Goal: Task Accomplishment & Management: Complete application form

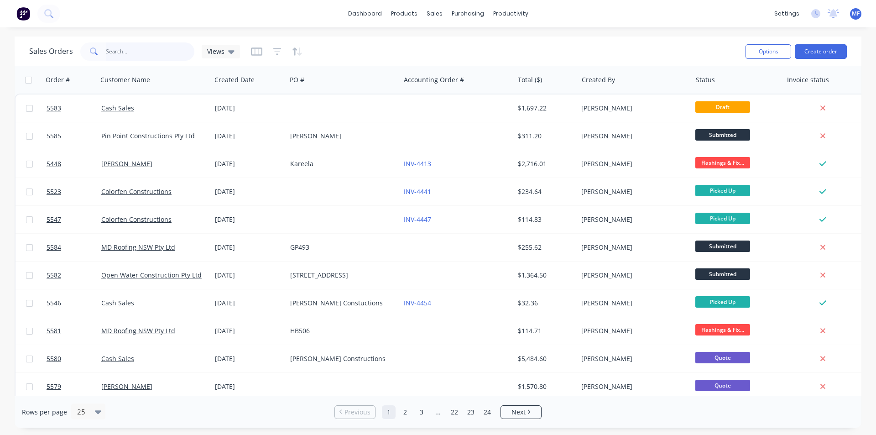
click at [140, 49] on input "text" at bounding box center [150, 51] width 89 height 18
type input "3247"
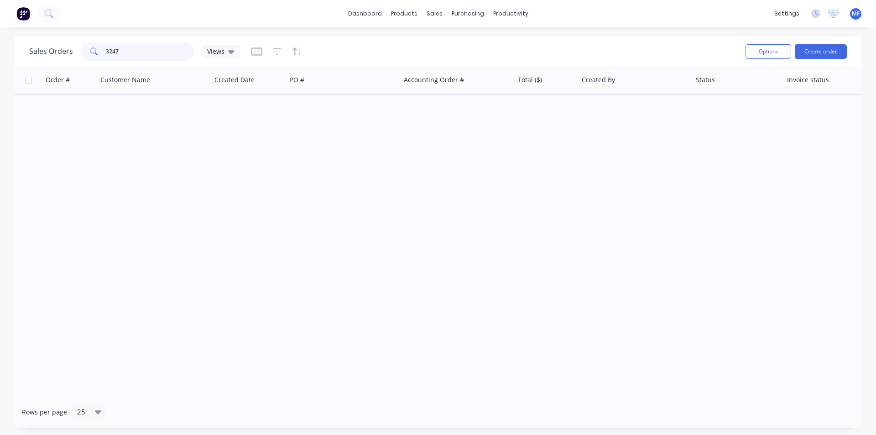
click at [130, 50] on input "3247" at bounding box center [150, 51] width 89 height 18
click at [130, 51] on input "3247" at bounding box center [150, 51] width 89 height 18
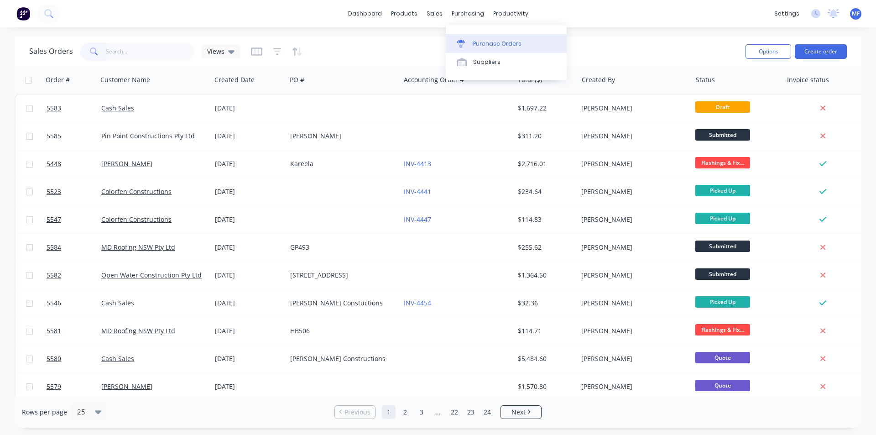
click at [483, 43] on div "Purchase Orders" at bounding box center [497, 44] width 48 height 8
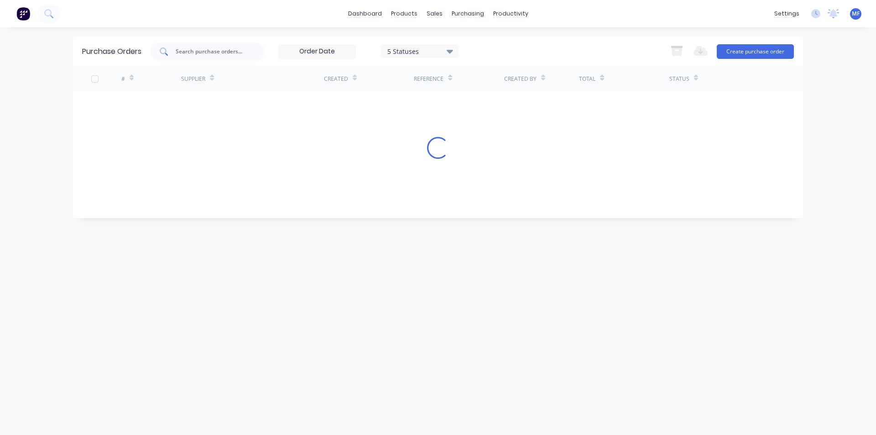
click at [188, 49] on input "text" at bounding box center [213, 51] width 76 height 9
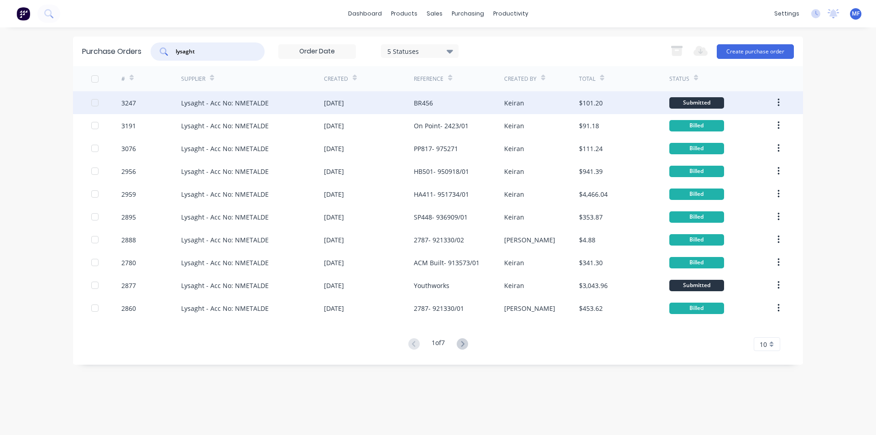
type input "lysaght"
click at [240, 99] on div "Lysaght - Acc No: NMETALDE" at bounding box center [225, 103] width 88 height 10
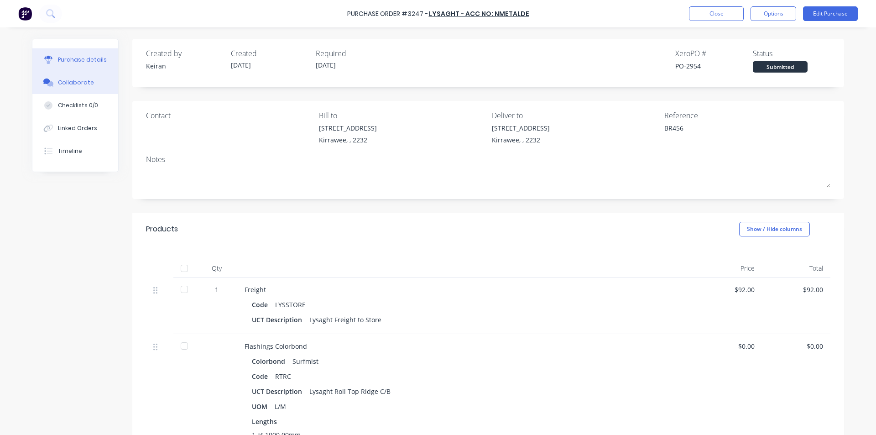
click at [79, 81] on div "Collaborate" at bounding box center [76, 83] width 36 height 8
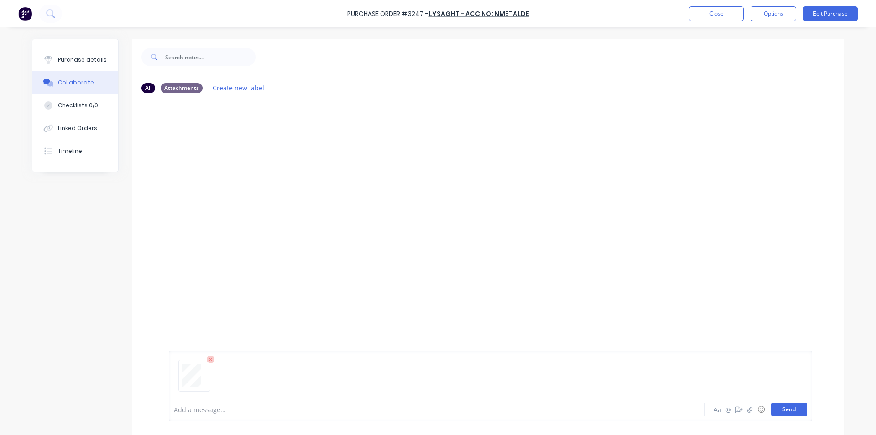
click at [792, 406] on button "Send" at bounding box center [789, 410] width 36 height 14
click at [401, 177] on div "You 09:26am [DATE] EMU013154.pdf Labels Download Delete" at bounding box center [311, 155] width 285 height 82
click at [723, 14] on button "Close" at bounding box center [716, 13] width 55 height 15
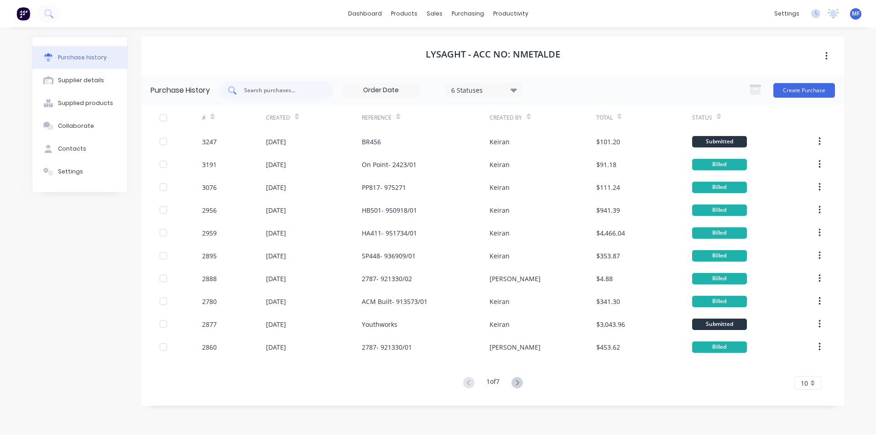
click at [268, 90] on input "text" at bounding box center [281, 90] width 76 height 9
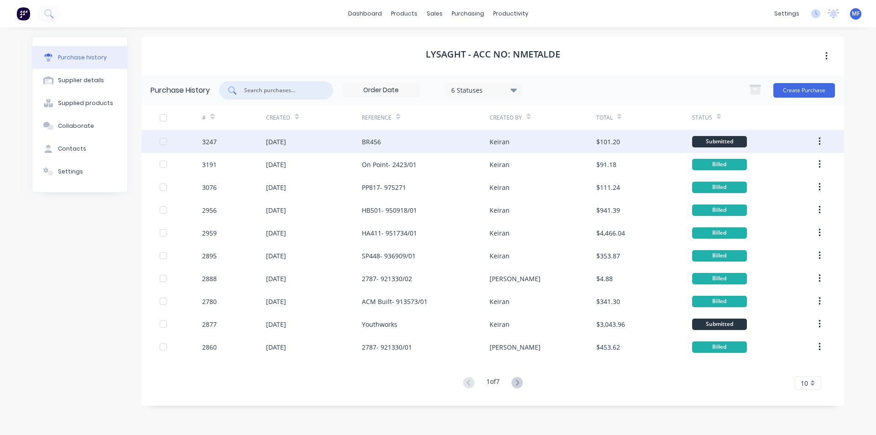
click at [376, 140] on div "BR456" at bounding box center [371, 142] width 19 height 10
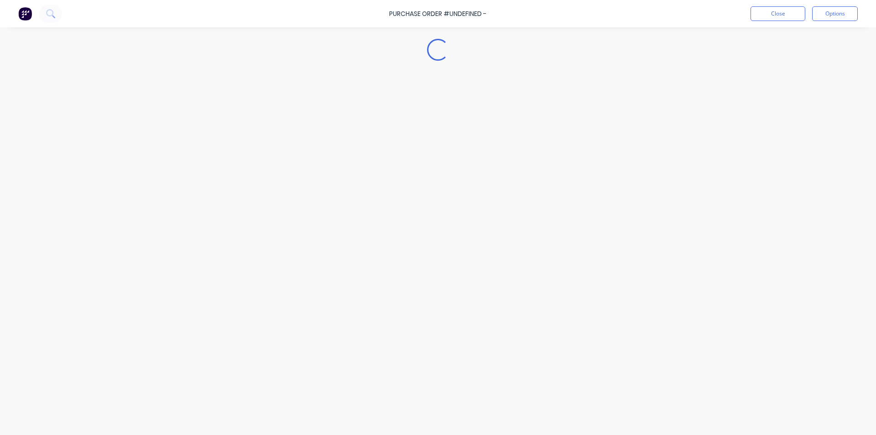
type textarea "x"
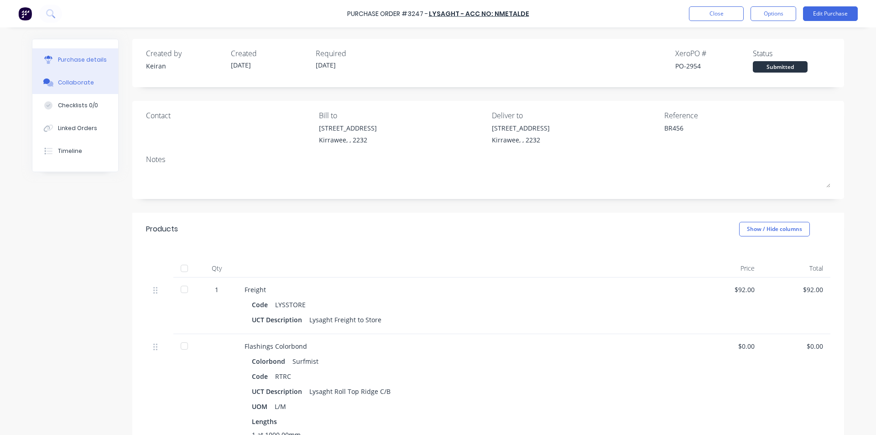
click at [78, 78] on button "Collaborate" at bounding box center [75, 82] width 86 height 23
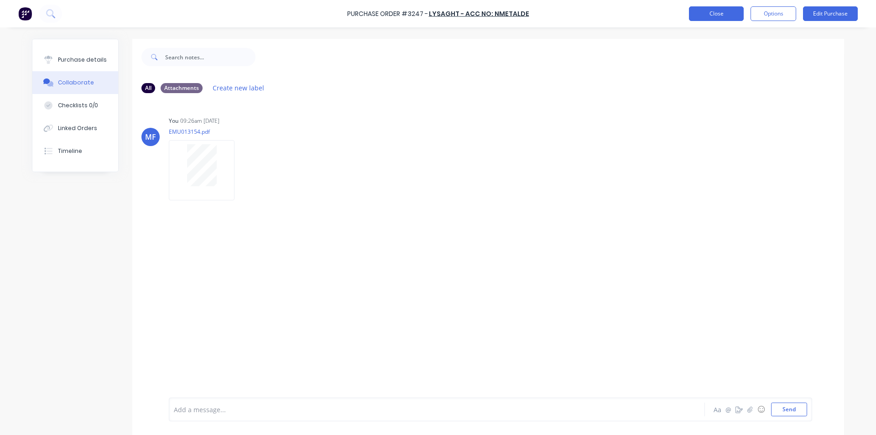
click at [709, 13] on button "Close" at bounding box center [716, 13] width 55 height 15
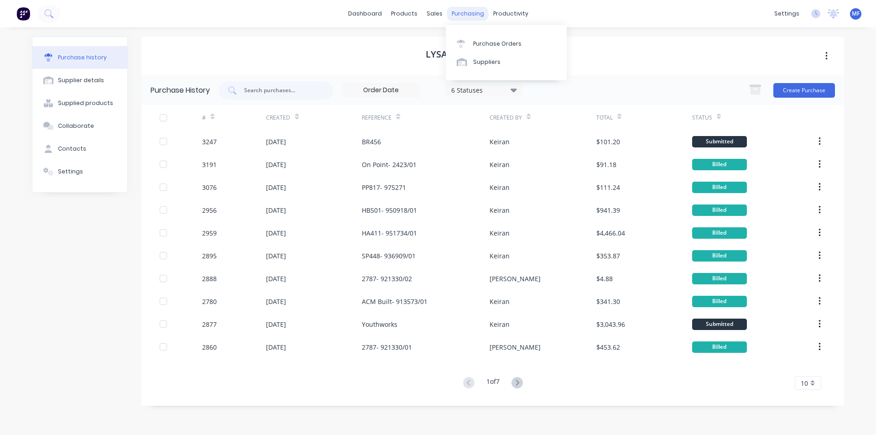
click at [468, 15] on div "purchasing" at bounding box center [468, 14] width 42 height 14
click at [477, 40] on div "Purchase Orders" at bounding box center [497, 44] width 48 height 8
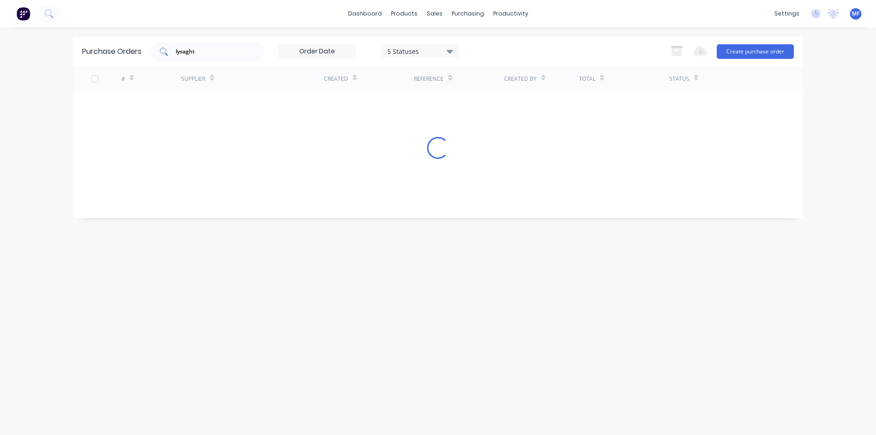
click at [202, 51] on input "lysaght" at bounding box center [213, 51] width 76 height 9
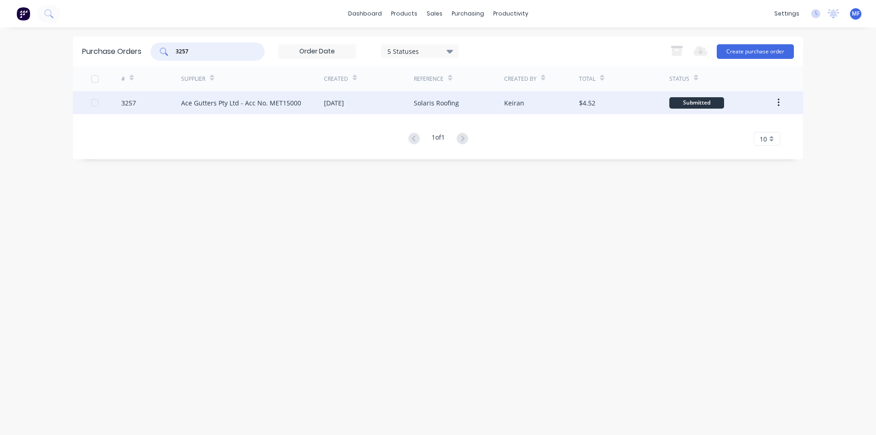
type input "3257"
click at [277, 101] on div "Ace Gutters Pty Ltd - Acc No. MET15000" at bounding box center [241, 103] width 120 height 10
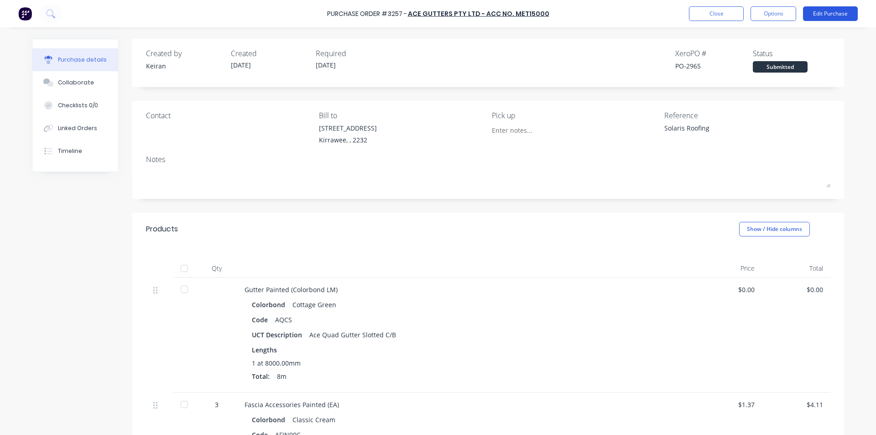
click at [824, 10] on button "Edit Purchase" at bounding box center [830, 13] width 55 height 15
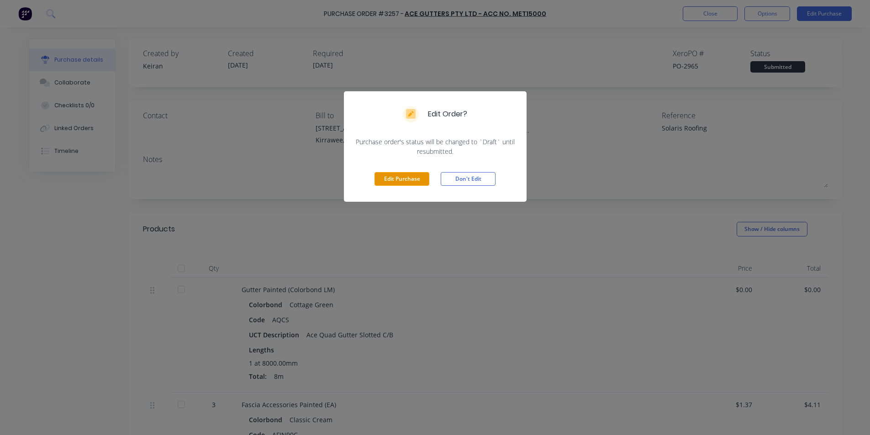
drag, startPoint x: 405, startPoint y: 176, endPoint x: 555, endPoint y: 161, distance: 150.5
click at [406, 176] on button "Edit Purchase" at bounding box center [401, 179] width 55 height 14
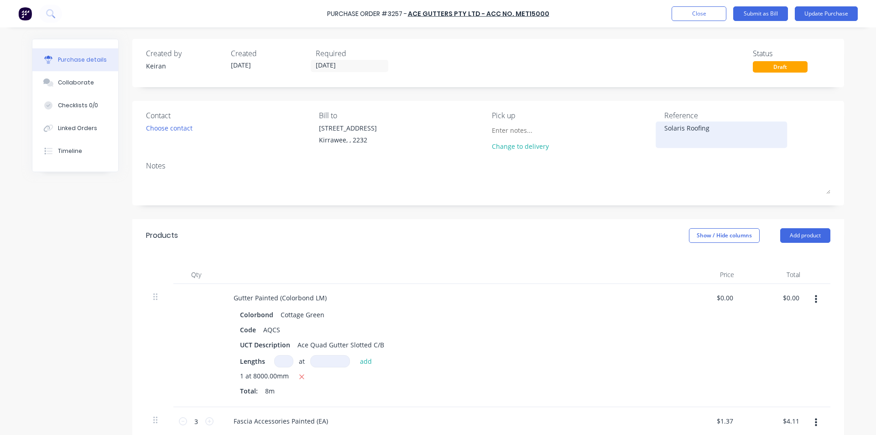
click at [665, 129] on textarea "Solaris Roofing" at bounding box center [722, 133] width 114 height 21
type textarea "x"
click at [731, 132] on textarea "Solaris Roofing" at bounding box center [722, 133] width 114 height 21
type textarea "Solaris Roofing- 1552772"
type textarea "x"
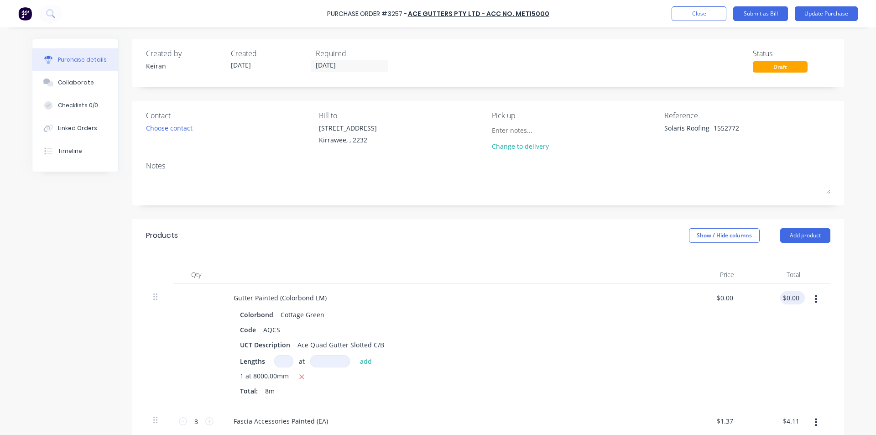
type textarea "Solaris Roofing- 1552772"
click at [797, 299] on input "0.00" at bounding box center [791, 297] width 21 height 13
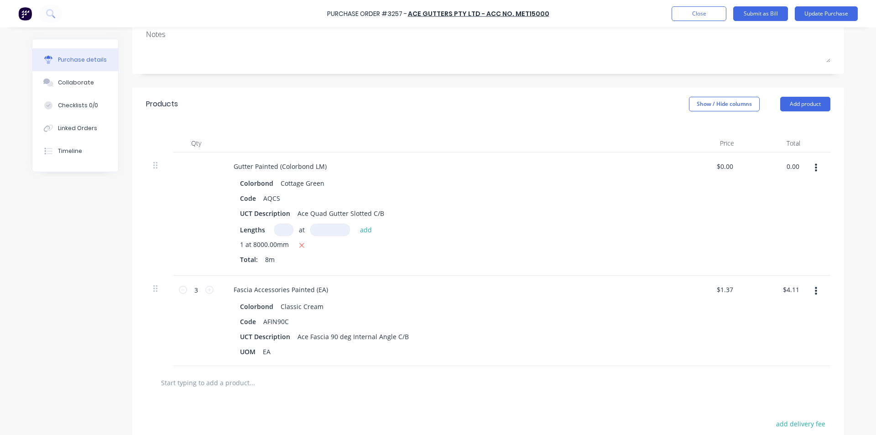
scroll to position [137, 0]
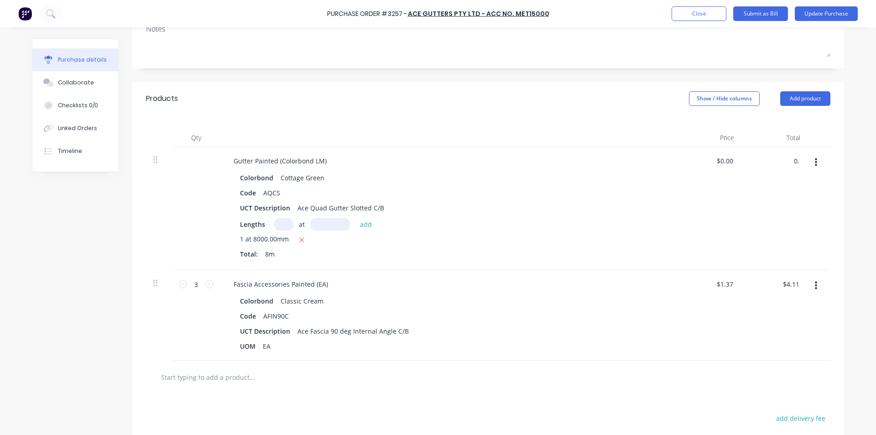
type input "0"
type input "53.74"
type textarea "x"
type input "$6.7175"
type input "$53.74"
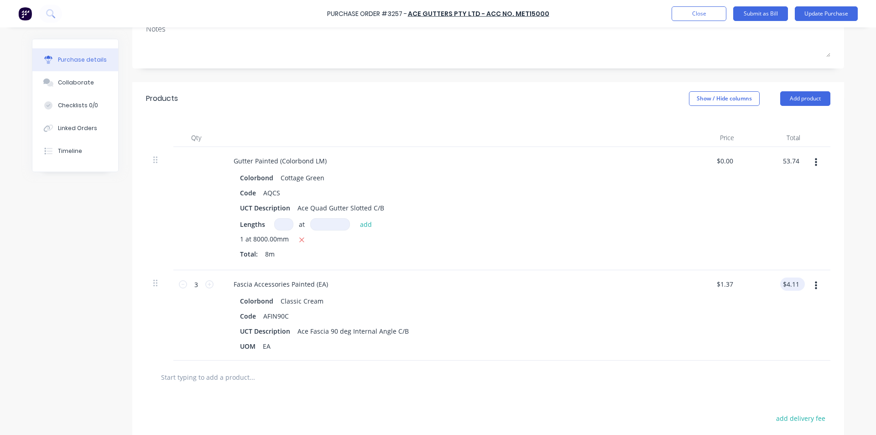
type input "4.11"
click at [789, 289] on input "4.11" at bounding box center [791, 284] width 21 height 13
click at [793, 286] on input "4.11" at bounding box center [792, 284] width 17 height 13
type textarea "x"
click at [793, 286] on input "4.11" at bounding box center [792, 284] width 17 height 13
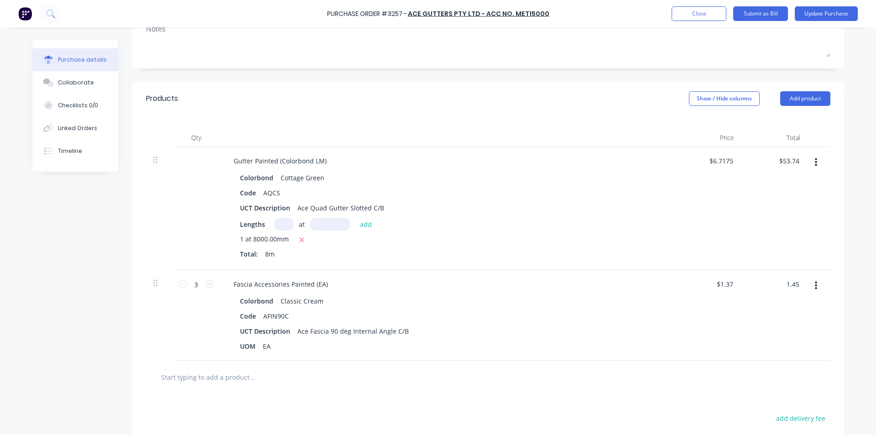
type input "1.45"
type textarea "x"
type input "$0.4833"
type input "$1.45"
click at [772, 343] on div "$1.45 $1.45" at bounding box center [775, 315] width 66 height 90
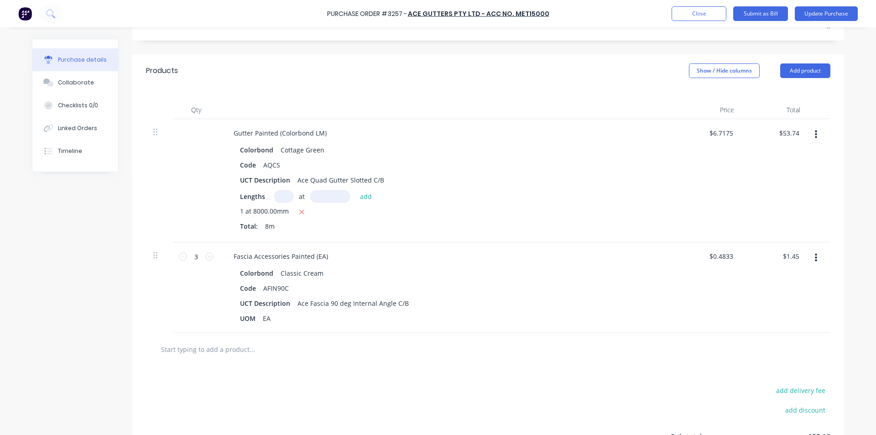
scroll to position [164, 0]
type textarea "x"
type input "1.45"
click at [793, 257] on input "1.45" at bounding box center [792, 257] width 17 height 13
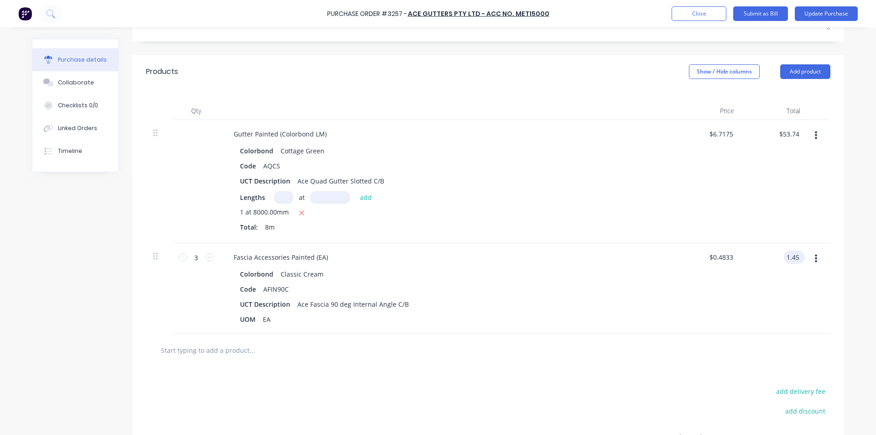
type textarea "x"
click at [793, 257] on input "1.45" at bounding box center [792, 257] width 17 height 13
type input "1.44"
type textarea "x"
type input "$0.48"
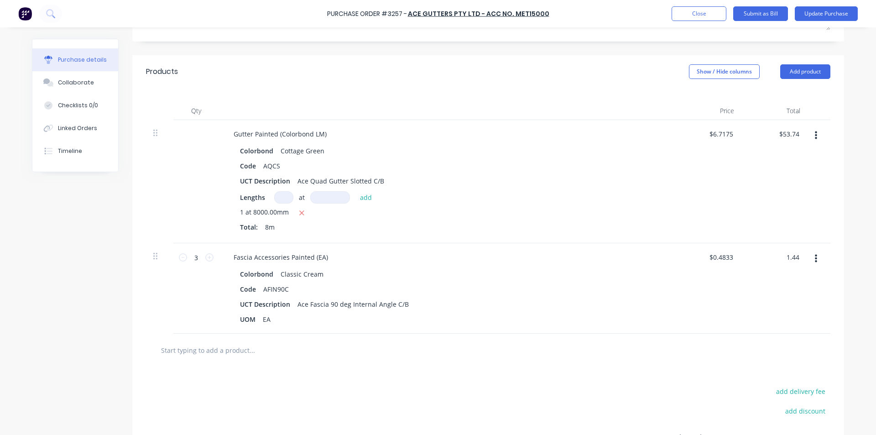
type input "$1.44"
click at [786, 304] on div "$1.44 $1.44" at bounding box center [775, 288] width 66 height 90
type textarea "x"
type input "53.74"
click at [792, 132] on input "53.74" at bounding box center [791, 133] width 21 height 13
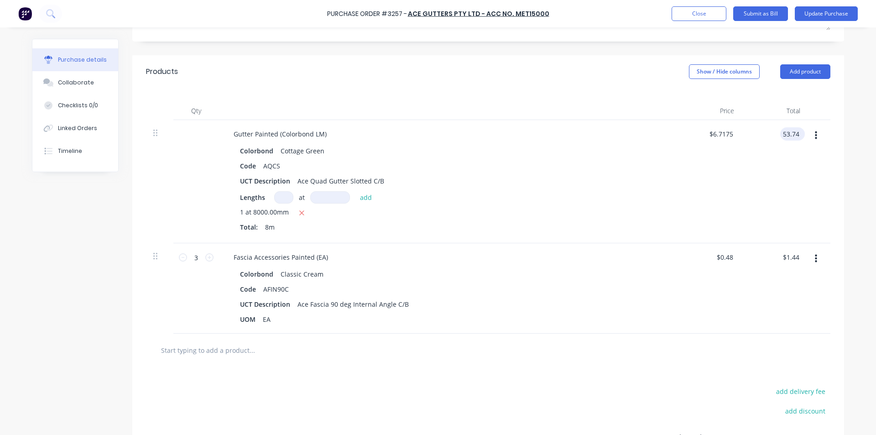
click at [794, 132] on input "53.74" at bounding box center [791, 133] width 21 height 13
click at [792, 133] on input "53.74" at bounding box center [791, 133] width 21 height 13
type textarea "x"
click at [792, 134] on input "53.74" at bounding box center [791, 133] width 21 height 13
type input "53.73"
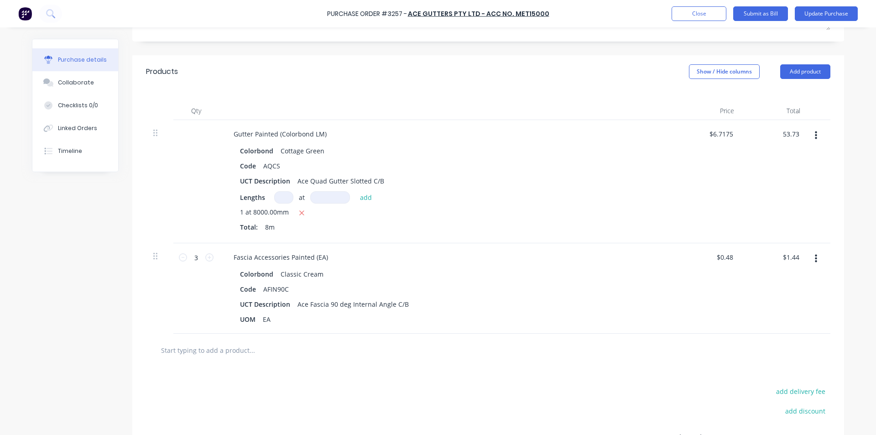
type textarea "x"
type input "$6.7163"
type input "$53.73"
drag, startPoint x: 821, startPoint y: 182, endPoint x: 800, endPoint y: 172, distance: 23.7
click at [821, 182] on div at bounding box center [819, 181] width 23 height 123
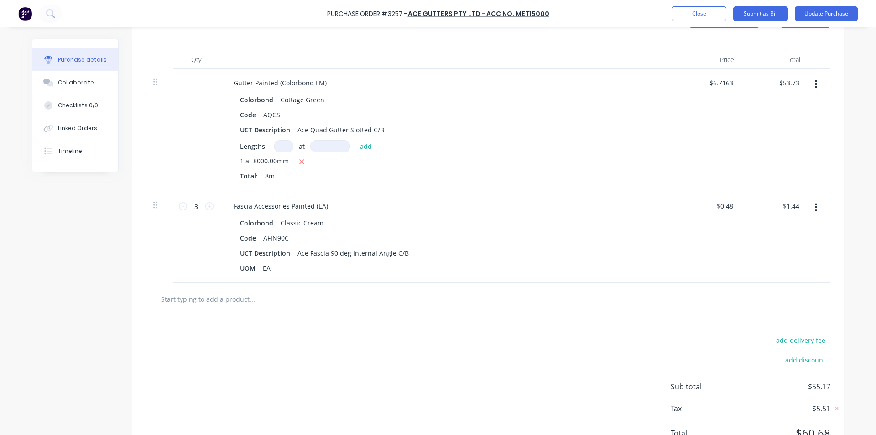
scroll to position [255, 0]
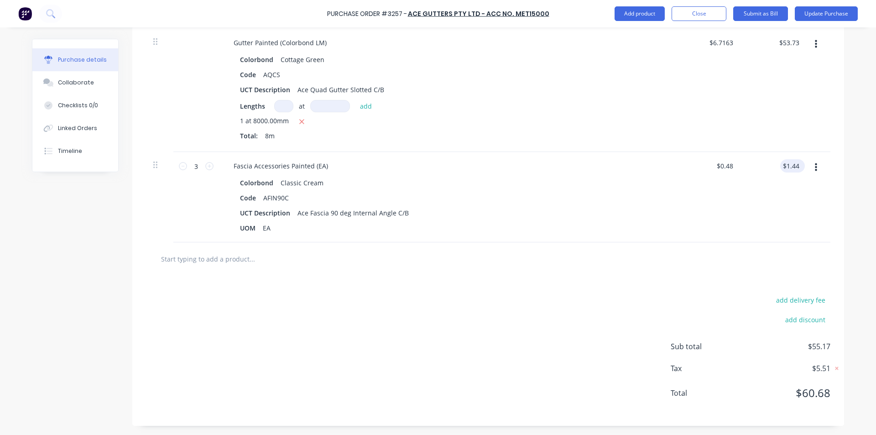
type textarea "x"
type input "1.44"
click at [793, 169] on input "1.44" at bounding box center [792, 165] width 17 height 13
type textarea "x"
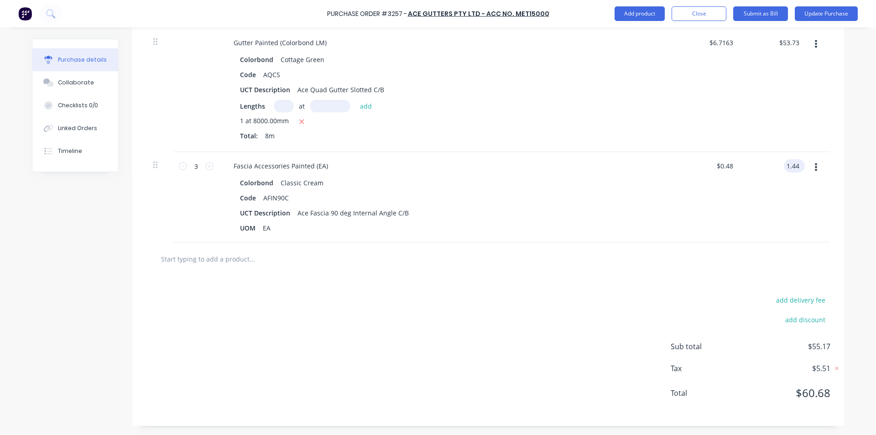
click at [793, 169] on input "1.44" at bounding box center [792, 165] width 17 height 13
type input "1.46"
type textarea "x"
type input "$0.4867"
type input "$1.46"
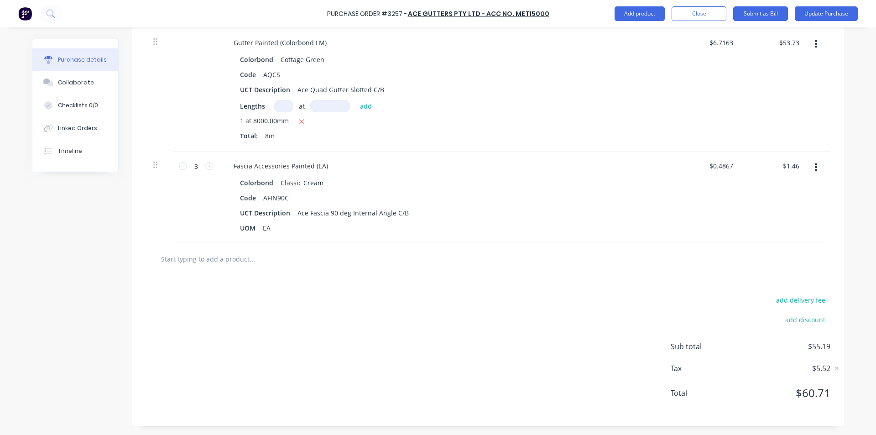
click at [782, 210] on div "$1.46 $1.46" at bounding box center [775, 197] width 66 height 90
type textarea "x"
type input "1.46"
click at [792, 159] on input "1.46" at bounding box center [792, 165] width 17 height 13
click at [793, 161] on input "1.46" at bounding box center [792, 165] width 17 height 13
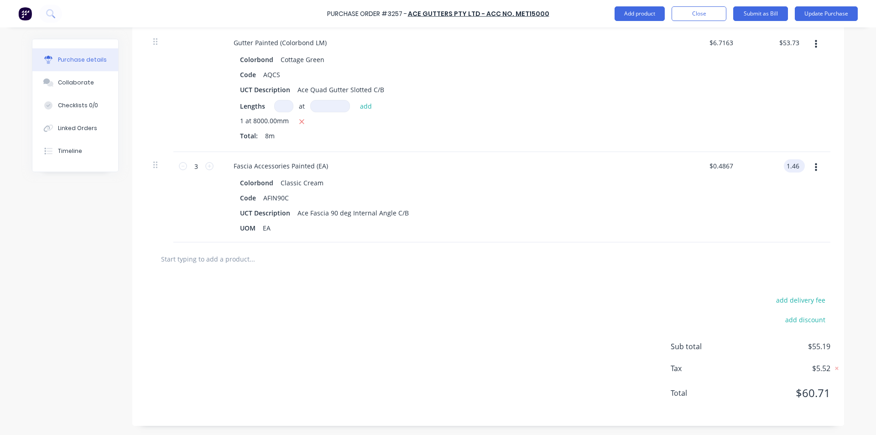
type textarea "x"
click at [793, 161] on input "1.46" at bounding box center [792, 165] width 17 height 13
type input "1.45"
type textarea "x"
type input "$0.4833"
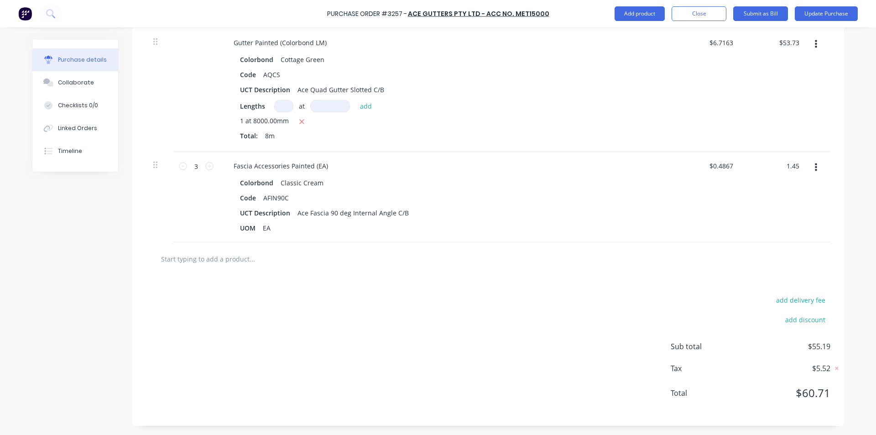
type input "$1.45"
click at [791, 208] on div "$1.45 1.45" at bounding box center [775, 197] width 66 height 90
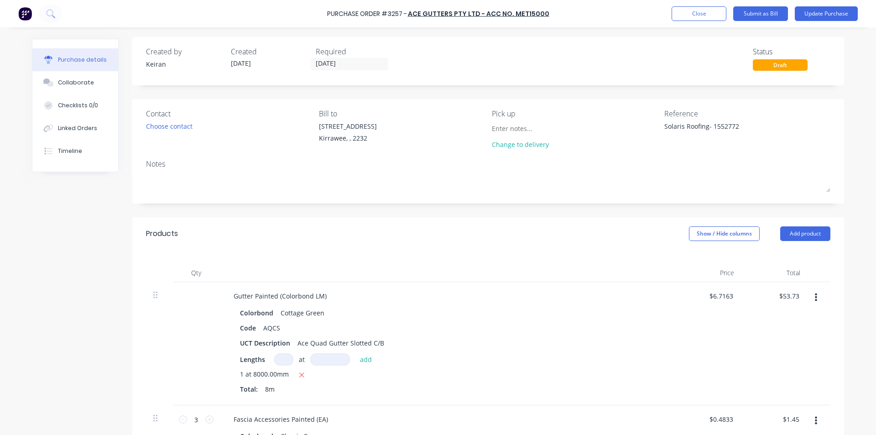
scroll to position [0, 0]
click at [766, 12] on button "Submit as Bill" at bounding box center [761, 13] width 55 height 15
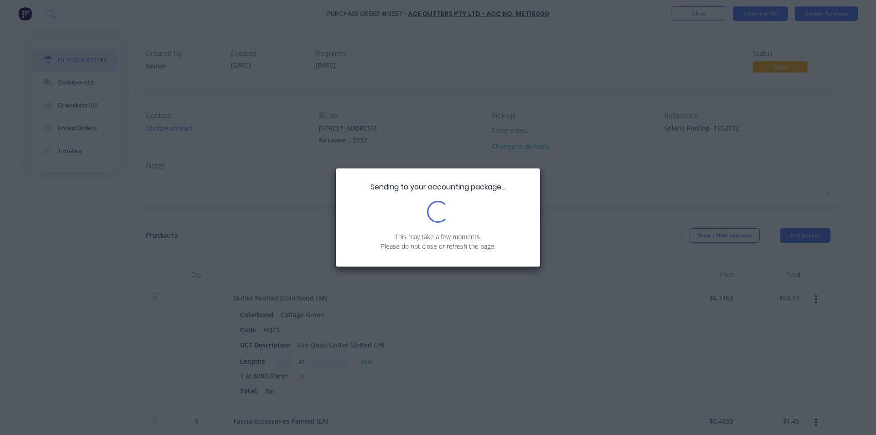
type textarea "x"
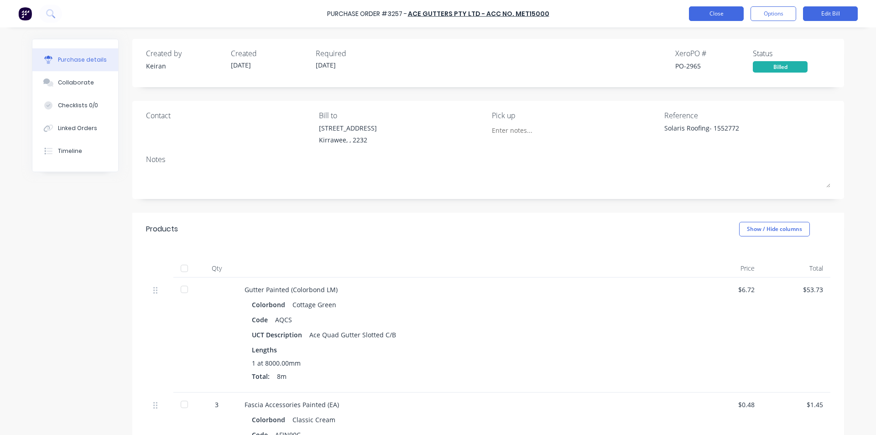
click at [706, 13] on button "Close" at bounding box center [716, 13] width 55 height 15
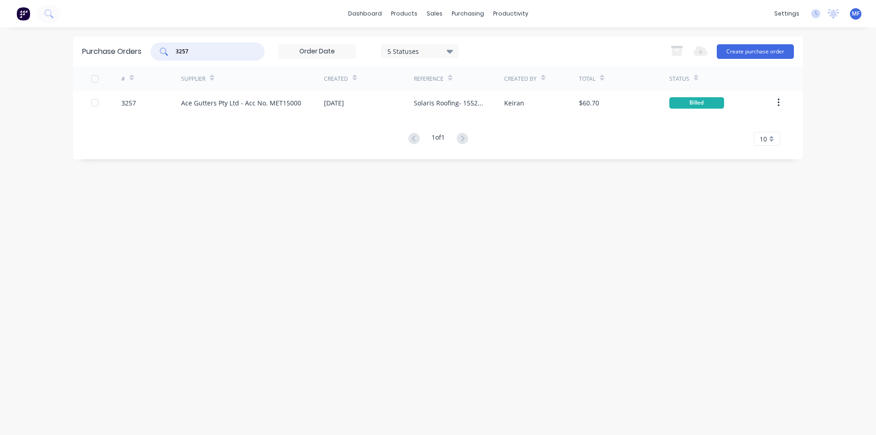
click at [202, 53] on input "3257" at bounding box center [213, 51] width 76 height 9
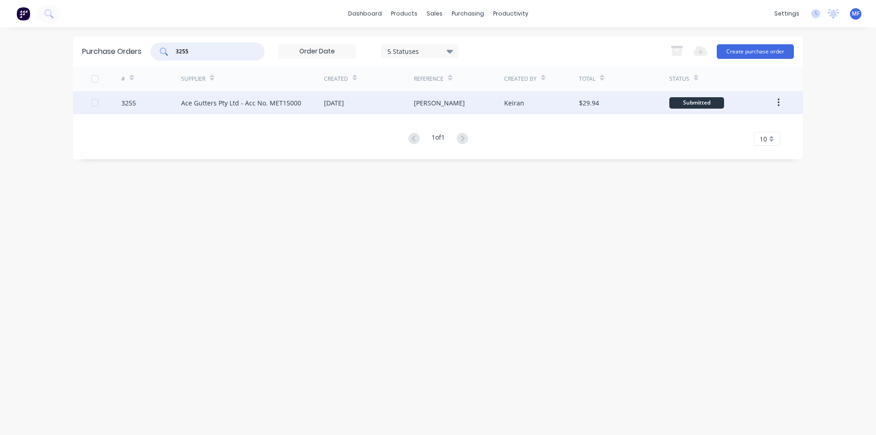
type input "3255"
click at [273, 104] on div "Ace Gutters Pty Ltd - Acc No. MET15000" at bounding box center [241, 103] width 120 height 10
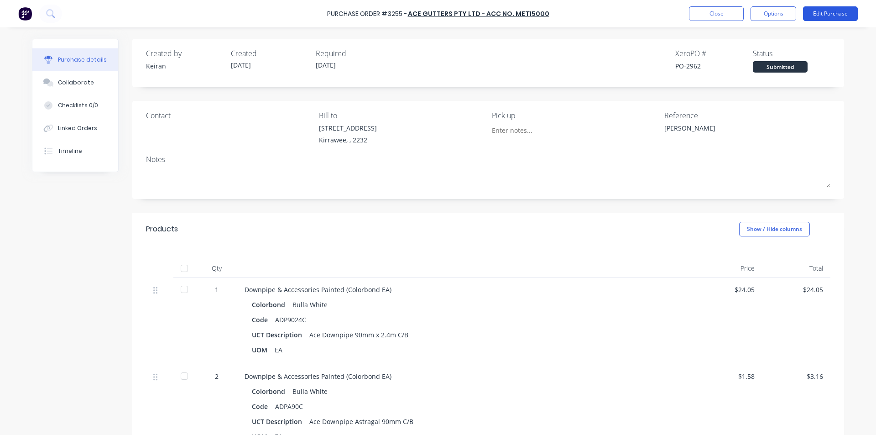
click at [834, 12] on button "Edit Purchase" at bounding box center [830, 13] width 55 height 15
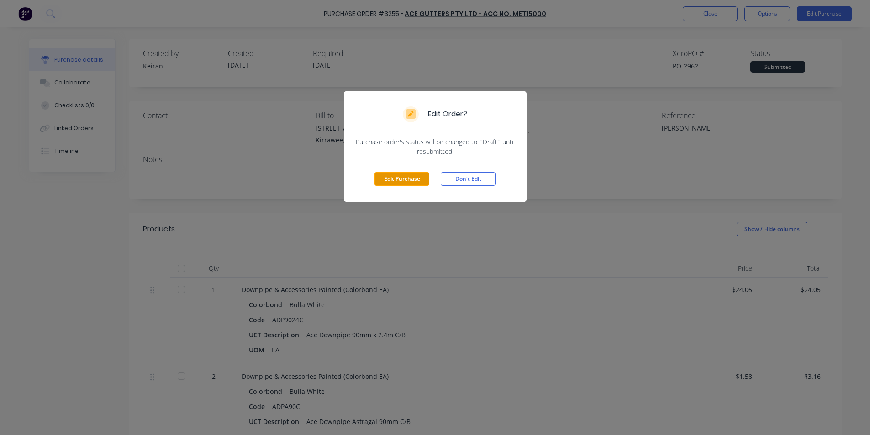
click at [414, 183] on button "Edit Purchase" at bounding box center [401, 179] width 55 height 14
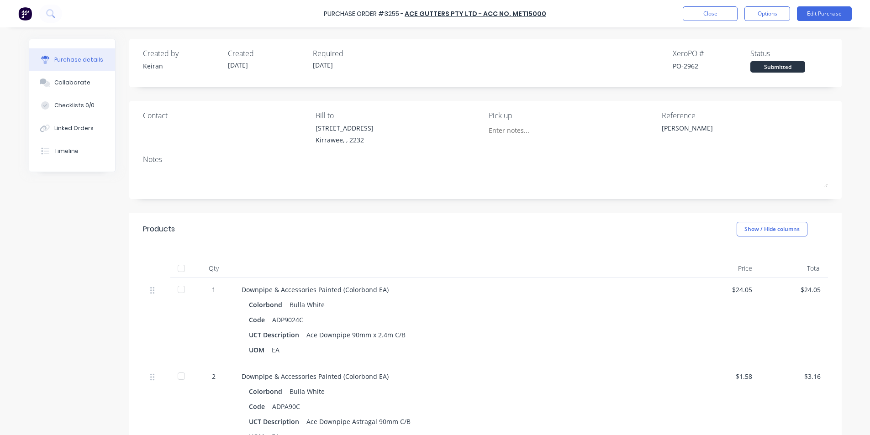
type textarea "x"
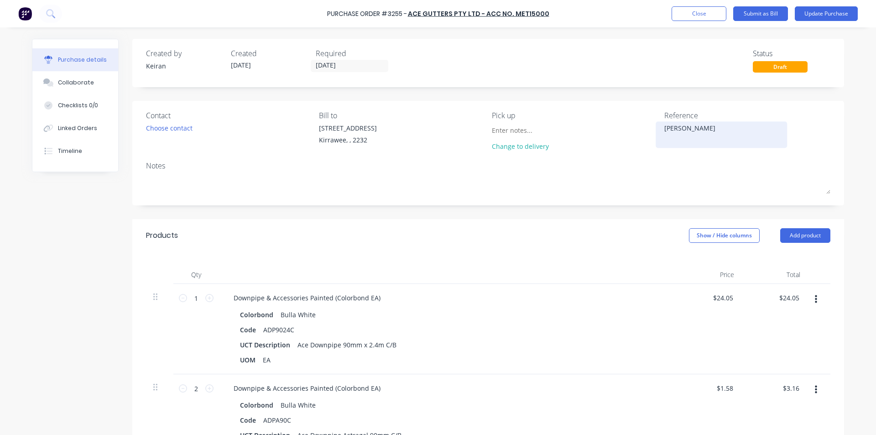
click at [698, 132] on textarea "[PERSON_NAME]" at bounding box center [722, 133] width 114 height 21
type textarea "[PERSON_NAME]- 1552"
type textarea "x"
type textarea "[PERSON_NAME]- 15527"
type textarea "x"
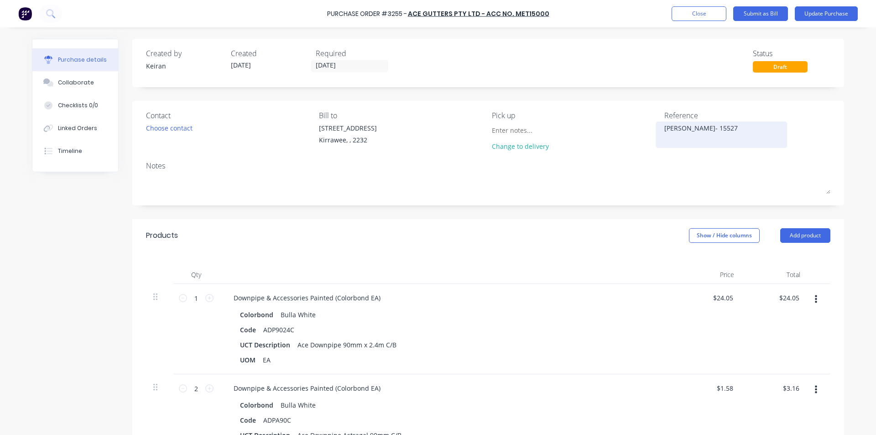
type textarea "[PERSON_NAME]- 155278"
type textarea "x"
type textarea "[PERSON_NAME]- 1552788"
type textarea "x"
type textarea "[PERSON_NAME]- 1552788"
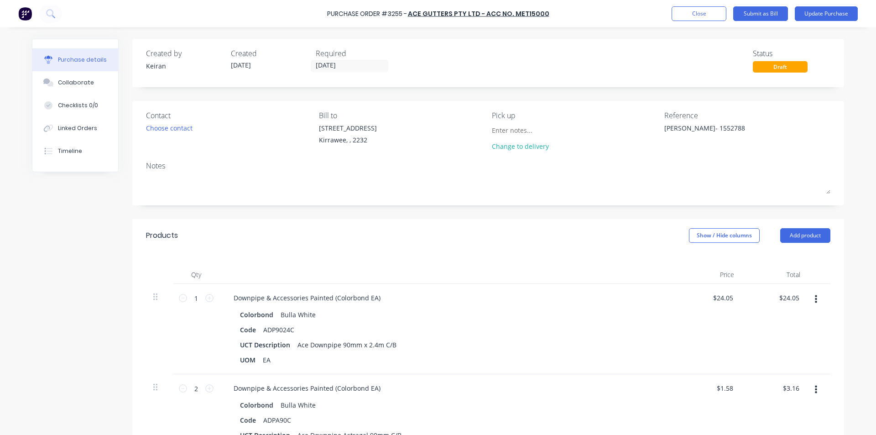
click at [533, 320] on div "Colorbond Bulla White" at bounding box center [447, 314] width 414 height 13
type textarea "x"
click at [787, 299] on input "24.05" at bounding box center [791, 297] width 21 height 13
type input "24.25.2105"
click at [783, 294] on input "24.25.2105" at bounding box center [782, 297] width 37 height 13
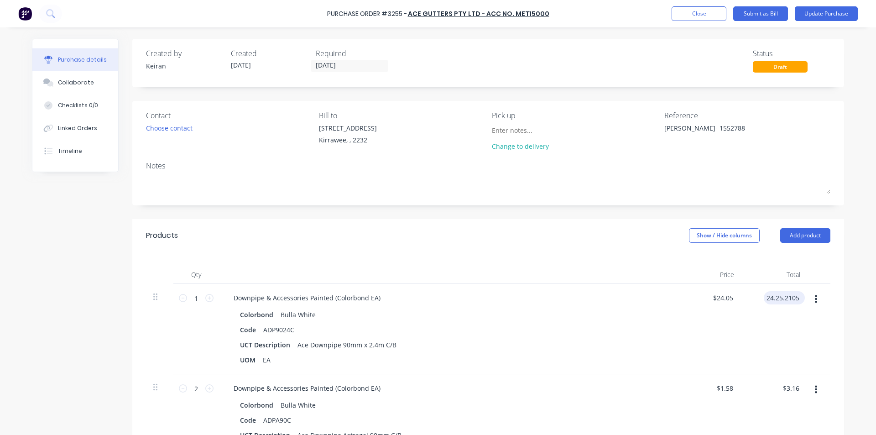
type textarea "x"
click at [783, 294] on input "24.25.2105" at bounding box center [782, 297] width 37 height 13
type input "25.21"
type textarea "x"
type input "$25.21"
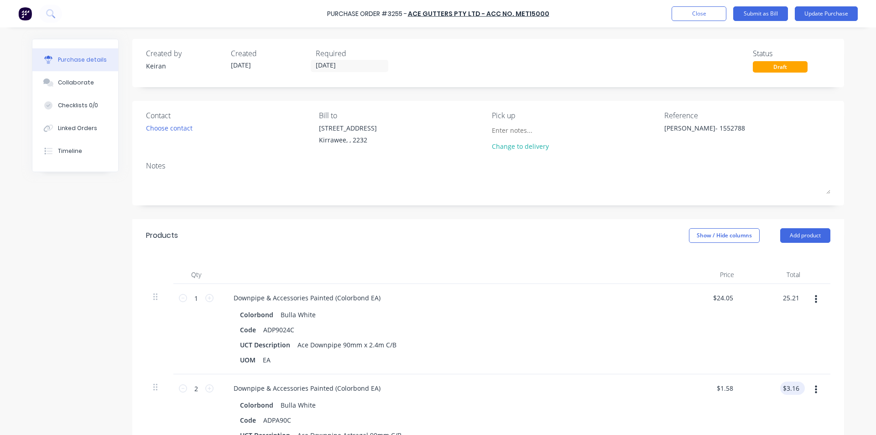
type input "$25.21"
type input "3.16"
click at [791, 383] on input "3.16" at bounding box center [792, 388] width 17 height 13
click at [789, 393] on input "3.16" at bounding box center [792, 388] width 17 height 13
type textarea "x"
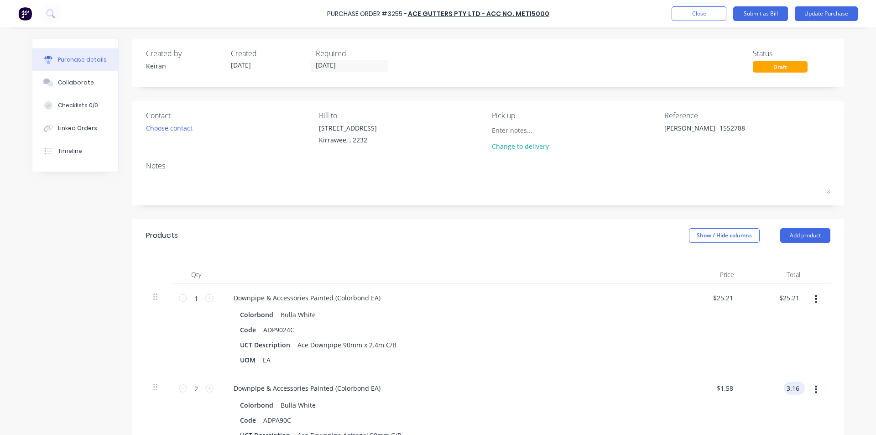
click at [789, 393] on input "3.16" at bounding box center [792, 388] width 17 height 13
type input "3.32"
type textarea "x"
type input "$1.66"
type input "$3.32"
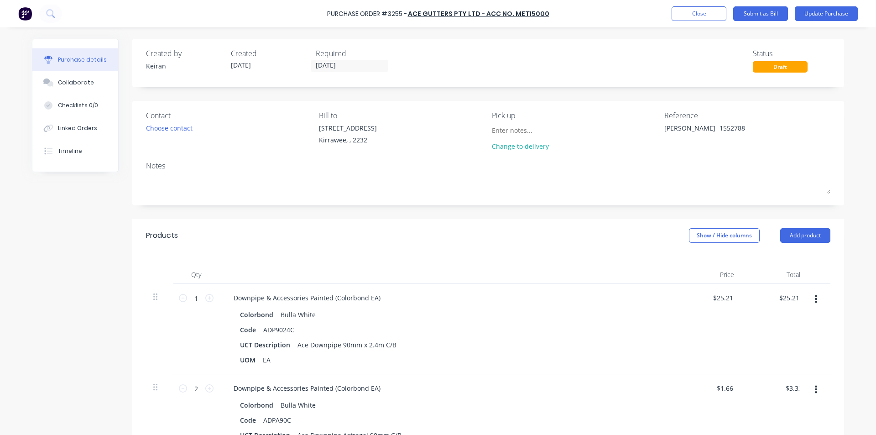
click at [729, 354] on div "$25.21 $25.21" at bounding box center [709, 329] width 66 height 90
click at [771, 12] on button "Submit as Bill" at bounding box center [761, 13] width 55 height 15
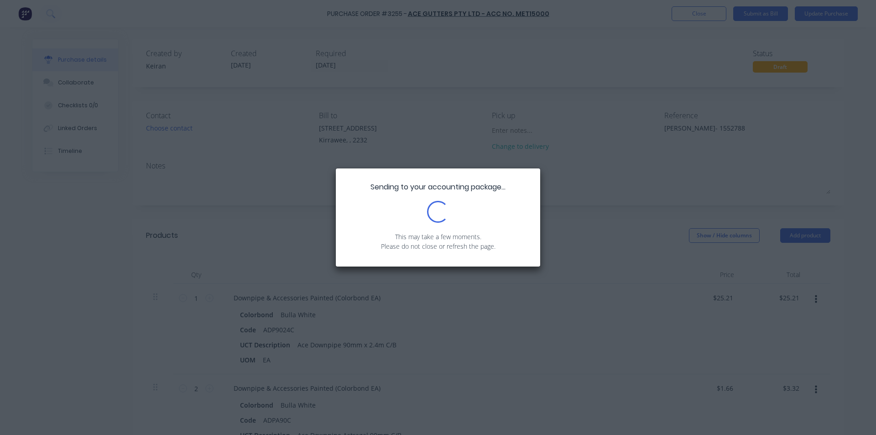
type textarea "x"
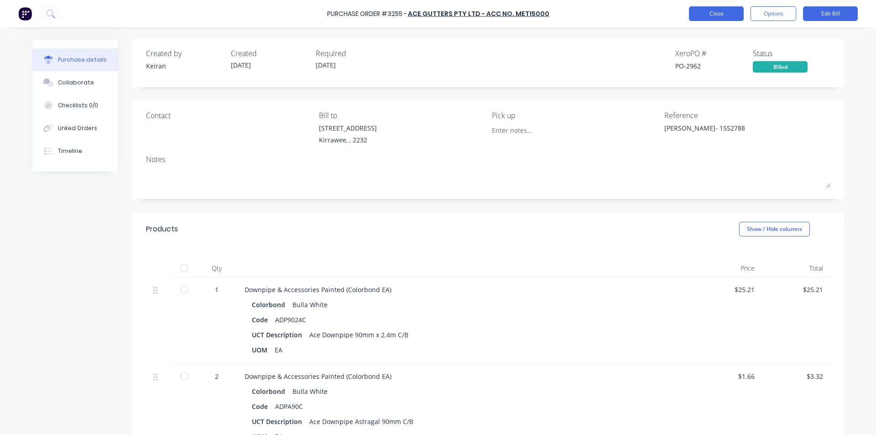
click at [701, 15] on button "Close" at bounding box center [716, 13] width 55 height 15
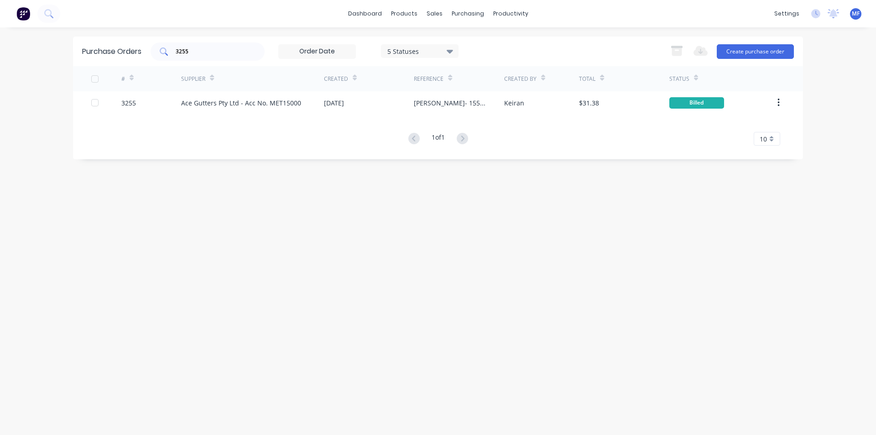
click at [221, 51] on input "3255" at bounding box center [213, 51] width 76 height 9
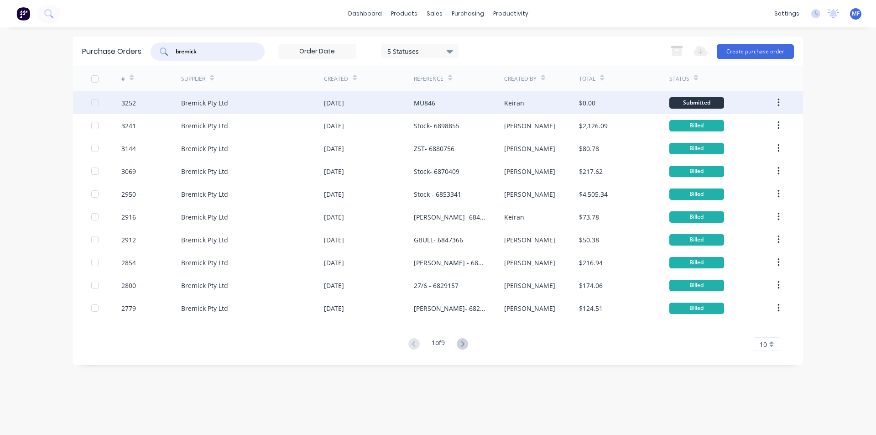
type input "bremick"
click at [344, 102] on div "[DATE]" at bounding box center [334, 103] width 20 height 10
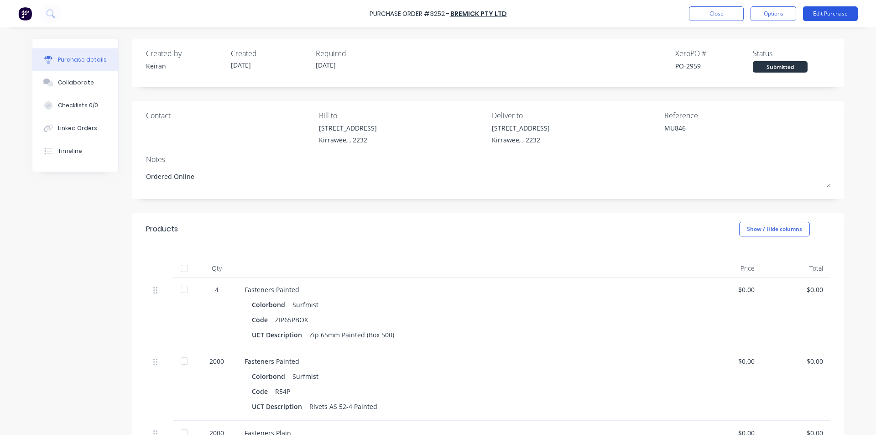
click at [832, 10] on button "Edit Purchase" at bounding box center [830, 13] width 55 height 15
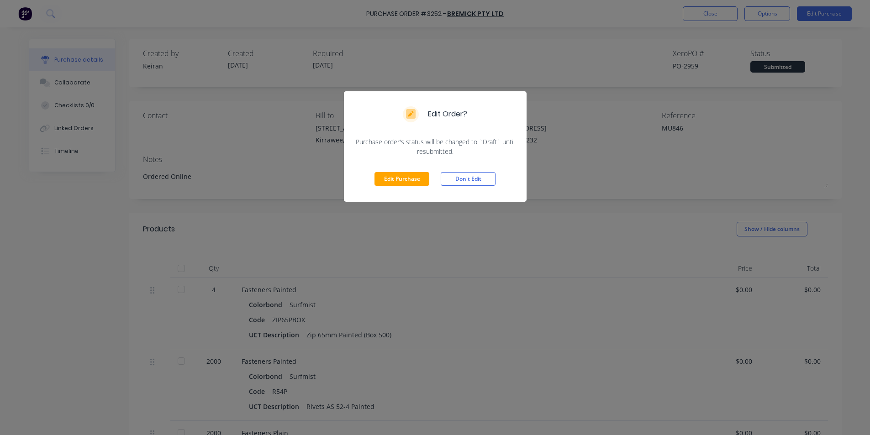
drag, startPoint x: 404, startPoint y: 179, endPoint x: 495, endPoint y: 159, distance: 93.0
click at [405, 179] on button "Edit Purchase" at bounding box center [401, 179] width 55 height 14
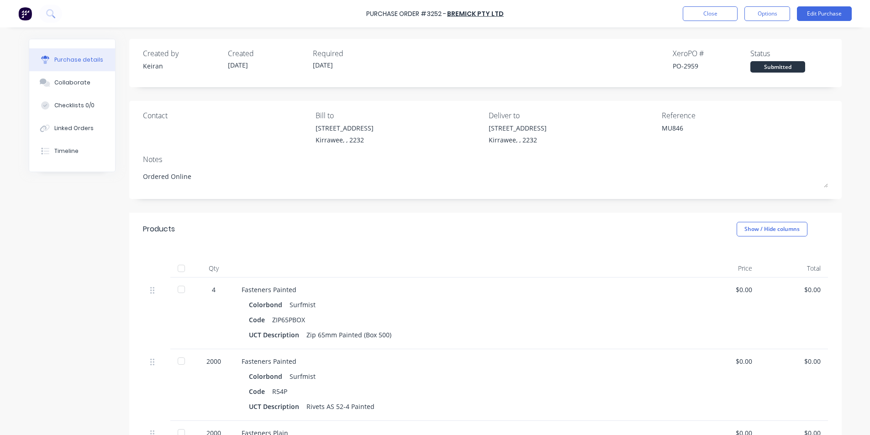
type textarea "x"
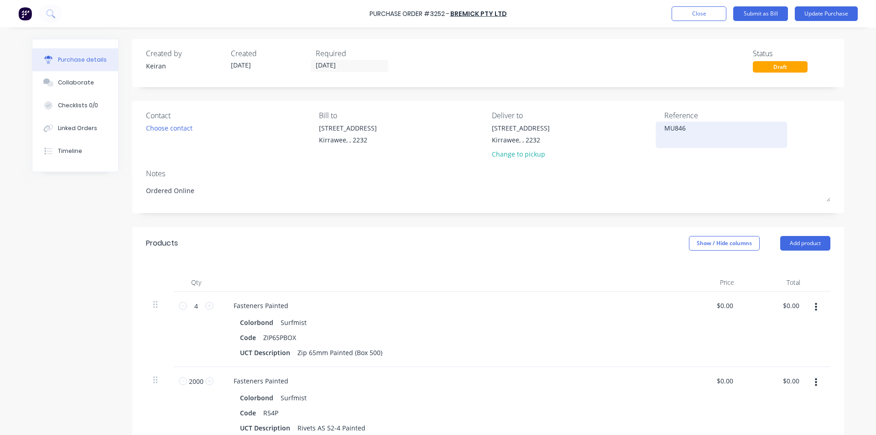
click at [696, 130] on textarea "MU846" at bounding box center [722, 133] width 114 height 21
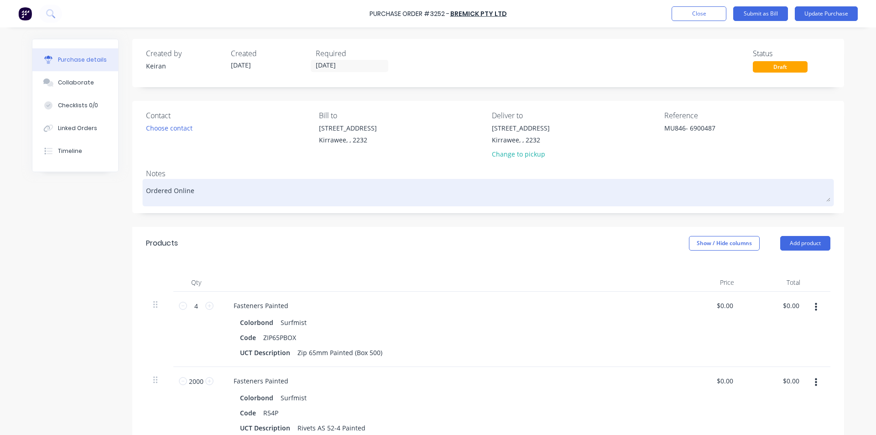
type textarea "MU846- 6900487"
type textarea "x"
type textarea "MU846- 6900487"
click at [661, 204] on div "Ordered Online" at bounding box center [488, 192] width 685 height 23
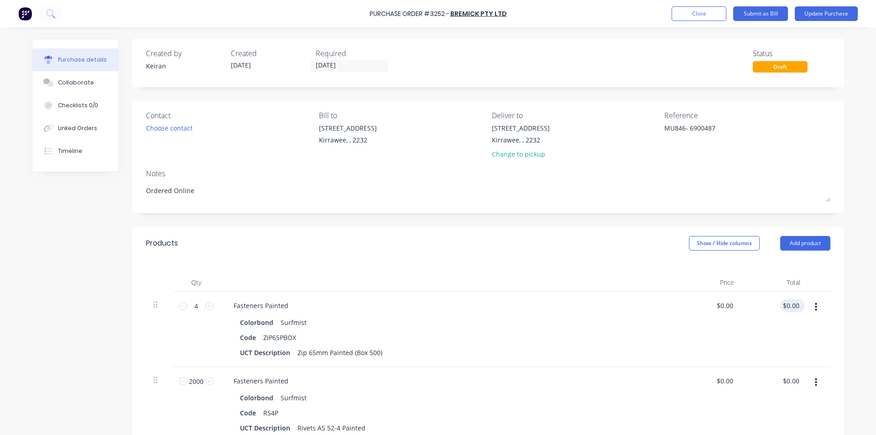
type textarea "x"
type input "0.00"
click at [786, 300] on input "0.00" at bounding box center [791, 305] width 21 height 13
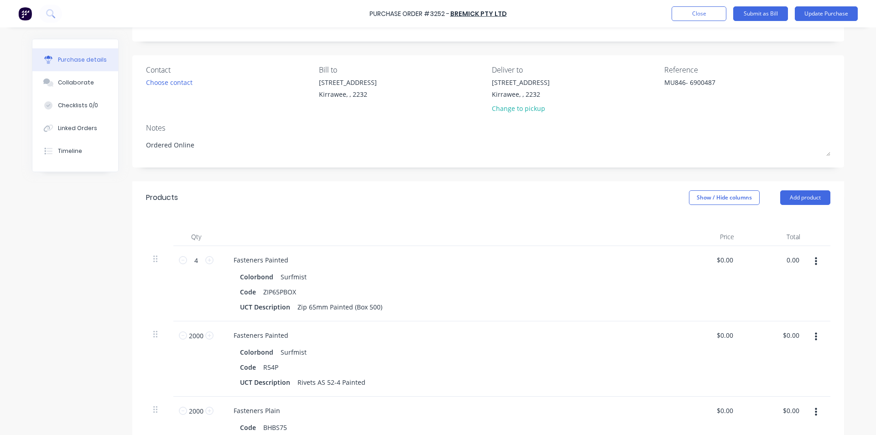
scroll to position [91, 0]
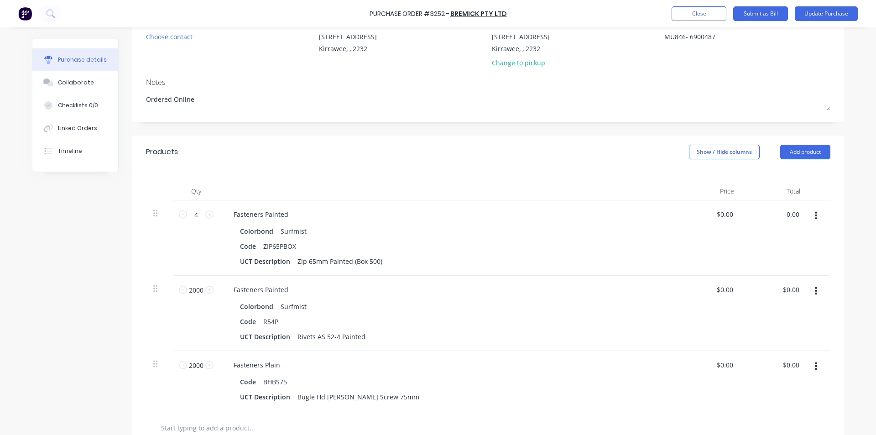
type textarea "x"
type input "$0.00"
click at [797, 224] on div "$0.00 0.00" at bounding box center [775, 237] width 66 height 75
type textarea "x"
type input "0.00"
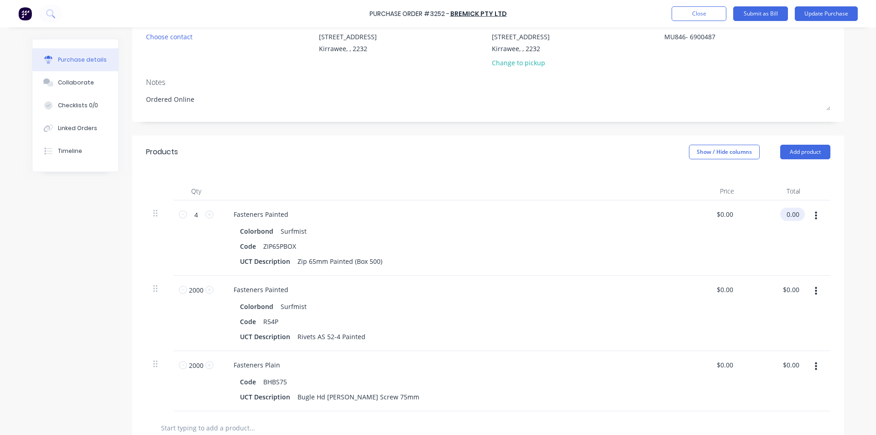
click at [794, 218] on input "0.00" at bounding box center [791, 214] width 21 height 13
click at [794, 218] on input "0.00" at bounding box center [792, 214] width 17 height 13
type textarea "x"
click at [794, 218] on input "0.00" at bounding box center [792, 214] width 17 height 13
type input "257.76"
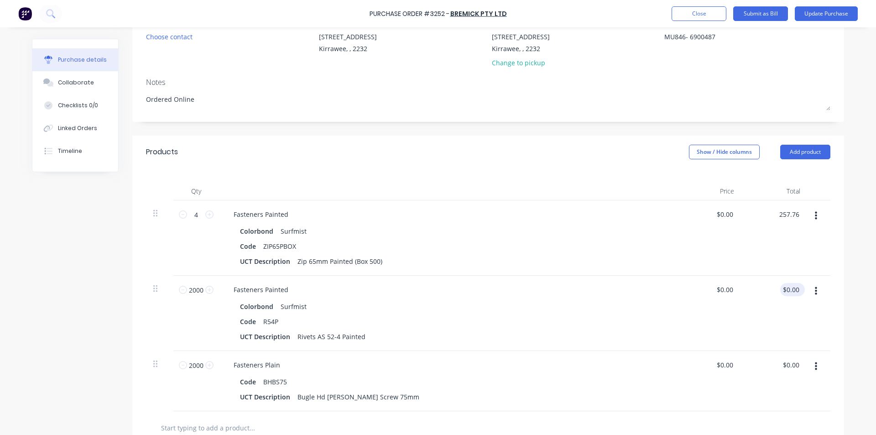
type textarea "x"
type input "$64.44"
type input "$257.76"
type input "0.00"
click at [796, 292] on input "0.00" at bounding box center [791, 289] width 21 height 13
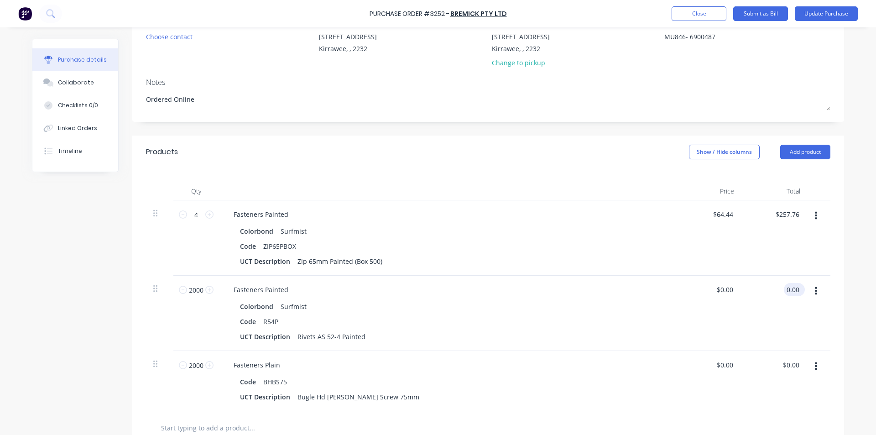
click at [784, 289] on input "0.00" at bounding box center [792, 289] width 17 height 13
type textarea "x"
click at [784, 289] on input "0.00" at bounding box center [792, 289] width 17 height 13
type input "31.82"
type textarea "x"
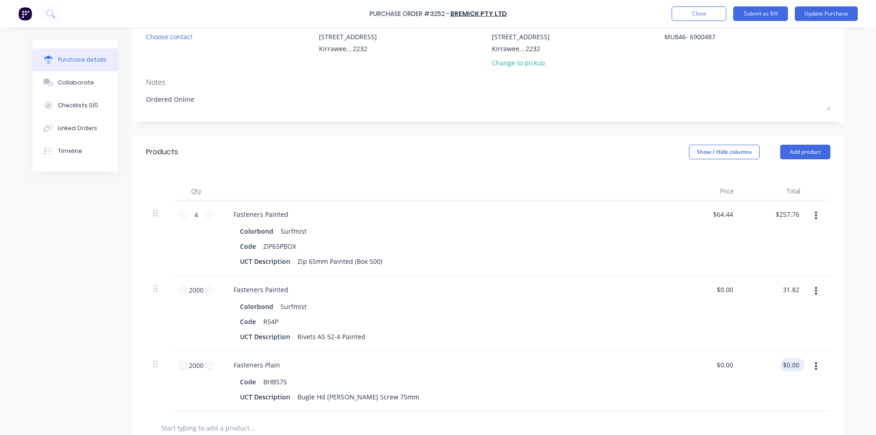
type input "$0.0159"
type input "$31.82"
type input "0.00"
click at [792, 366] on input "0.00" at bounding box center [791, 364] width 21 height 13
click at [792, 365] on input "0.00" at bounding box center [792, 364] width 17 height 13
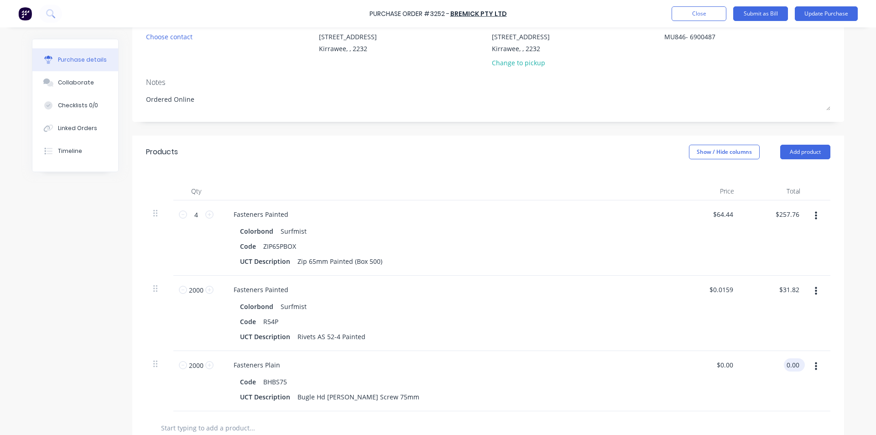
click at [792, 365] on input "0.00" at bounding box center [792, 364] width 17 height 13
type textarea "x"
click at [792, 365] on input "0.00" at bounding box center [792, 364] width 17 height 13
type input "160.82"
type textarea "x"
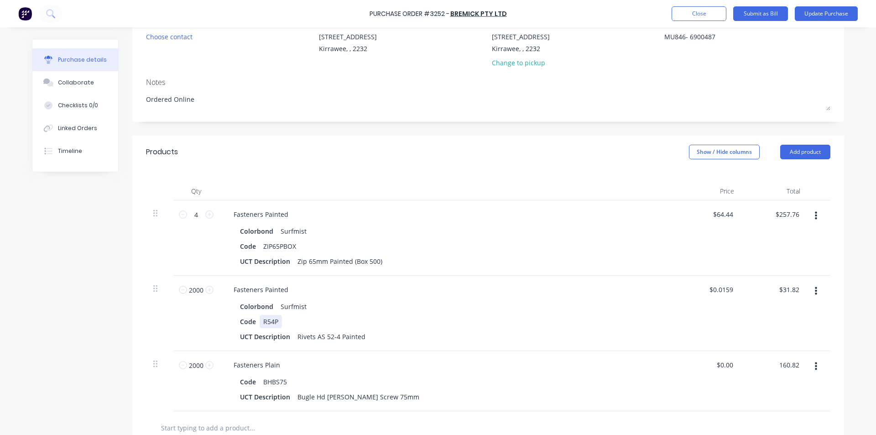
type input "$0.0804"
type input "$160.82"
click at [623, 315] on div "Colorbond Surfmist Code R54P UCT Description Rivets AS 52-4 Painted" at bounding box center [447, 321] width 442 height 43
click at [492, 304] on div "Colorbond Surfmist" at bounding box center [447, 306] width 414 height 13
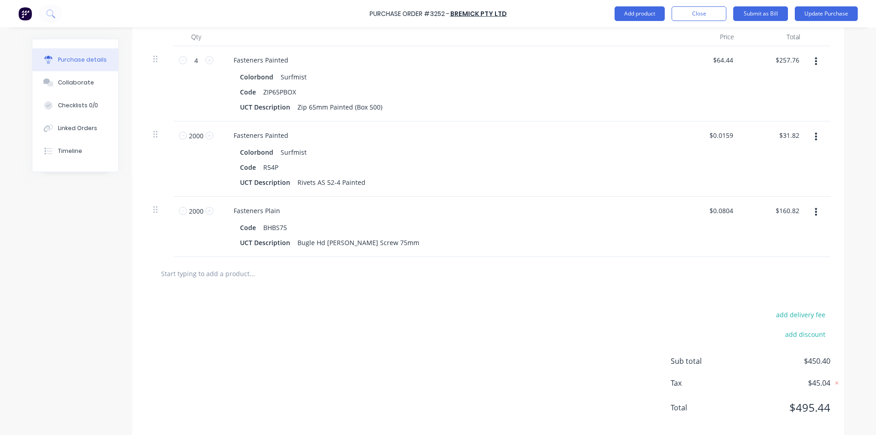
scroll to position [260, 0]
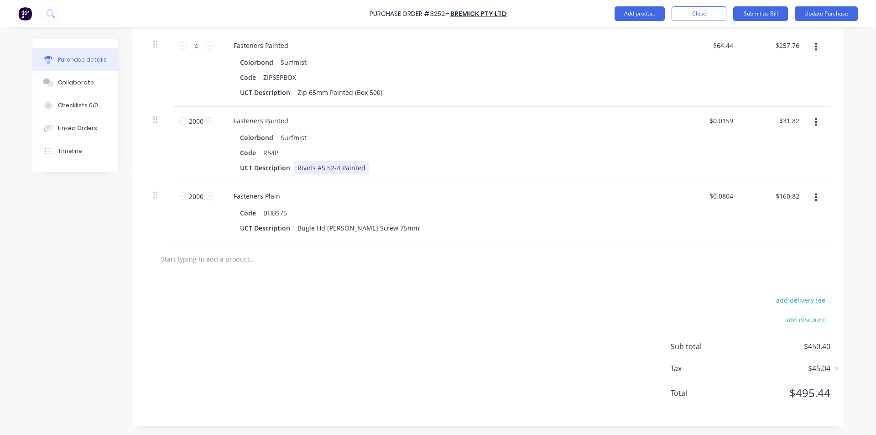
click at [554, 171] on div "UCT Description Rivets AS 52-4 Painted" at bounding box center [445, 167] width 418 height 13
click at [760, 10] on button "Submit as Bill" at bounding box center [761, 13] width 55 height 15
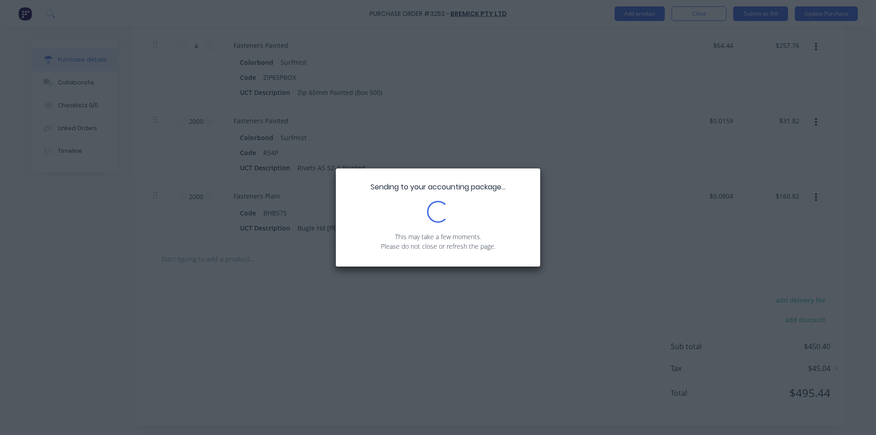
type textarea "x"
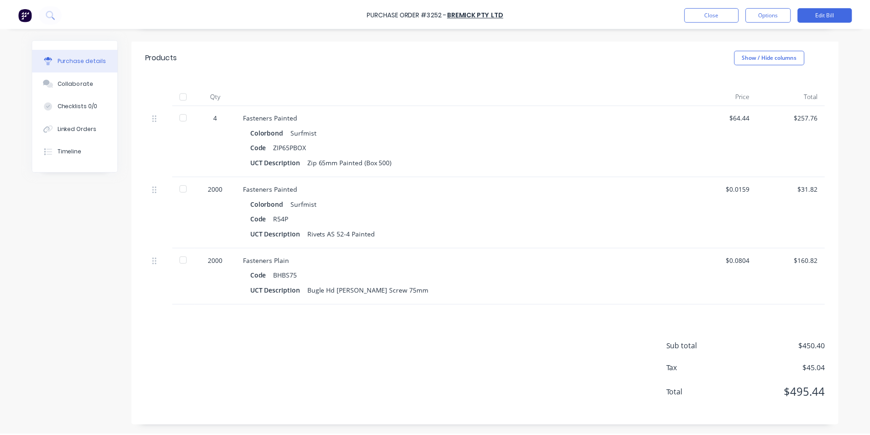
scroll to position [0, 0]
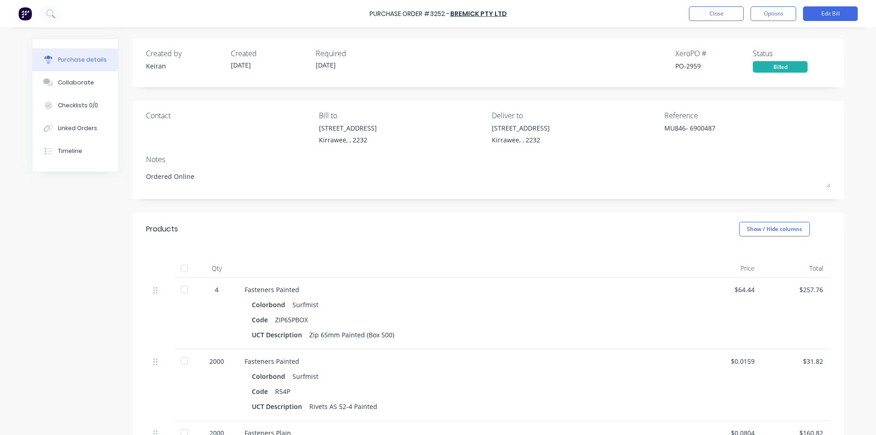
click at [719, 5] on div "Purchase Order #3252 - Bremick Pty Ltd Close Options Edit Bill" at bounding box center [438, 13] width 876 height 27
click at [718, 10] on button "Close" at bounding box center [716, 13] width 55 height 15
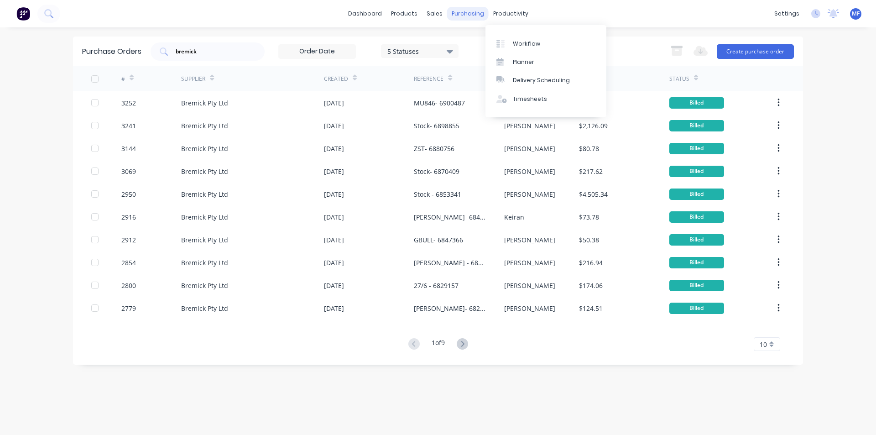
click at [461, 12] on div "purchasing" at bounding box center [468, 14] width 42 height 14
click at [493, 41] on div "Purchase Orders" at bounding box center [497, 44] width 48 height 8
click at [216, 51] on input "bremick" at bounding box center [213, 51] width 76 height 9
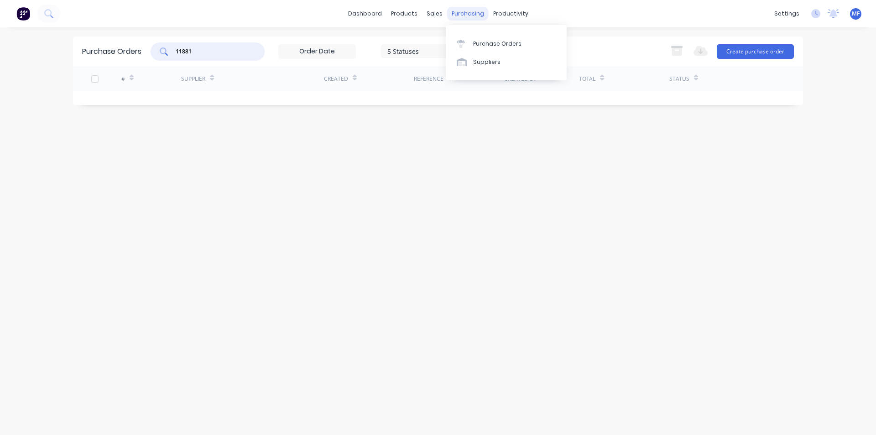
type input "11881"
click at [469, 9] on div "purchasing" at bounding box center [468, 14] width 42 height 14
click at [456, 10] on div "purchasing" at bounding box center [468, 14] width 42 height 14
click at [488, 58] on div "Suppliers" at bounding box center [486, 62] width 27 height 8
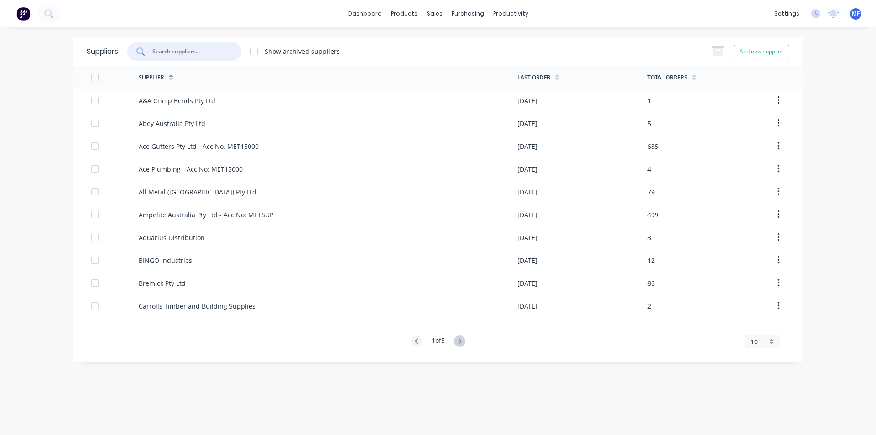
click at [192, 55] on input "text" at bounding box center [190, 51] width 76 height 9
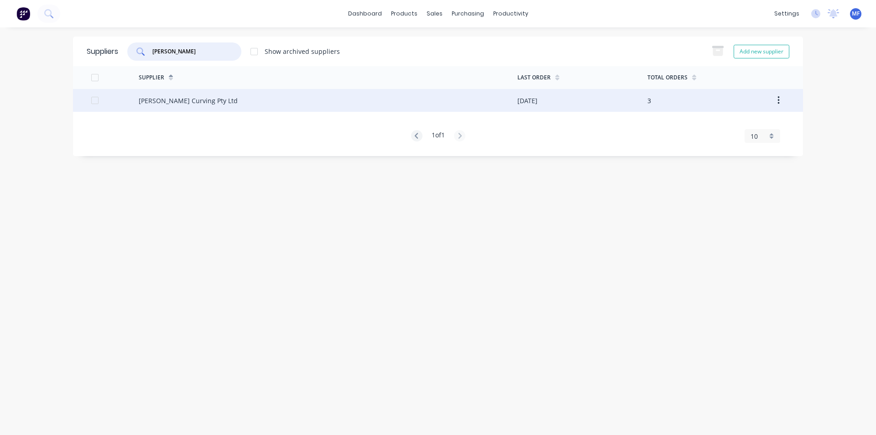
type input "[PERSON_NAME]"
click at [199, 97] on div "[PERSON_NAME] Curving Pty Ltd" at bounding box center [188, 101] width 99 height 10
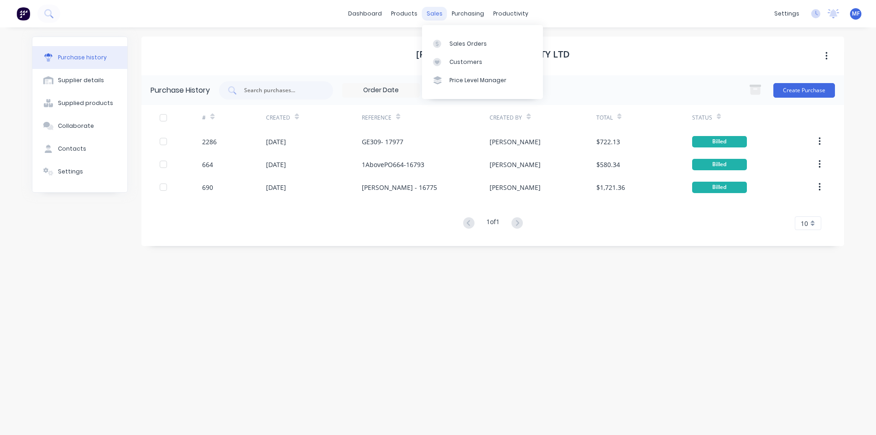
click at [433, 14] on div "sales" at bounding box center [434, 14] width 25 height 14
click at [460, 59] on div "Customers" at bounding box center [466, 62] width 33 height 8
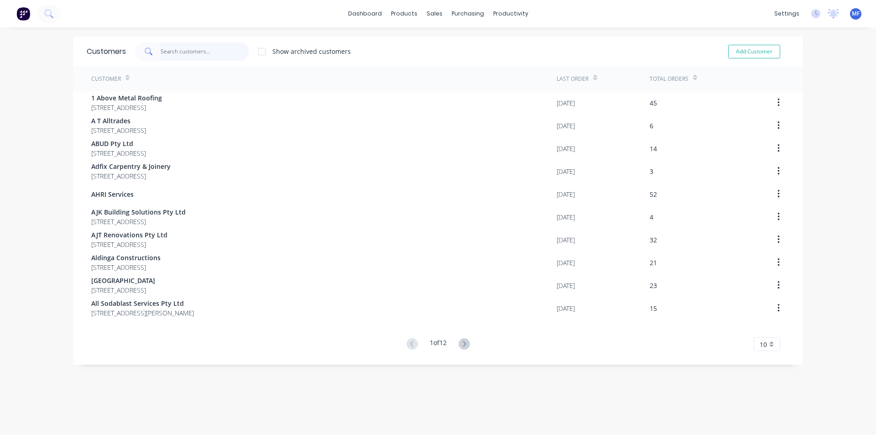
click at [190, 49] on input "text" at bounding box center [205, 51] width 89 height 18
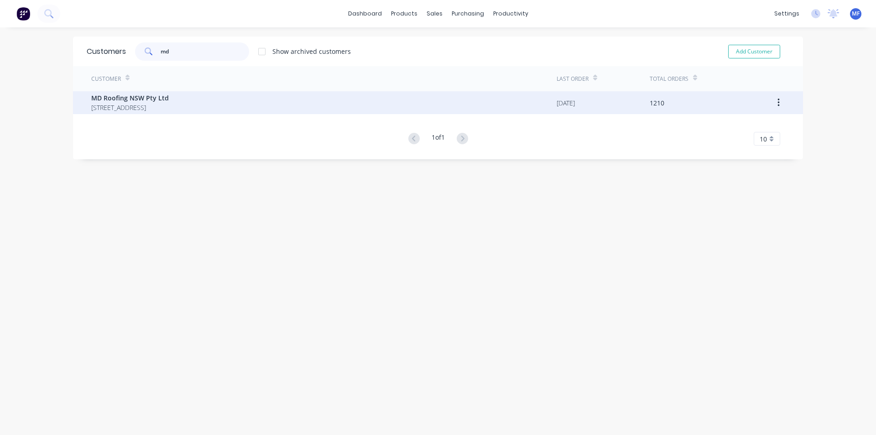
type input "md"
click at [144, 101] on span "MD Roofing NSW Pty Ltd" at bounding box center [130, 98] width 78 height 10
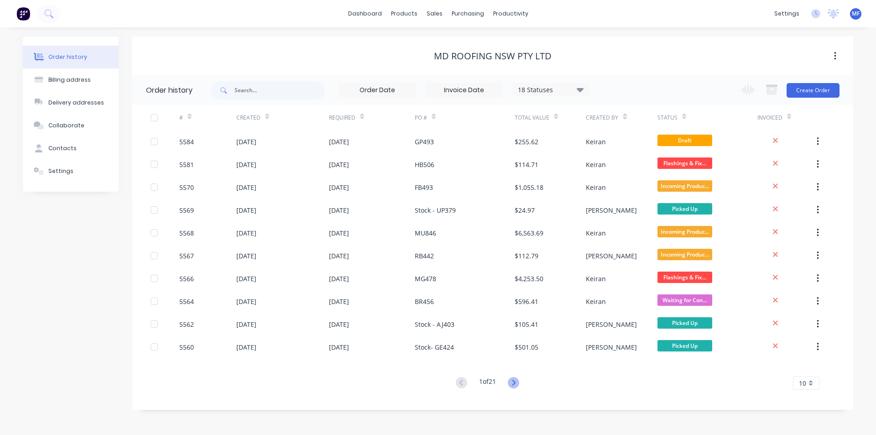
click at [513, 382] on icon at bounding box center [513, 382] width 11 height 11
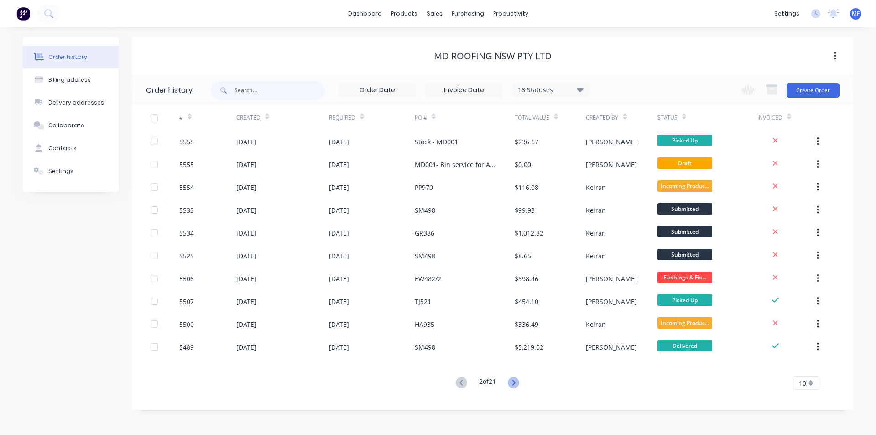
click at [516, 381] on icon at bounding box center [513, 382] width 11 height 11
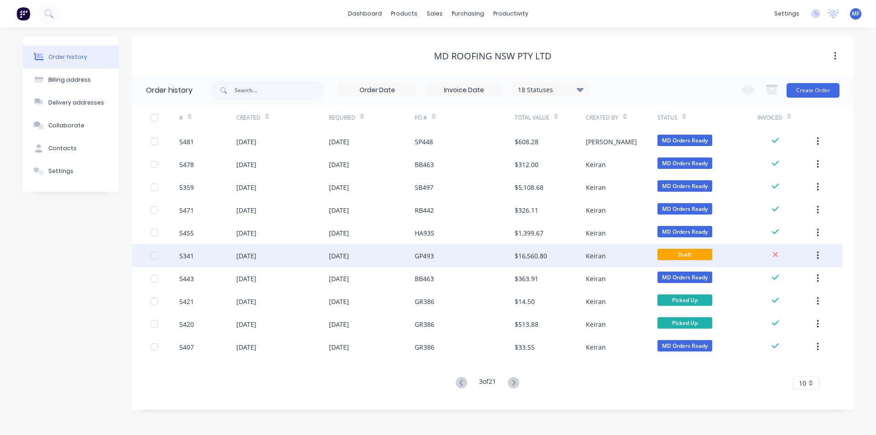
click at [529, 257] on div "$16,560.80" at bounding box center [531, 256] width 32 height 10
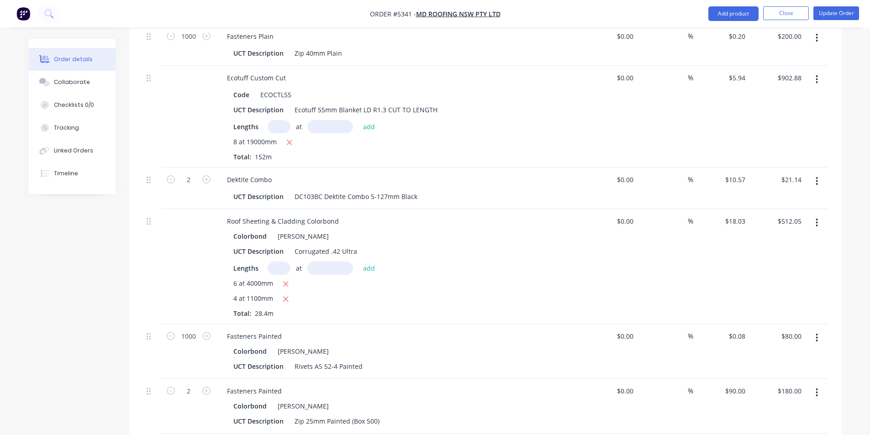
scroll to position [1415, 0]
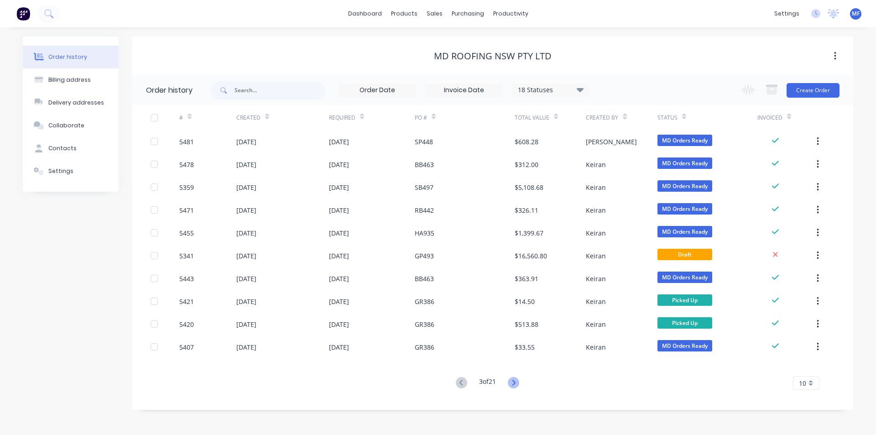
click at [517, 381] on icon at bounding box center [513, 382] width 11 height 11
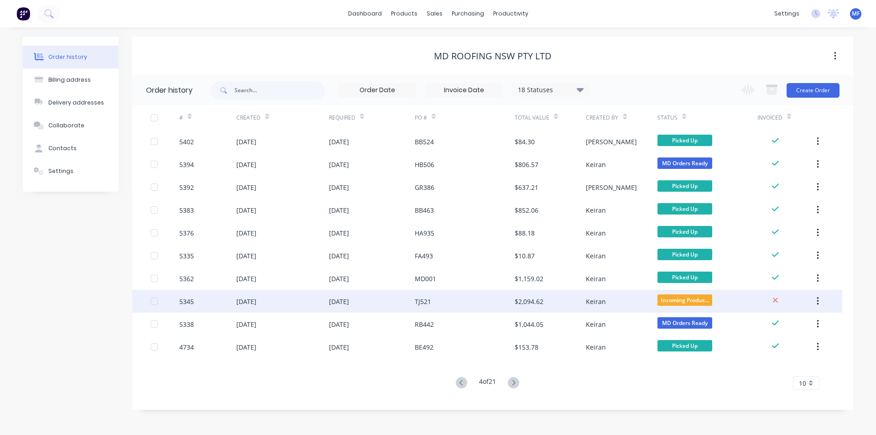
click at [530, 297] on div "$2,094.62" at bounding box center [529, 302] width 29 height 10
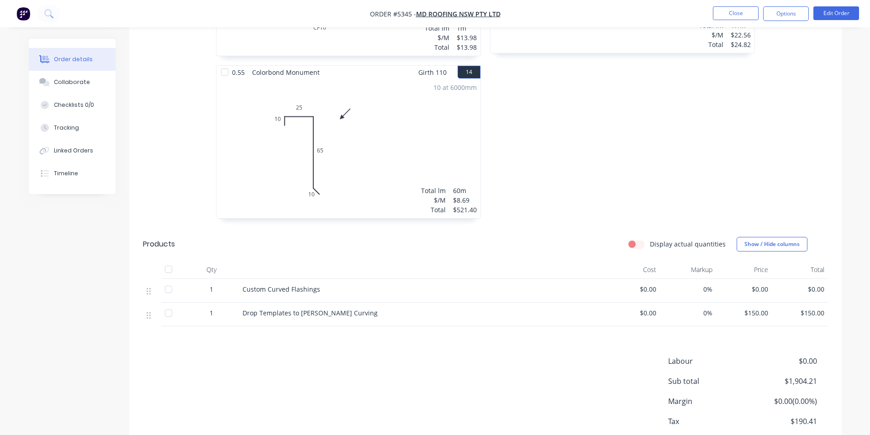
scroll to position [1733, 0]
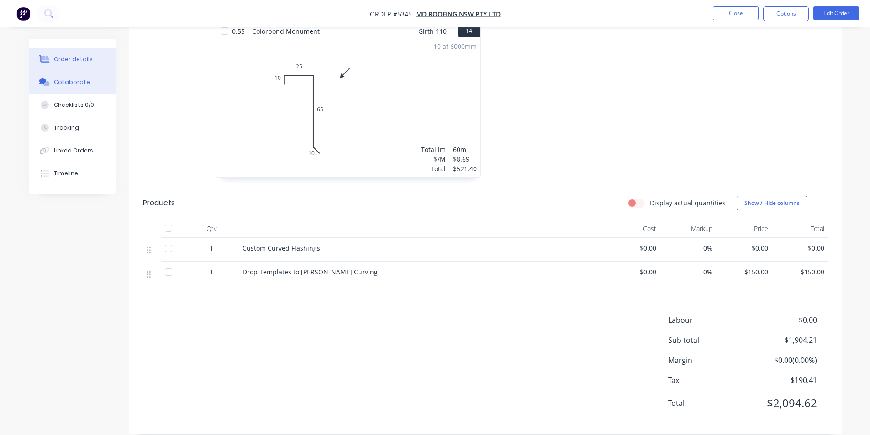
click at [75, 81] on div "Collaborate" at bounding box center [72, 82] width 36 height 8
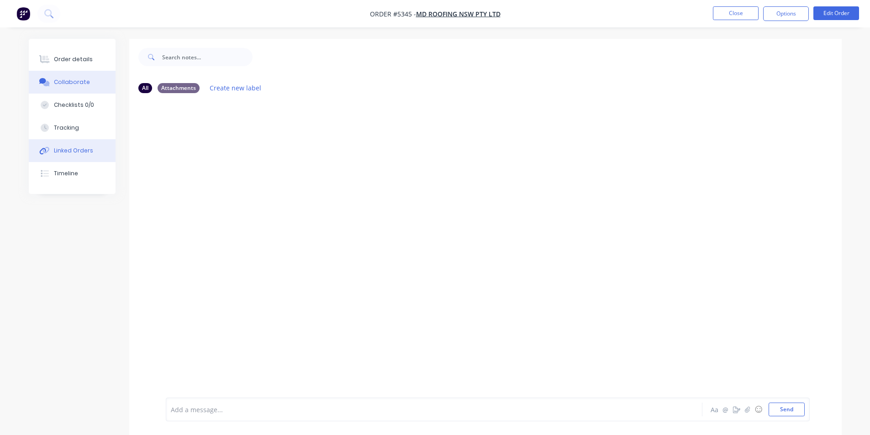
click at [78, 149] on div "Linked Orders" at bounding box center [73, 151] width 39 height 8
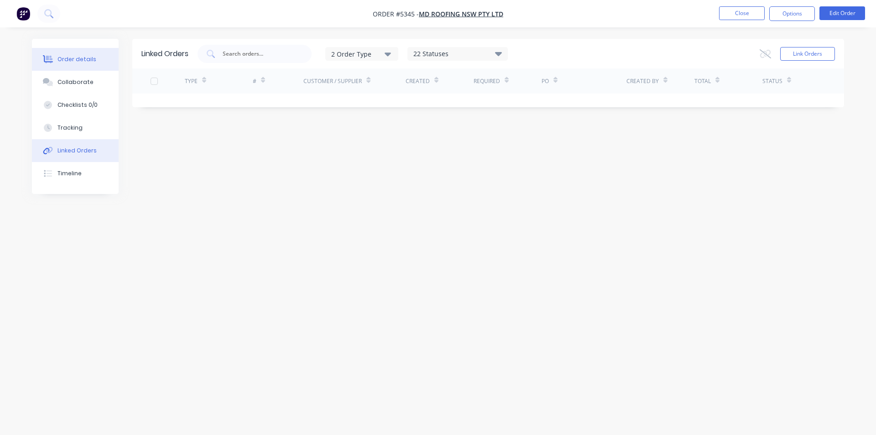
click at [73, 57] on div "Order details" at bounding box center [77, 59] width 39 height 8
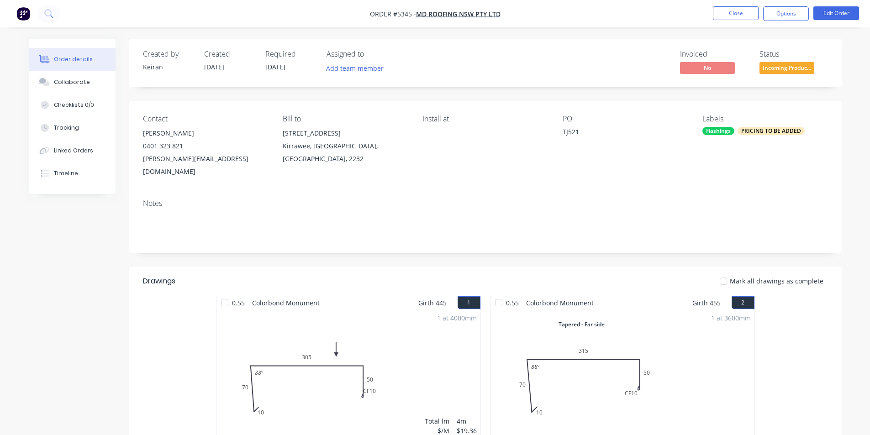
click at [641, 199] on div "Notes" at bounding box center [485, 203] width 685 height 9
click at [739, 15] on button "Close" at bounding box center [736, 13] width 46 height 14
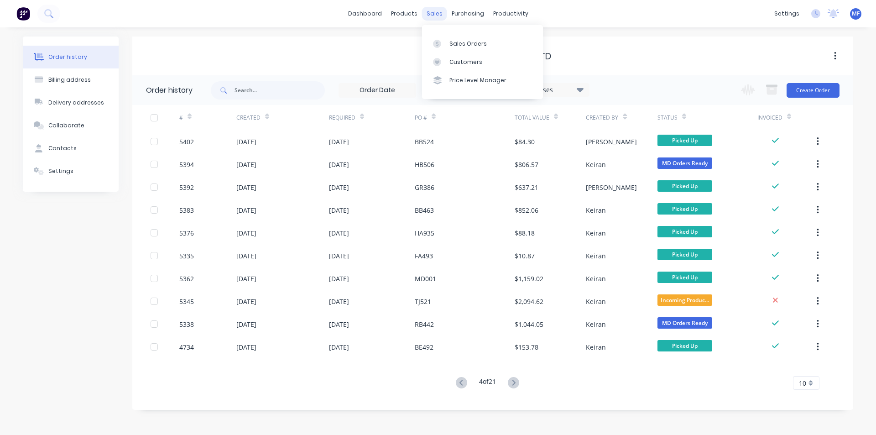
drag, startPoint x: 431, startPoint y: 12, endPoint x: 436, endPoint y: 20, distance: 9.2
click at [432, 12] on div "sales" at bounding box center [434, 14] width 25 height 14
click at [467, 58] on div "Customers" at bounding box center [466, 62] width 33 height 8
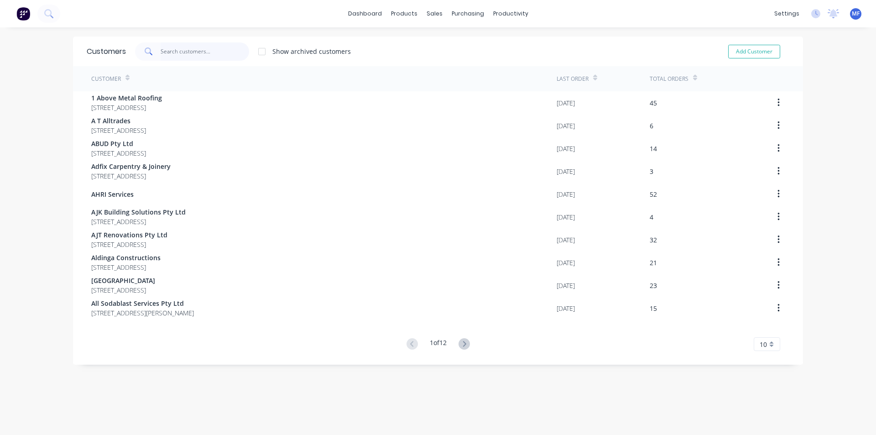
click at [186, 52] on input "text" at bounding box center [205, 51] width 89 height 18
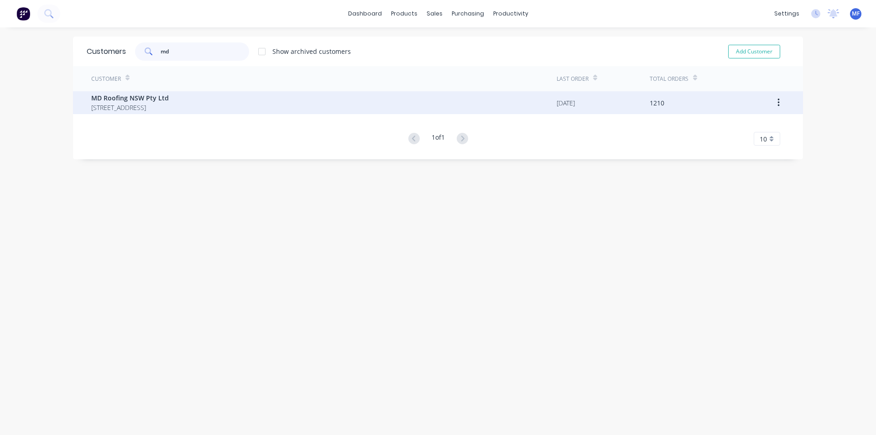
type input "md"
click at [145, 105] on span "[STREET_ADDRESS]" at bounding box center [130, 108] width 78 height 10
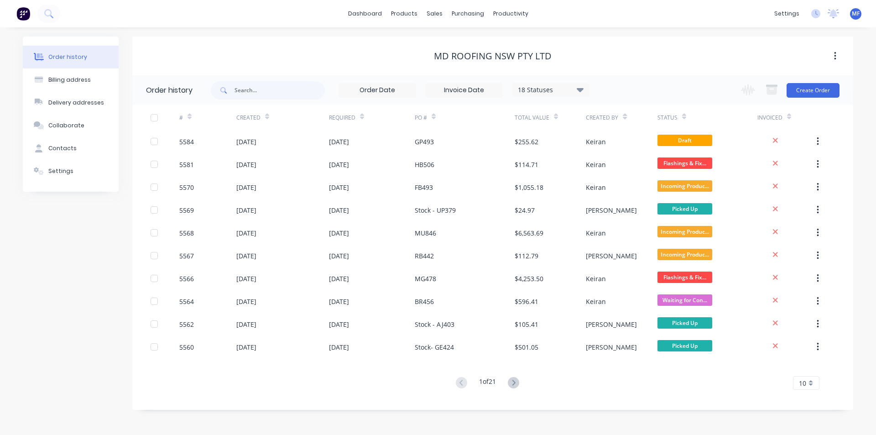
click at [814, 383] on div "10" at bounding box center [806, 383] width 26 height 14
click at [811, 364] on div "35" at bounding box center [807, 368] width 26 height 16
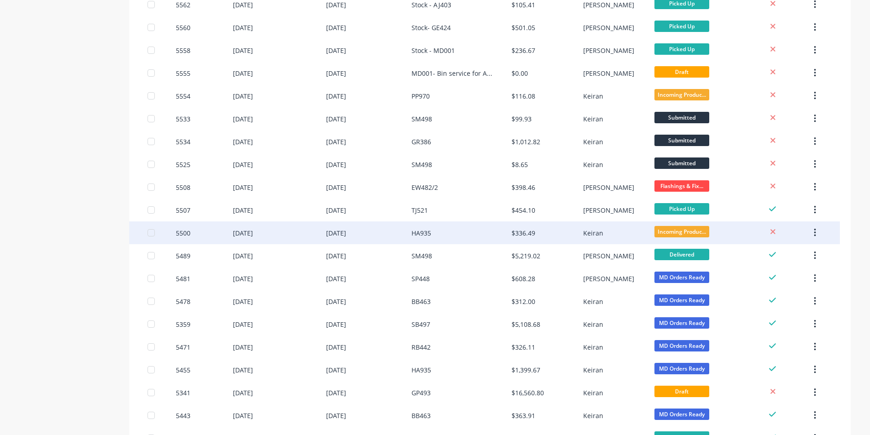
scroll to position [555, 0]
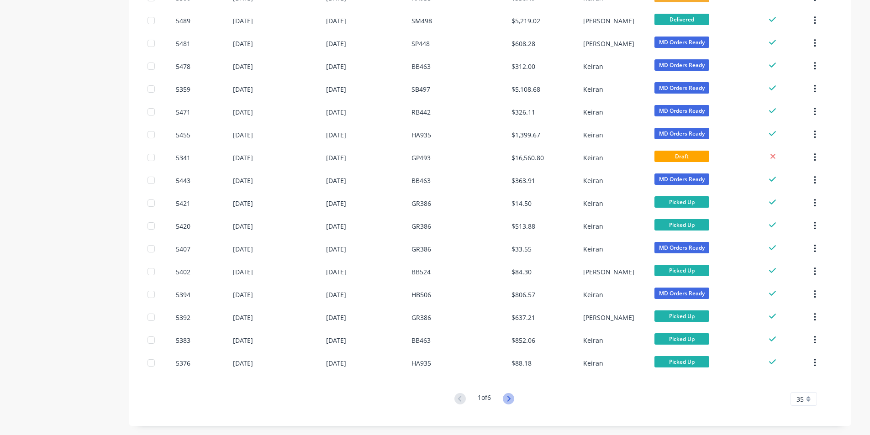
click at [510, 399] on icon at bounding box center [508, 398] width 11 height 11
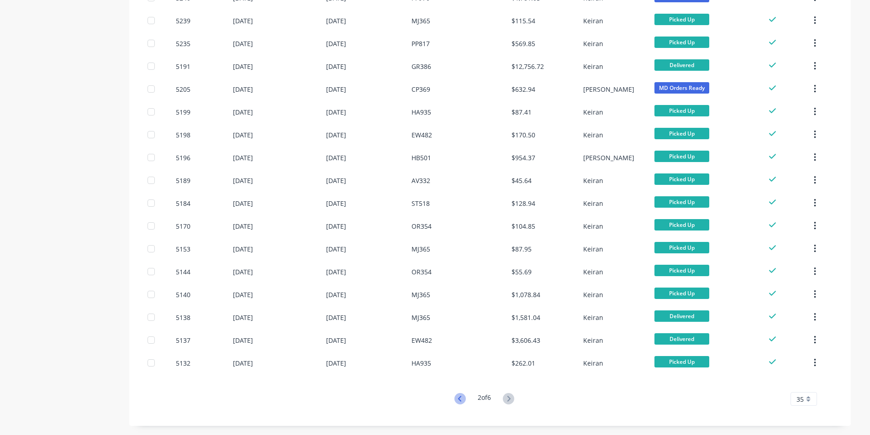
click at [457, 401] on icon at bounding box center [459, 398] width 11 height 11
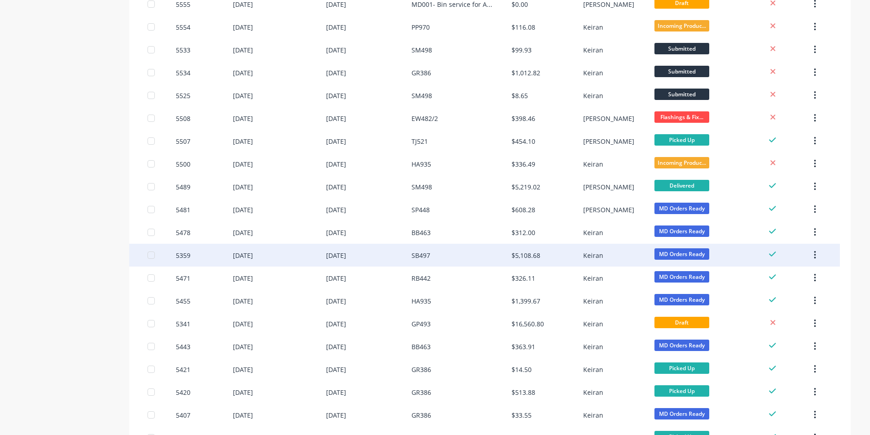
scroll to position [411, 0]
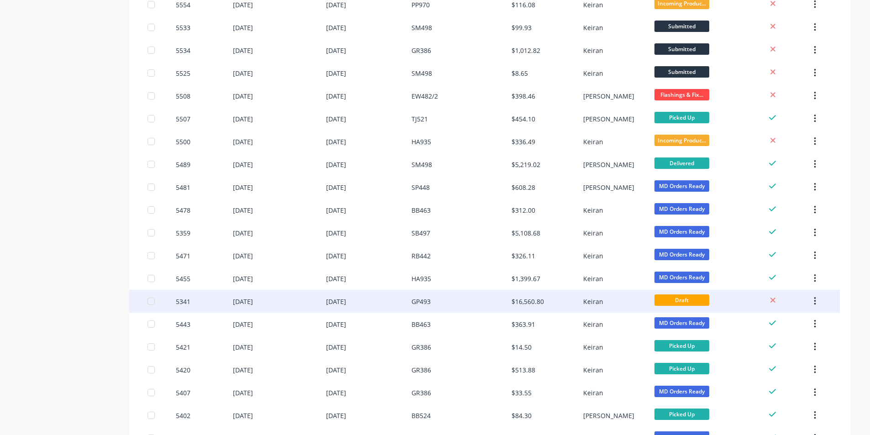
click at [529, 300] on div "$16,560.80" at bounding box center [527, 302] width 32 height 10
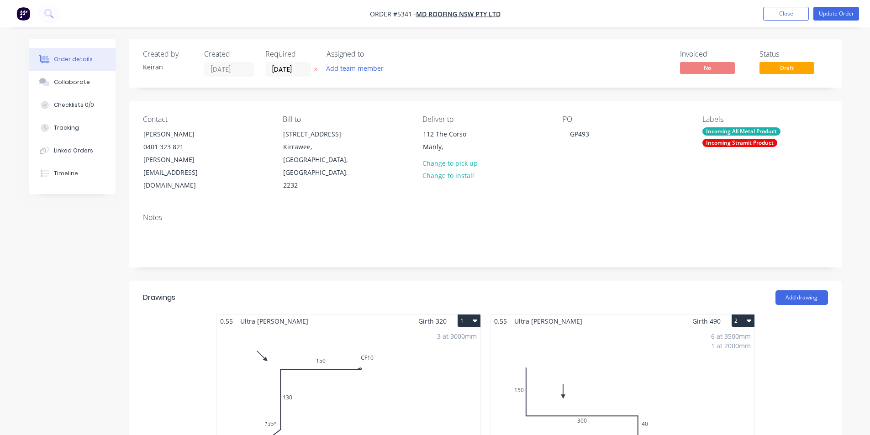
click at [584, 290] on div "Add drawing" at bounding box center [557, 297] width 539 height 15
drag, startPoint x: 785, startPoint y: 16, endPoint x: 779, endPoint y: 20, distance: 7.2
click at [785, 16] on button "Close" at bounding box center [786, 14] width 46 height 14
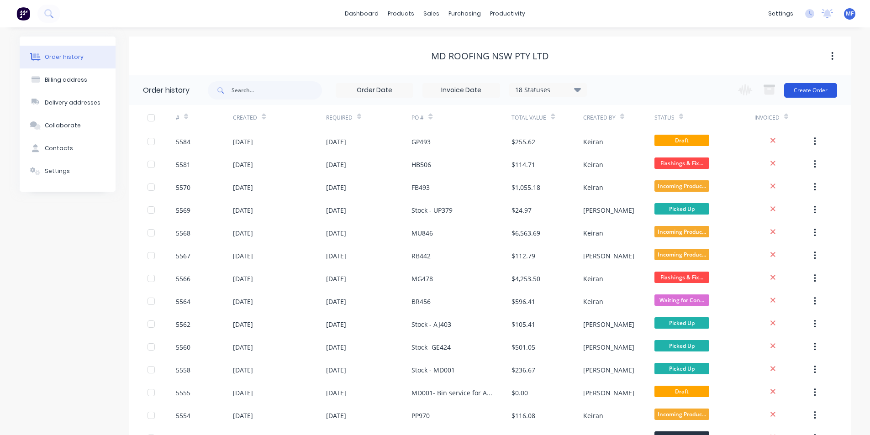
click at [811, 93] on button "Create Order" at bounding box center [810, 90] width 53 height 15
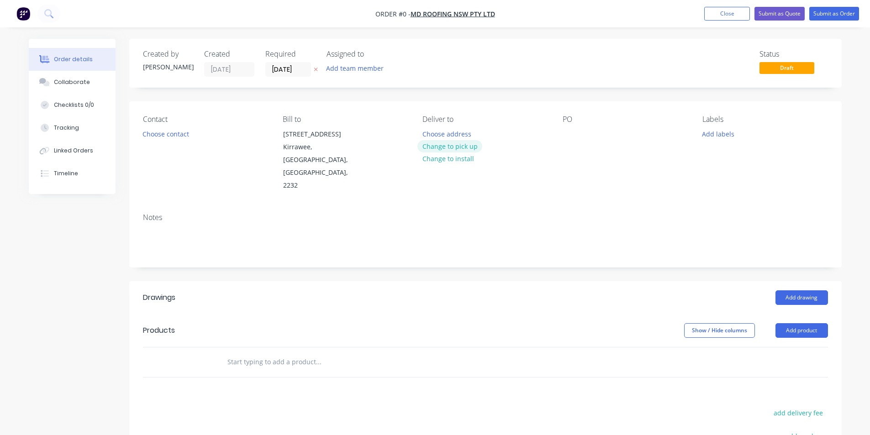
click at [442, 146] on button "Change to pick up" at bounding box center [449, 146] width 65 height 12
click at [583, 143] on div "PO" at bounding box center [624, 153] width 125 height 77
click at [570, 133] on div at bounding box center [569, 133] width 15 height 13
click at [736, 134] on button "Add labels" at bounding box center [718, 133] width 42 height 12
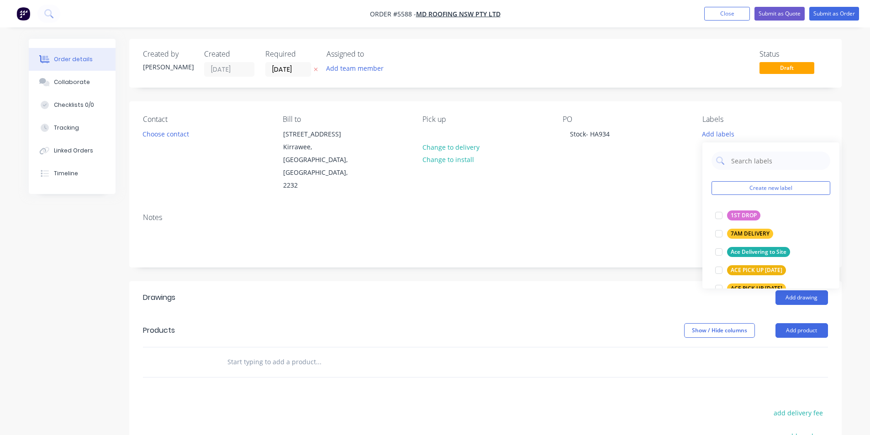
click at [771, 134] on div "Add labels" at bounding box center [764, 133] width 125 height 12
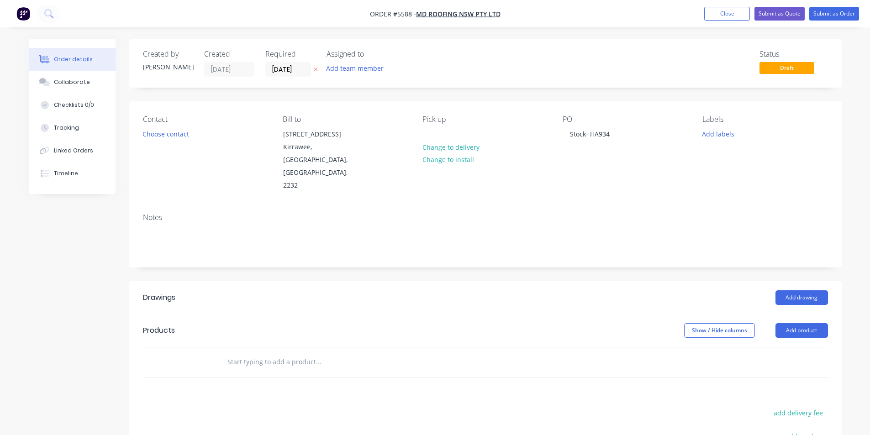
click at [664, 206] on div "Notes" at bounding box center [485, 236] width 712 height 61
click at [797, 173] on div "Contact Choose contact Bill to [STREET_ADDRESS] Pick up Change to delivery Chan…" at bounding box center [485, 153] width 712 height 105
click at [615, 131] on div "Stock- HA934" at bounding box center [589, 133] width 54 height 13
click at [272, 353] on input "text" at bounding box center [318, 362] width 183 height 18
type input "R54P"
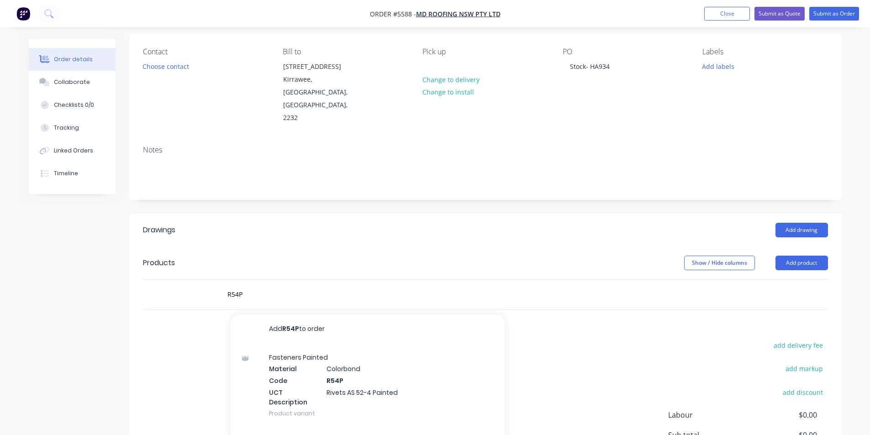
scroll to position [91, 0]
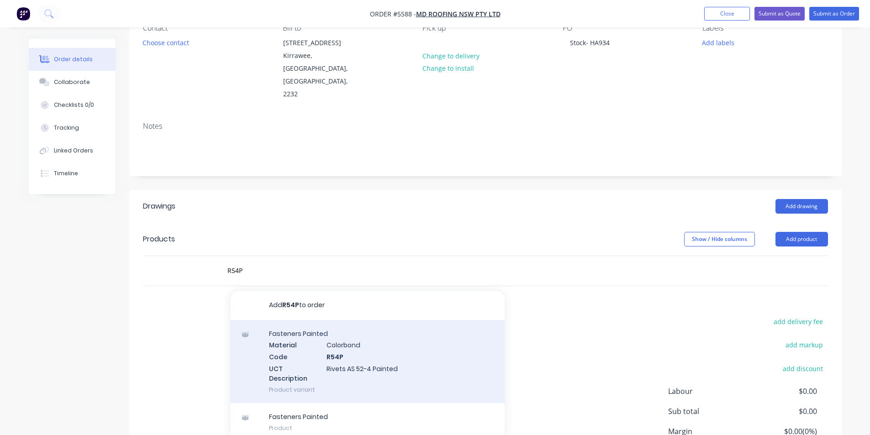
click at [343, 337] on div "Fasteners Painted Material Colorbond Code R54P UCT Description Rivets AS 52-4 P…" at bounding box center [368, 361] width 274 height 83
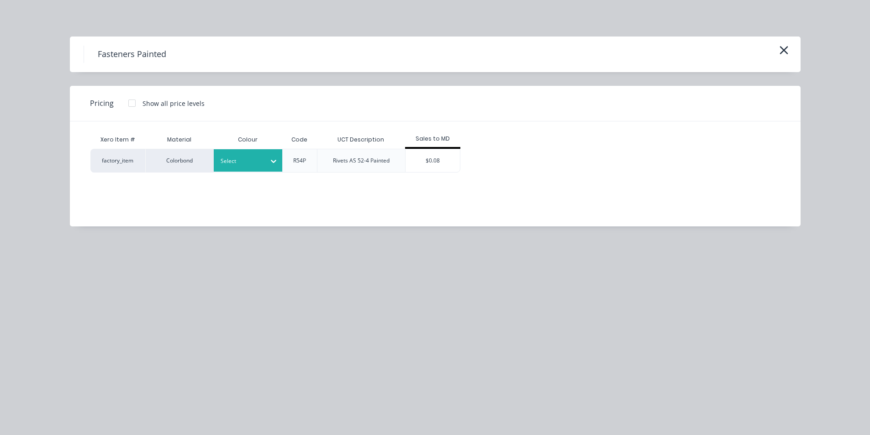
click at [264, 163] on div "Select" at bounding box center [239, 161] width 51 height 12
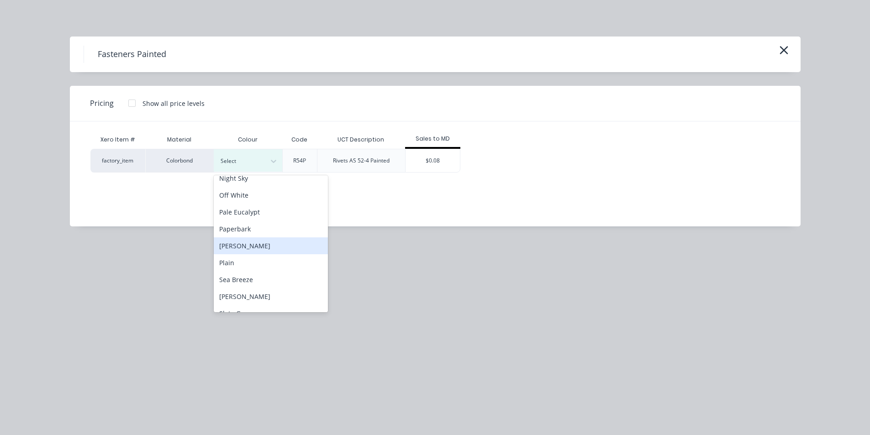
scroll to position [502, 0]
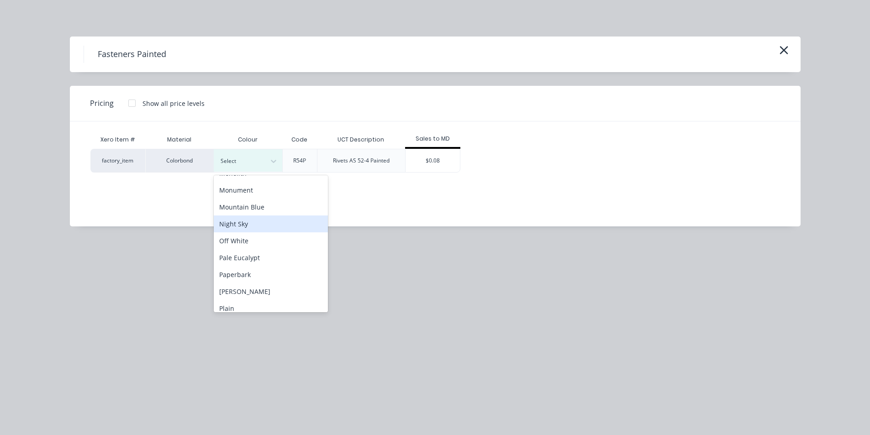
click at [256, 225] on div "Night Sky" at bounding box center [271, 223] width 114 height 17
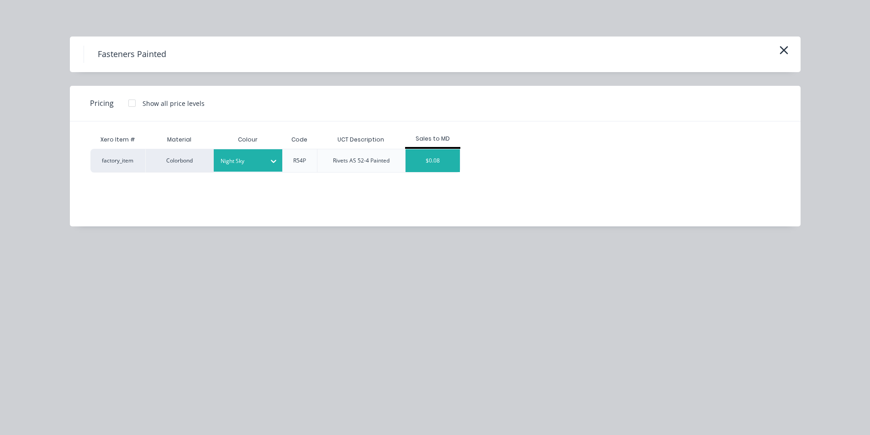
click at [432, 153] on div "$0.08" at bounding box center [432, 160] width 55 height 23
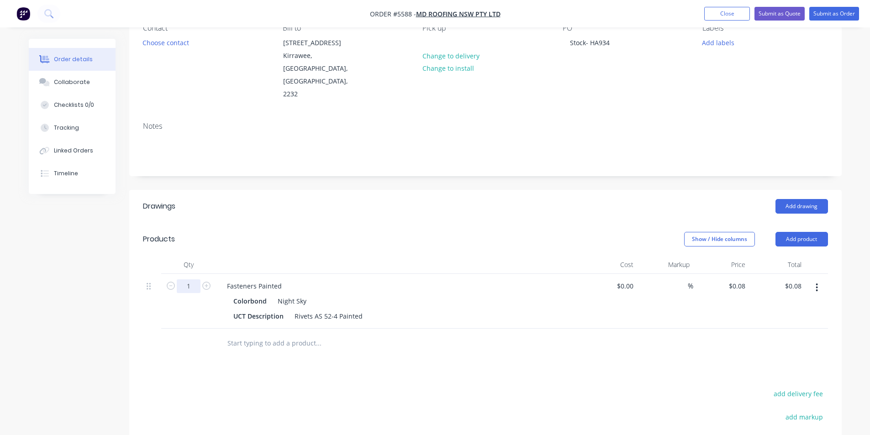
click at [187, 279] on input "1" at bounding box center [189, 286] width 24 height 14
type input "100"
type input "$8.00"
click at [797, 232] on button "Add product" at bounding box center [801, 239] width 52 height 15
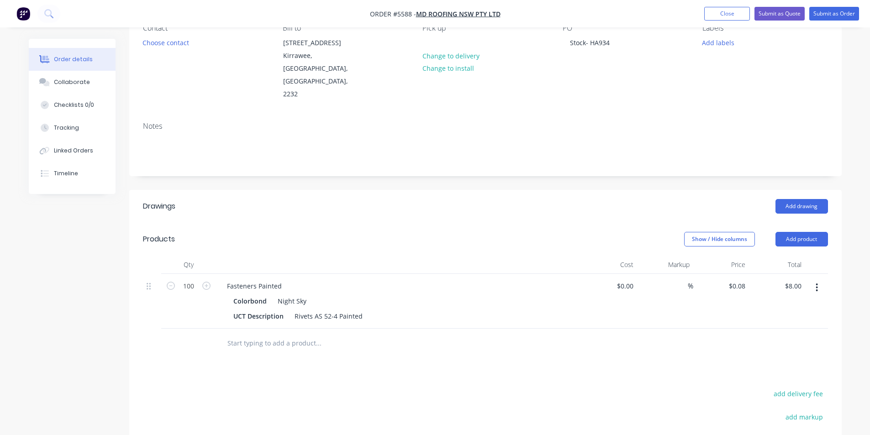
click at [669, 163] on div "Created by [PERSON_NAME] Created [DATE] Required [DATE] Assigned to Add team me…" at bounding box center [485, 263] width 712 height 630
click at [261, 334] on input "text" at bounding box center [318, 343] width 183 height 18
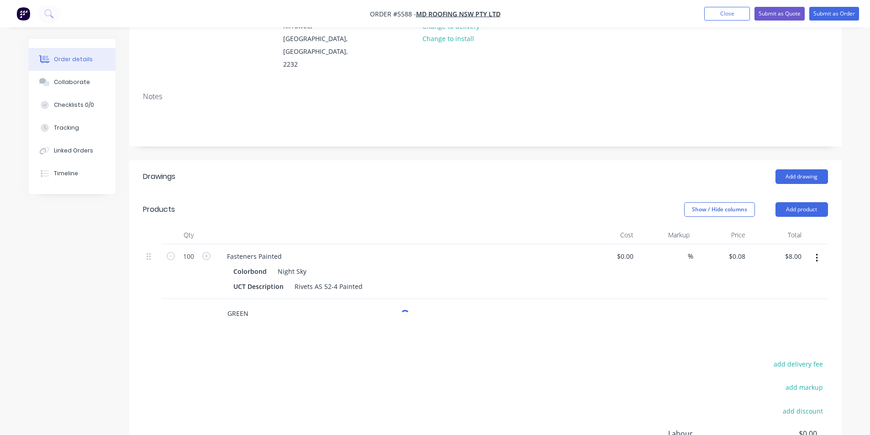
scroll to position [137, 0]
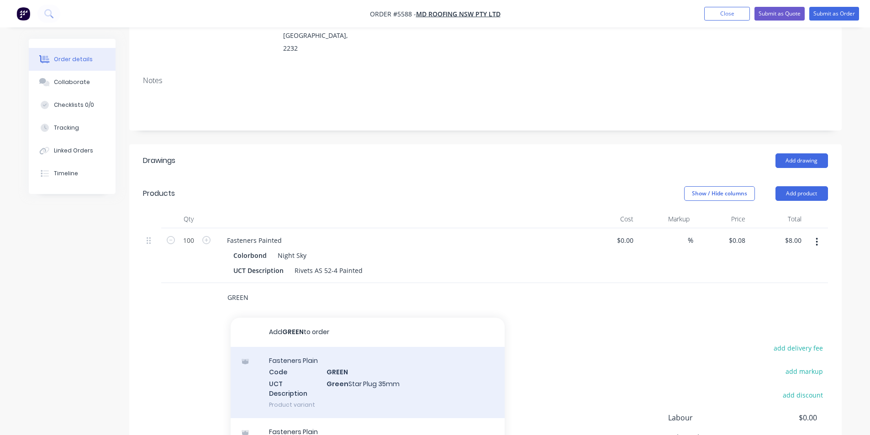
type input "GREEN"
click at [370, 357] on div "Fasteners Plain Code GREEN UCT Description Green Star Plug 35mm Product variant" at bounding box center [368, 382] width 274 height 71
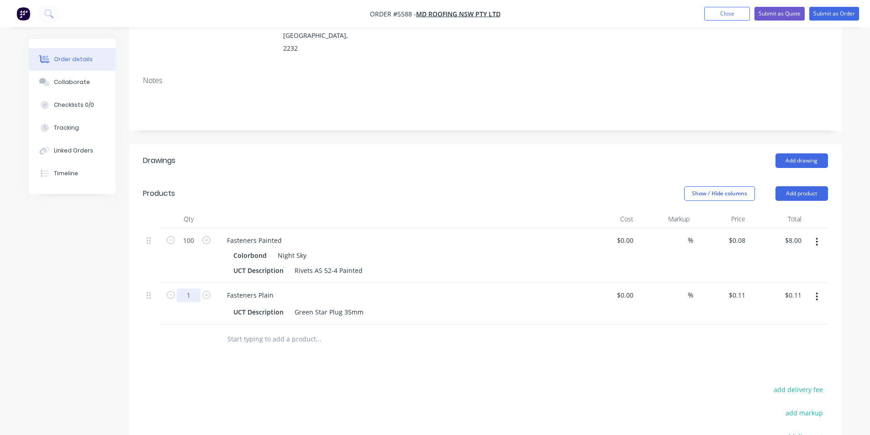
click at [190, 247] on input "1" at bounding box center [189, 241] width 24 height 14
type input "25"
type input "$2.75"
click at [358, 325] on div at bounding box center [380, 340] width 329 height 30
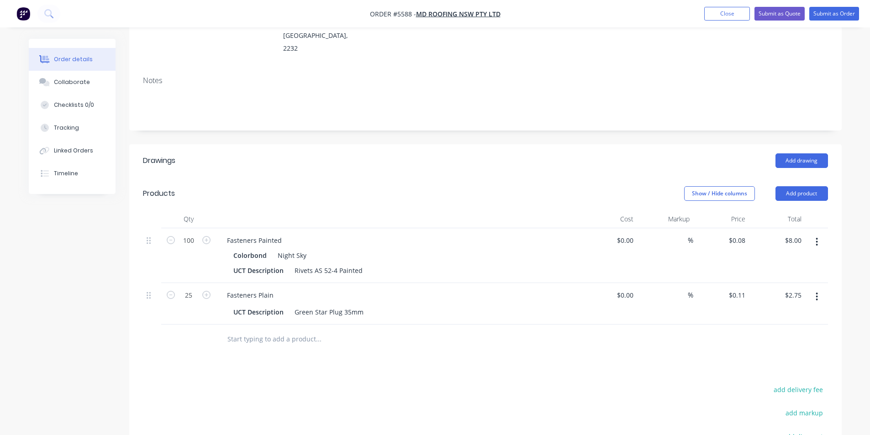
click at [301, 330] on input "text" at bounding box center [318, 339] width 183 height 18
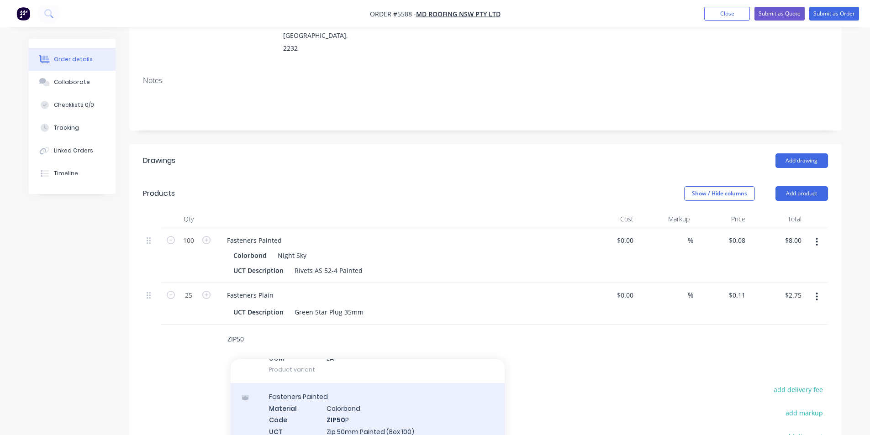
scroll to position [502, 0]
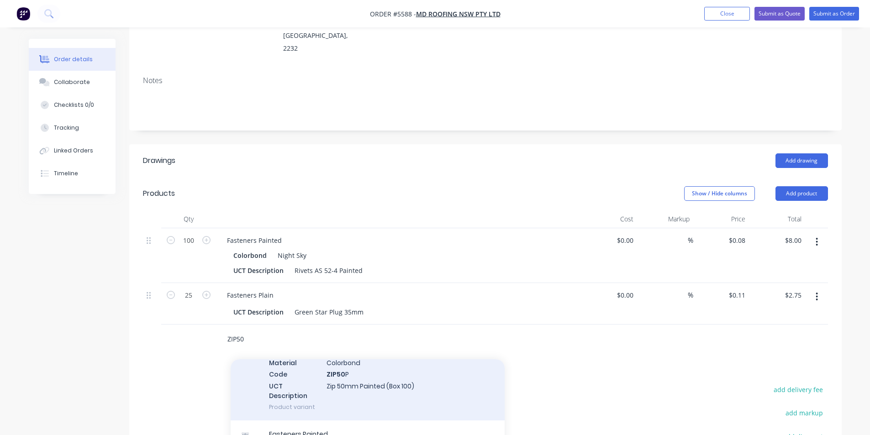
type input "ZIP50"
click at [348, 357] on div "Fasteners Painted Material Colorbond Code ZIP50 P UCT Description Zip 50mm Pain…" at bounding box center [368, 378] width 274 height 83
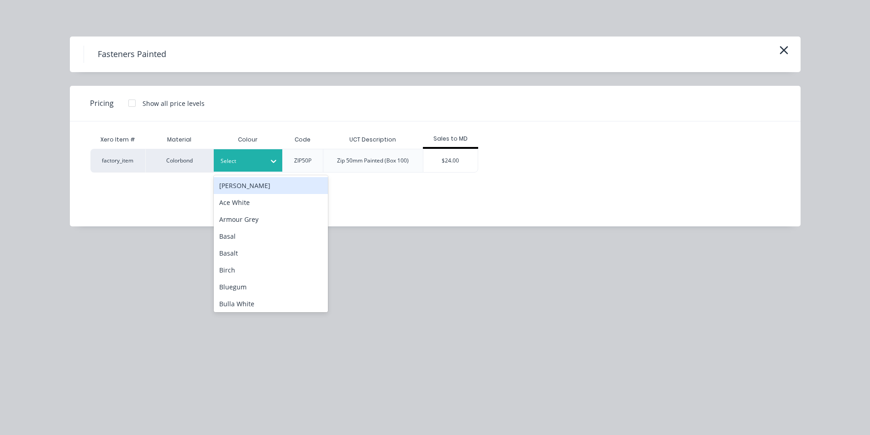
click at [260, 160] on div at bounding box center [240, 161] width 41 height 10
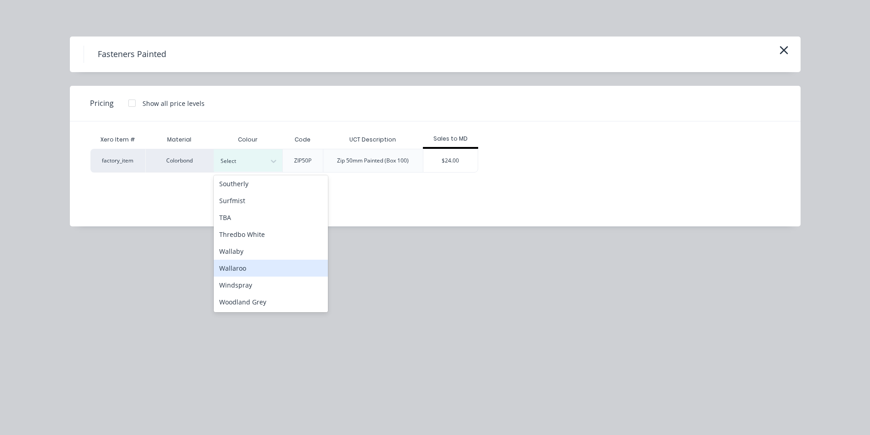
scroll to position [666, 0]
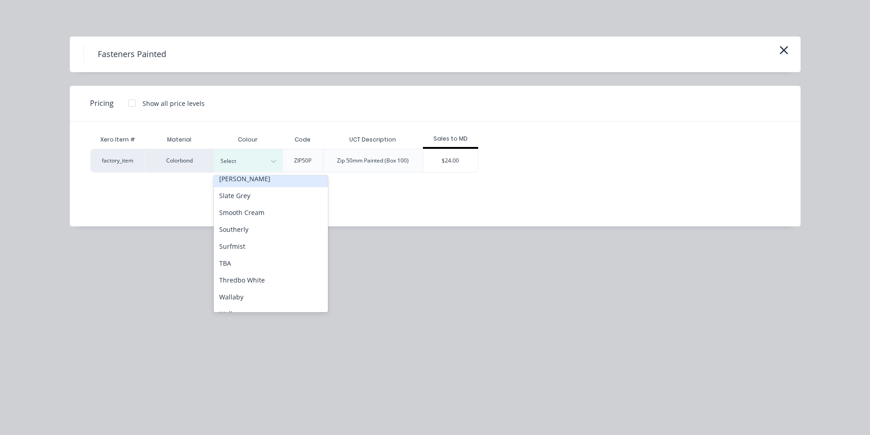
click at [245, 182] on div "[PERSON_NAME]" at bounding box center [271, 178] width 114 height 17
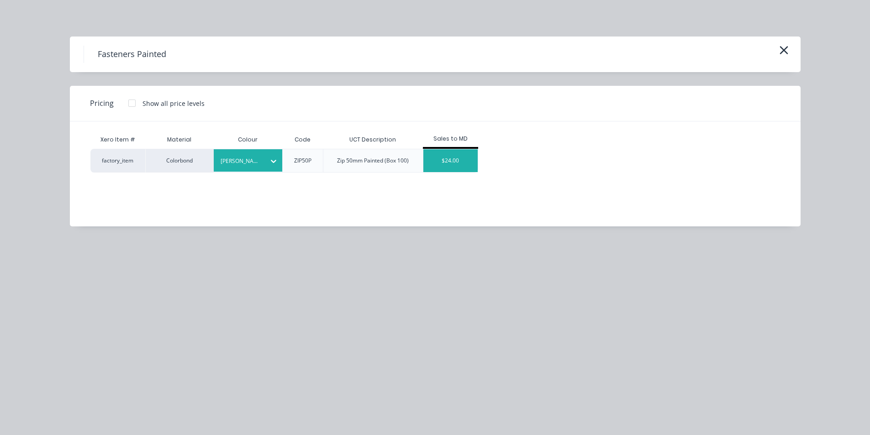
click at [464, 163] on div "$24.00" at bounding box center [450, 160] width 55 height 23
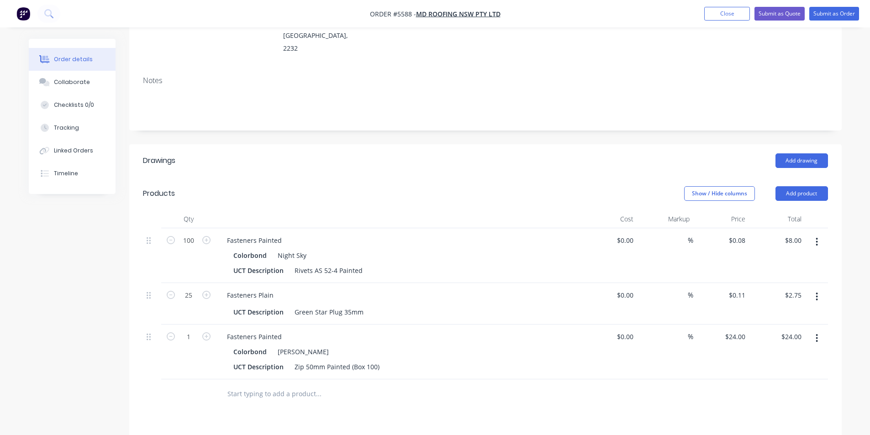
click at [816, 292] on icon "button" at bounding box center [816, 297] width 2 height 10
click at [764, 369] on div "Delete" at bounding box center [784, 375] width 70 height 13
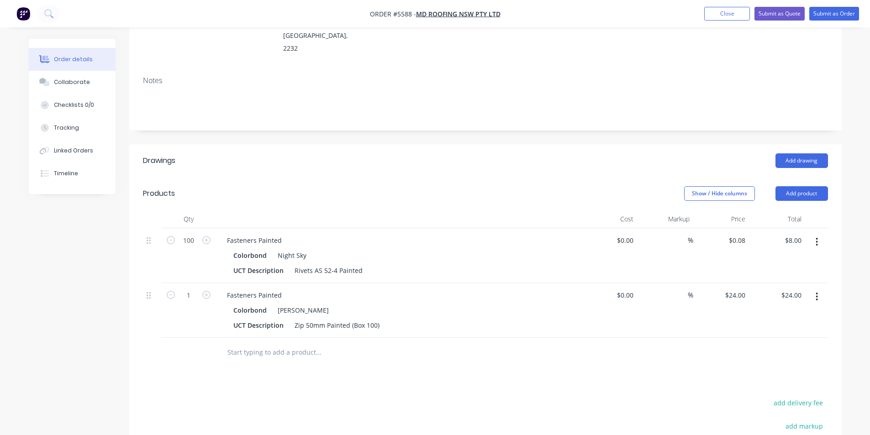
click at [816, 293] on icon "button" at bounding box center [817, 297] width 2 height 8
click at [771, 369] on div "Delete" at bounding box center [784, 375] width 70 height 13
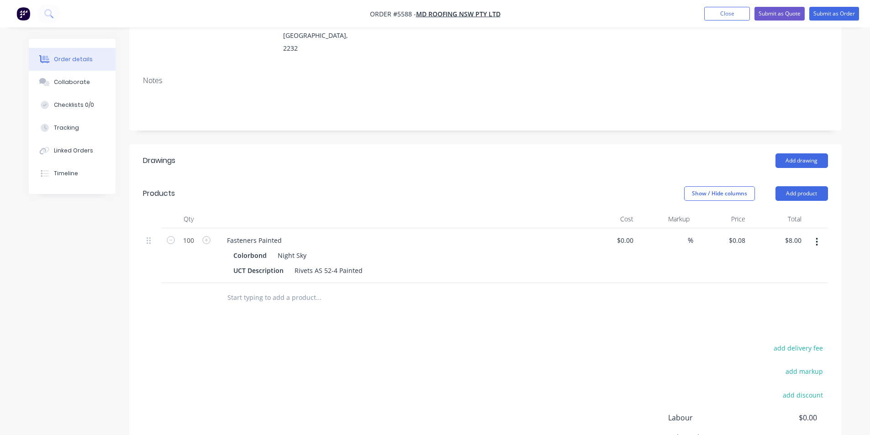
click at [292, 288] on input "text" at bounding box center [318, 297] width 183 height 18
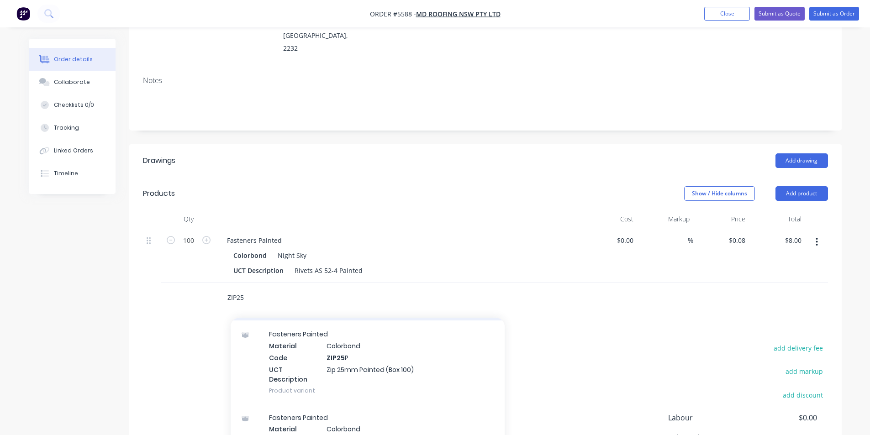
scroll to position [228, 0]
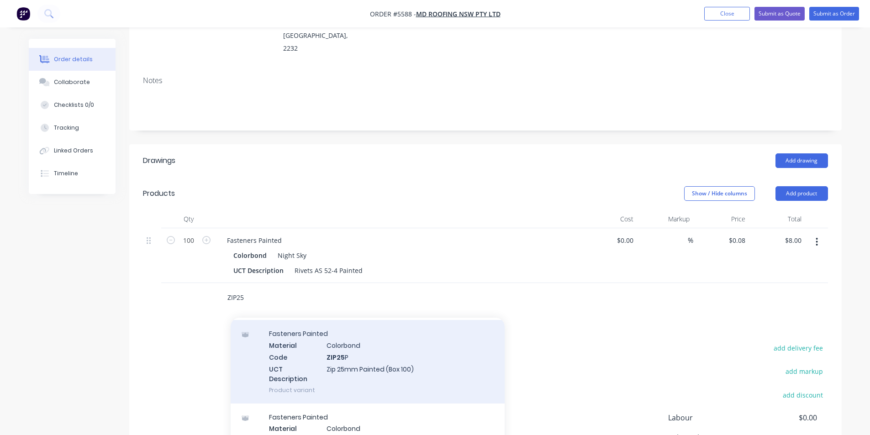
type input "ZIP25"
click at [343, 336] on div "Fasteners Painted Material Colorbond Code ZIP25 P UCT Description Zip 25mm Pain…" at bounding box center [368, 361] width 274 height 83
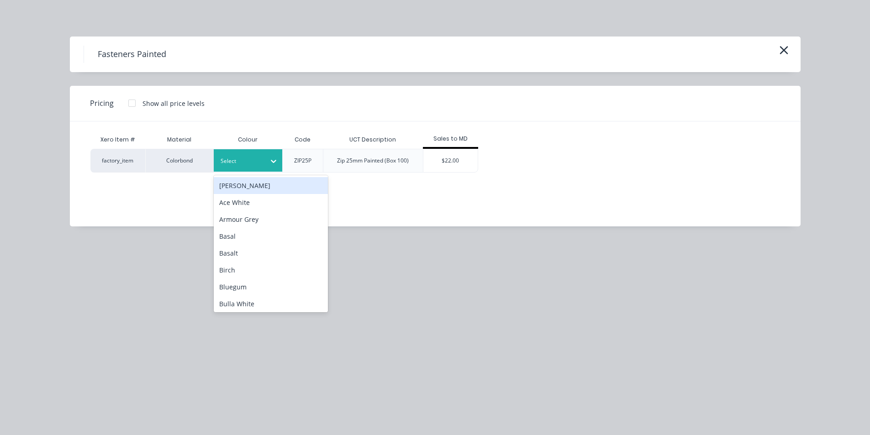
click at [266, 161] on div at bounding box center [273, 161] width 16 height 15
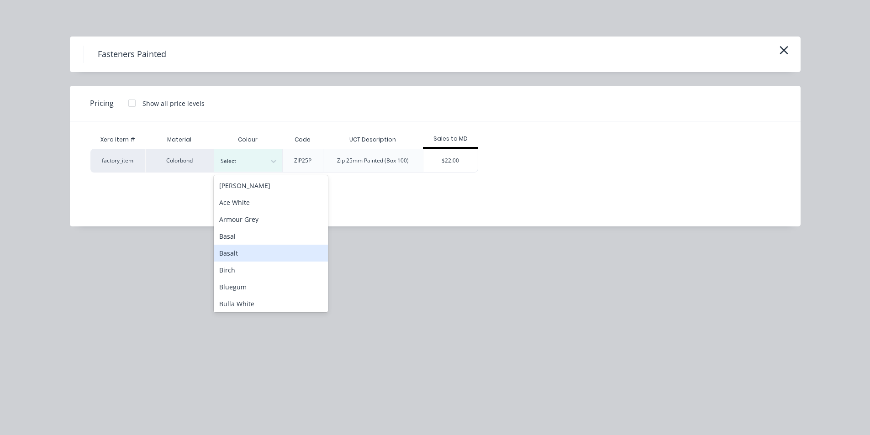
click at [233, 255] on div "Basalt" at bounding box center [271, 253] width 114 height 17
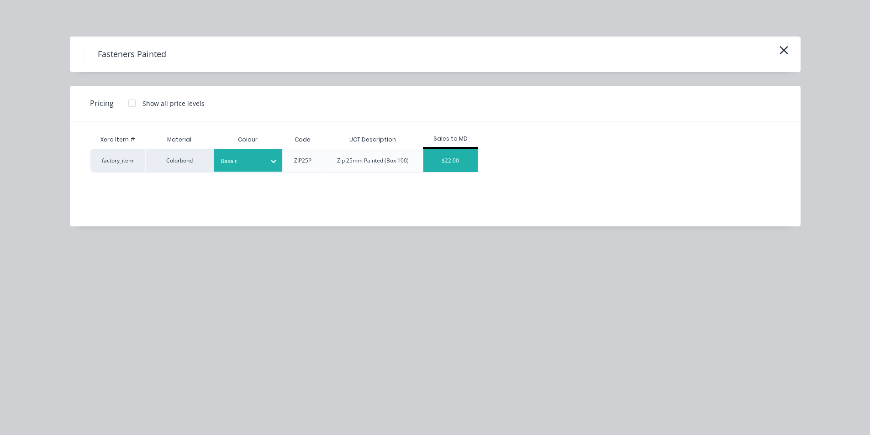
click at [452, 160] on div "$22.00" at bounding box center [450, 160] width 55 height 23
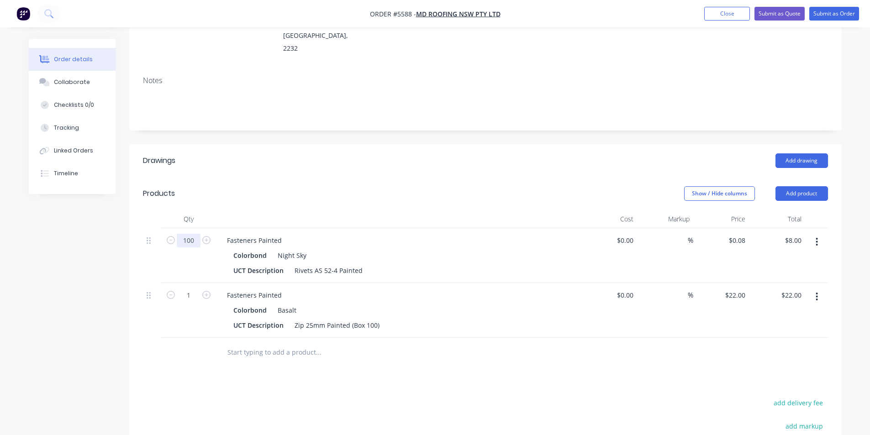
click at [193, 234] on input "100" at bounding box center [189, 241] width 24 height 14
type input "200"
type input "$16.00"
click at [264, 343] on input "text" at bounding box center [318, 352] width 183 height 18
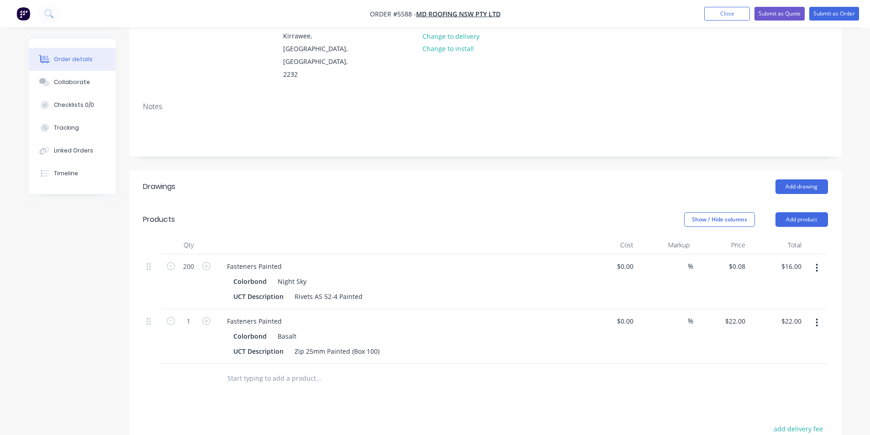
scroll to position [0, 0]
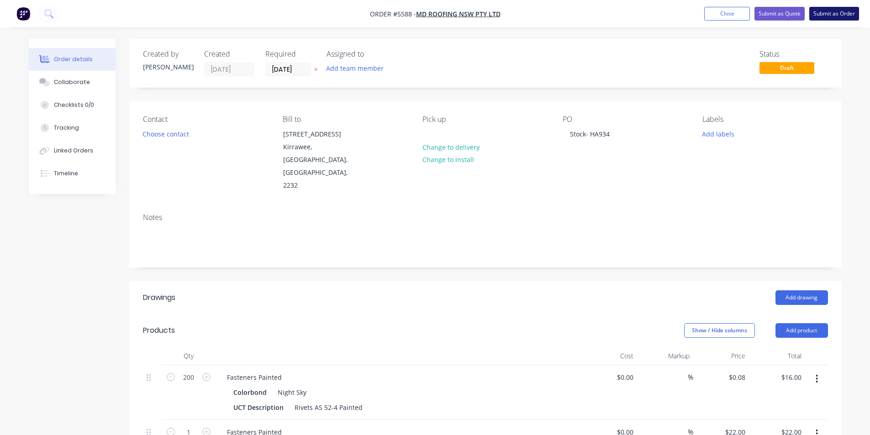
click at [846, 16] on button "Submit as Order" at bounding box center [834, 14] width 50 height 14
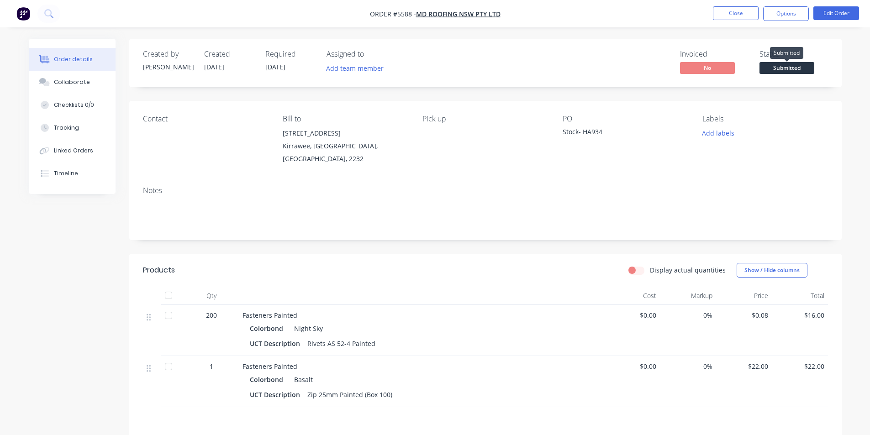
click at [772, 66] on span "Submitted" at bounding box center [786, 67] width 55 height 11
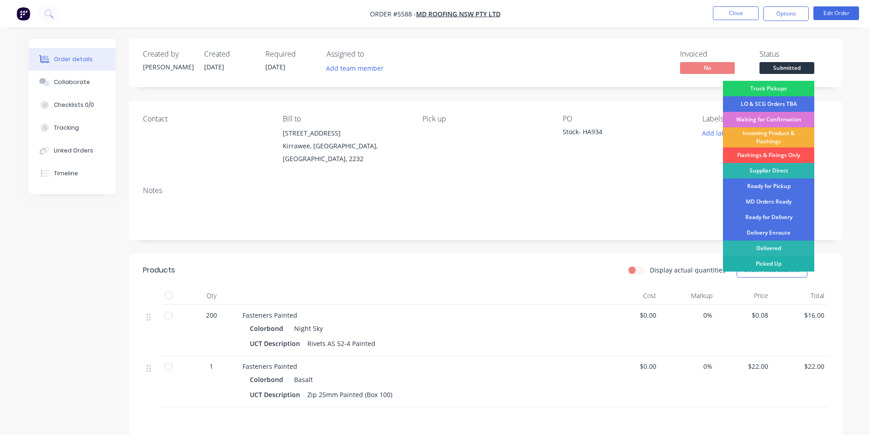
click at [771, 262] on div "Picked Up" at bounding box center [768, 264] width 91 height 16
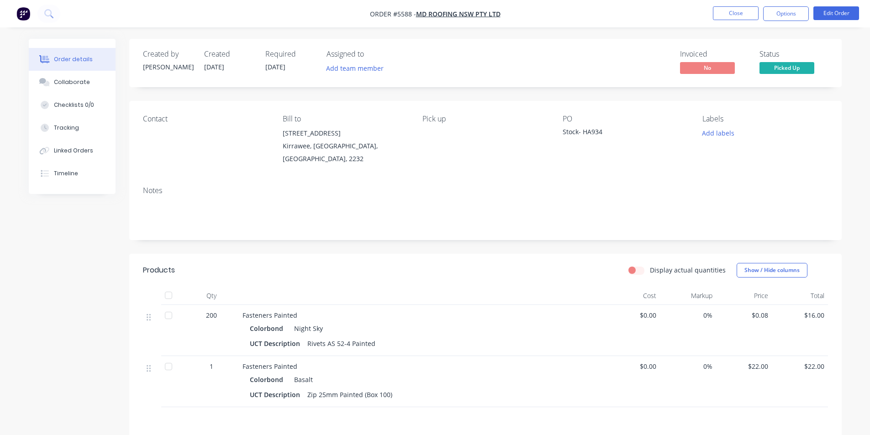
drag, startPoint x: 834, startPoint y: 184, endPoint x: 810, endPoint y: 81, distance: 106.4
click at [834, 183] on div "Notes" at bounding box center [485, 209] width 712 height 61
click at [743, 12] on button "Close" at bounding box center [736, 13] width 46 height 14
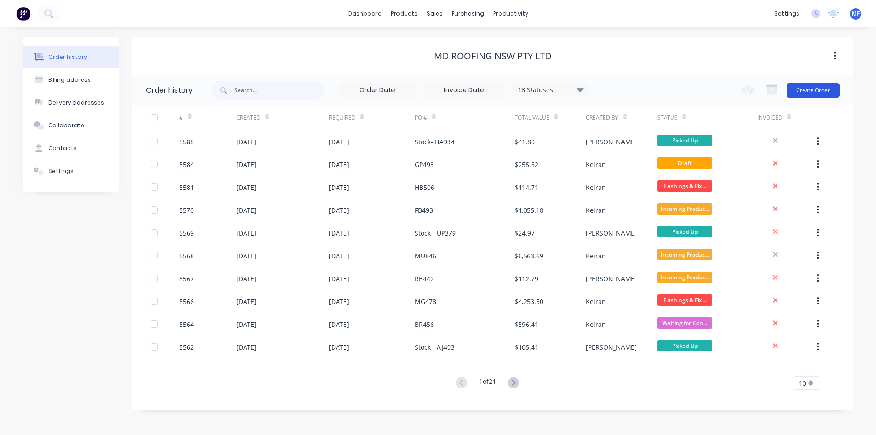
click at [814, 89] on button "Create Order" at bounding box center [813, 90] width 53 height 15
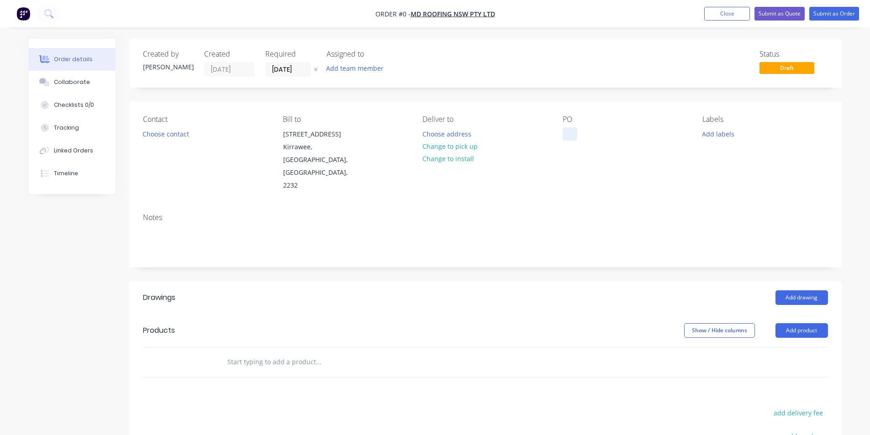
click at [572, 133] on div at bounding box center [569, 133] width 15 height 13
click at [326, 341] on div "Order details Collaborate Checklists 0/0 Tracking Linked Orders Timeline Order …" at bounding box center [435, 325] width 831 height 572
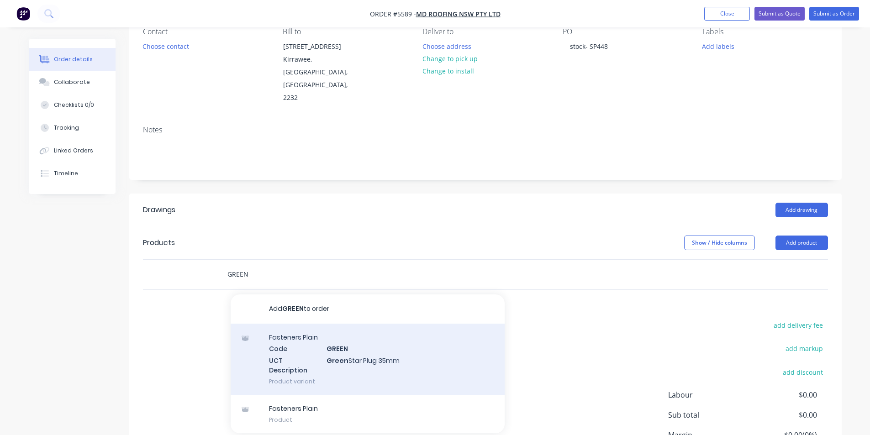
scroll to position [91, 0]
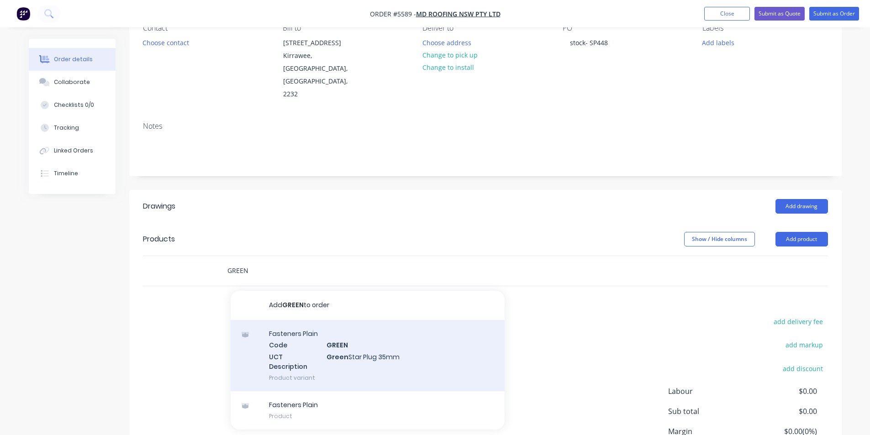
type input "GREEN"
click at [369, 336] on div "Fasteners Plain Code GREEN UCT Description Green Star Plug 35mm Product variant" at bounding box center [368, 355] width 274 height 71
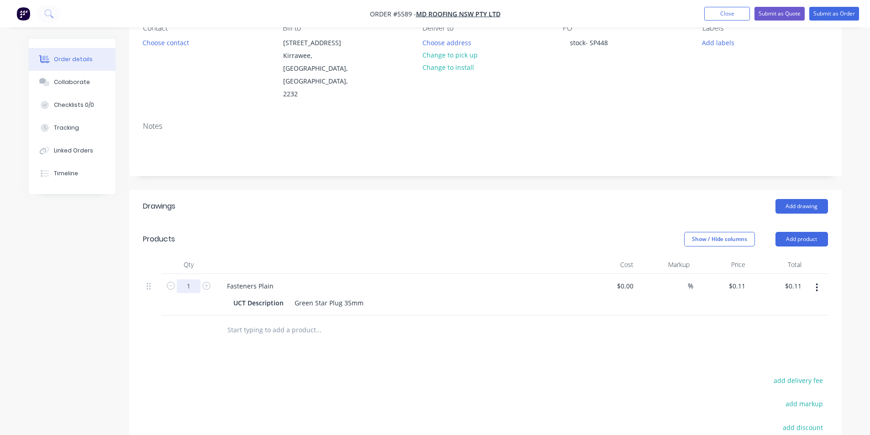
click at [187, 279] on input "1" at bounding box center [189, 286] width 24 height 14
click at [189, 279] on input "1" at bounding box center [189, 286] width 24 height 14
type input "25"
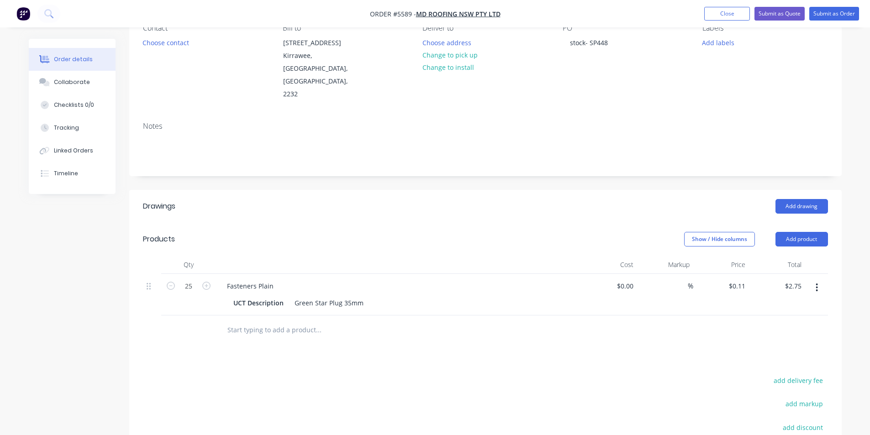
type input "$2.75"
drag, startPoint x: 401, startPoint y: 386, endPoint x: 367, endPoint y: 362, distance: 41.2
click at [294, 321] on input "text" at bounding box center [318, 330] width 183 height 18
click at [381, 324] on div "Drawings Add drawing Products Show / Hide columns Add product Qty Cost Markup P…" at bounding box center [485, 377] width 712 height 374
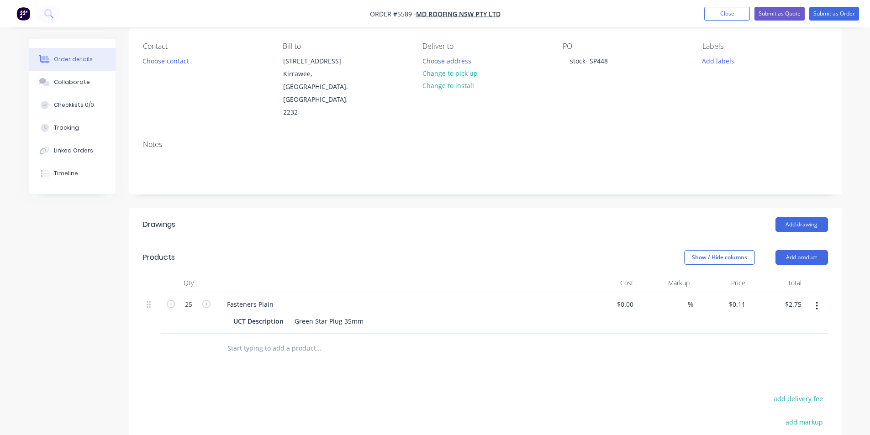
scroll to position [0, 0]
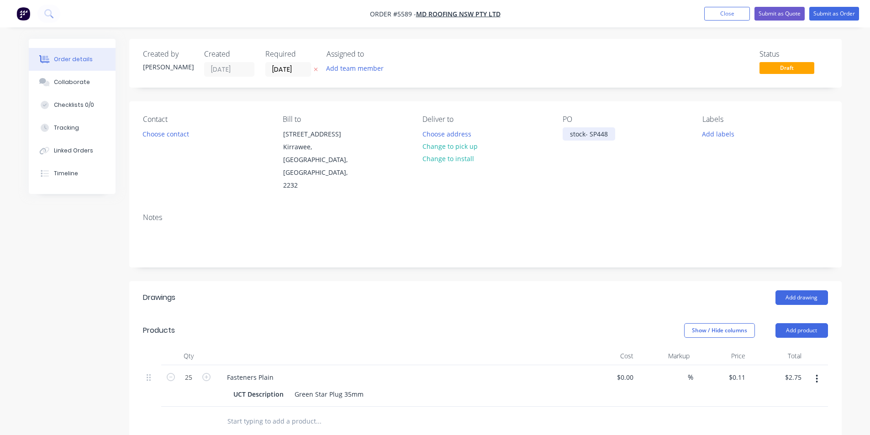
click at [572, 133] on div "stock- SP448" at bounding box center [588, 133] width 52 height 13
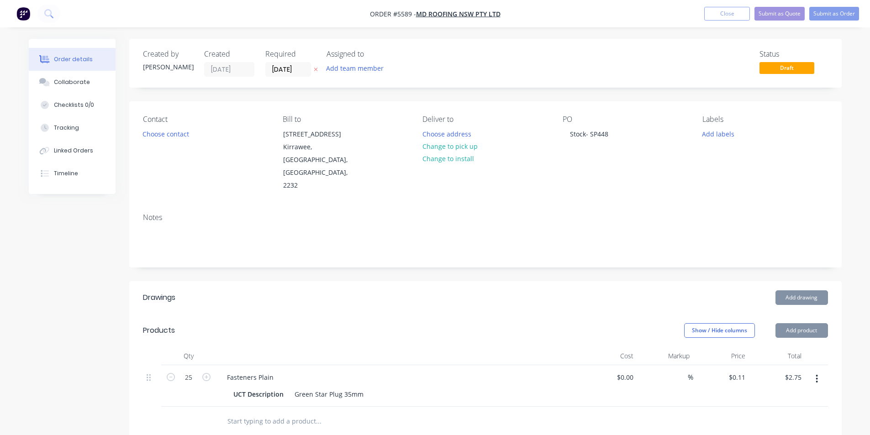
drag, startPoint x: 753, startPoint y: 231, endPoint x: 768, endPoint y: 221, distance: 17.2
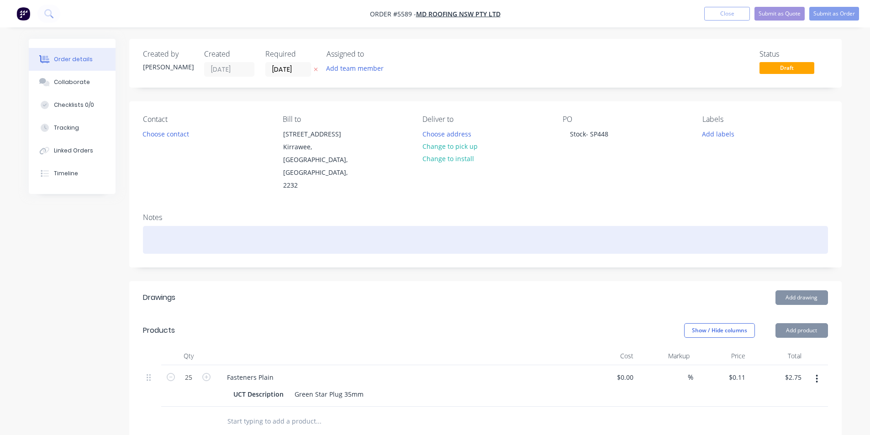
click at [753, 231] on div "Notes" at bounding box center [485, 236] width 712 height 61
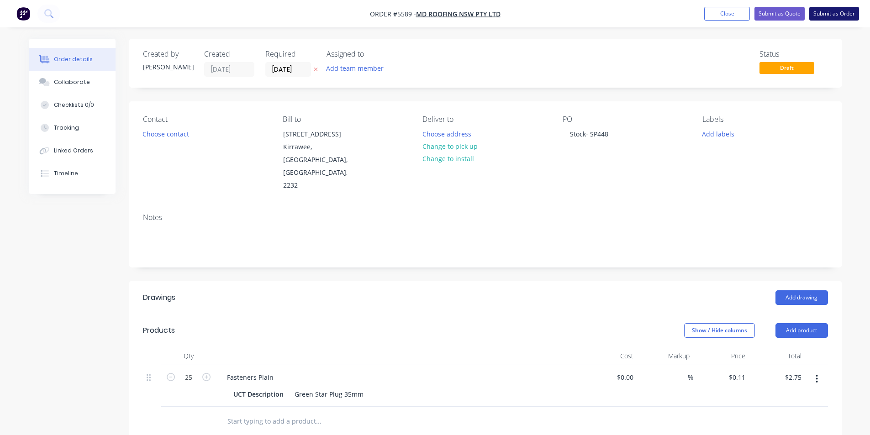
click at [840, 13] on button "Submit as Order" at bounding box center [834, 14] width 50 height 14
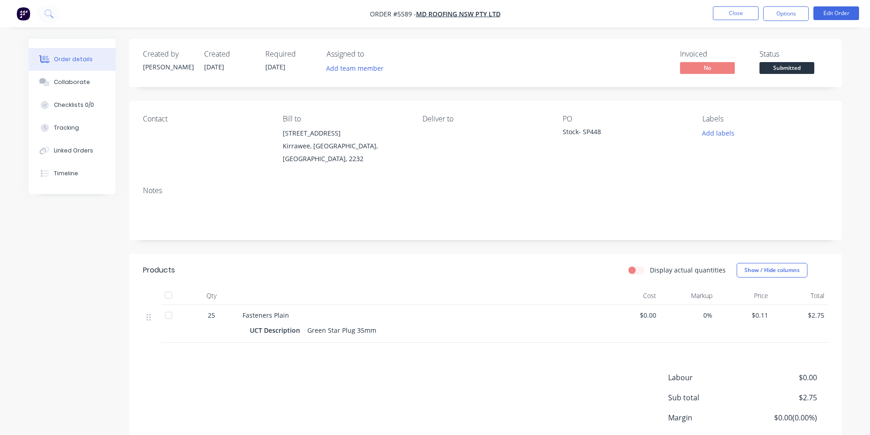
click at [792, 67] on span "Submitted" at bounding box center [786, 67] width 55 height 11
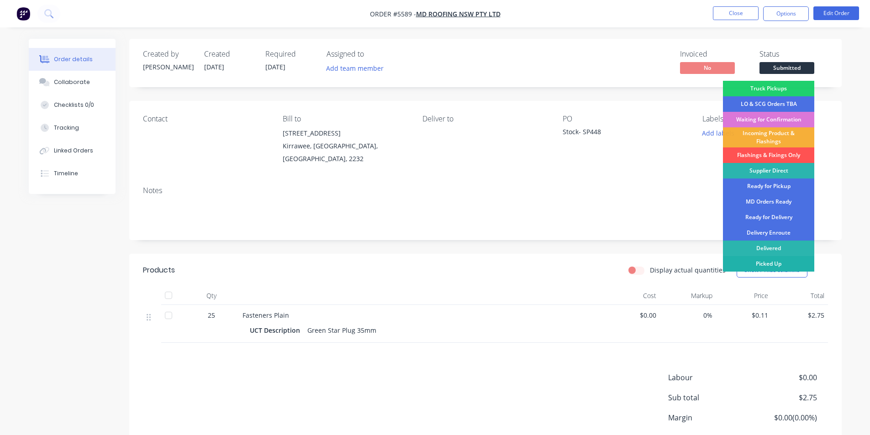
click at [796, 265] on div "Picked Up" at bounding box center [768, 264] width 91 height 16
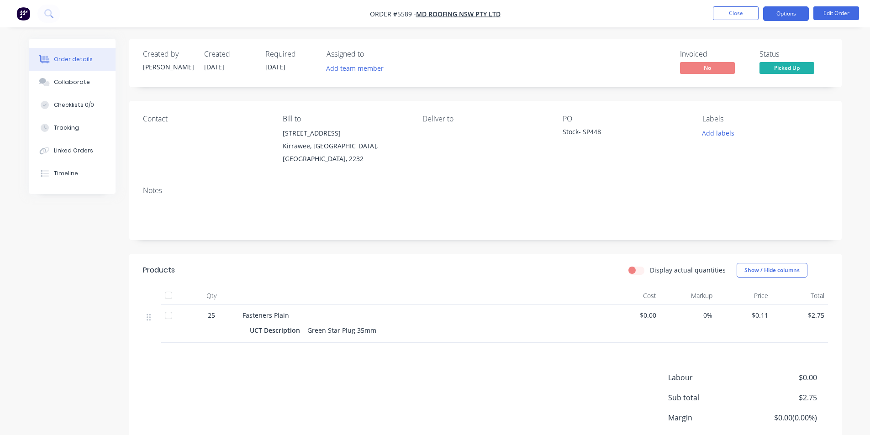
click at [778, 15] on button "Options" at bounding box center [786, 13] width 46 height 15
click at [831, 110] on div "Contact Bill to [STREET_ADDRESS] Deliver to PO Stock- SP448 Labels Add labels" at bounding box center [485, 140] width 712 height 78
click at [741, 13] on button "Close" at bounding box center [736, 13] width 46 height 14
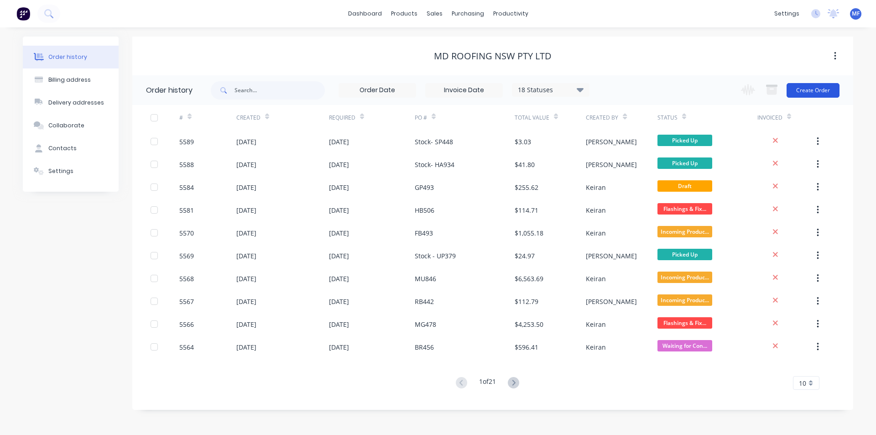
click at [808, 88] on button "Create Order" at bounding box center [813, 90] width 53 height 15
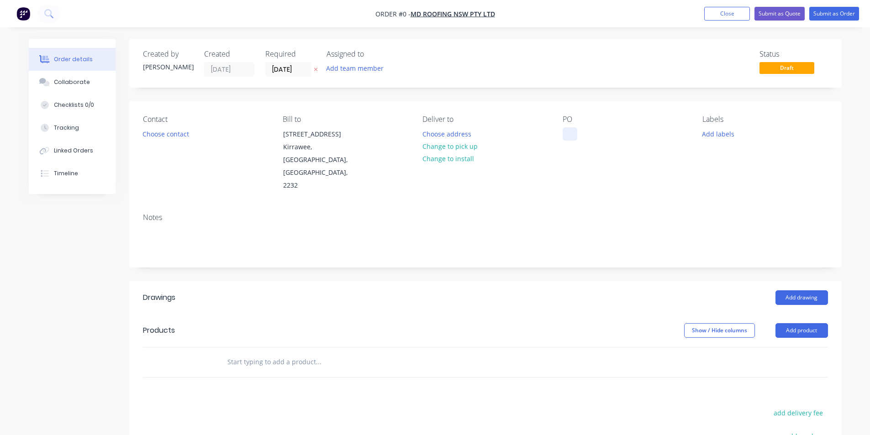
click at [572, 133] on div at bounding box center [569, 133] width 15 height 13
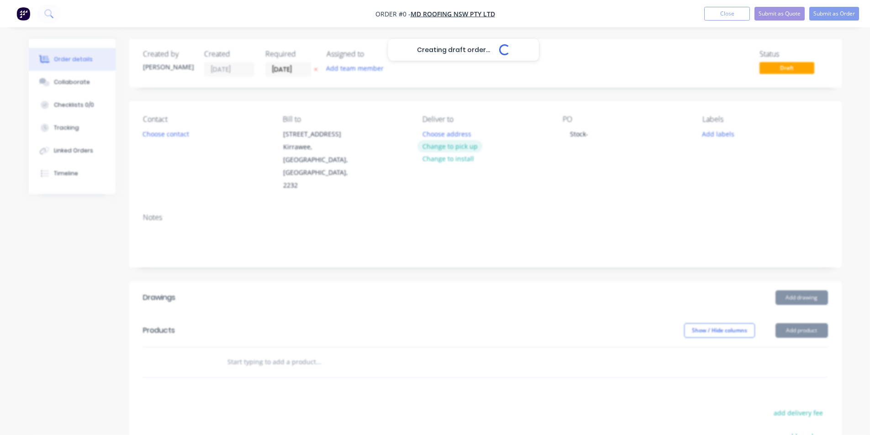
click at [451, 141] on div "Creating draft order... Loading... Order details Collaborate Checklists 0/0 Tra…" at bounding box center [435, 325] width 831 height 572
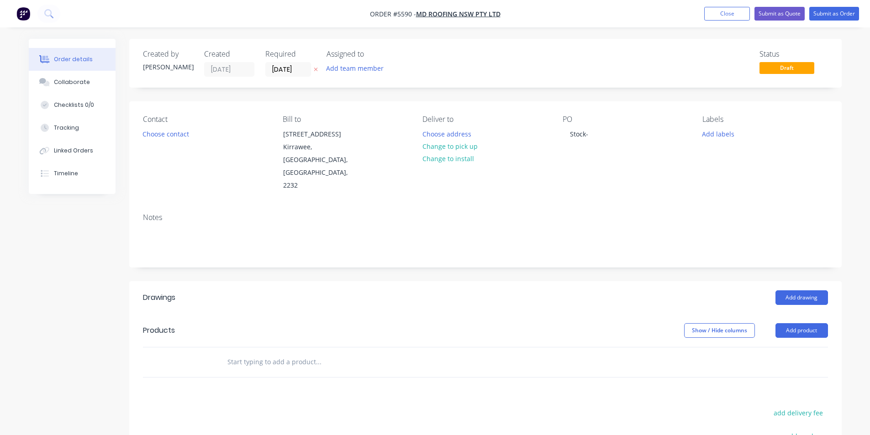
click at [451, 147] on button "Change to pick up" at bounding box center [449, 146] width 65 height 12
click at [594, 133] on div "Stock-" at bounding box center [578, 133] width 33 height 13
click at [688, 168] on div "Contact Choose contact Bill to [STREET_ADDRESS] Pick up Change to delivery Chan…" at bounding box center [485, 153] width 712 height 105
click at [272, 353] on input "text" at bounding box center [318, 362] width 183 height 18
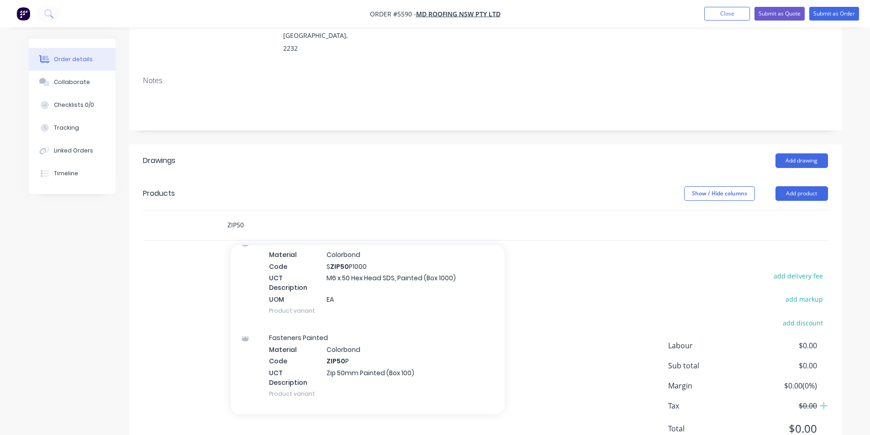
scroll to position [411, 0]
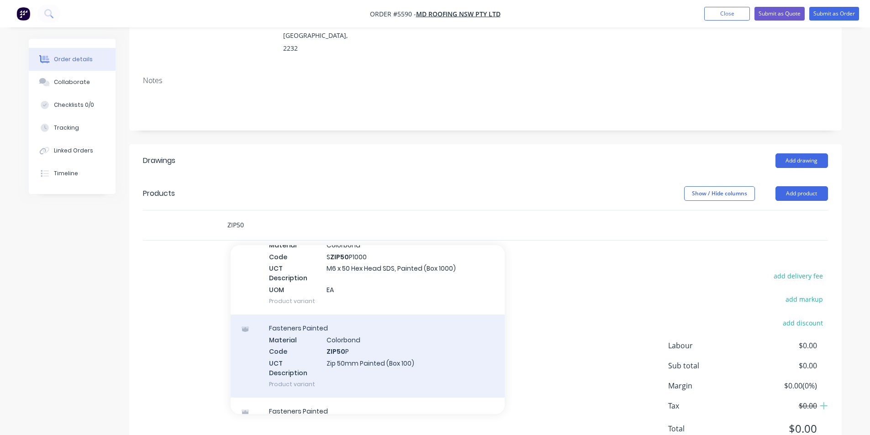
type input "ZIP50"
click at [360, 328] on div "Fasteners Painted Material Colorbond Code ZIP50 P UCT Description Zip 50mm Pain…" at bounding box center [368, 356] width 274 height 83
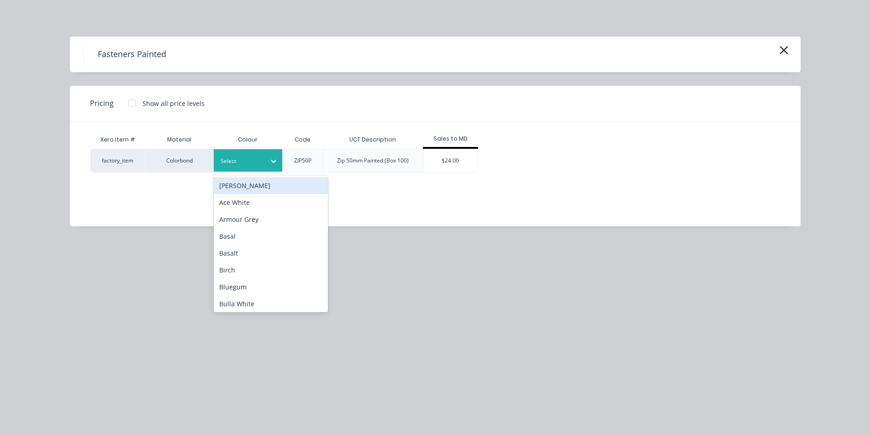
click at [269, 164] on icon at bounding box center [273, 161] width 9 height 9
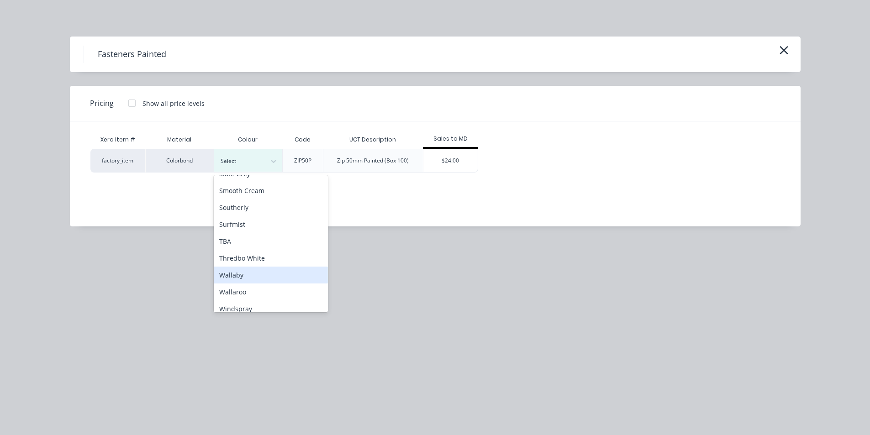
scroll to position [666, 0]
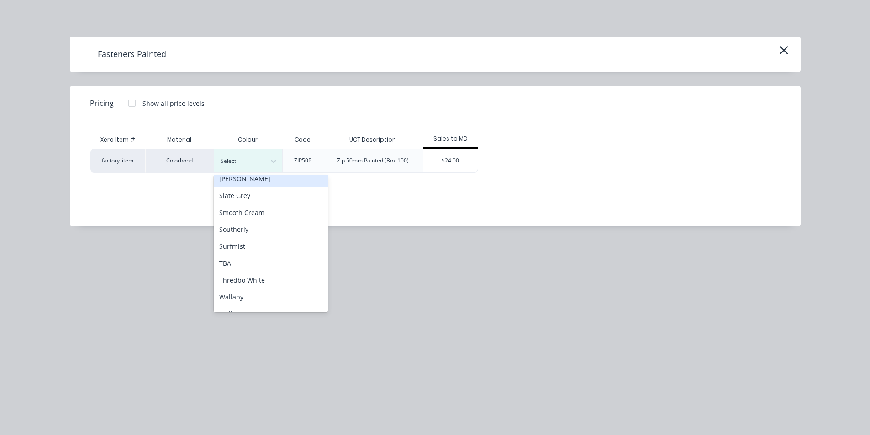
click at [258, 184] on div "[PERSON_NAME]" at bounding box center [271, 178] width 114 height 17
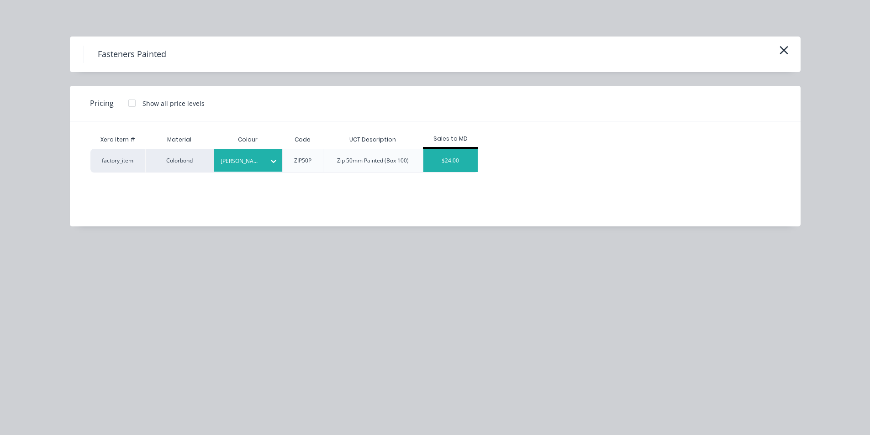
click at [456, 160] on div "$24.00" at bounding box center [450, 160] width 55 height 23
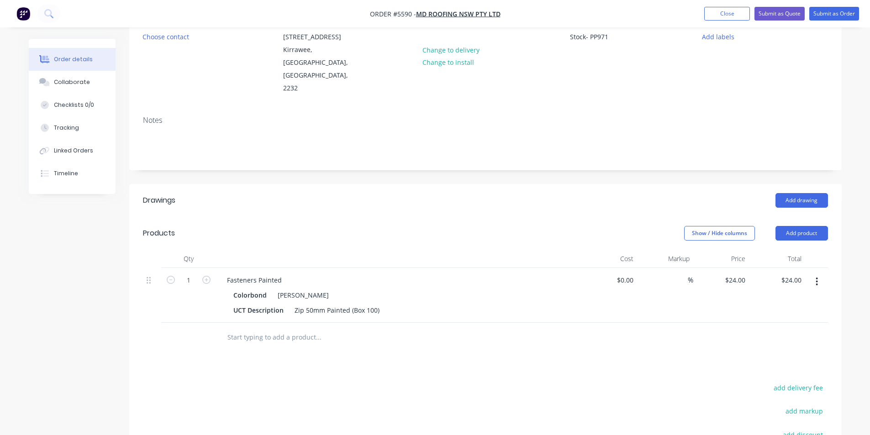
scroll to position [0, 0]
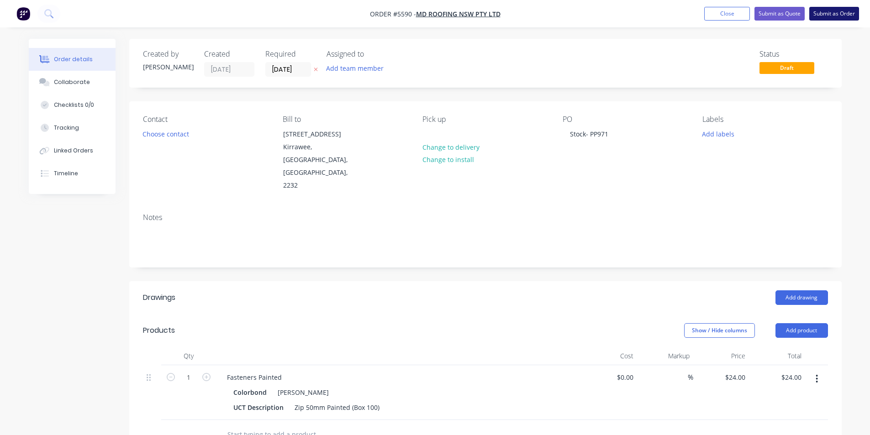
click at [833, 11] on button "Submit as Order" at bounding box center [834, 14] width 50 height 14
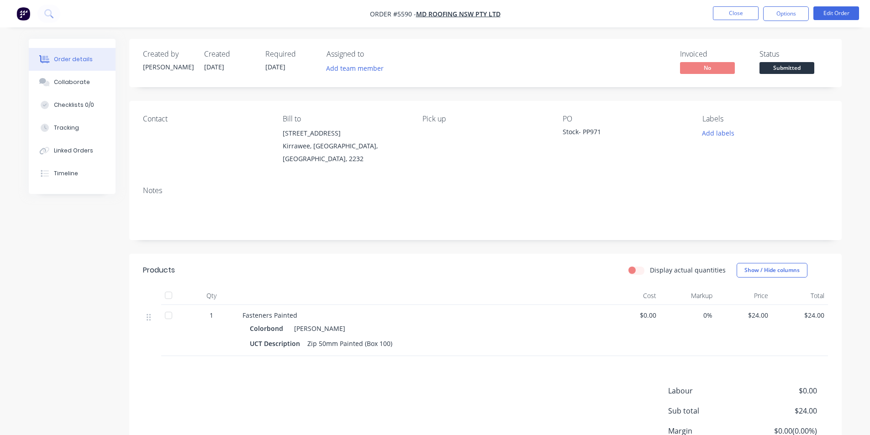
click at [789, 65] on span "Submitted" at bounding box center [786, 67] width 55 height 11
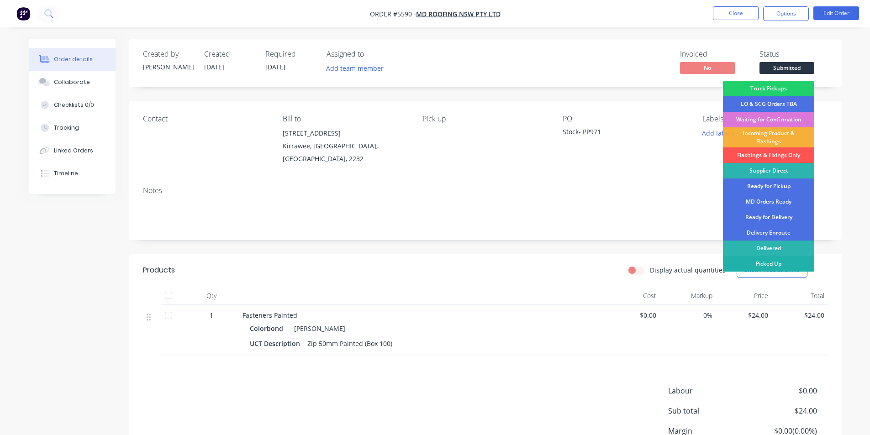
click at [783, 262] on div "Picked Up" at bounding box center [768, 264] width 91 height 16
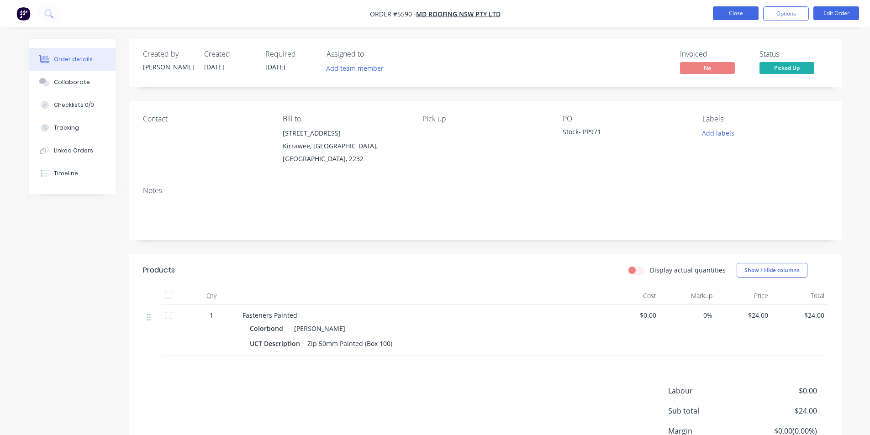
click at [739, 10] on button "Close" at bounding box center [736, 13] width 46 height 14
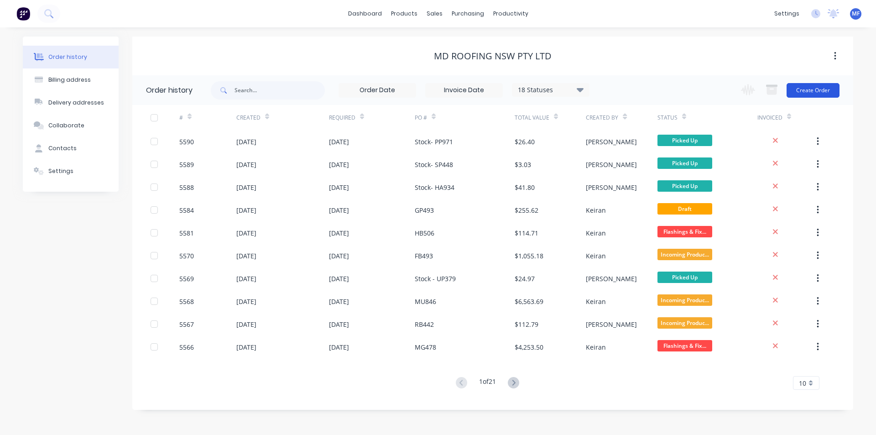
click at [808, 85] on button "Create Order" at bounding box center [813, 90] width 53 height 15
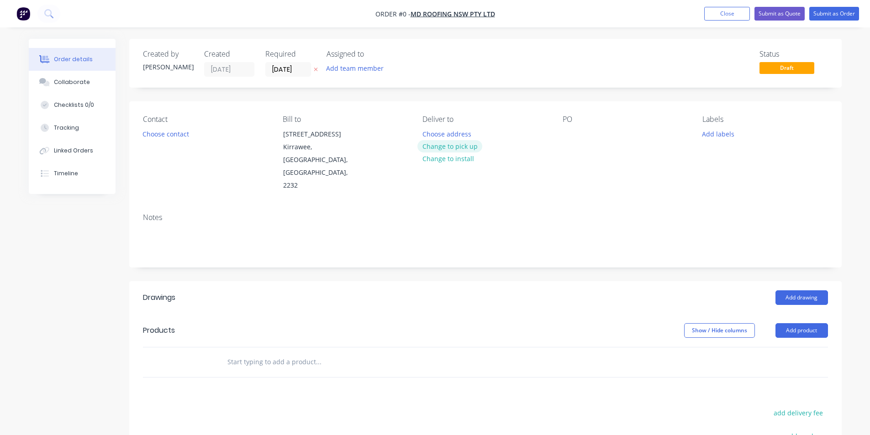
click at [467, 145] on button "Change to pick up" at bounding box center [449, 146] width 65 height 12
click at [581, 135] on div "PO" at bounding box center [624, 153] width 125 height 77
click at [572, 136] on div at bounding box center [569, 133] width 15 height 13
click at [317, 353] on input "text" at bounding box center [318, 362] width 183 height 18
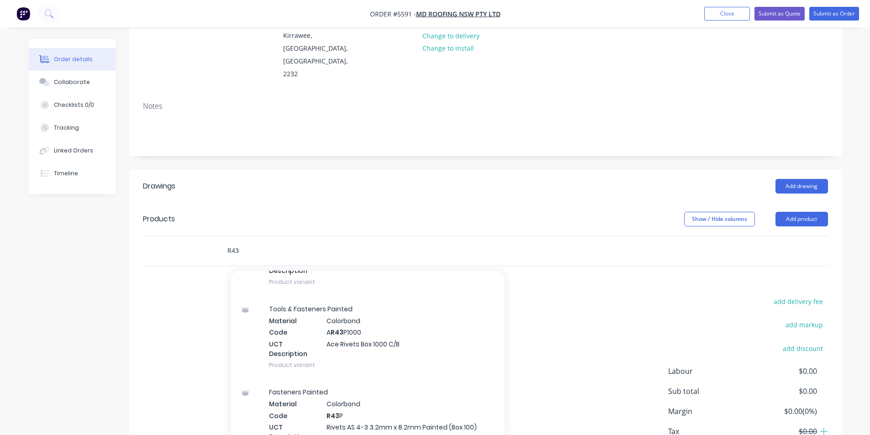
scroll to position [137, 0]
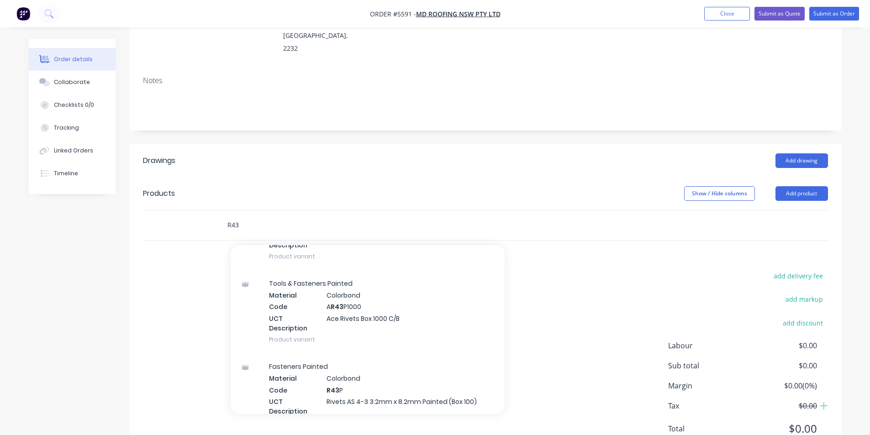
click at [246, 216] on input "R43" at bounding box center [318, 225] width 183 height 18
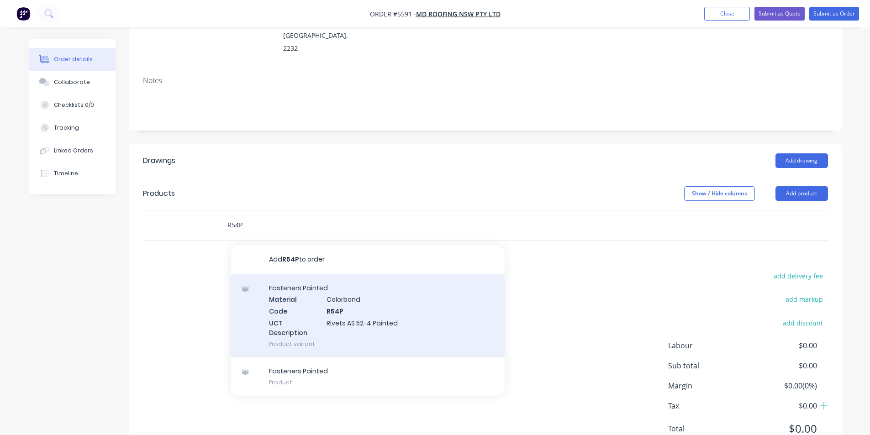
type input "R54P"
click at [353, 289] on div "Fasteners Painted Material Colorbond Code R54P UCT Description Rivets AS 52-4 P…" at bounding box center [368, 315] width 274 height 83
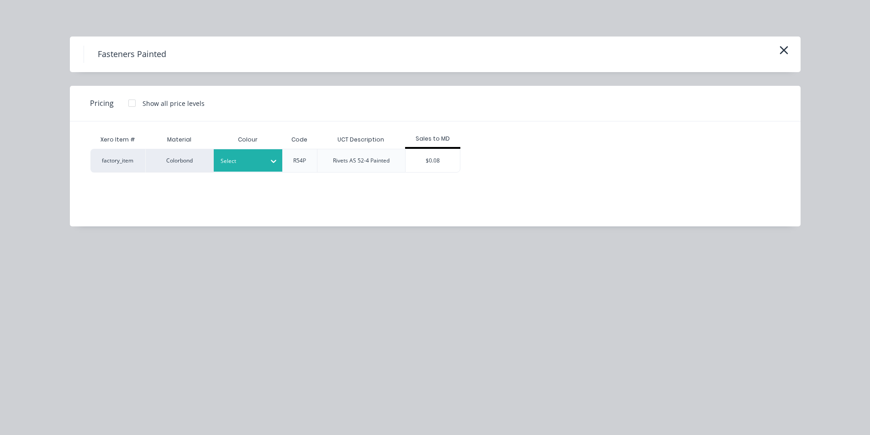
click at [262, 162] on div "Select" at bounding box center [239, 161] width 51 height 12
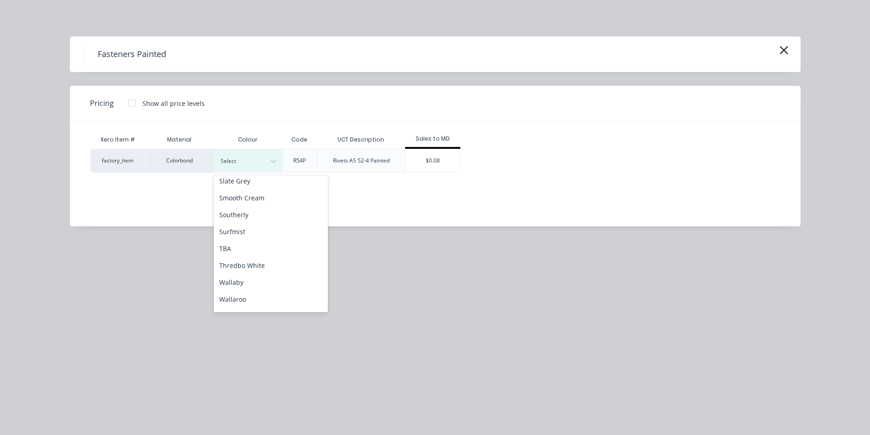
scroll to position [685, 0]
drag, startPoint x: 248, startPoint y: 227, endPoint x: 398, endPoint y: 171, distance: 160.5
click at [249, 226] on div "Surfmist" at bounding box center [271, 227] width 114 height 17
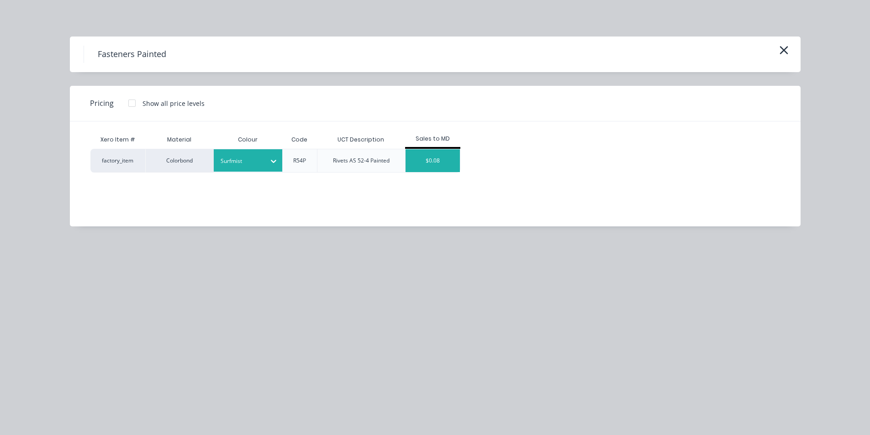
click at [433, 158] on div "$0.08" at bounding box center [432, 160] width 55 height 23
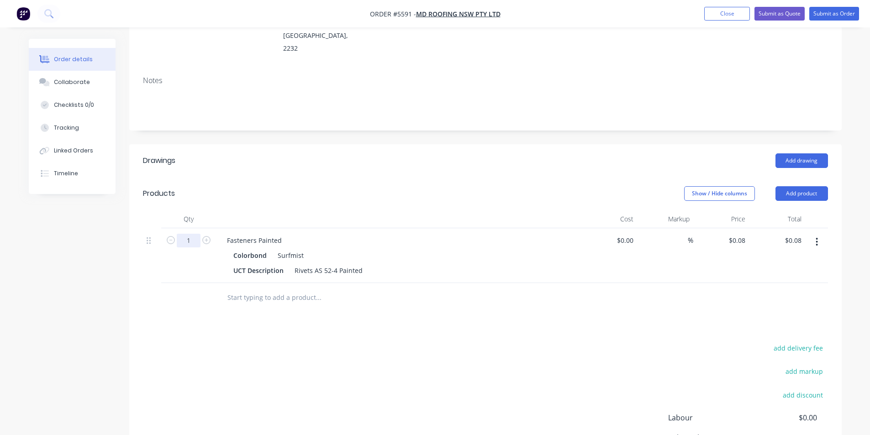
click at [194, 234] on input "1" at bounding box center [189, 241] width 24 height 14
type input "100"
type input "$8.00"
click at [392, 283] on div at bounding box center [380, 298] width 329 height 30
click at [280, 288] on input "text" at bounding box center [318, 297] width 183 height 18
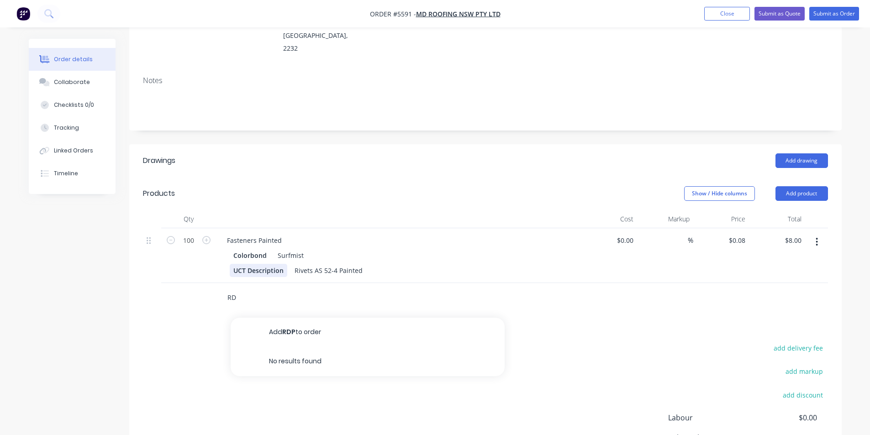
type input "R"
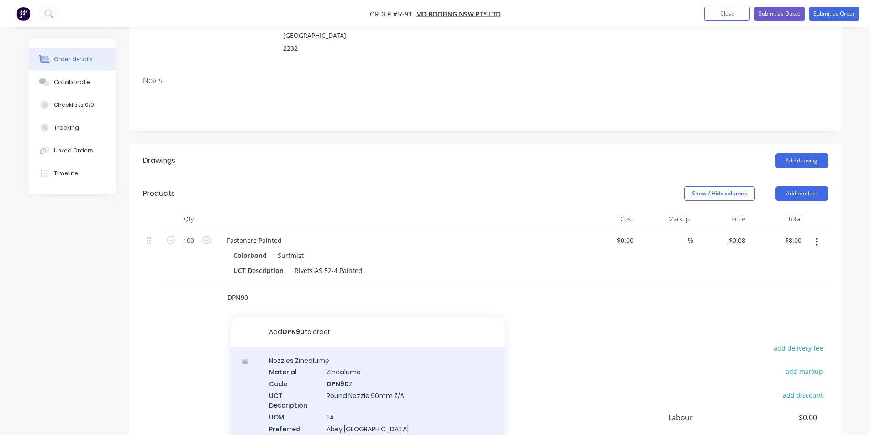
type input "DPN90"
click at [369, 361] on div "Nozzles Zincalume Material Zincalume Code DPN90 Z UCT Description Round Nozzle …" at bounding box center [368, 405] width 274 height 116
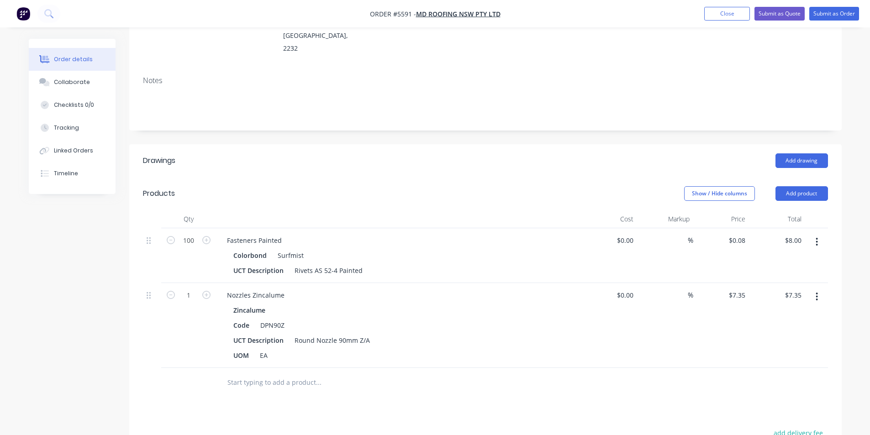
click at [815, 292] on icon "button" at bounding box center [816, 297] width 2 height 10
click at [763, 369] on div "Delete" at bounding box center [784, 375] width 70 height 13
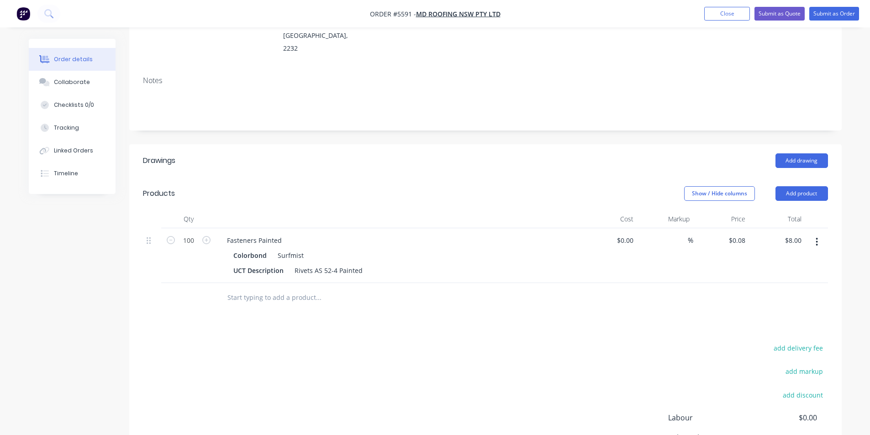
click at [260, 288] on input "text" at bounding box center [318, 297] width 183 height 18
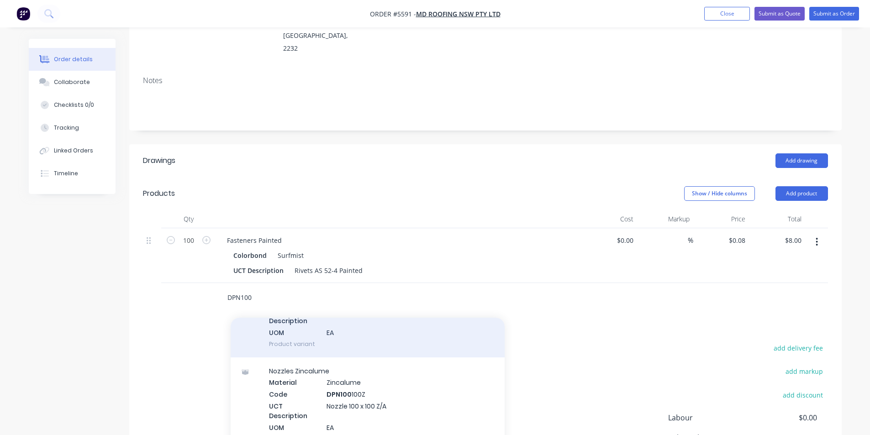
scroll to position [91, 0]
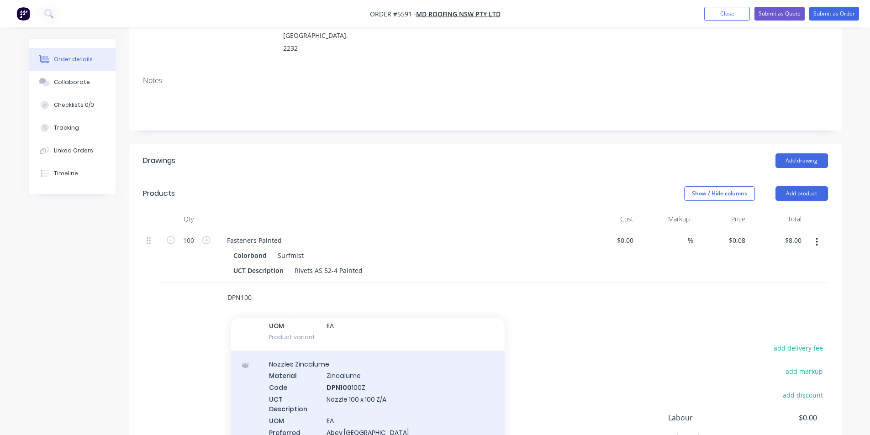
type input "DPN100"
click at [337, 364] on div "Nozzles Zincalume Material Zincalume Code DPN100 100Z UCT Description Nozzle 10…" at bounding box center [368, 409] width 274 height 116
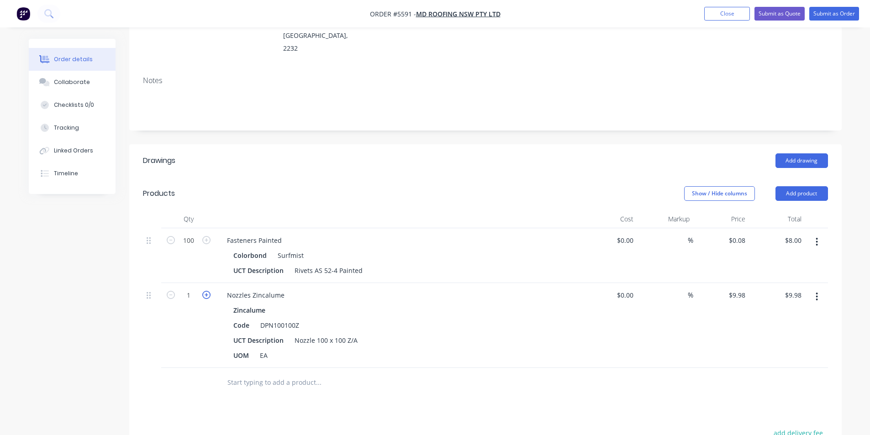
click at [207, 291] on icon "button" at bounding box center [206, 295] width 8 height 8
type input "2"
type input "$19.96"
click at [207, 291] on icon "button" at bounding box center [206, 295] width 8 height 8
type input "3"
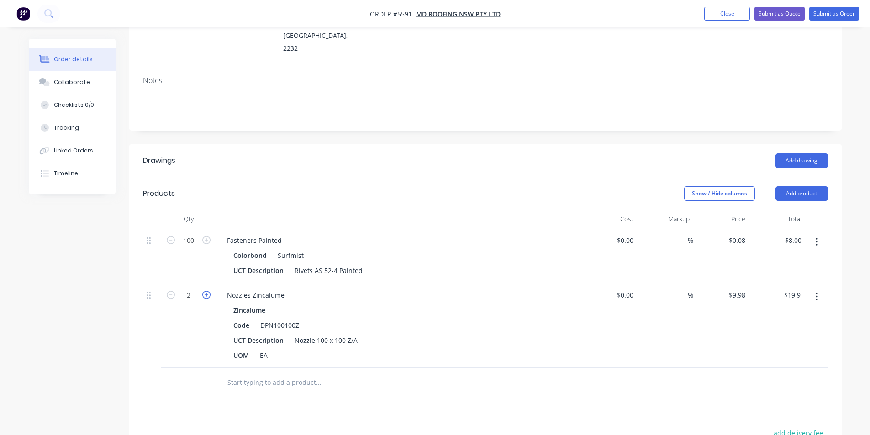
type input "$29.94"
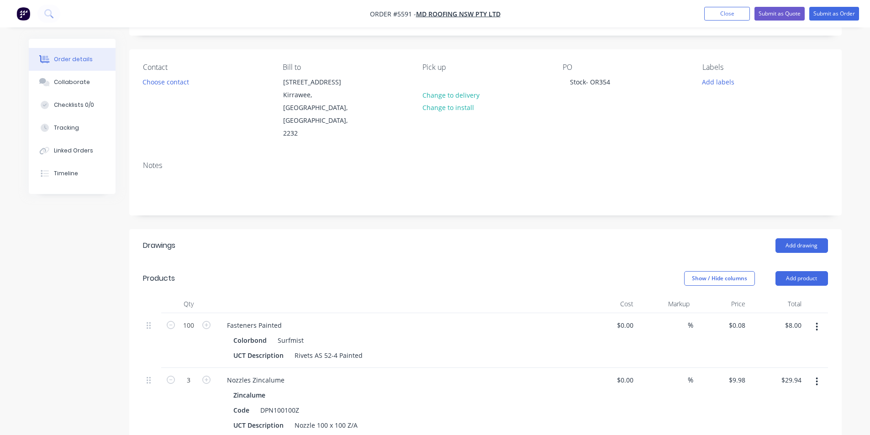
scroll to position [228, 0]
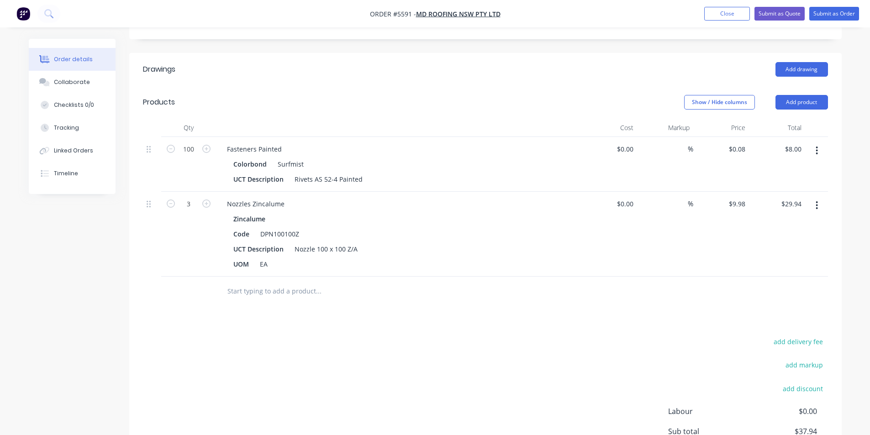
click at [298, 282] on input "text" at bounding box center [318, 291] width 183 height 18
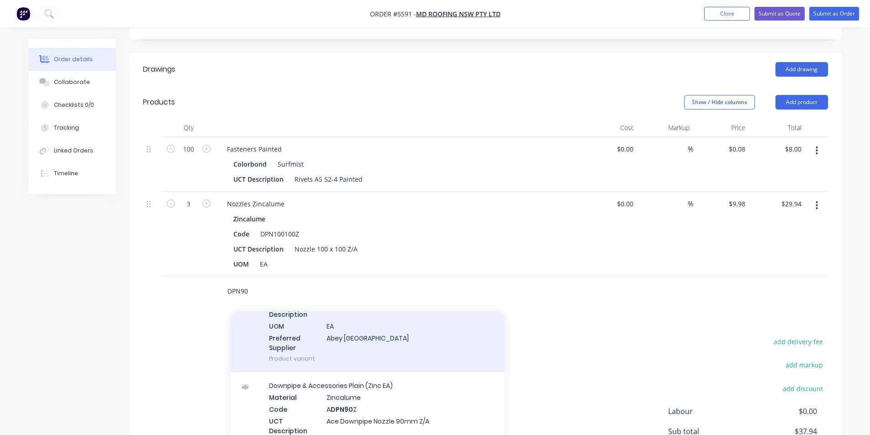
scroll to position [46, 0]
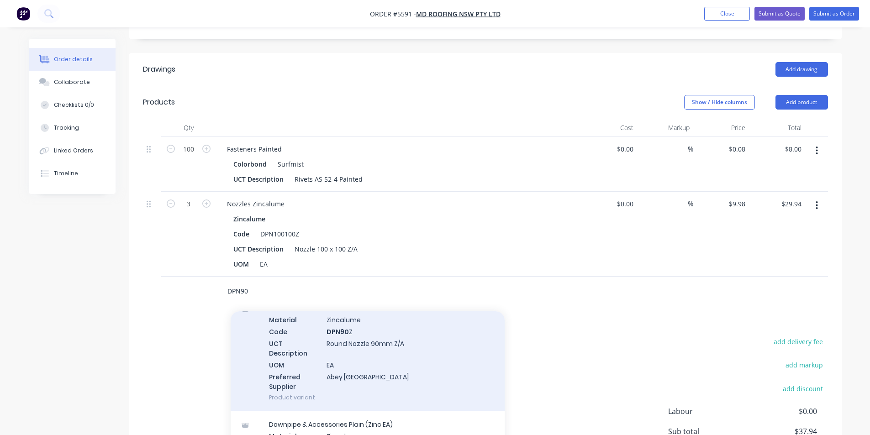
type input "DPN90"
click at [342, 306] on div "Nozzles Zincalume Material Zincalume Code DPN90 Z UCT Description Round Nozzle …" at bounding box center [368, 353] width 274 height 116
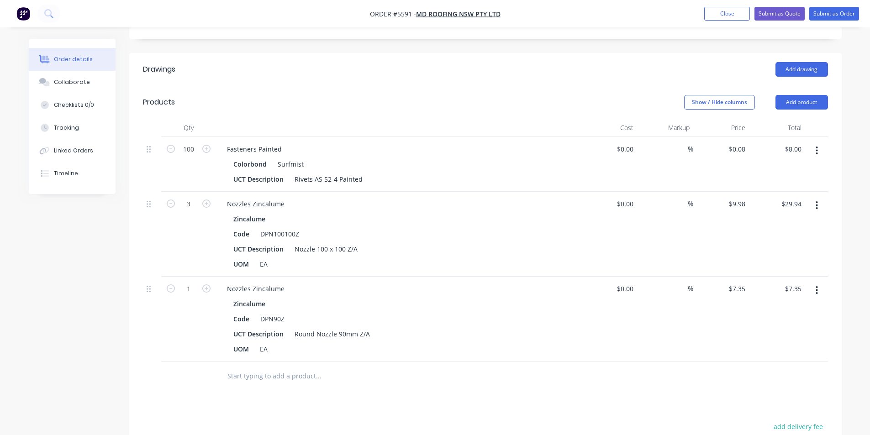
click at [293, 367] on input "text" at bounding box center [318, 376] width 183 height 18
click at [208, 199] on icon "button" at bounding box center [206, 203] width 8 height 8
type input "4"
type input "$39.92"
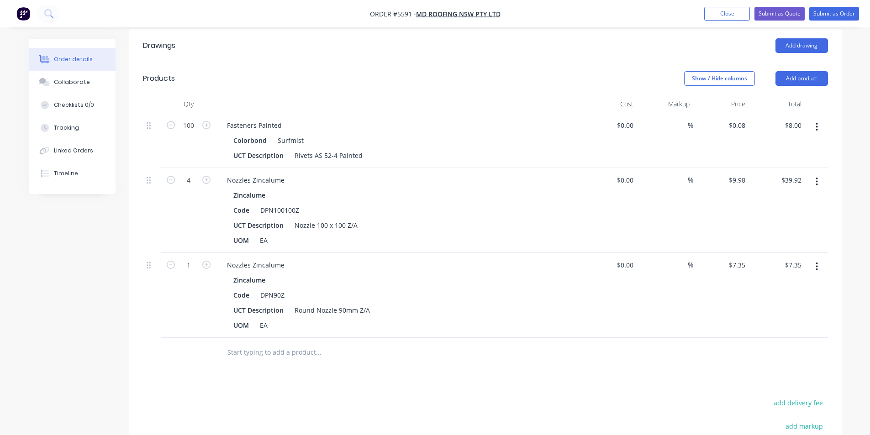
scroll to position [320, 0]
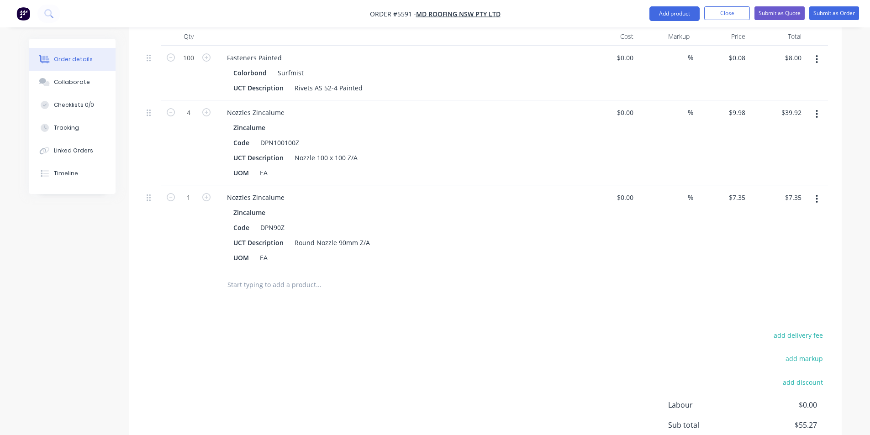
click at [282, 276] on input "text" at bounding box center [318, 285] width 183 height 18
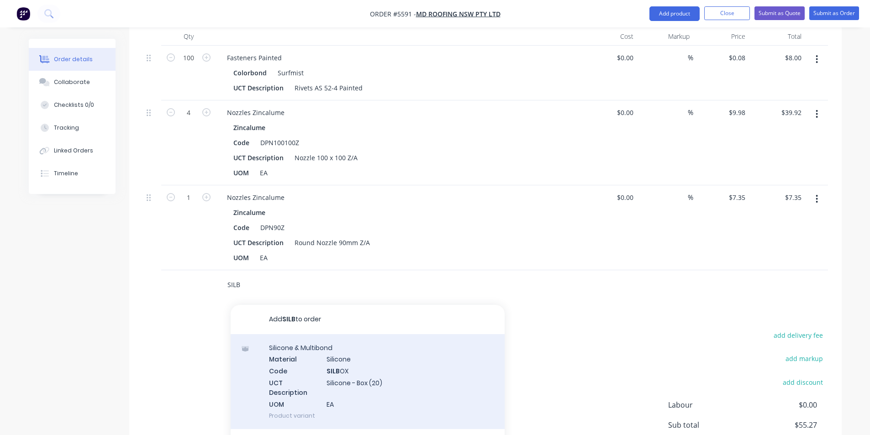
type input "SILB"
click at [334, 338] on div "Silicone & Multibond Material Silicone Code SILB OX UCT Description Silicone - …" at bounding box center [368, 381] width 274 height 95
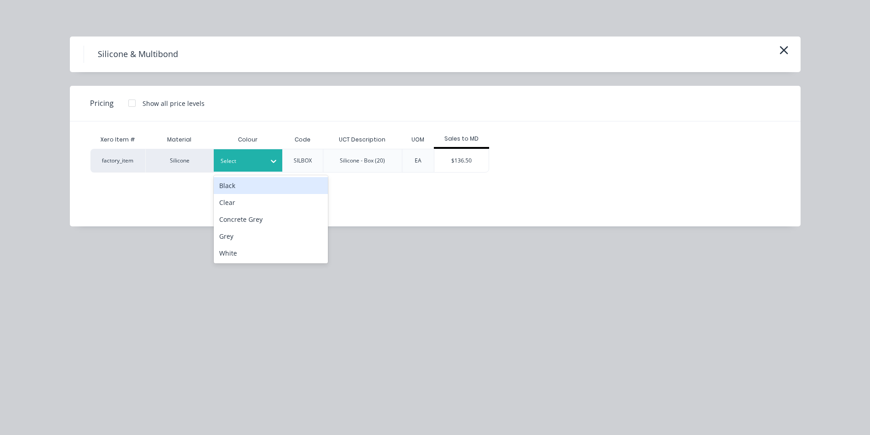
click at [262, 163] on div "Select" at bounding box center [239, 161] width 51 height 12
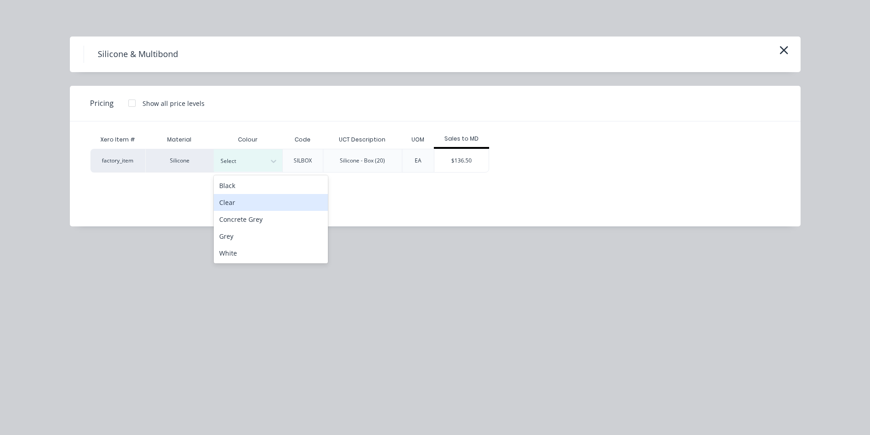
click at [260, 205] on div "Clear" at bounding box center [271, 202] width 114 height 17
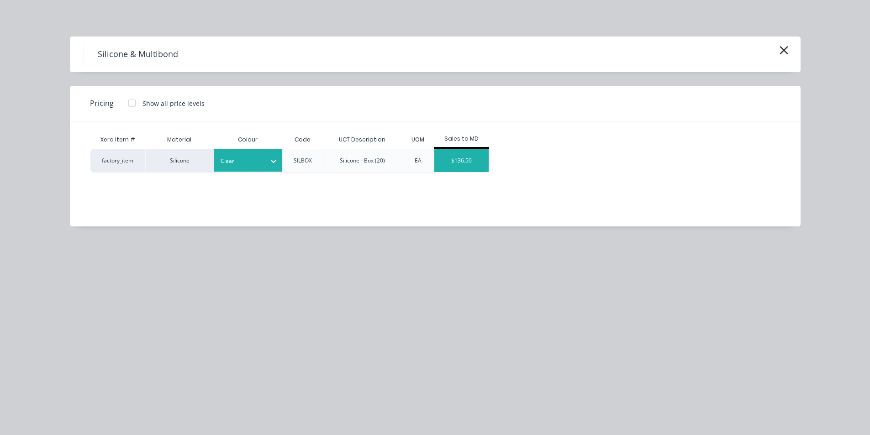
click at [464, 161] on div "$136.50" at bounding box center [461, 160] width 55 height 23
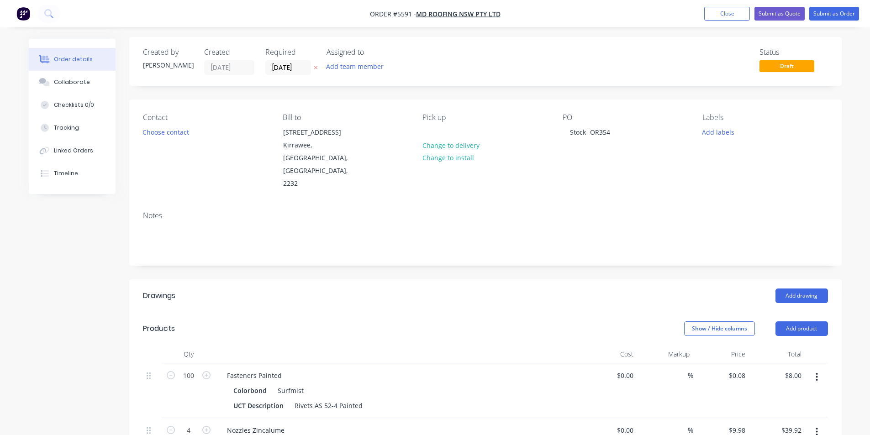
scroll to position [0, 0]
click at [846, 13] on button "Submit as Order" at bounding box center [834, 14] width 50 height 14
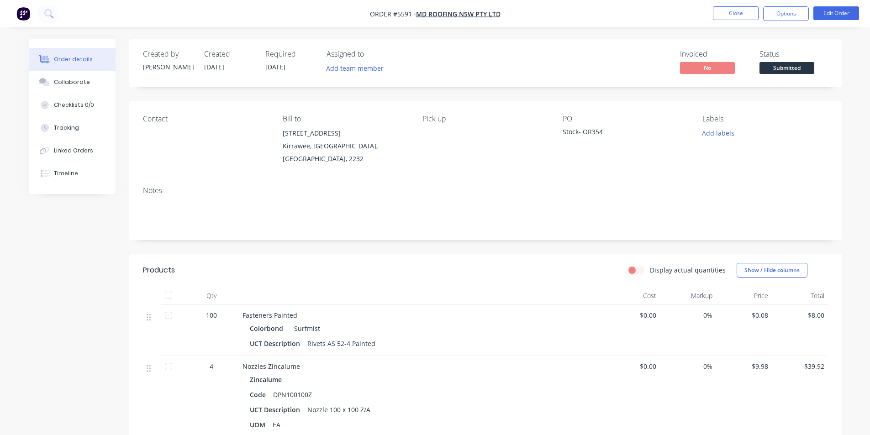
click at [802, 73] on span "Submitted" at bounding box center [786, 67] width 55 height 11
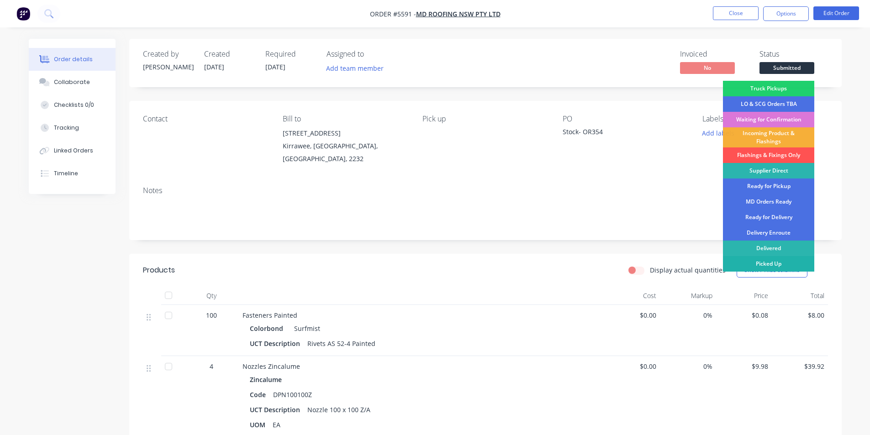
click at [781, 262] on div "Picked Up" at bounding box center [768, 264] width 91 height 16
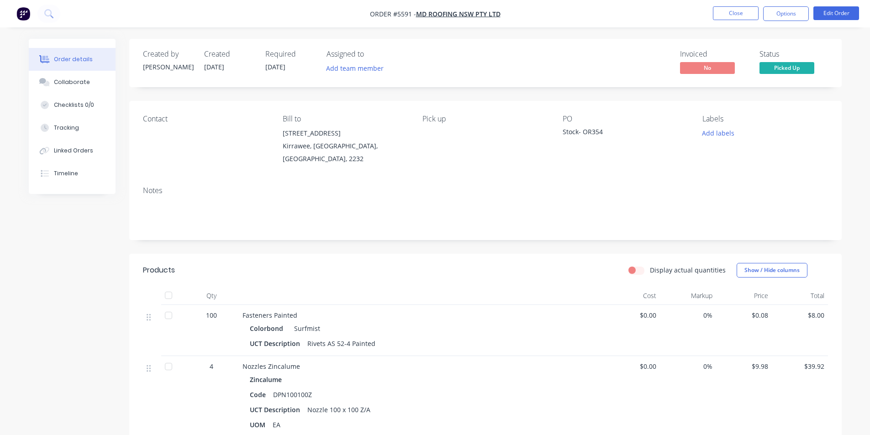
drag, startPoint x: 678, startPoint y: 192, endPoint x: 681, endPoint y: 183, distance: 9.0
click at [679, 186] on div "Notes" at bounding box center [485, 190] width 685 height 9
click at [745, 16] on button "Close" at bounding box center [736, 13] width 46 height 14
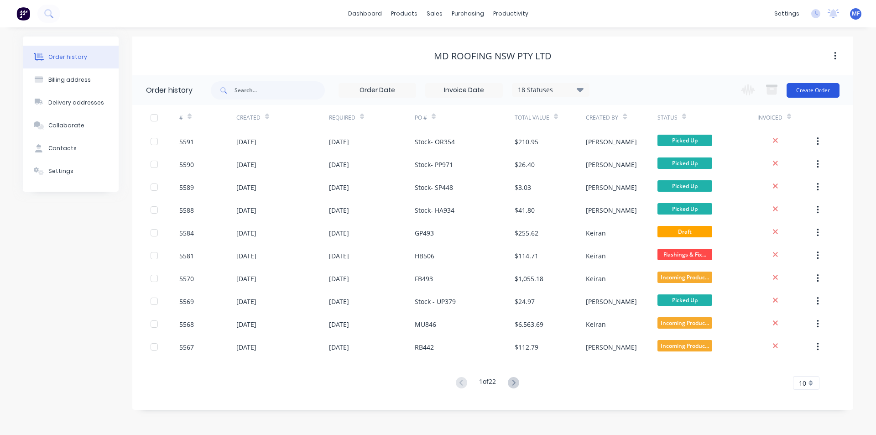
click at [822, 91] on button "Create Order" at bounding box center [813, 90] width 53 height 15
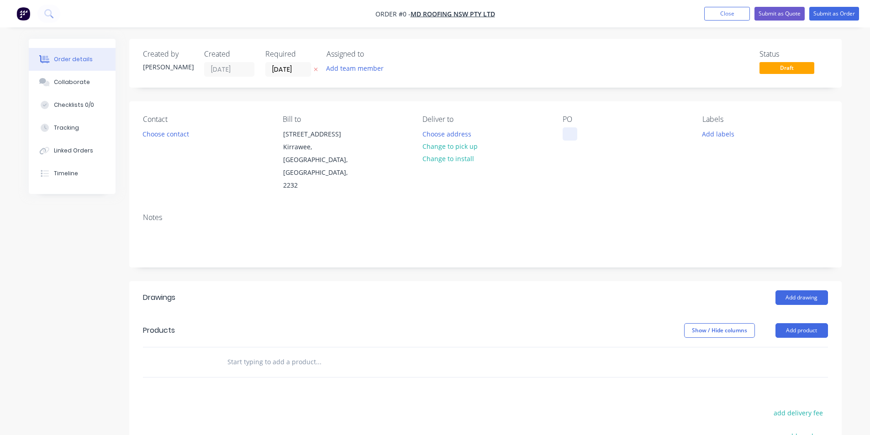
click at [575, 133] on div at bounding box center [569, 133] width 15 height 13
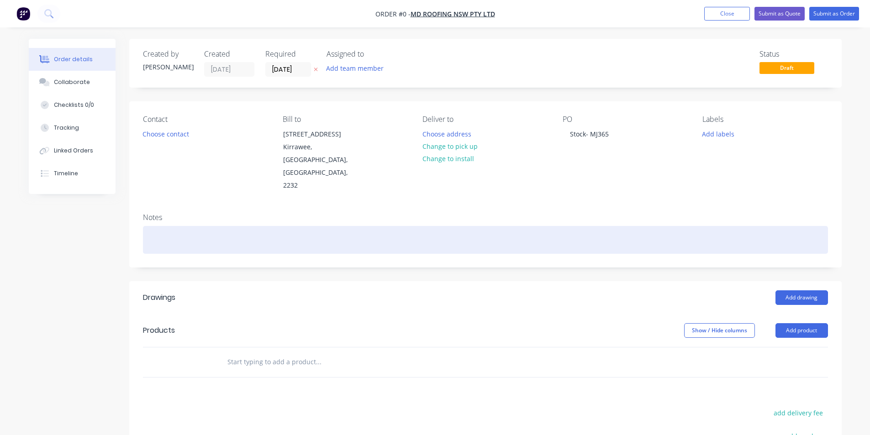
click at [603, 217] on div "Order details Collaborate Checklists 0/0 Tracking Linked Orders Timeline Order …" at bounding box center [435, 325] width 831 height 572
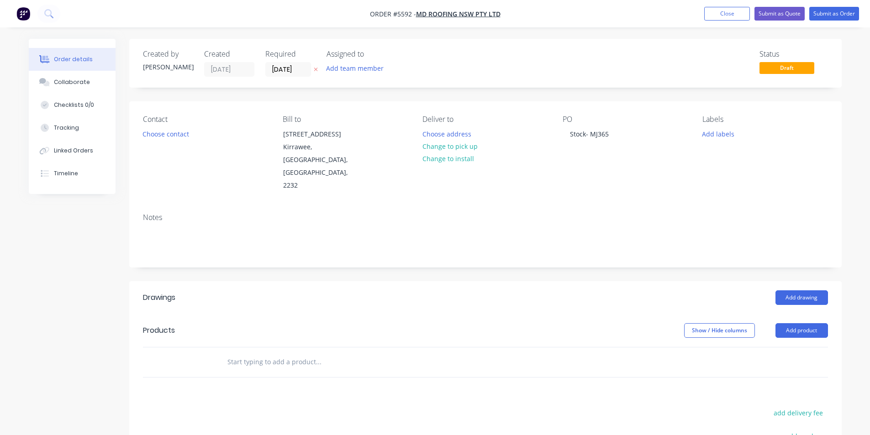
drag, startPoint x: 292, startPoint y: 341, endPoint x: 301, endPoint y: 330, distance: 13.6
click at [292, 353] on input "text" at bounding box center [318, 362] width 183 height 18
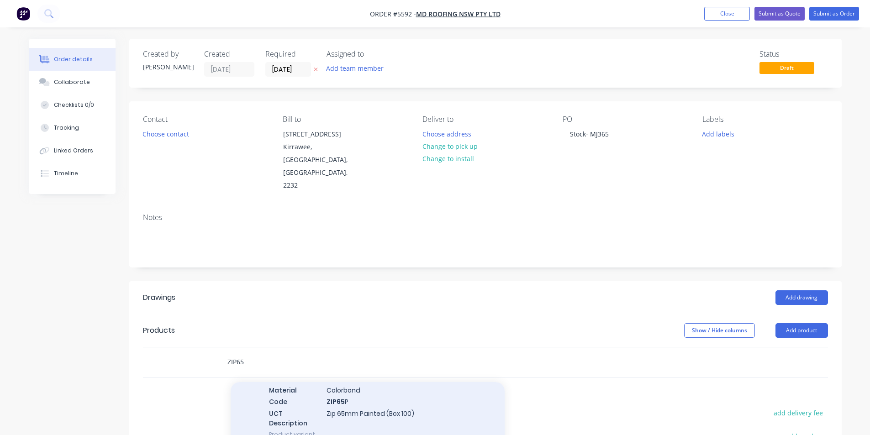
type input "ZIP65"
click at [355, 382] on div "Fasteners Painted Material Colorbond Code ZIP65 P UCT Description Zip 65mm Pain…" at bounding box center [368, 406] width 274 height 83
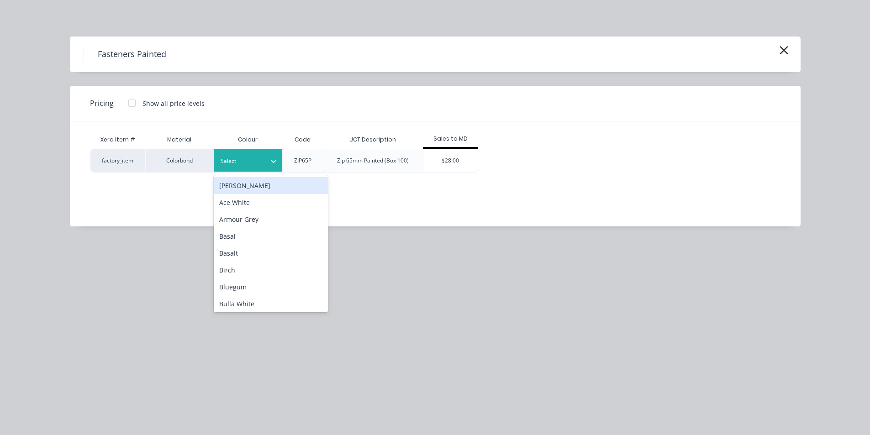
click at [246, 161] on div at bounding box center [240, 161] width 41 height 10
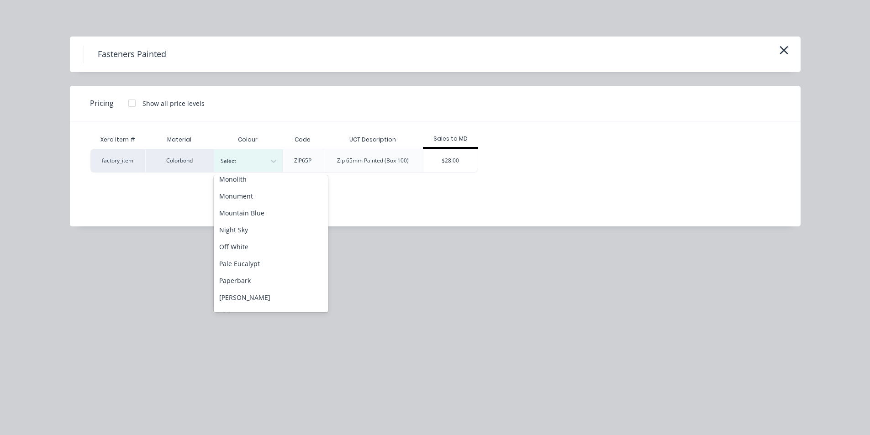
scroll to position [502, 0]
click at [249, 223] on div "Night Sky" at bounding box center [271, 223] width 114 height 17
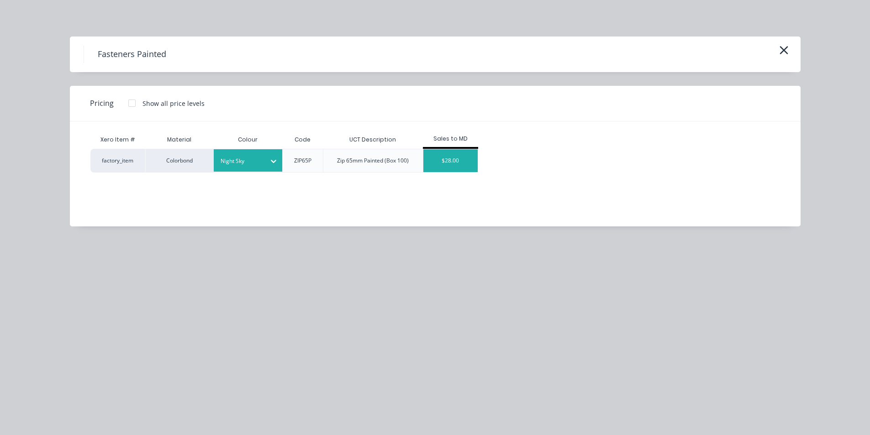
click at [445, 162] on div "$28.00" at bounding box center [450, 160] width 55 height 23
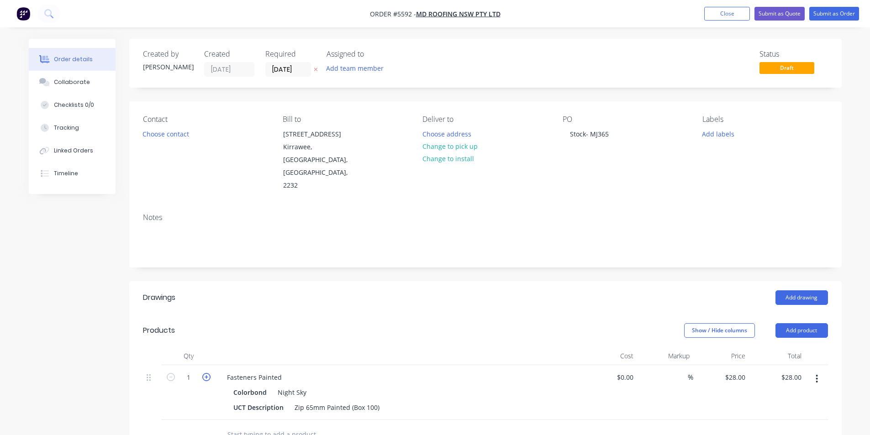
click at [210, 373] on icon "button" at bounding box center [206, 377] width 8 height 8
type input "2"
type input "$56.00"
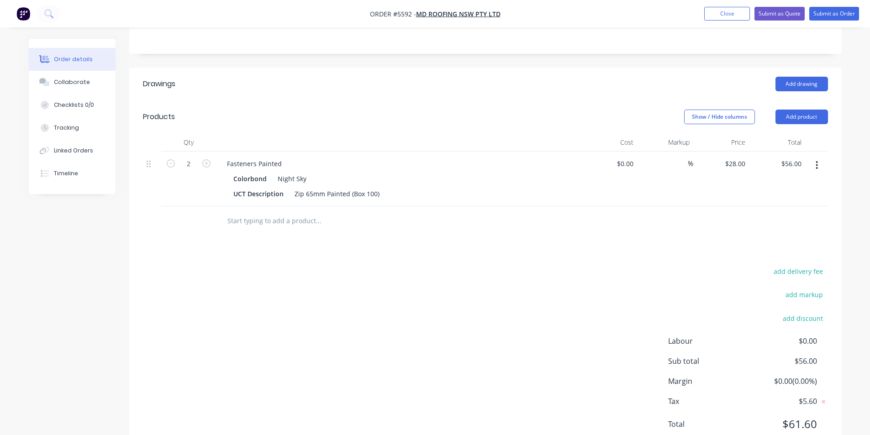
scroll to position [222, 0]
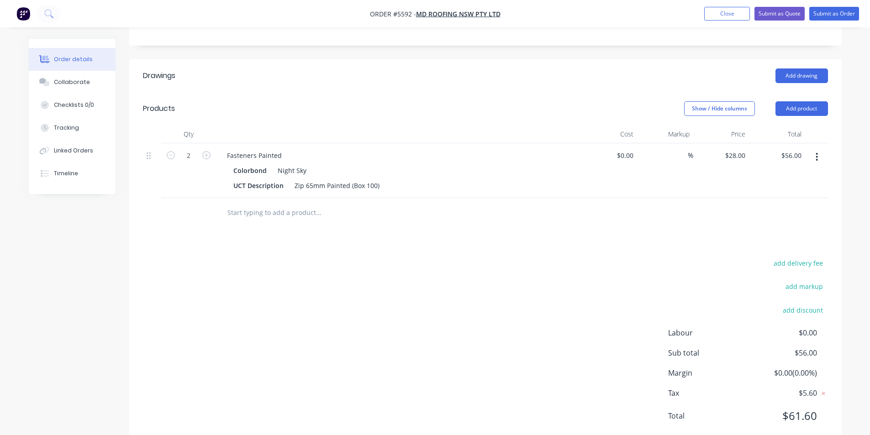
click at [614, 269] on div "add delivery fee add markup add discount Labour $0.00 Sub total $56.00 Margin $…" at bounding box center [485, 345] width 685 height 176
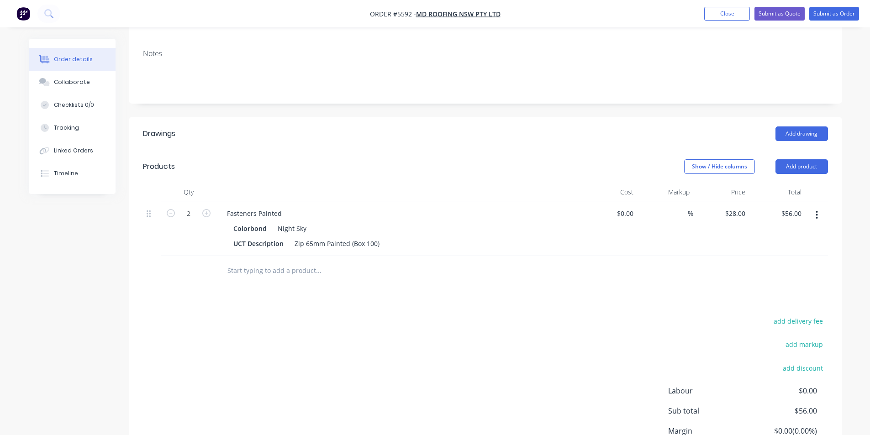
scroll to position [39, 0]
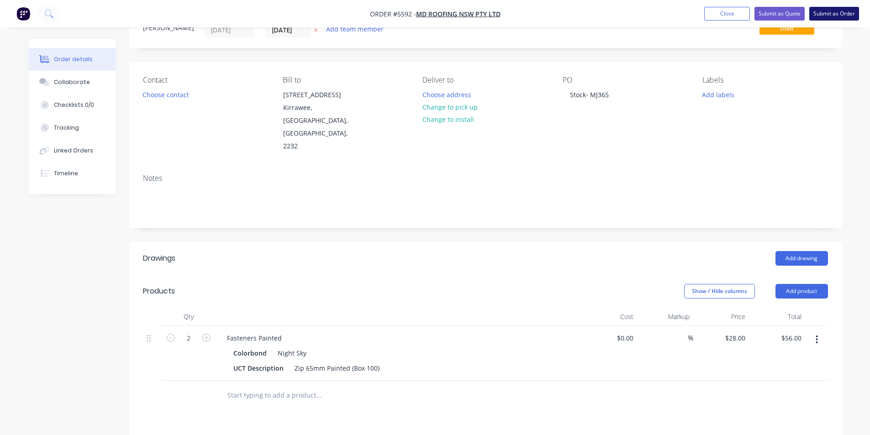
click at [840, 10] on button "Submit as Order" at bounding box center [834, 14] width 50 height 14
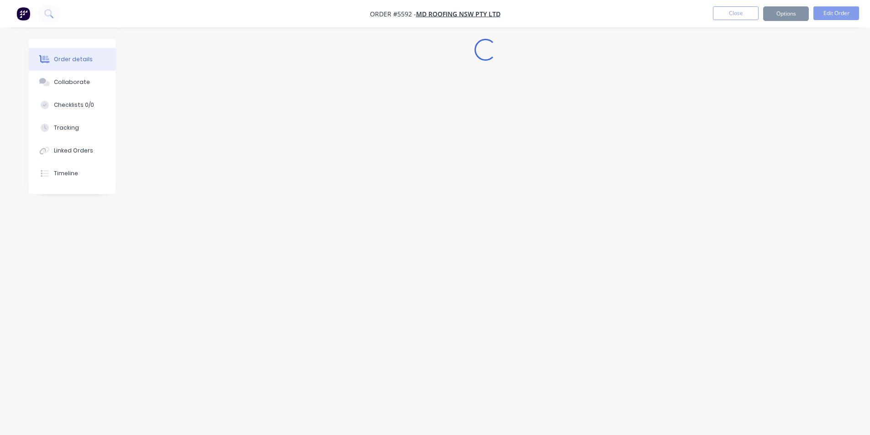
scroll to position [0, 0]
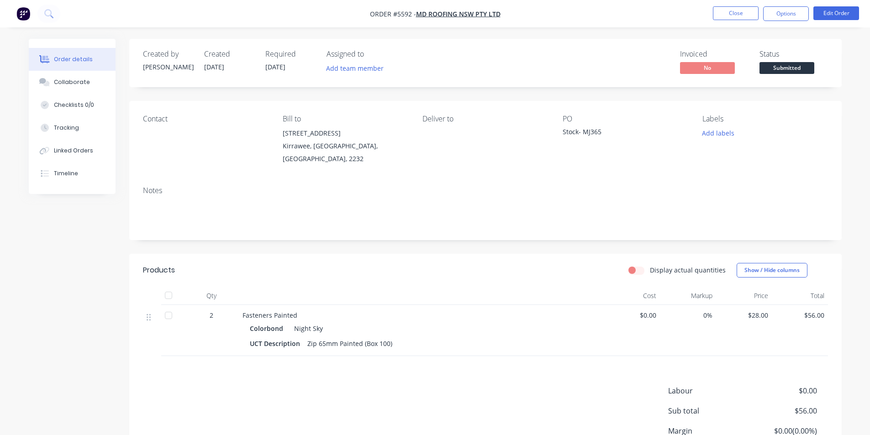
click at [798, 66] on span "Submitted" at bounding box center [786, 67] width 55 height 11
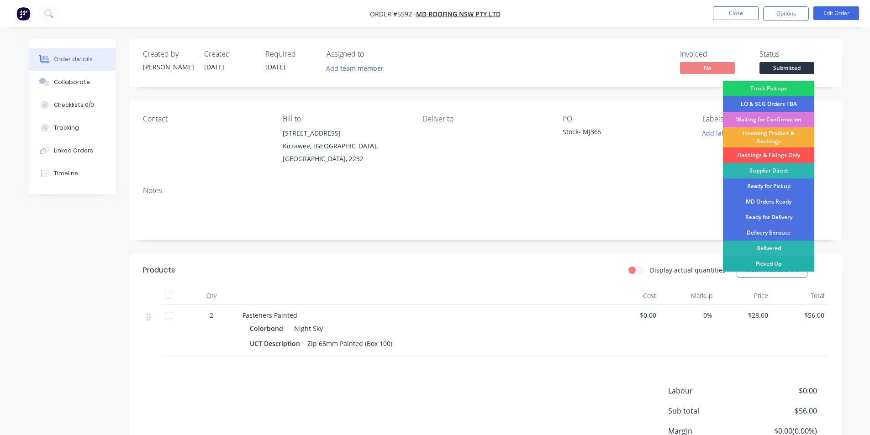
click at [788, 261] on div "Picked Up" at bounding box center [768, 264] width 91 height 16
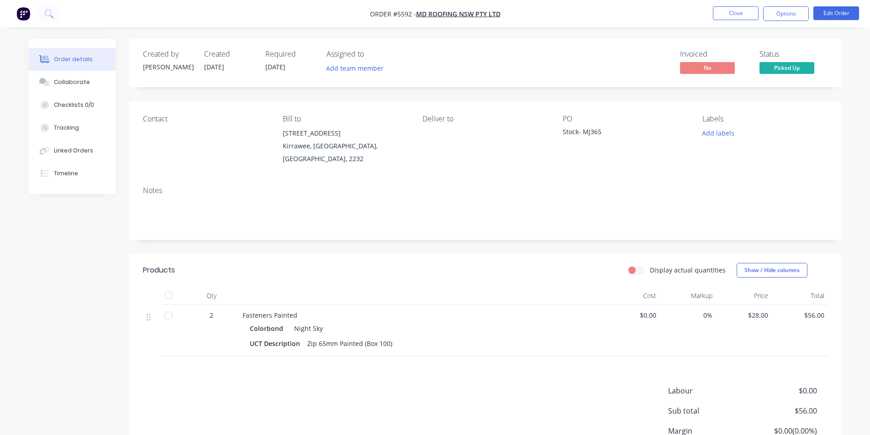
drag, startPoint x: 789, startPoint y: 187, endPoint x: 798, endPoint y: 119, distance: 69.1
click at [791, 185] on div "Notes" at bounding box center [485, 209] width 712 height 61
click at [748, 10] on button "Close" at bounding box center [736, 13] width 46 height 14
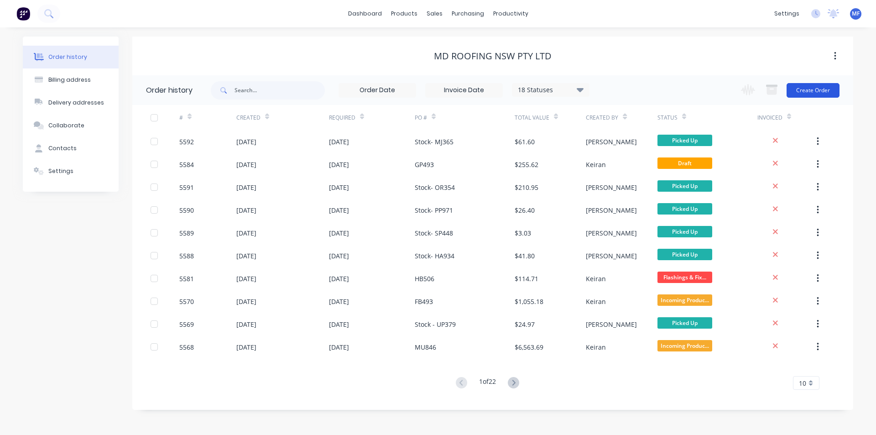
click at [813, 85] on button "Create Order" at bounding box center [813, 90] width 53 height 15
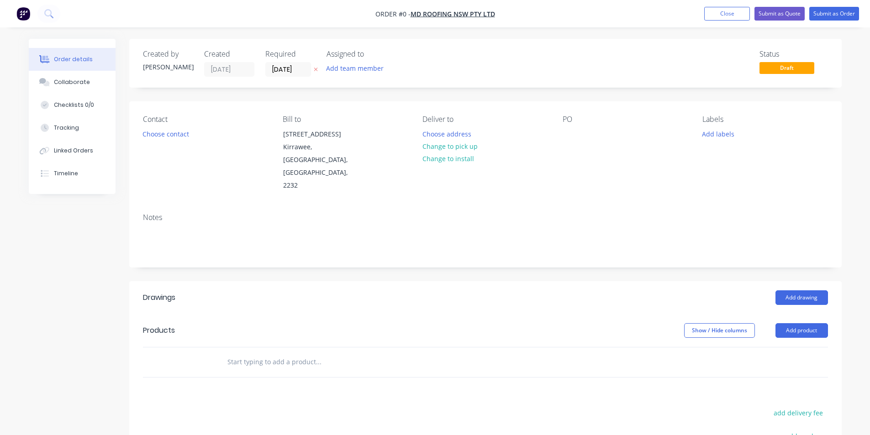
click at [578, 134] on div "PO" at bounding box center [624, 153] width 125 height 77
click at [570, 134] on div at bounding box center [569, 133] width 15 height 13
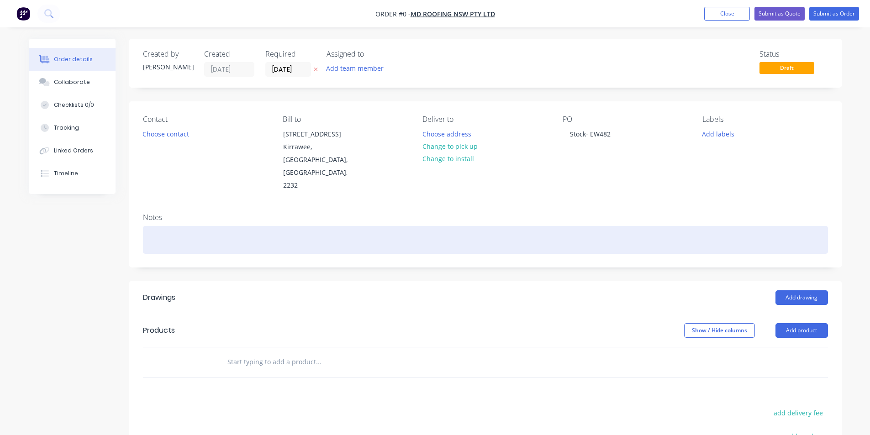
click at [593, 219] on div "Order details Collaborate Checklists 0/0 Tracking Linked Orders Timeline Order …" at bounding box center [435, 325] width 831 height 572
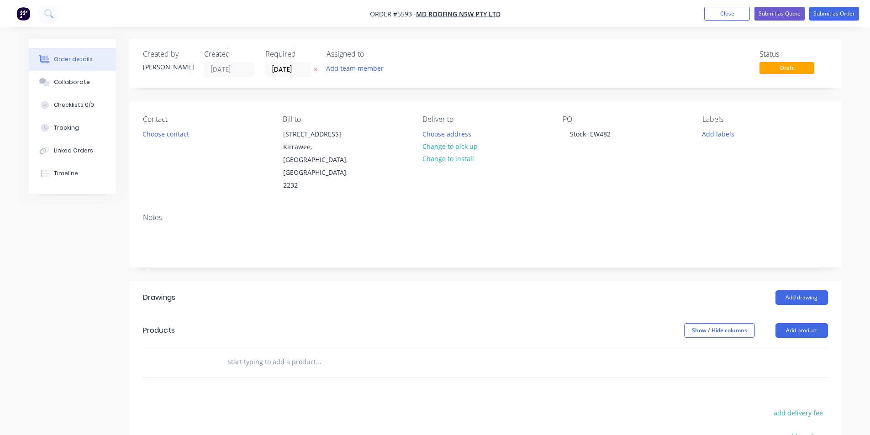
click at [294, 353] on input "text" at bounding box center [318, 362] width 183 height 18
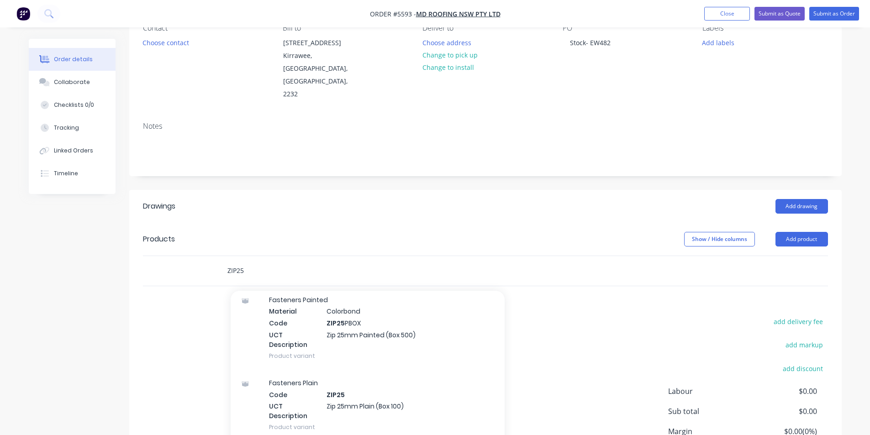
scroll to position [320, 0]
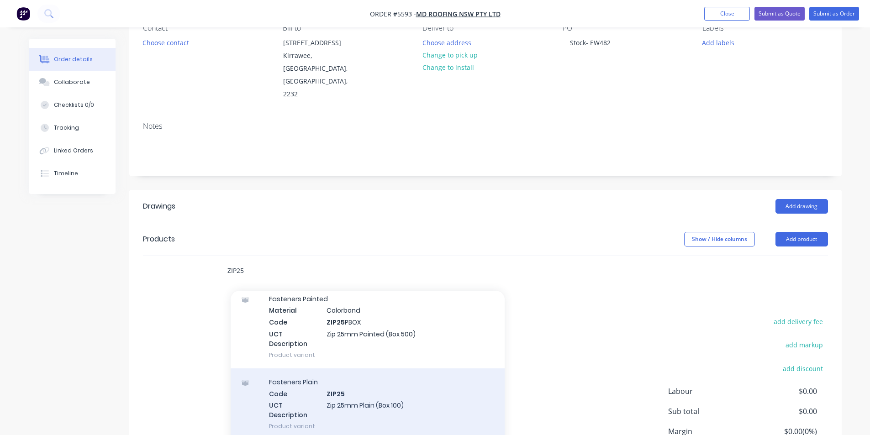
type input "ZIP25"
click at [368, 375] on div "Fasteners Plain Code ZIP25 UCT Description Zip 25mm Plain (Box 100) Product var…" at bounding box center [368, 403] width 274 height 71
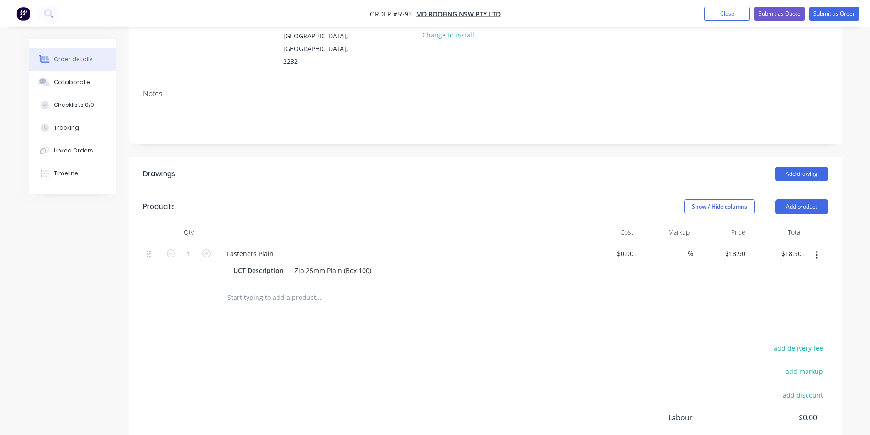
scroll to position [137, 0]
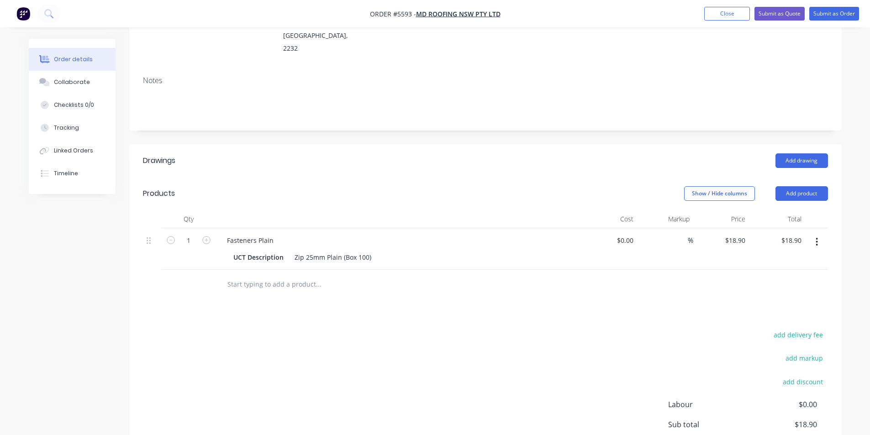
click at [320, 275] on input "text" at bounding box center [318, 284] width 183 height 18
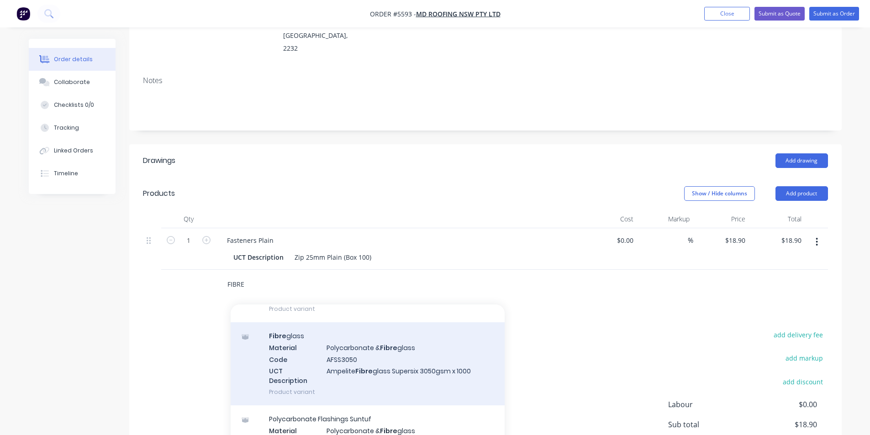
scroll to position [3880, 0]
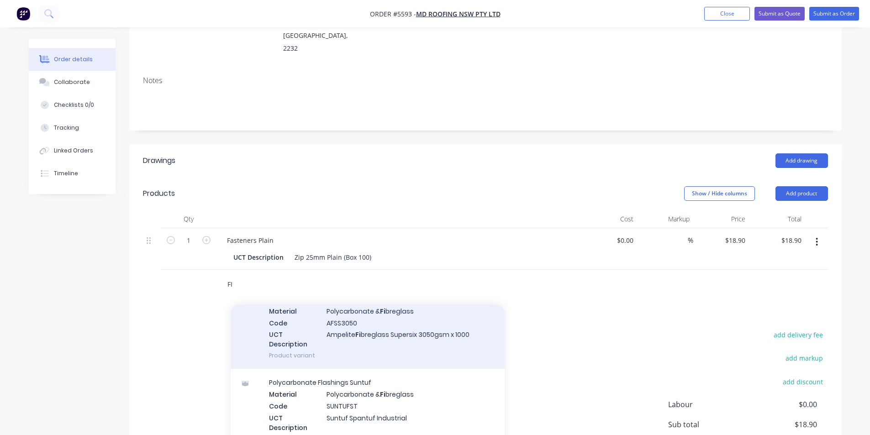
type input "F"
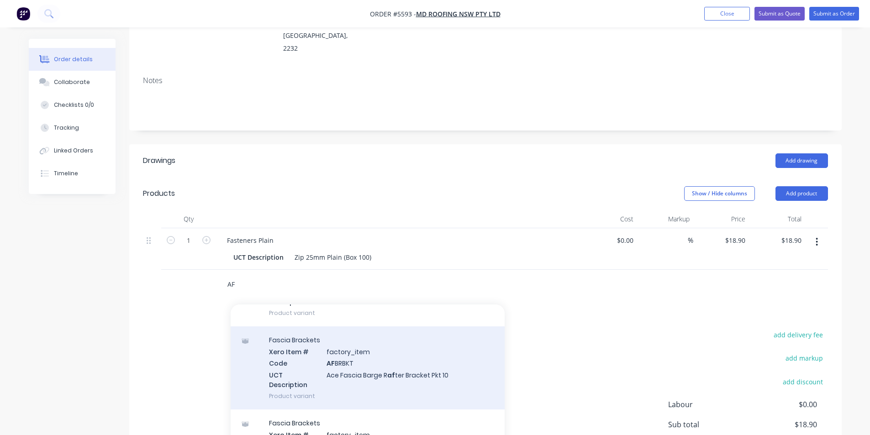
scroll to position [91, 0]
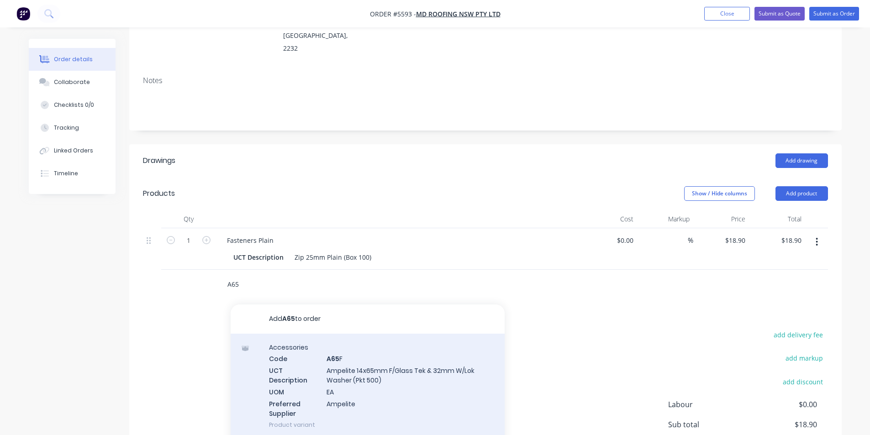
type input "A65"
click at [354, 343] on div "Accessories Code A65 F UCT Description Ampelite 14x65mm F/Glass Tek & 32mm W/Lo…" at bounding box center [368, 386] width 274 height 105
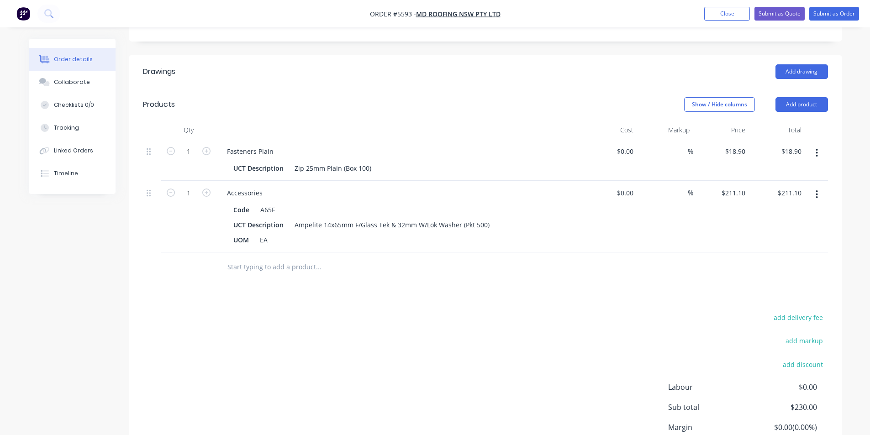
scroll to position [228, 0]
click at [302, 256] on input "text" at bounding box center [318, 265] width 183 height 18
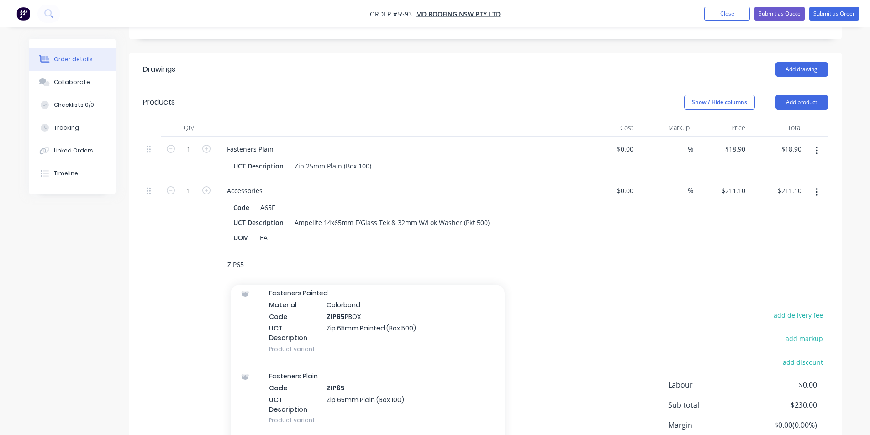
scroll to position [411, 0]
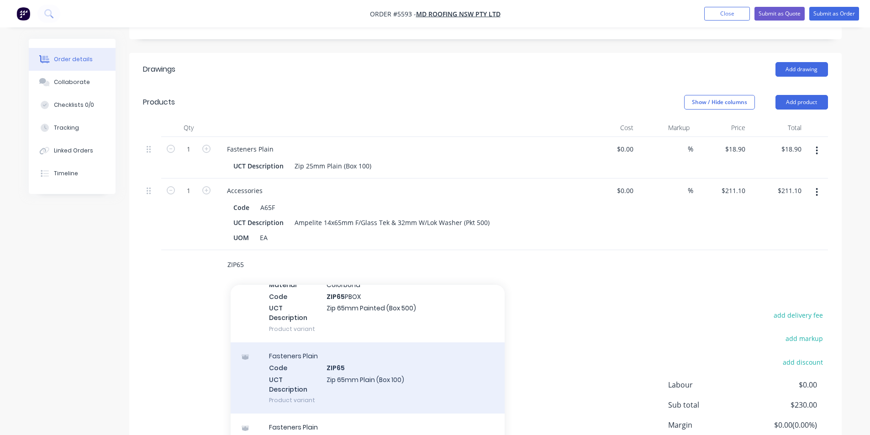
type input "ZIP65"
click at [378, 348] on div "Fasteners Plain Code ZIP65 UCT Description Zip 65mm Plain (Box 100) Product var…" at bounding box center [368, 377] width 274 height 71
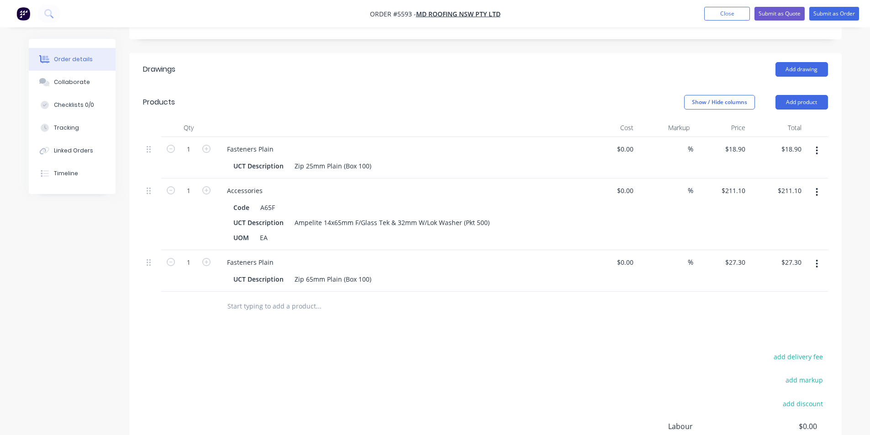
click at [432, 351] on div "add delivery fee add markup add discount Labour $0.00 Sub total $257.30 Margin …" at bounding box center [485, 439] width 685 height 176
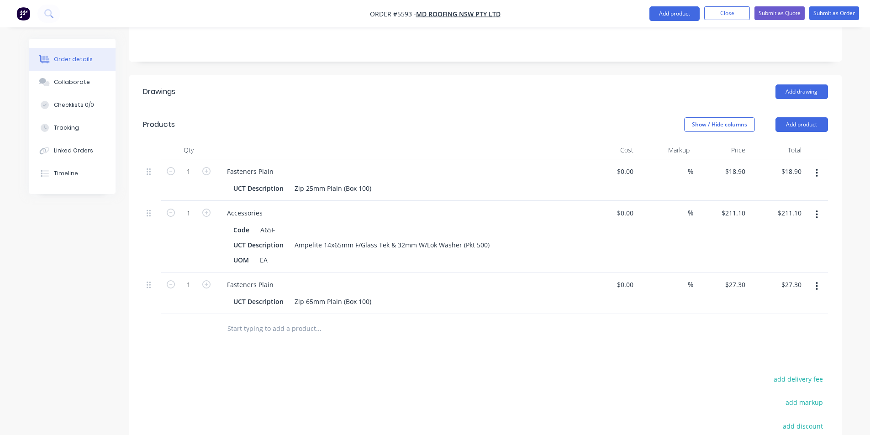
scroll to position [320, 0]
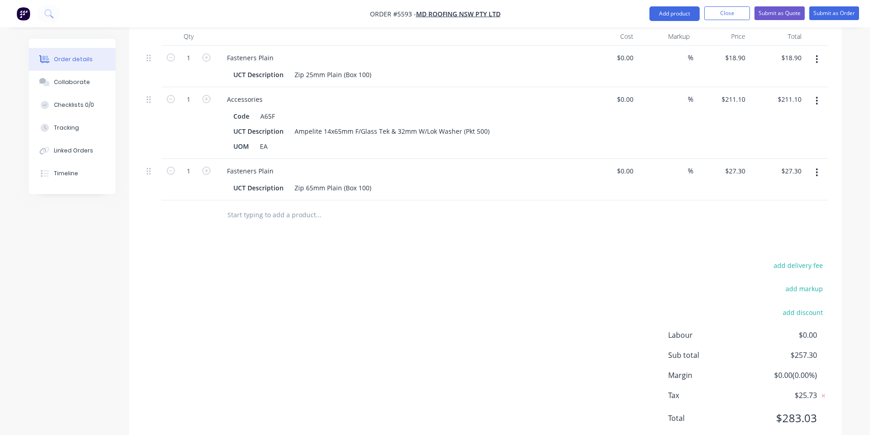
click at [253, 206] on input "text" at bounding box center [318, 215] width 183 height 18
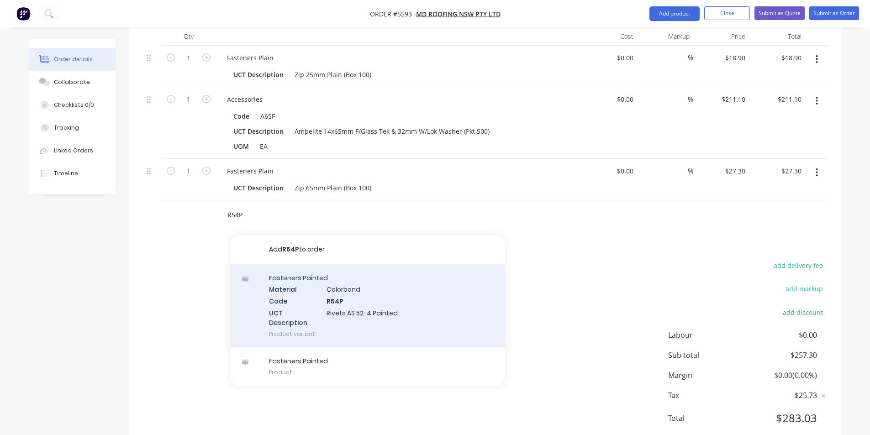
click at [317, 268] on div "Fasteners Painted Material Colorbond Code R54P UCT Description Rivets AS 52-4 P…" at bounding box center [368, 305] width 274 height 83
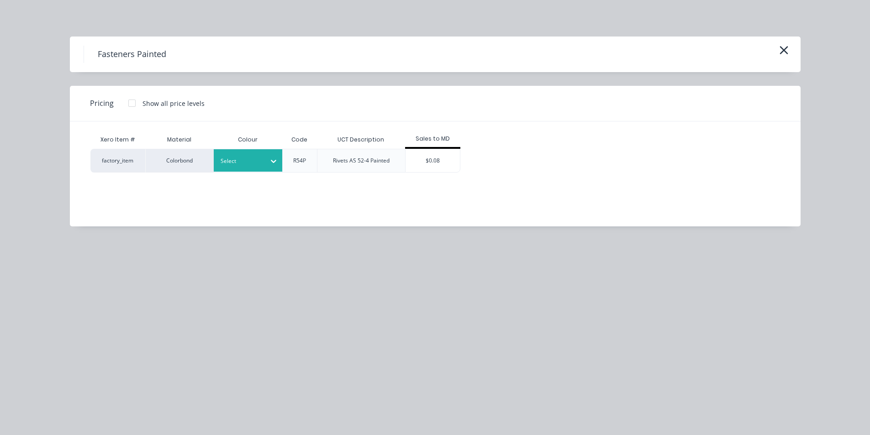
click at [239, 158] on div at bounding box center [240, 161] width 41 height 10
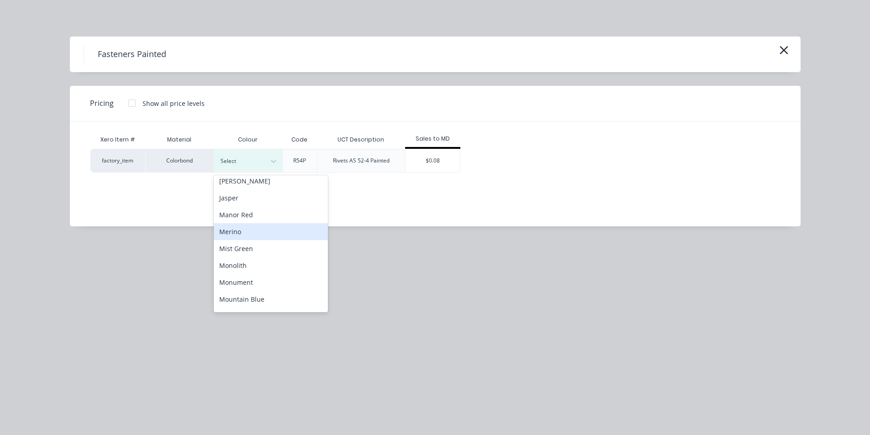
scroll to position [411, 0]
click at [786, 47] on icon "button" at bounding box center [784, 50] width 10 height 13
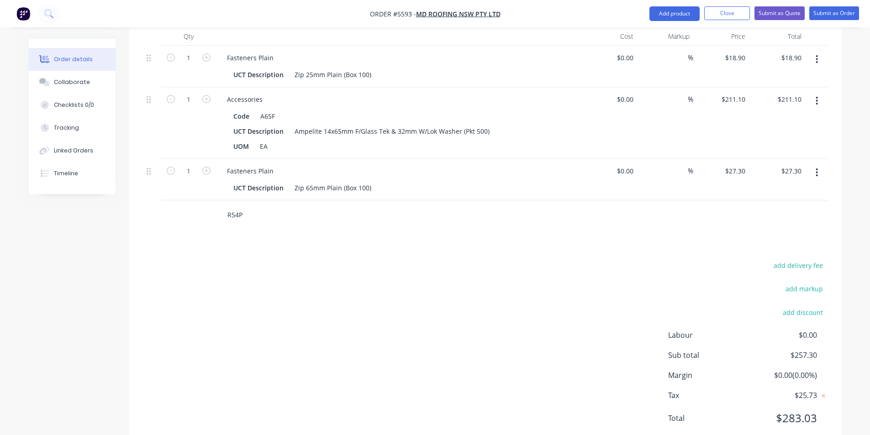
click at [251, 206] on input "R54P" at bounding box center [318, 215] width 183 height 18
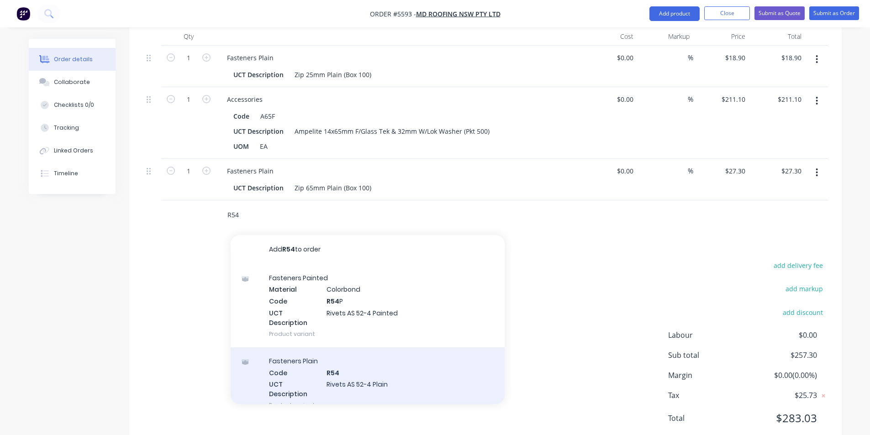
type input "R54"
click at [361, 355] on div "Fasteners Plain Code R54 UCT Description Rivets AS 52-4 Plain Product variant" at bounding box center [368, 382] width 274 height 71
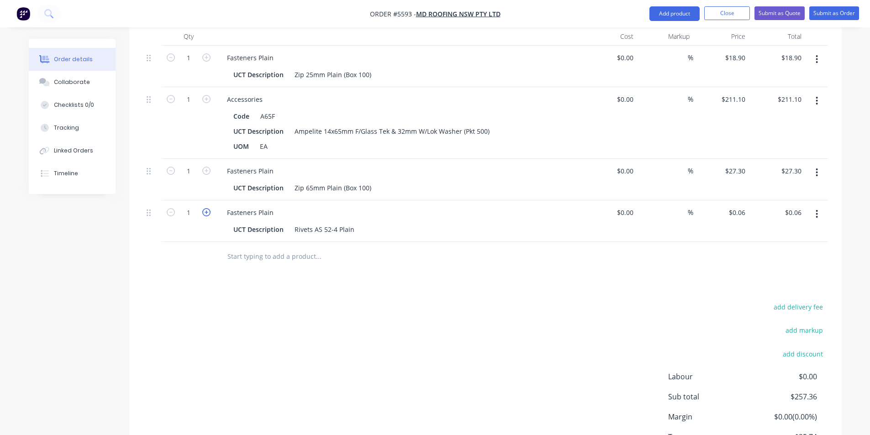
click at [202, 208] on icon "button" at bounding box center [206, 212] width 8 height 8
type input "2"
type input "$0.12"
click at [194, 65] on input "2" at bounding box center [189, 58] width 24 height 14
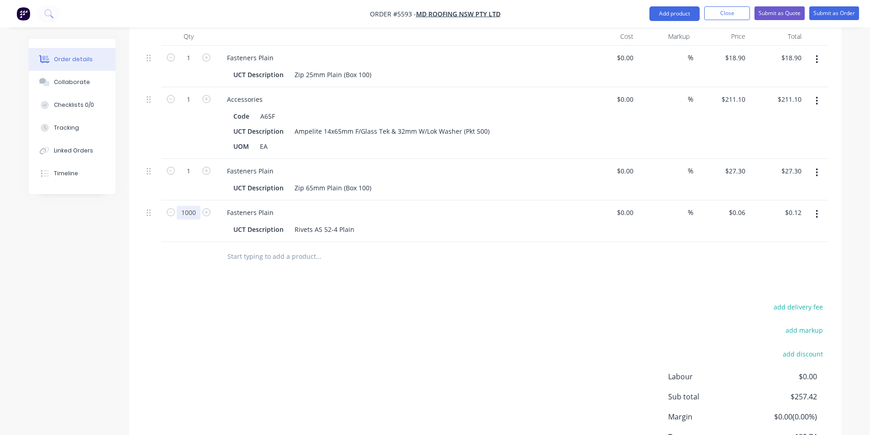
type input "1000"
type input "$60.00"
click at [258, 247] on input "text" at bounding box center [318, 256] width 183 height 18
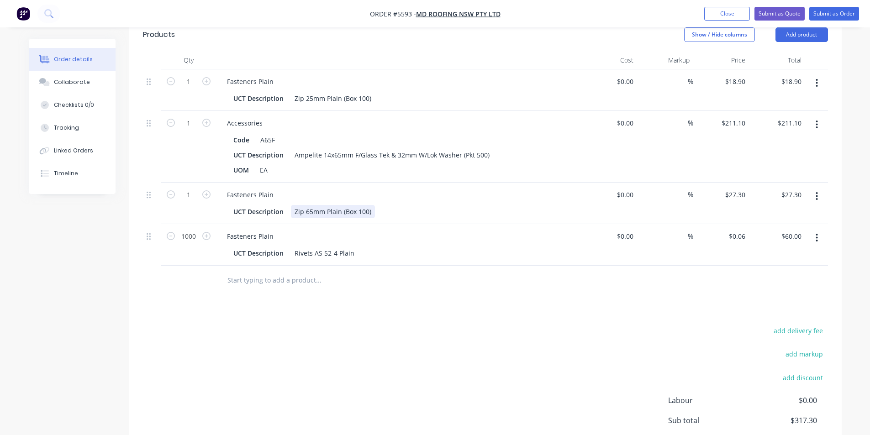
scroll to position [274, 0]
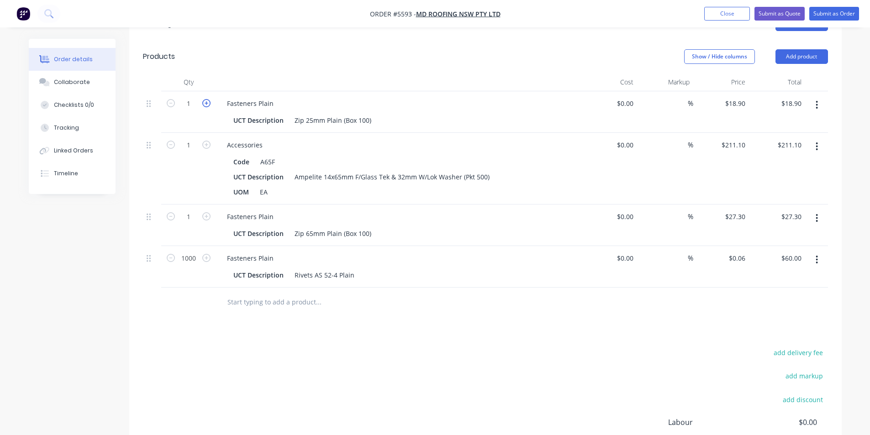
click at [210, 99] on icon "button" at bounding box center [206, 103] width 8 height 8
type input "2"
type input "$37.80"
click at [509, 300] on div "Drawings Add drawing Products Show / Hide columns Add product Qty Cost Markup P…" at bounding box center [485, 271] width 712 height 529
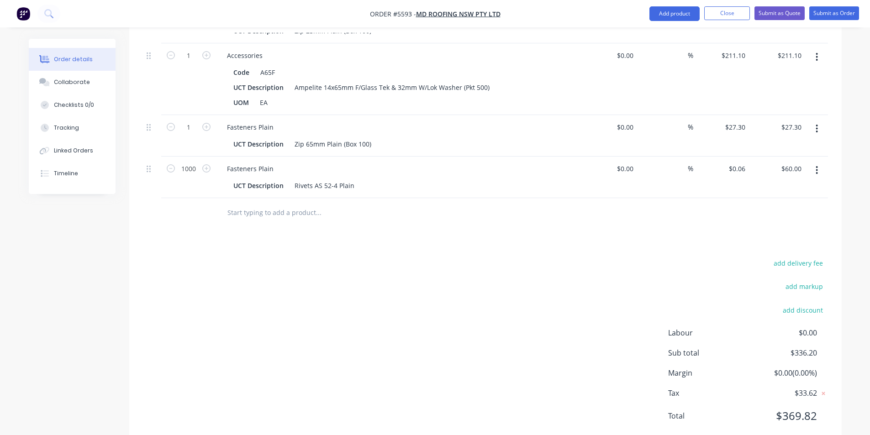
scroll to position [0, 0]
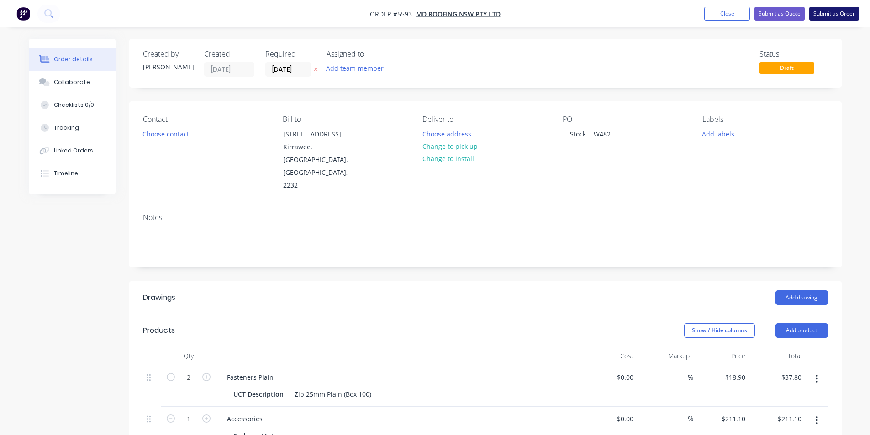
click at [829, 16] on button "Submit as Order" at bounding box center [834, 14] width 50 height 14
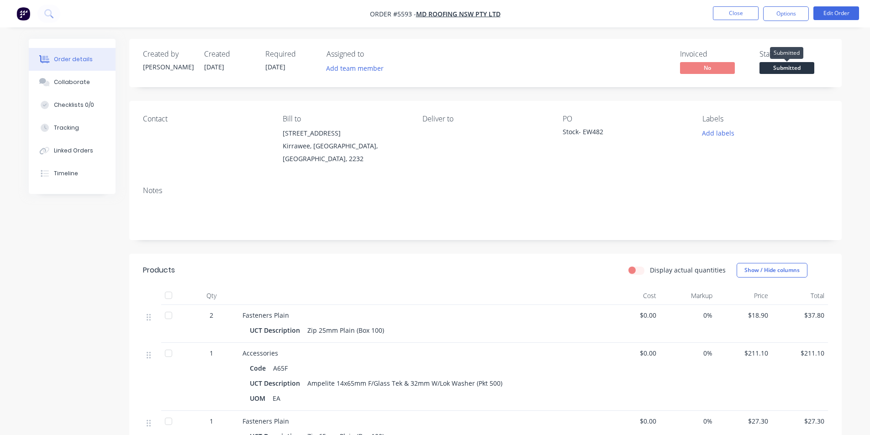
click at [797, 69] on span "Submitted" at bounding box center [786, 67] width 55 height 11
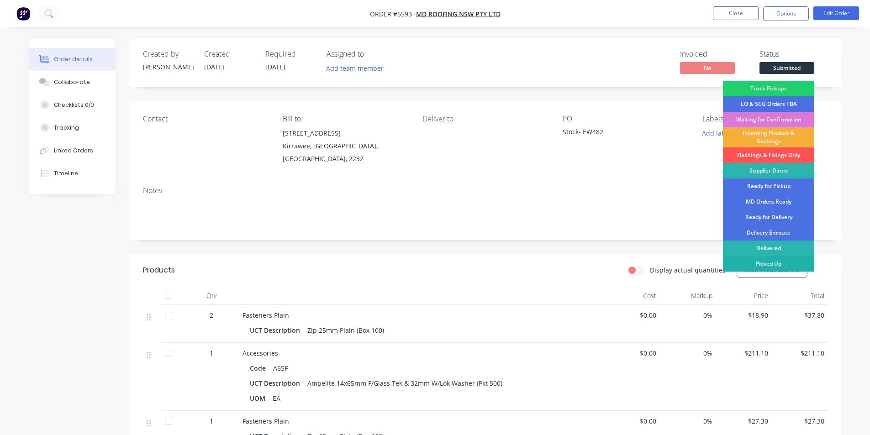
click at [780, 264] on div "Picked Up" at bounding box center [768, 264] width 91 height 16
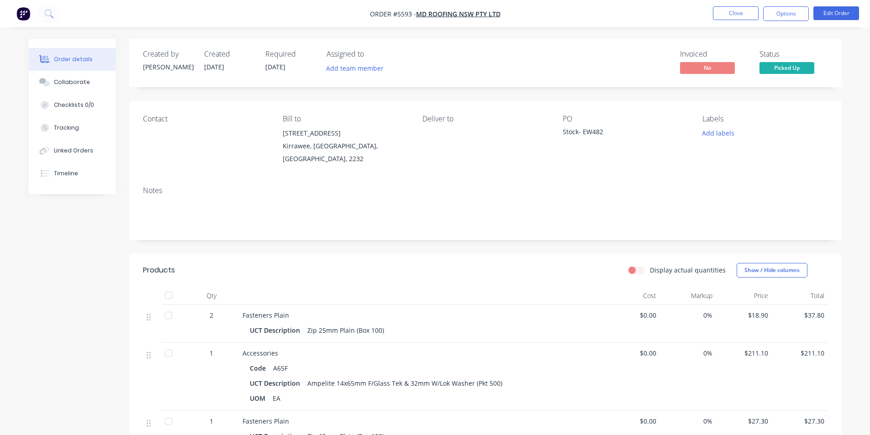
click at [837, 168] on div "Contact Bill to [STREET_ADDRESS] Deliver to PO Stock- EW482 Labels Add labels" at bounding box center [485, 140] width 712 height 78
click at [747, 17] on button "Close" at bounding box center [736, 13] width 46 height 14
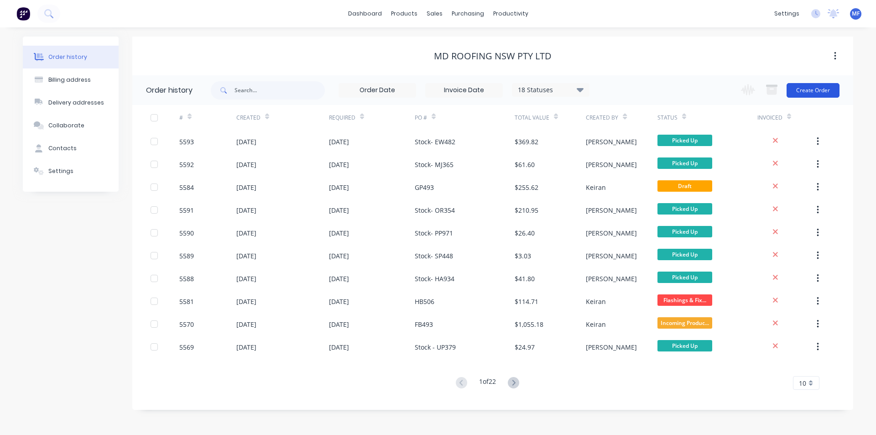
click at [815, 89] on button "Create Order" at bounding box center [813, 90] width 53 height 15
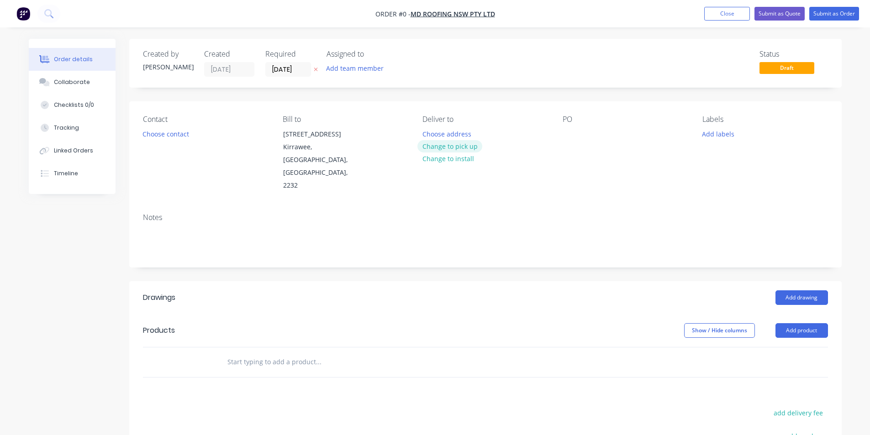
click at [458, 147] on button "Change to pick up" at bounding box center [449, 146] width 65 height 12
click at [573, 127] on div "PO" at bounding box center [624, 153] width 125 height 77
click at [545, 234] on div "Notes" at bounding box center [485, 236] width 712 height 61
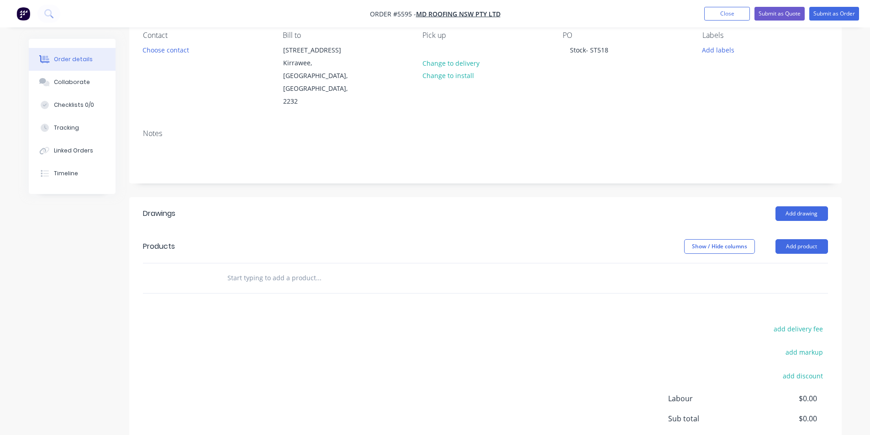
scroll to position [91, 0]
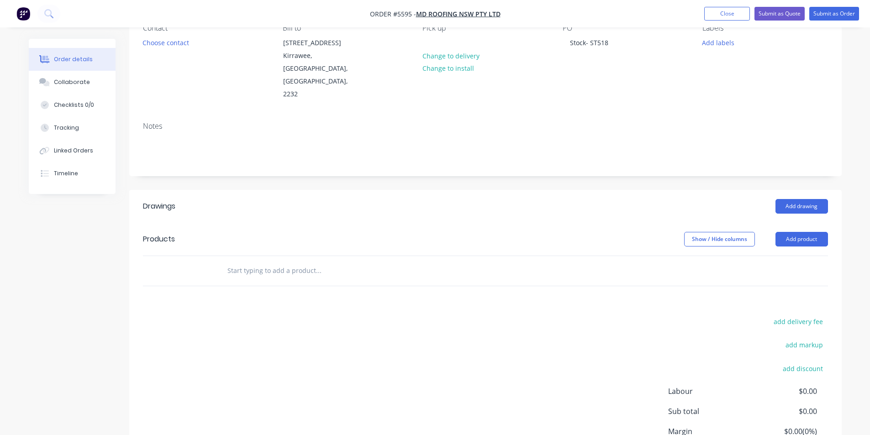
click at [265, 262] on input "text" at bounding box center [318, 271] width 183 height 18
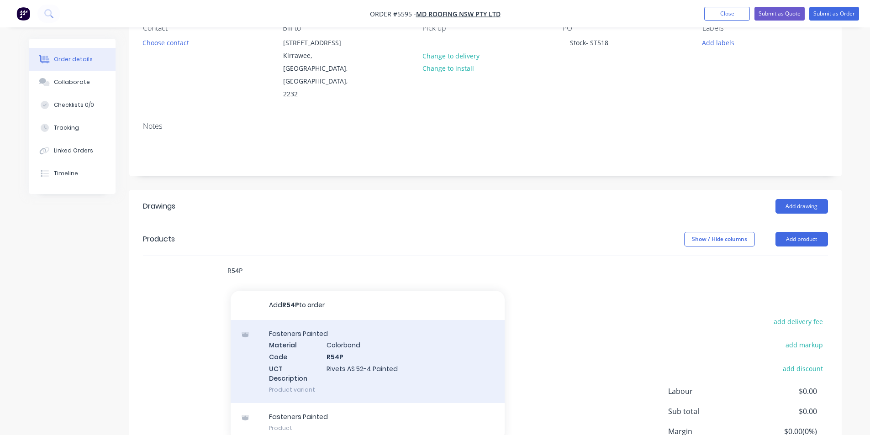
type input "R54P"
click at [361, 340] on div "Fasteners Painted Material Colorbond Code R54P UCT Description Rivets AS 52-4 P…" at bounding box center [368, 361] width 274 height 83
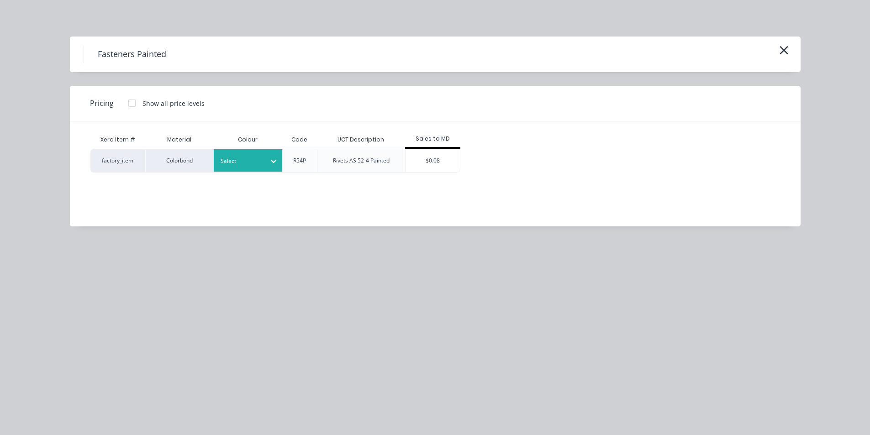
click at [257, 161] on div at bounding box center [240, 161] width 41 height 10
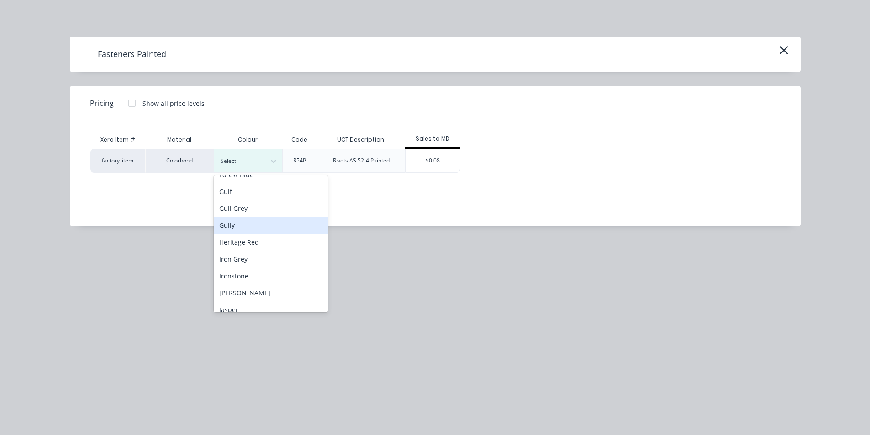
scroll to position [320, 0]
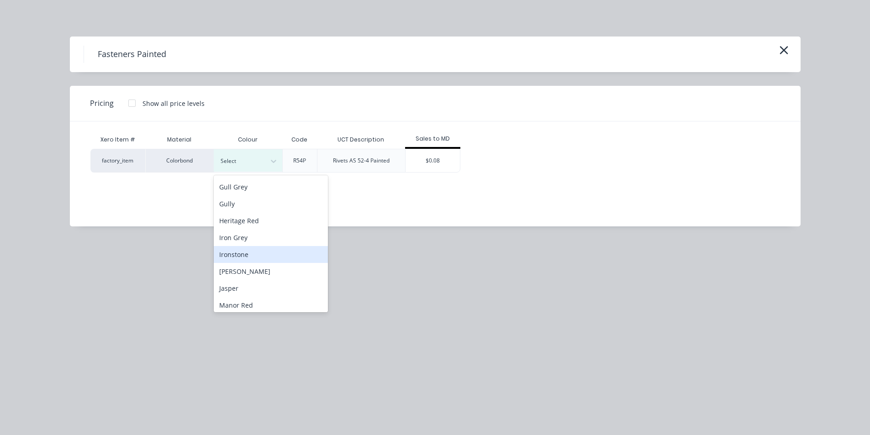
click at [257, 259] on div "Ironstone" at bounding box center [271, 254] width 114 height 17
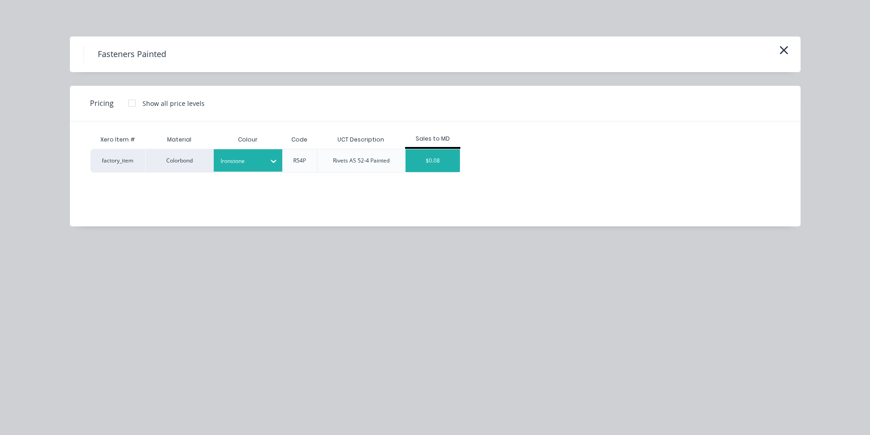
click at [440, 164] on div "$0.08" at bounding box center [432, 160] width 55 height 23
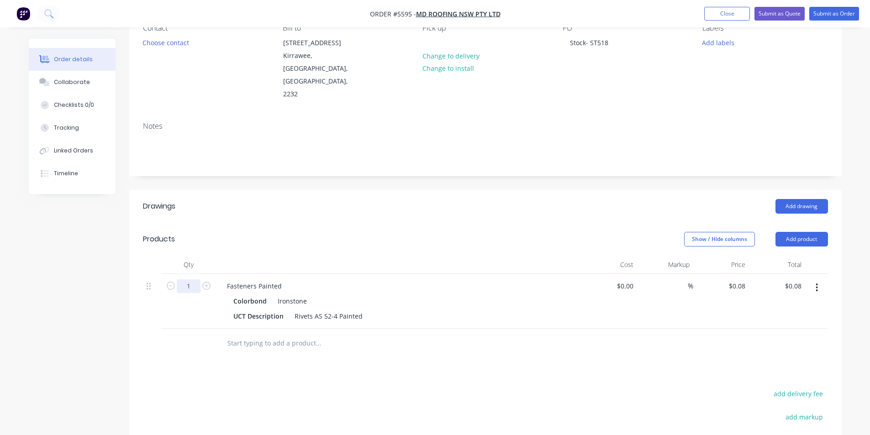
click at [191, 279] on input "1" at bounding box center [189, 286] width 24 height 14
type input "100"
type input "$8.00"
click at [268, 232] on div "Products" at bounding box center [216, 239] width 146 height 15
click at [300, 334] on input "text" at bounding box center [318, 343] width 183 height 18
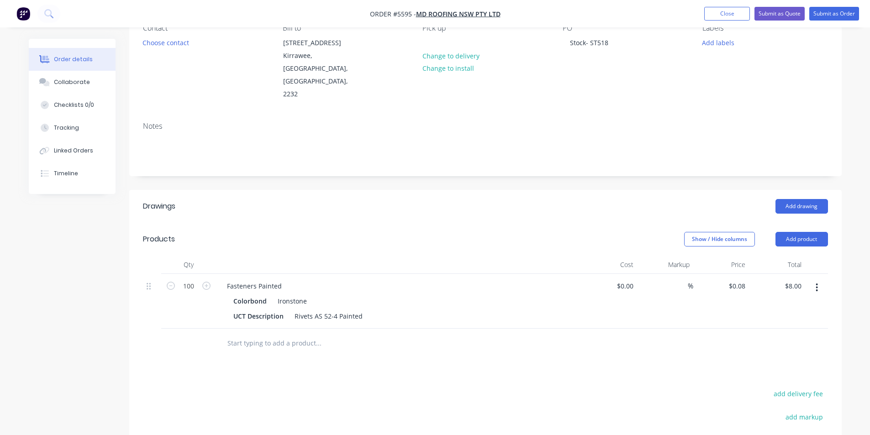
click at [273, 334] on input "text" at bounding box center [318, 343] width 183 height 18
type input "Z"
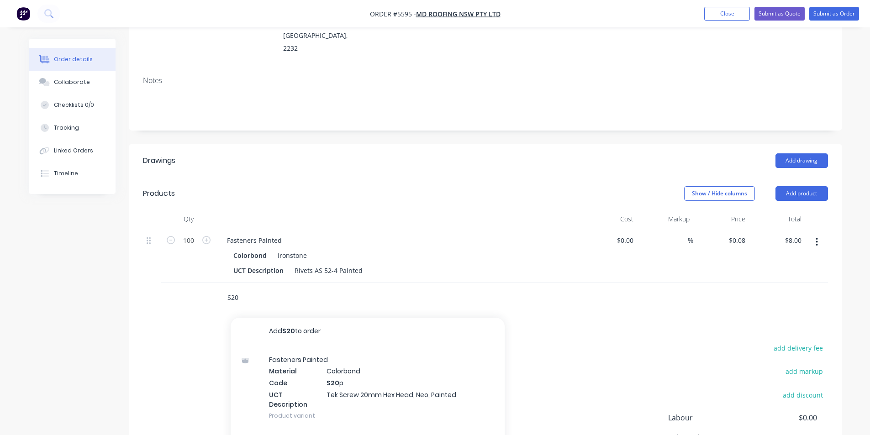
scroll to position [0, 0]
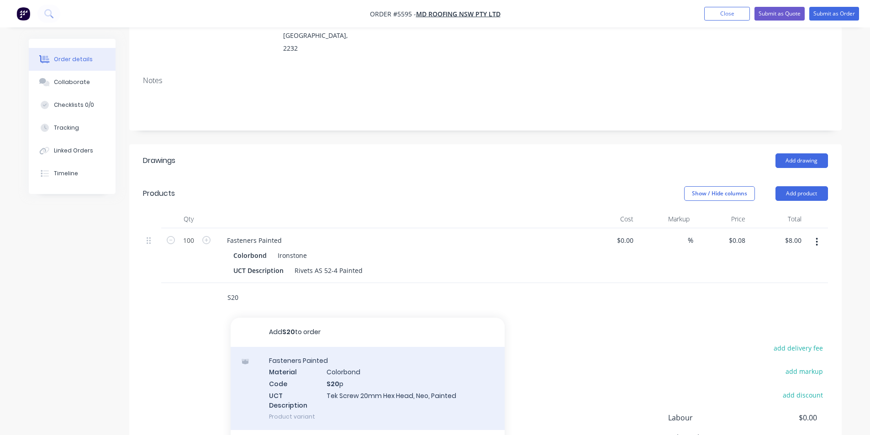
type input "S20"
click at [430, 369] on div "Fasteners Painted Material Colorbond Code S20 p UCT Description Tek Screw 20mm …" at bounding box center [368, 388] width 274 height 83
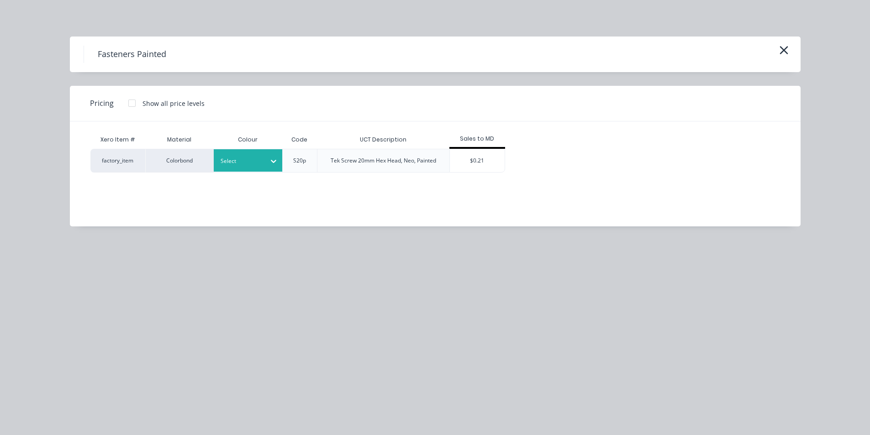
click at [247, 160] on div at bounding box center [240, 161] width 41 height 10
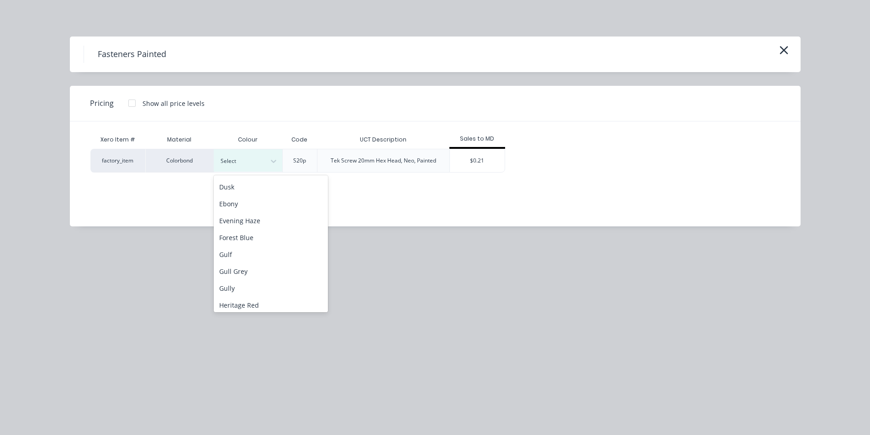
scroll to position [274, 0]
click at [241, 300] on div "Ironstone" at bounding box center [271, 300] width 114 height 17
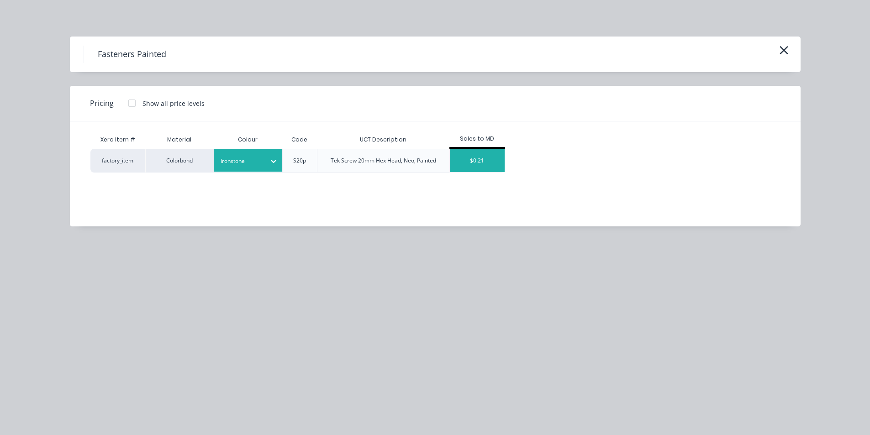
click at [482, 161] on div "$0.21" at bounding box center [477, 160] width 55 height 23
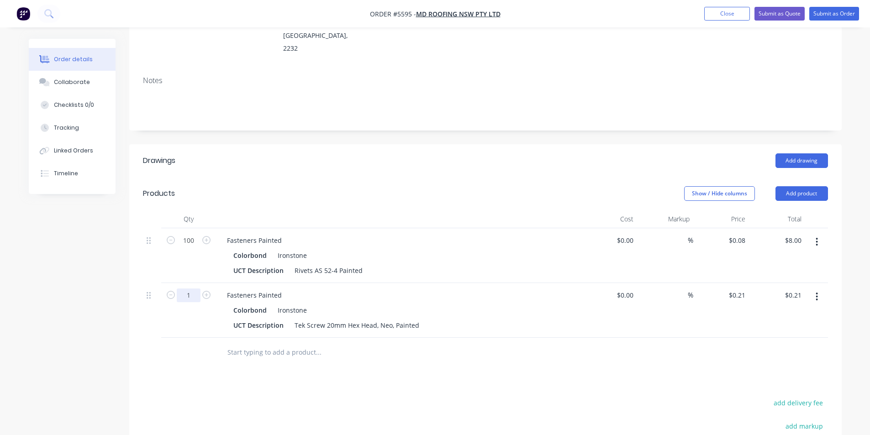
click at [196, 247] on input "1" at bounding box center [189, 241] width 24 height 14
type input "100"
type input "$21.00"
click at [472, 350] on div "Drawings Add drawing Products Show / Hide columns Add product Qty Cost Markup P…" at bounding box center [485, 365] width 712 height 442
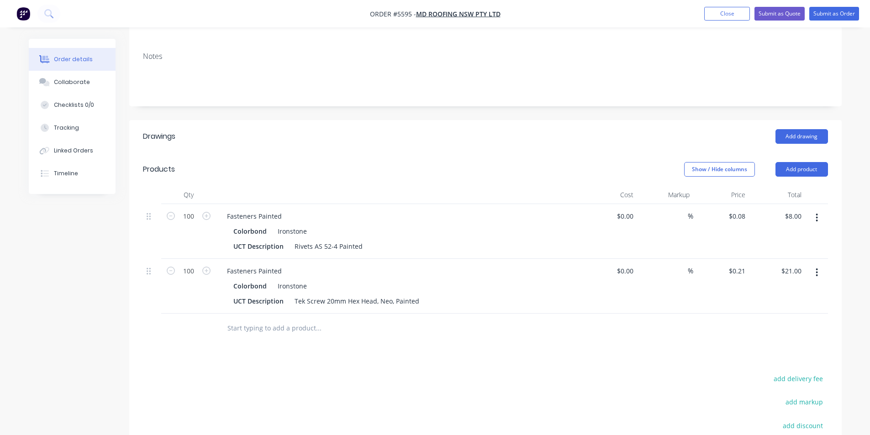
scroll to position [183, 0]
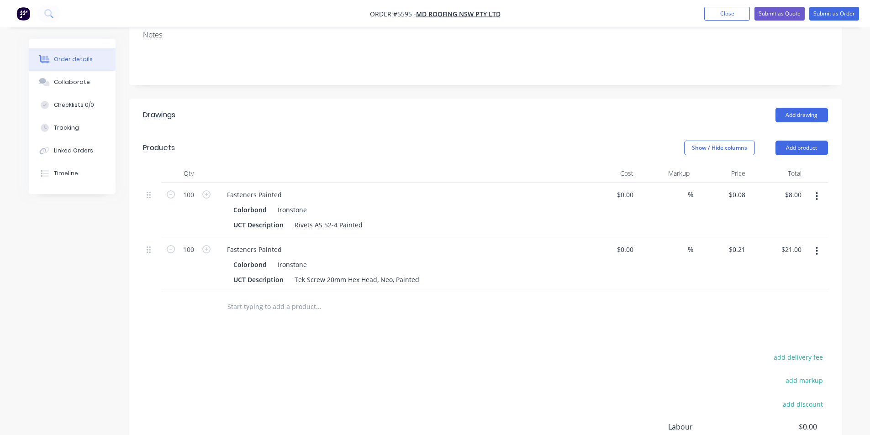
click at [267, 298] on input "text" at bounding box center [318, 307] width 183 height 18
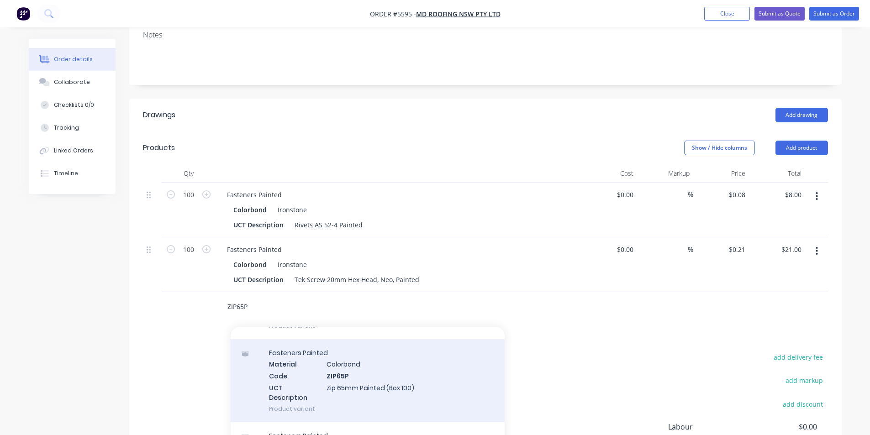
scroll to position [228, 0]
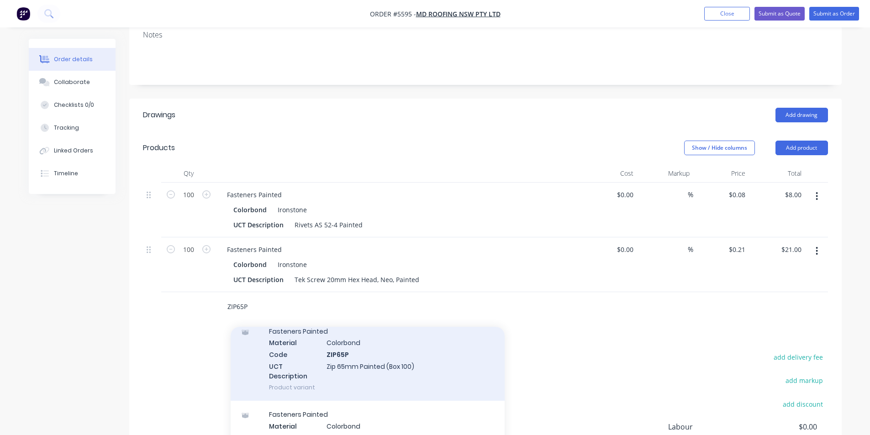
type input "ZIP65P"
click at [344, 328] on div "Fasteners Painted Material Colorbond Code ZIP65P UCT Description Zip 65mm Paint…" at bounding box center [368, 359] width 274 height 83
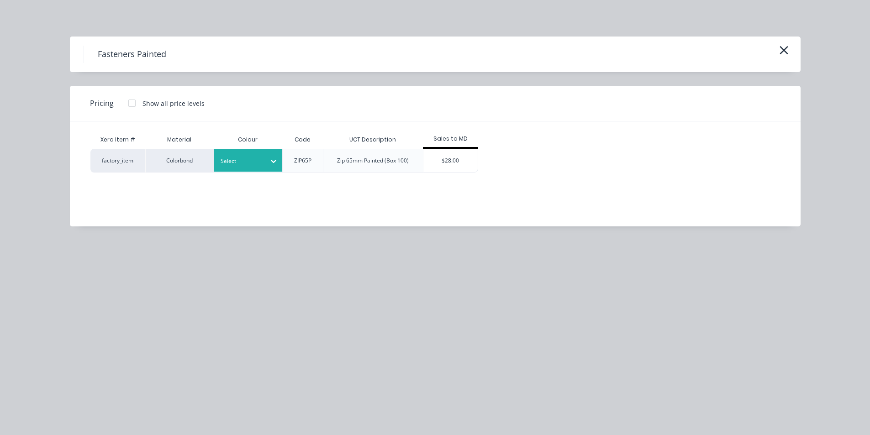
click at [247, 163] on div at bounding box center [240, 161] width 41 height 10
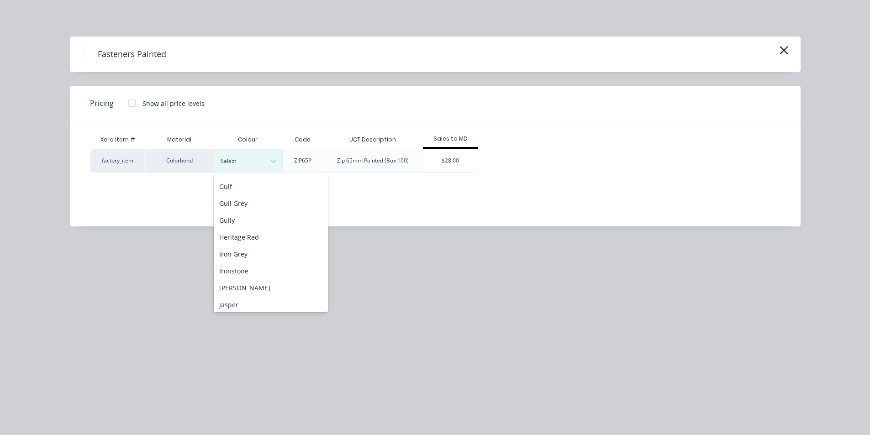
scroll to position [320, 0]
click at [243, 256] on div "Ironstone" at bounding box center [271, 254] width 114 height 17
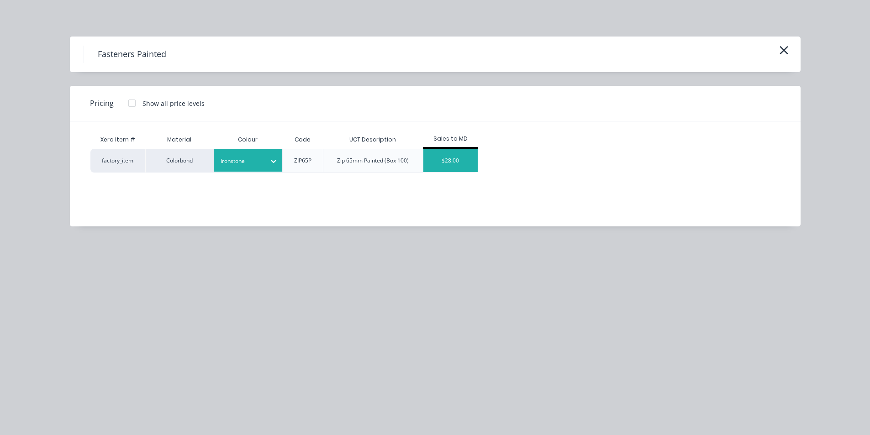
click at [459, 157] on div "$28.00" at bounding box center [450, 160] width 55 height 23
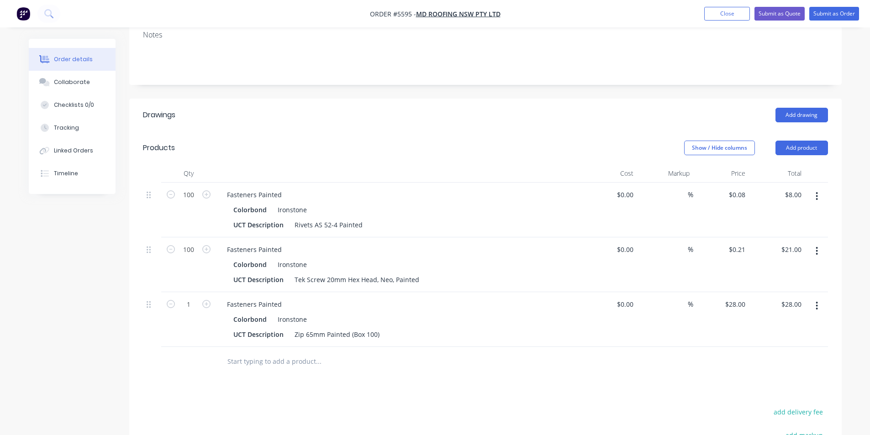
click at [637, 71] on div "Created by [PERSON_NAME] Created [DATE] Required [DATE] Assigned to Add team me…" at bounding box center [485, 225] width 712 height 739
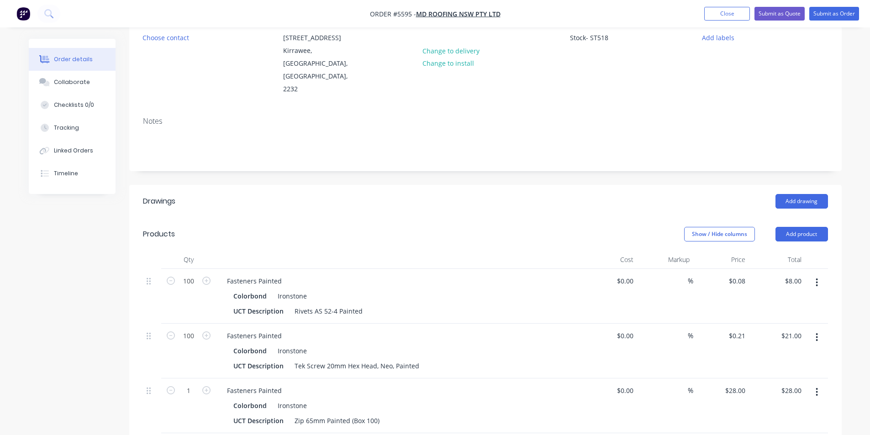
scroll to position [0, 0]
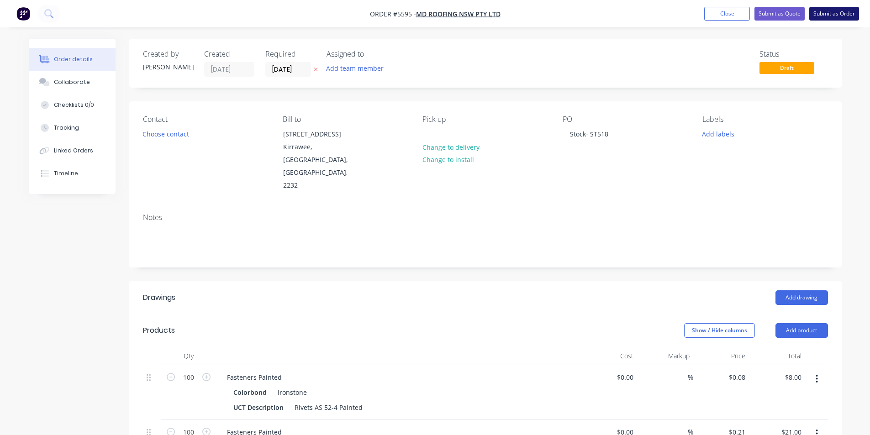
click at [830, 13] on button "Submit as Order" at bounding box center [834, 14] width 50 height 14
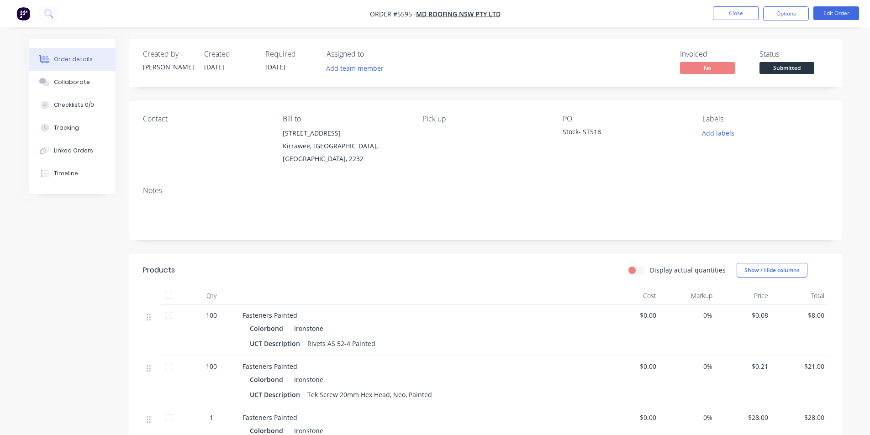
click at [789, 65] on span "Submitted" at bounding box center [786, 67] width 55 height 11
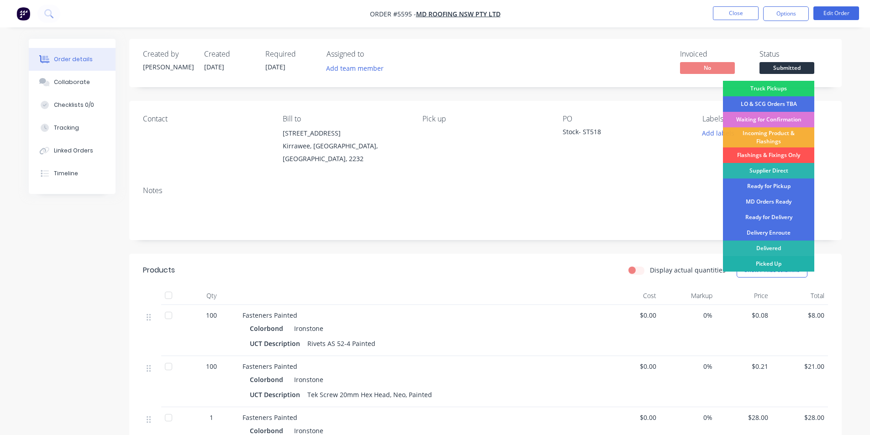
click at [786, 262] on div "Picked Up" at bounding box center [768, 264] width 91 height 16
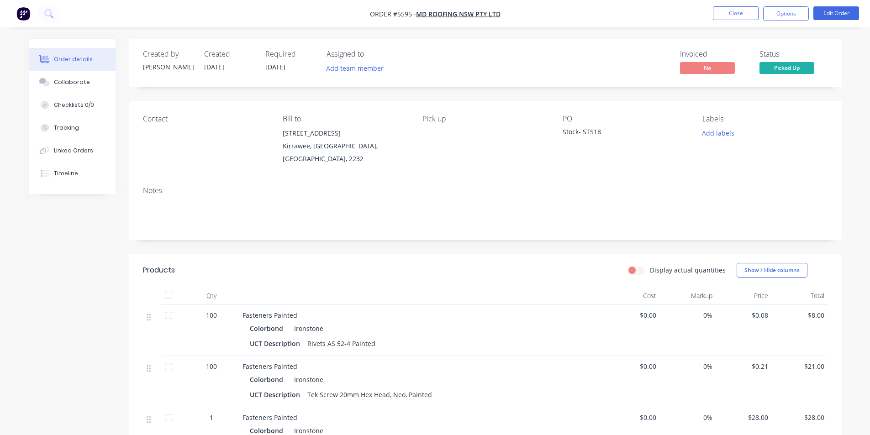
click at [802, 152] on div "Labels Add labels" at bounding box center [764, 140] width 125 height 51
click at [751, 10] on button "Close" at bounding box center [736, 13] width 46 height 14
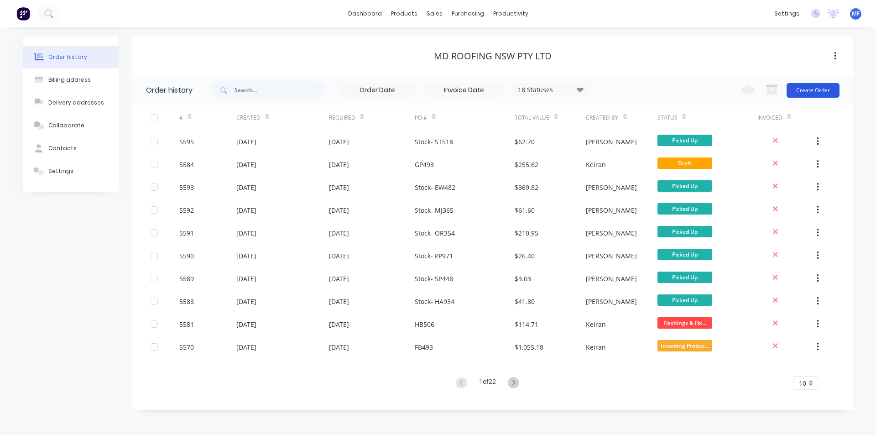
click at [812, 89] on button "Create Order" at bounding box center [813, 90] width 53 height 15
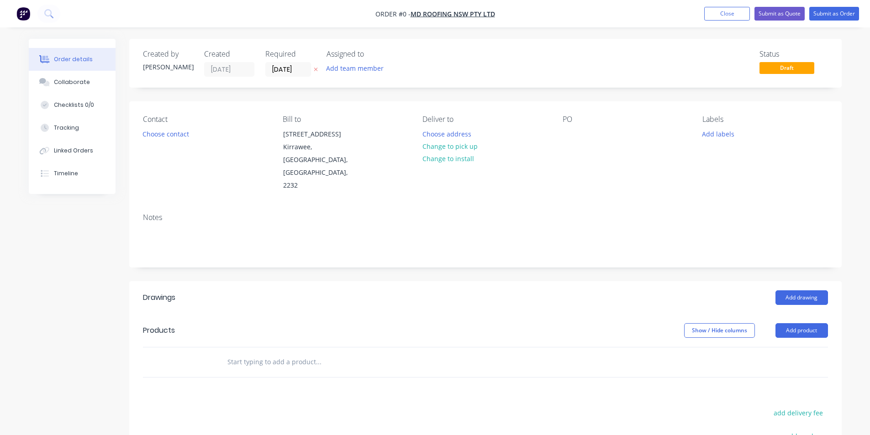
click at [577, 138] on div "PO" at bounding box center [624, 153] width 125 height 77
click at [572, 136] on div at bounding box center [569, 133] width 15 height 13
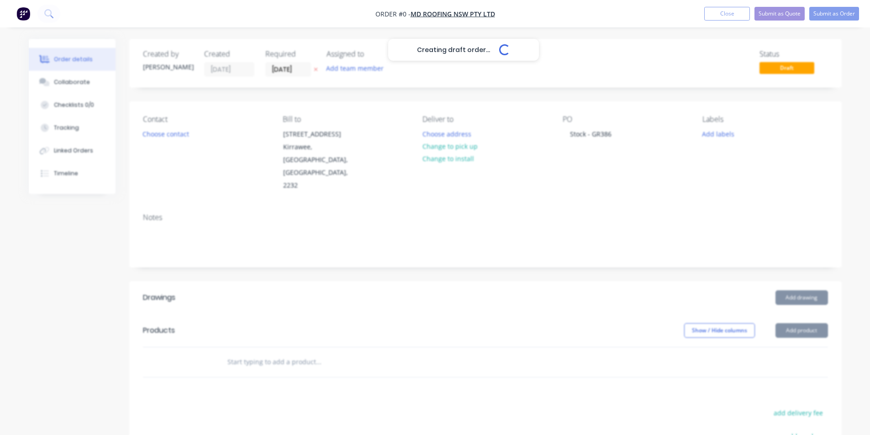
click at [315, 331] on div "Creating draft order... Loading... Order details Collaborate Checklists 0/0 Tra…" at bounding box center [435, 325] width 831 height 572
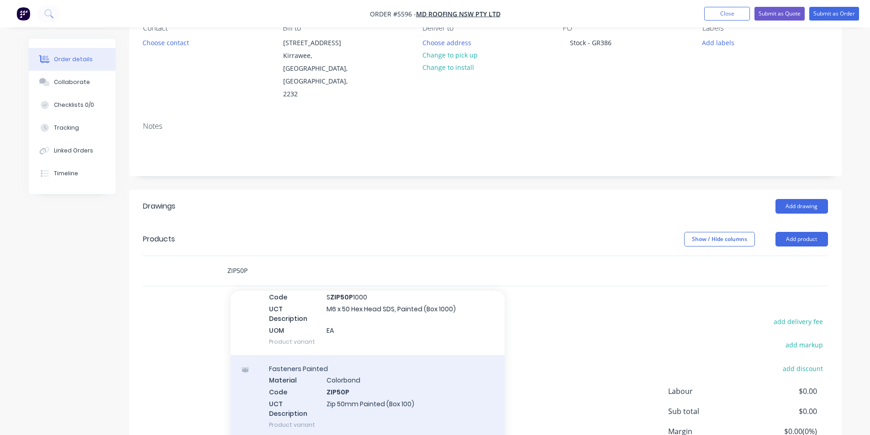
scroll to position [274, 0]
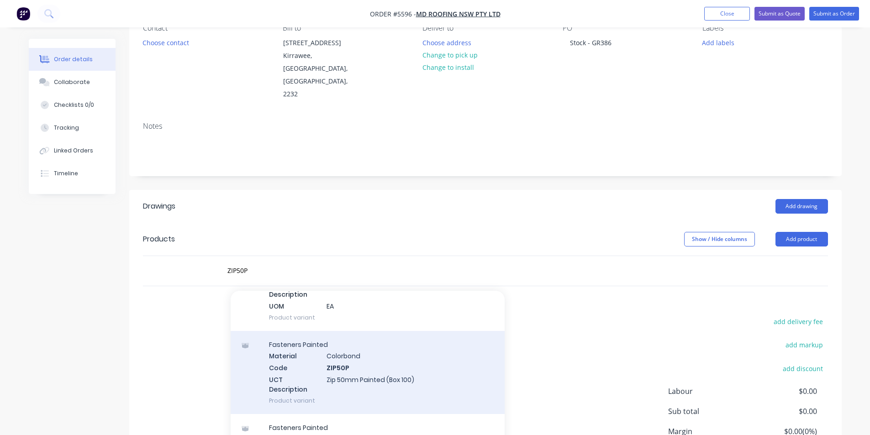
click at [353, 341] on div "Fasteners Painted Material Colorbond Code ZIP50P UCT Description Zip 50mm Paint…" at bounding box center [368, 372] width 274 height 83
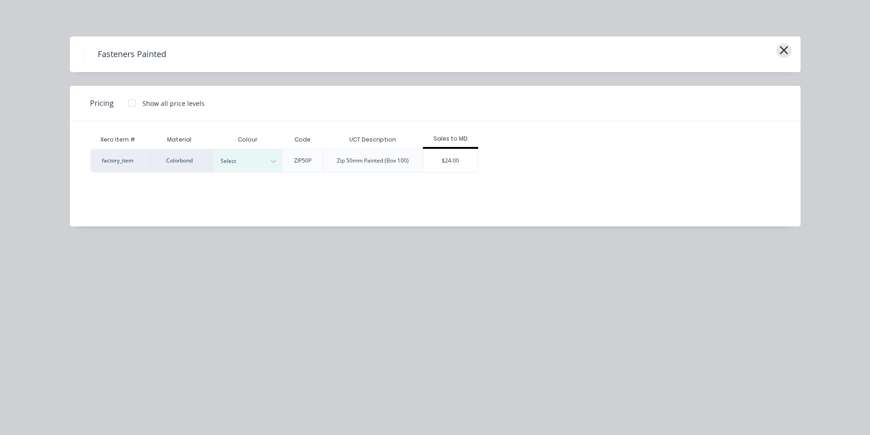
click at [781, 50] on icon "button" at bounding box center [784, 50] width 10 height 13
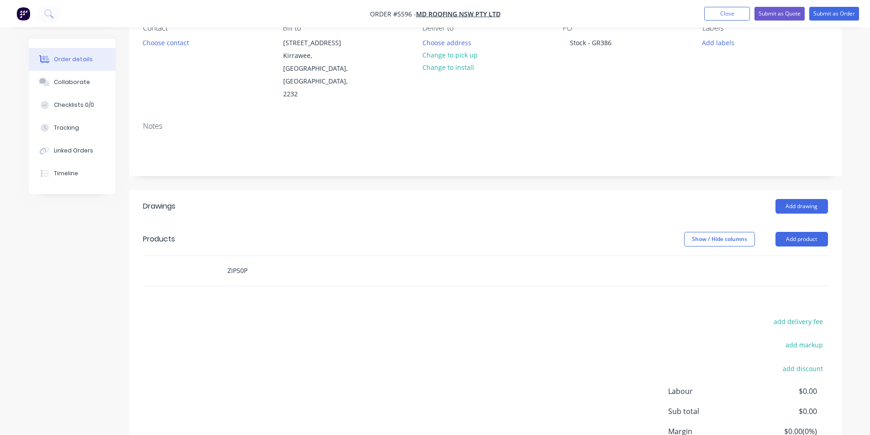
click at [260, 262] on input "ZIP50P" at bounding box center [318, 271] width 183 height 18
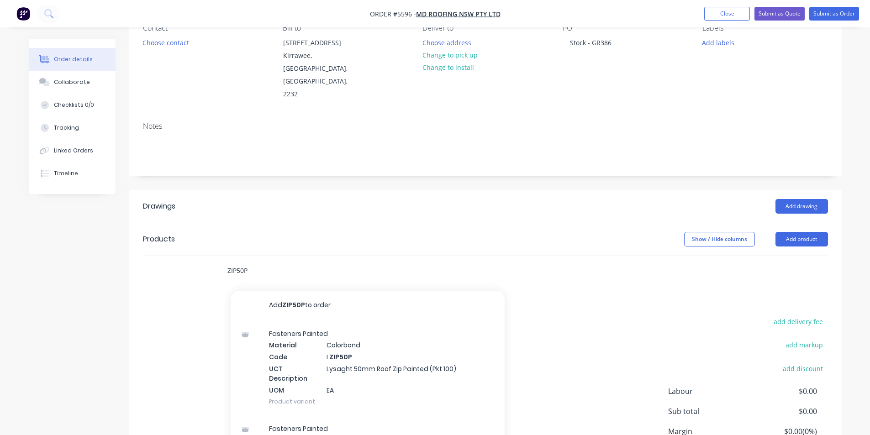
click at [260, 262] on input "ZIP50P" at bounding box center [318, 271] width 183 height 18
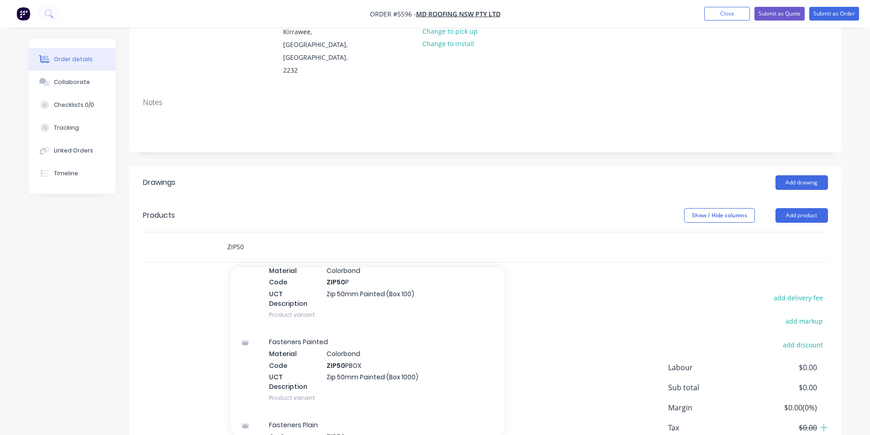
scroll to position [137, 0]
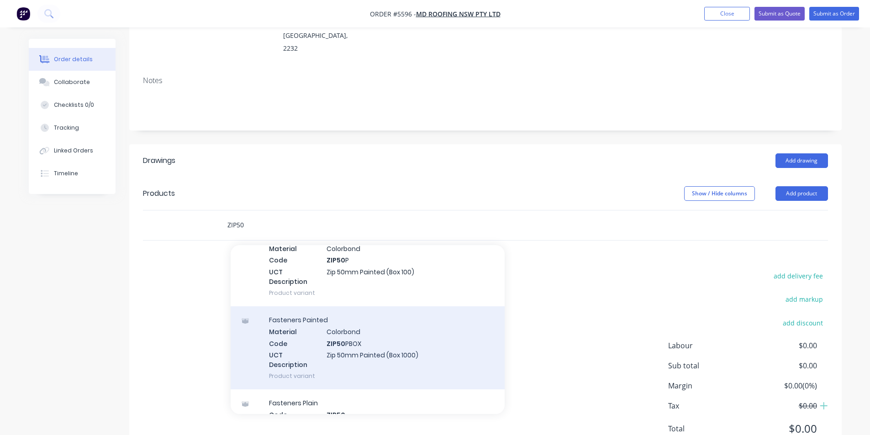
type input "ZIP50"
click at [344, 324] on div "Fasteners Painted Material Colorbond Code ZIP50 PBOX UCT Description Zip 50mm P…" at bounding box center [368, 347] width 274 height 83
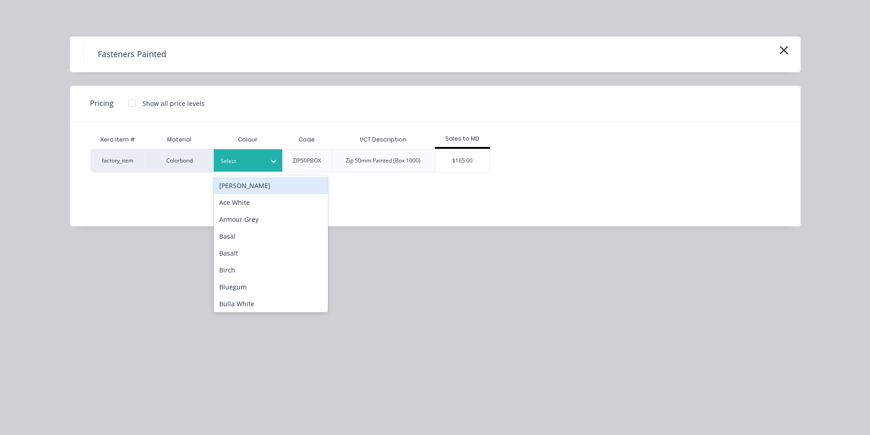
click at [253, 161] on div at bounding box center [240, 161] width 41 height 10
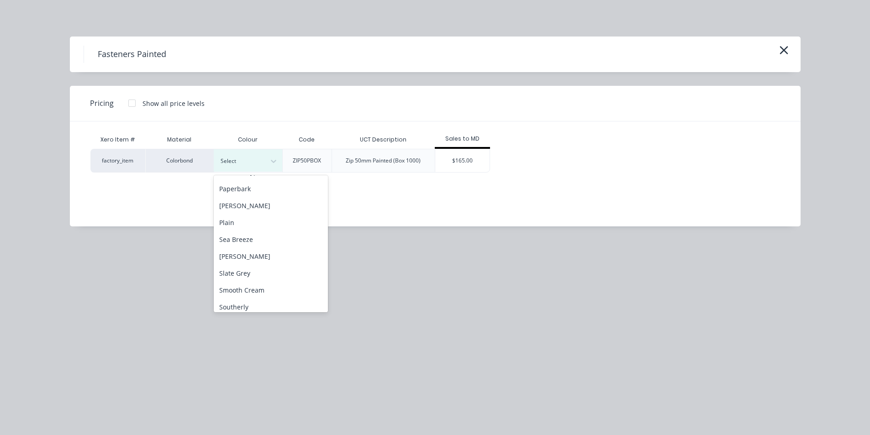
scroll to position [593, 0]
click at [247, 252] on div "[PERSON_NAME]" at bounding box center [271, 250] width 114 height 17
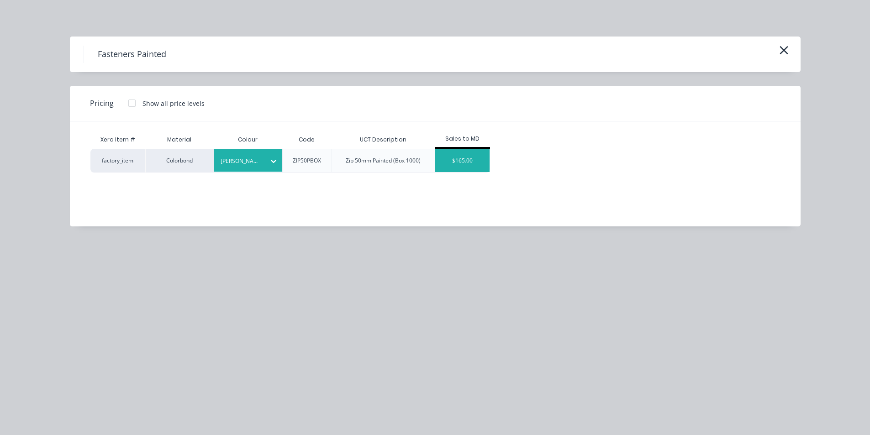
click at [460, 161] on div "$165.00" at bounding box center [462, 160] width 55 height 23
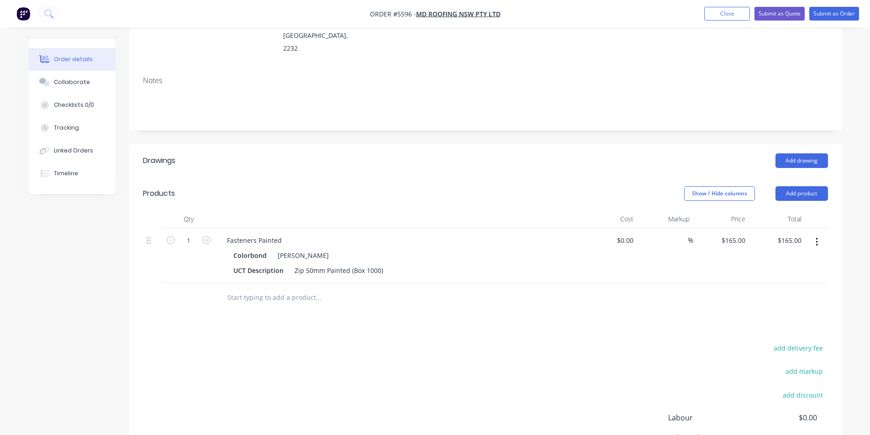
click at [260, 288] on input "text" at bounding box center [318, 297] width 183 height 18
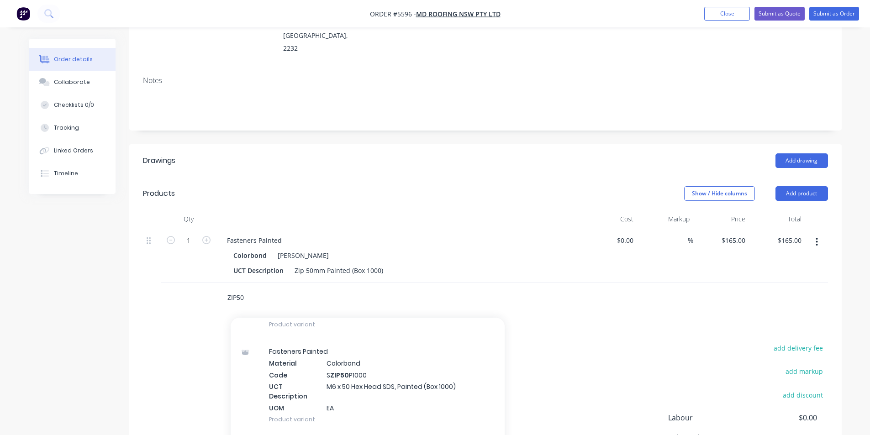
scroll to position [411, 0]
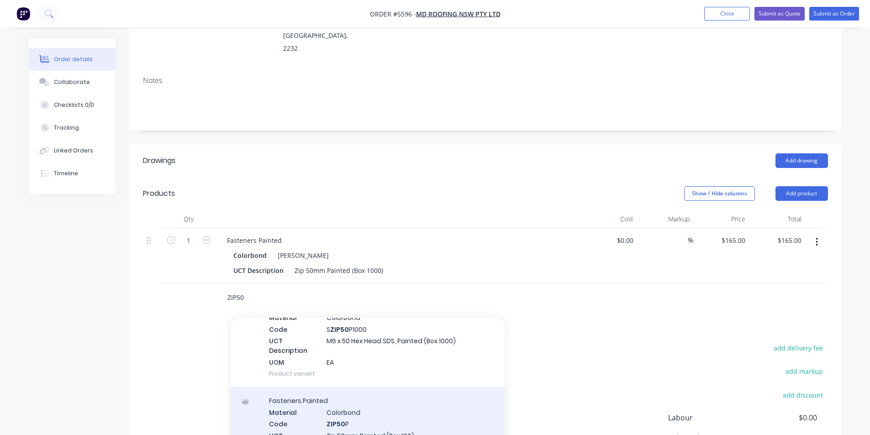
type input "ZIP50"
click at [359, 406] on div "Fasteners Painted Material Colorbond Code ZIP50 P UCT Description Zip 50mm Pain…" at bounding box center [368, 428] width 274 height 83
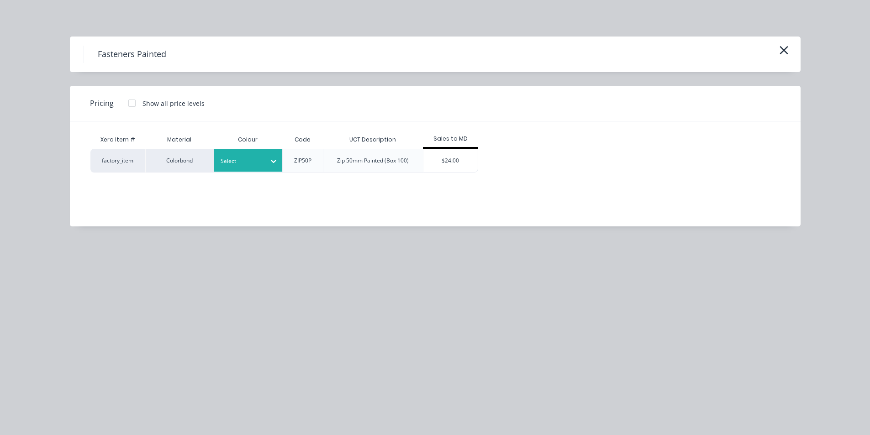
click at [269, 162] on icon at bounding box center [273, 161] width 9 height 9
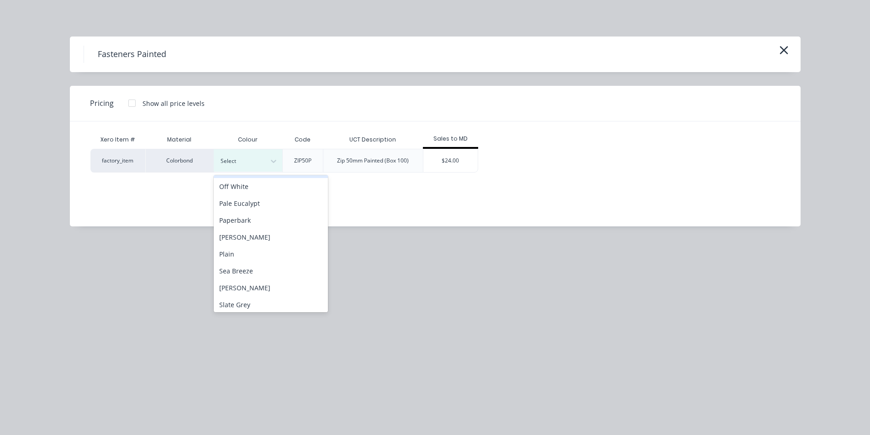
scroll to position [593, 0]
click at [258, 252] on div "[PERSON_NAME]" at bounding box center [271, 250] width 114 height 17
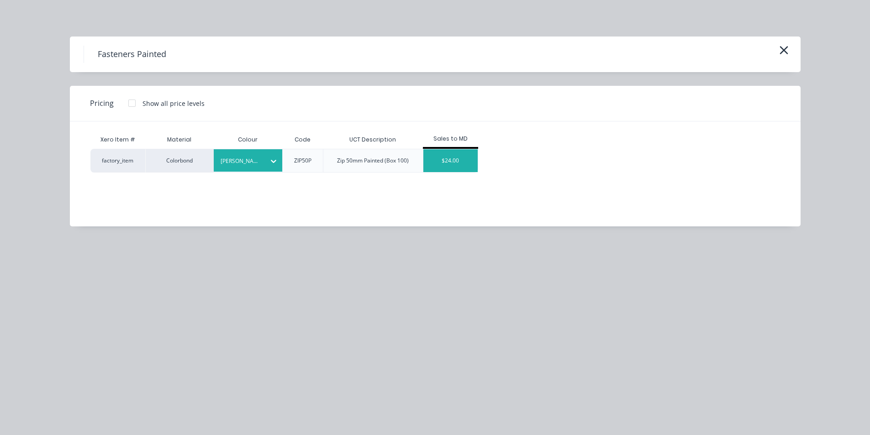
click at [443, 157] on div "$24.00" at bounding box center [450, 160] width 55 height 23
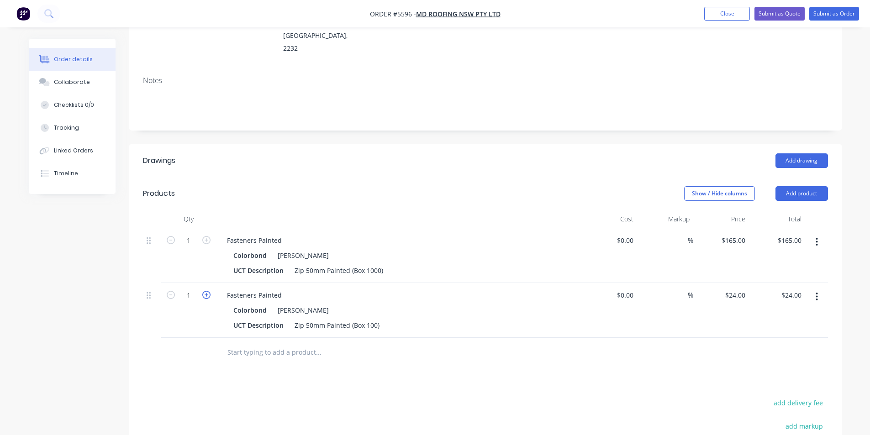
click at [208, 291] on icon "button" at bounding box center [206, 295] width 8 height 8
type input "2"
type input "$48.00"
drag, startPoint x: 295, startPoint y: 321, endPoint x: 293, endPoint y: 331, distance: 10.9
click at [294, 343] on input "text" at bounding box center [318, 352] width 183 height 18
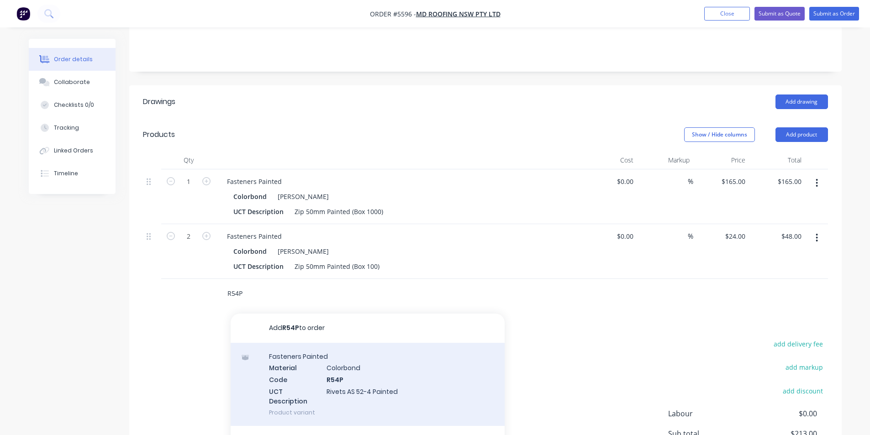
scroll to position [228, 0]
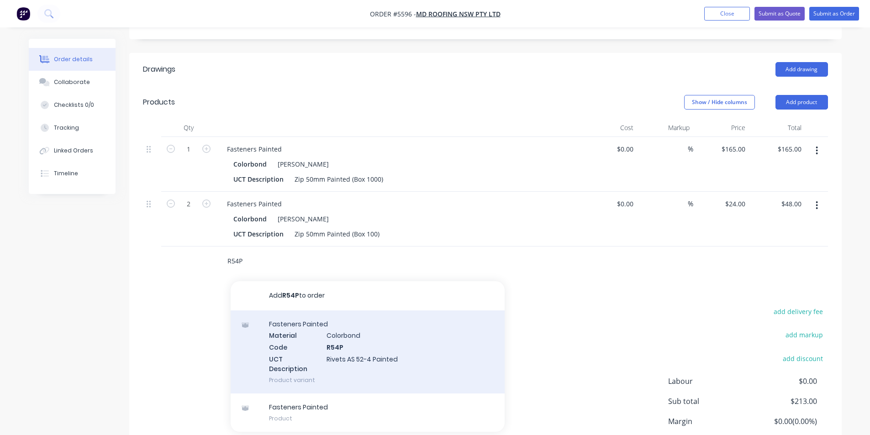
type input "R54P"
click at [379, 334] on div "Fasteners Painted Material Colorbond Code R54P UCT Description Rivets AS 52-4 P…" at bounding box center [368, 351] width 274 height 83
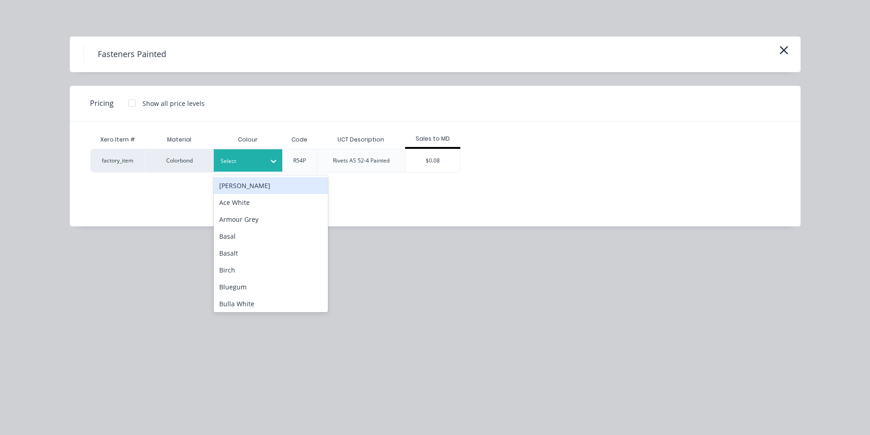
click at [250, 160] on div at bounding box center [240, 161] width 41 height 10
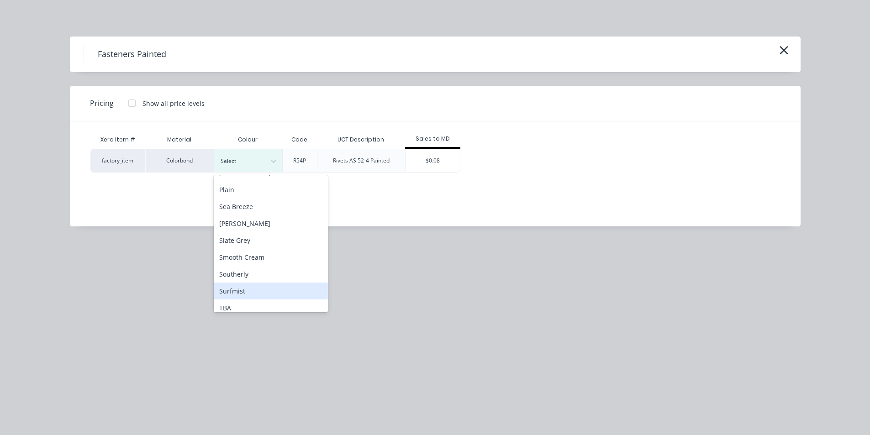
scroll to position [620, 0]
click at [243, 225] on div "[PERSON_NAME]" at bounding box center [271, 224] width 114 height 17
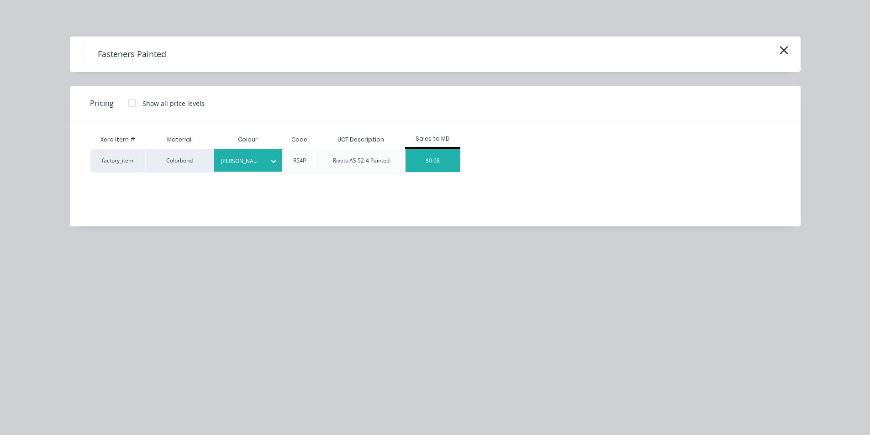
click at [432, 159] on div "$0.08" at bounding box center [432, 160] width 55 height 23
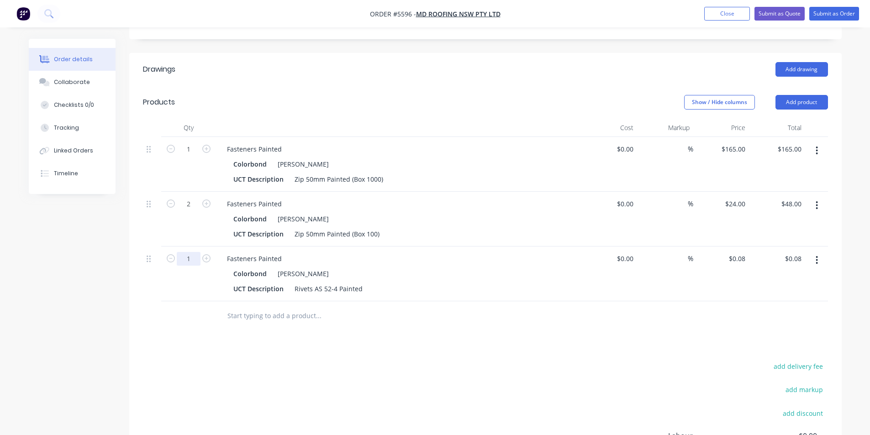
click at [197, 156] on input "1" at bounding box center [189, 149] width 24 height 14
type input "200"
type input "$16.00"
click at [298, 317] on div "Drawings Add drawing Products Show / Hide columns Add product Qty Cost Markup P…" at bounding box center [485, 301] width 712 height 497
click at [207, 199] on icon "button" at bounding box center [206, 203] width 8 height 8
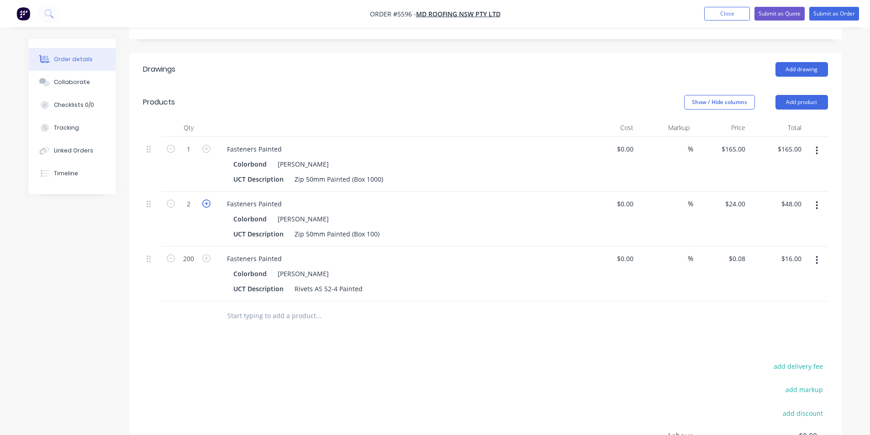
type input "3"
type input "$72.00"
click at [818, 146] on icon "button" at bounding box center [816, 151] width 2 height 10
click at [761, 223] on div "Delete" at bounding box center [784, 229] width 70 height 13
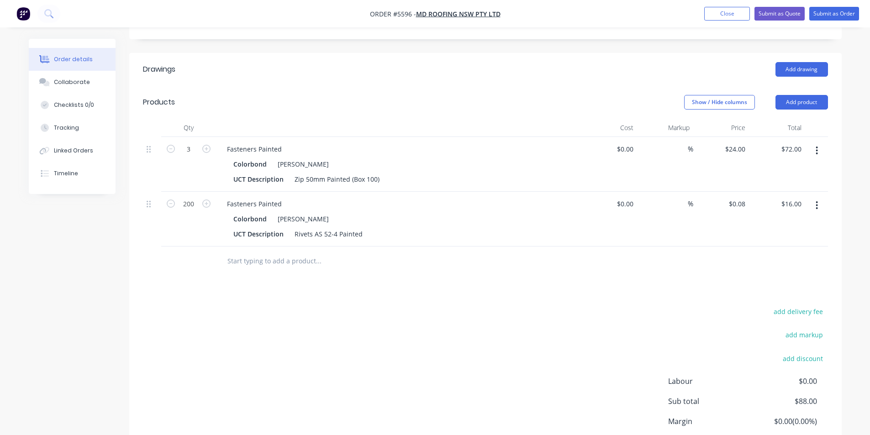
click at [305, 252] on input "text" at bounding box center [318, 261] width 183 height 18
click at [267, 246] on div at bounding box center [380, 261] width 329 height 30
click at [264, 252] on input "text" at bounding box center [318, 261] width 183 height 18
type input "V"
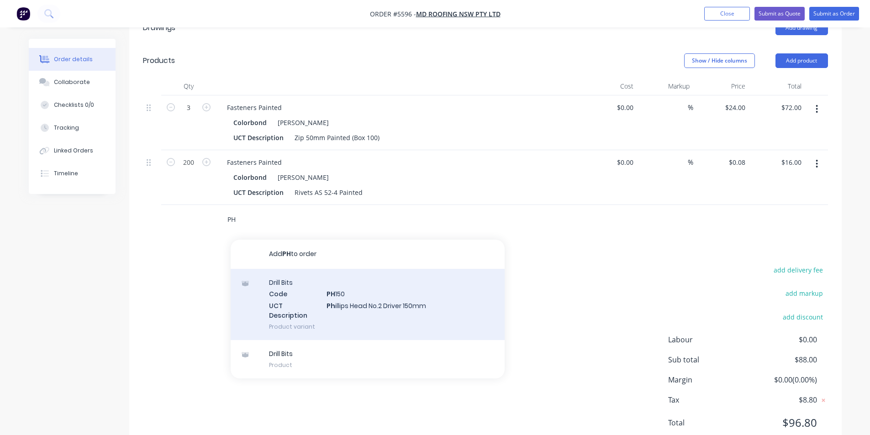
scroll to position [277, 0]
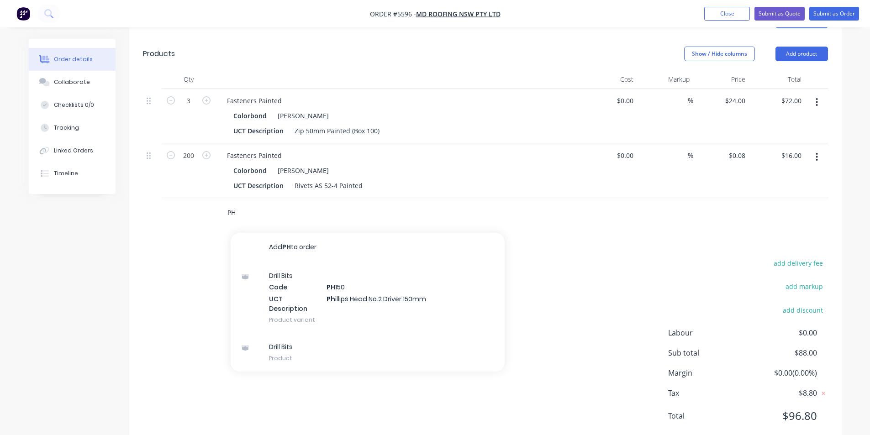
click at [247, 204] on input "PH" at bounding box center [318, 213] width 183 height 18
type input "PLASTER"
click at [268, 204] on input "PLASTER" at bounding box center [318, 213] width 183 height 18
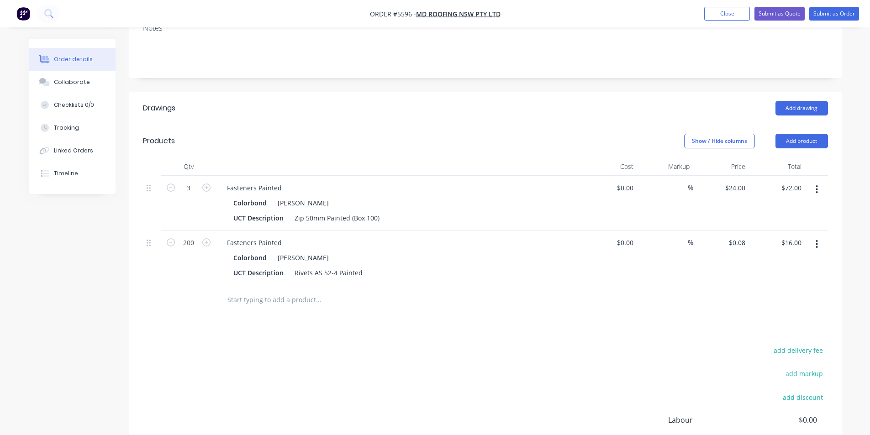
scroll to position [185, 0]
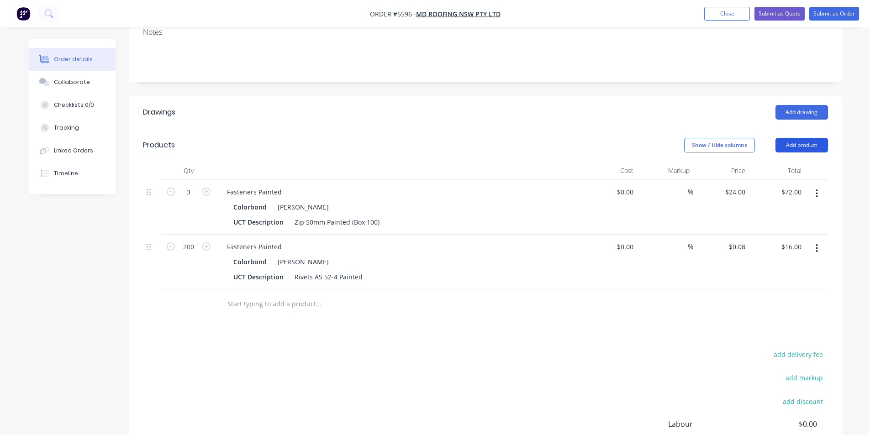
click at [791, 138] on button "Add product" at bounding box center [801, 145] width 52 height 15
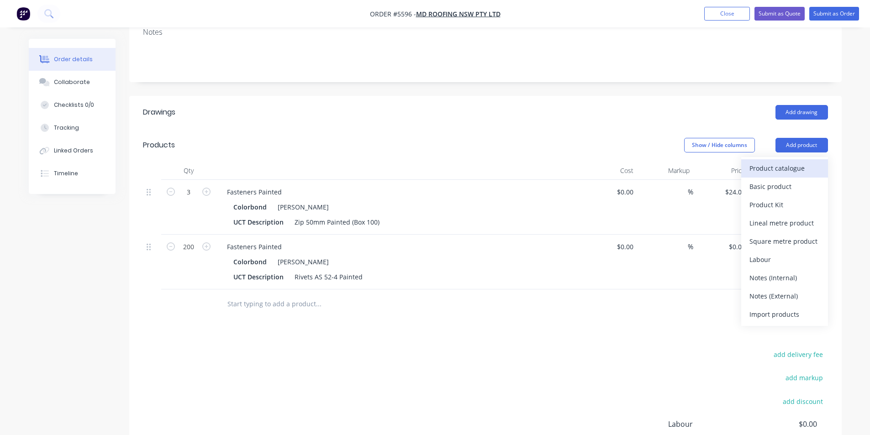
click at [772, 162] on div "Product catalogue" at bounding box center [784, 168] width 70 height 13
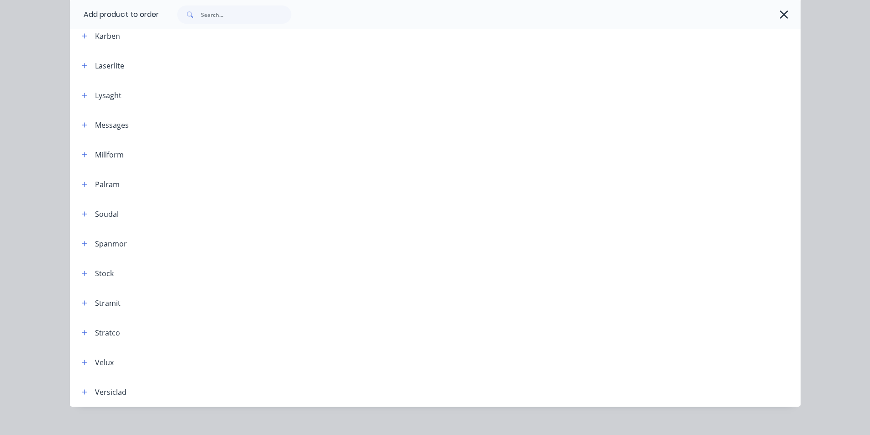
scroll to position [536, 0]
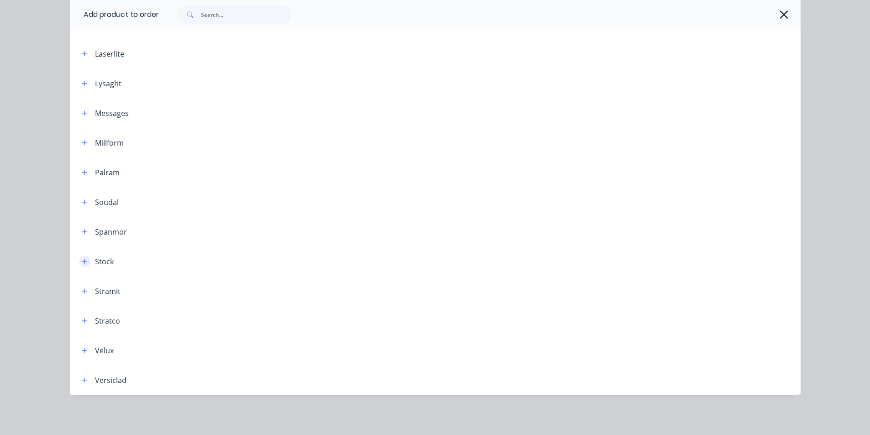
click at [82, 263] on icon "button" at bounding box center [84, 261] width 5 height 5
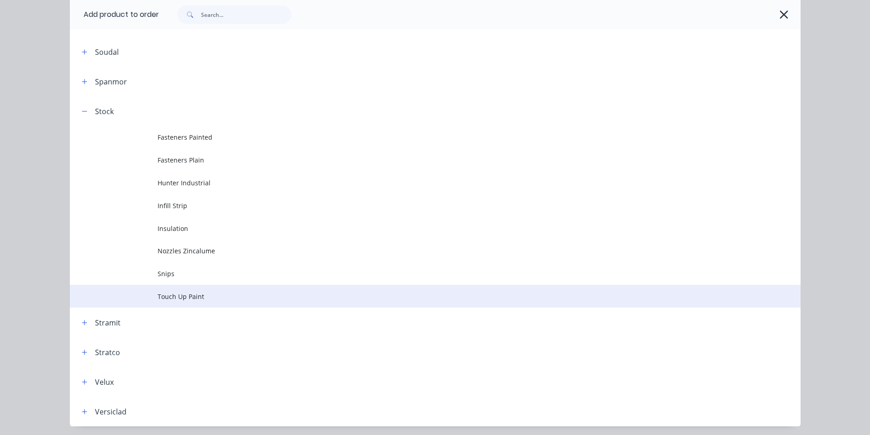
scroll to position [718, 0]
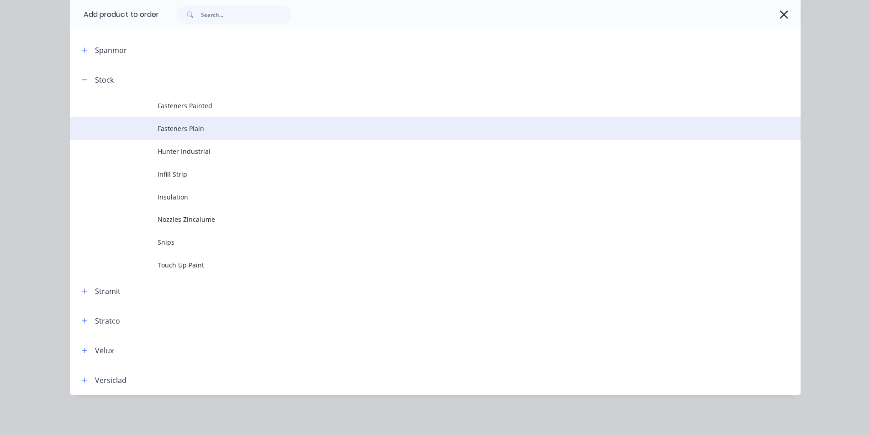
click at [183, 126] on span "Fasteners Plain" at bounding box center [414, 129] width 514 height 10
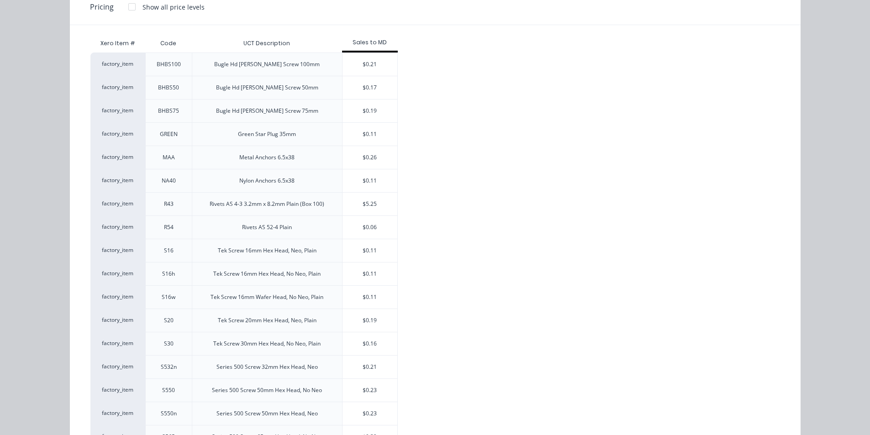
scroll to position [40, 0]
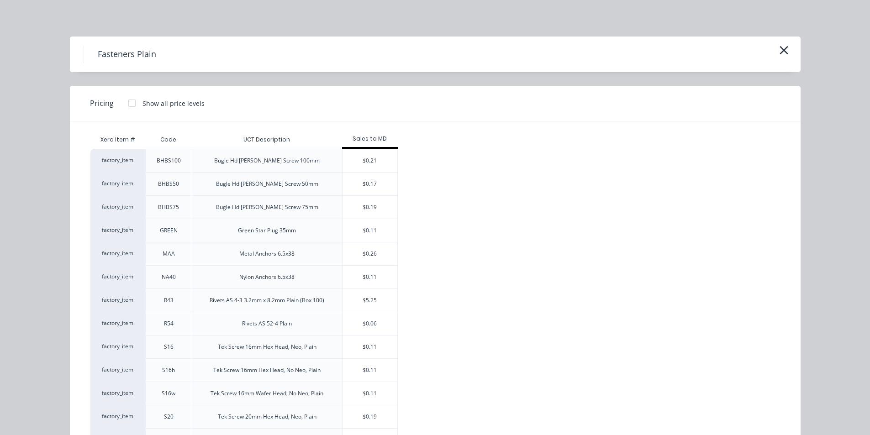
scroll to position [289, 0]
click at [781, 53] on icon "button" at bounding box center [784, 50] width 10 height 13
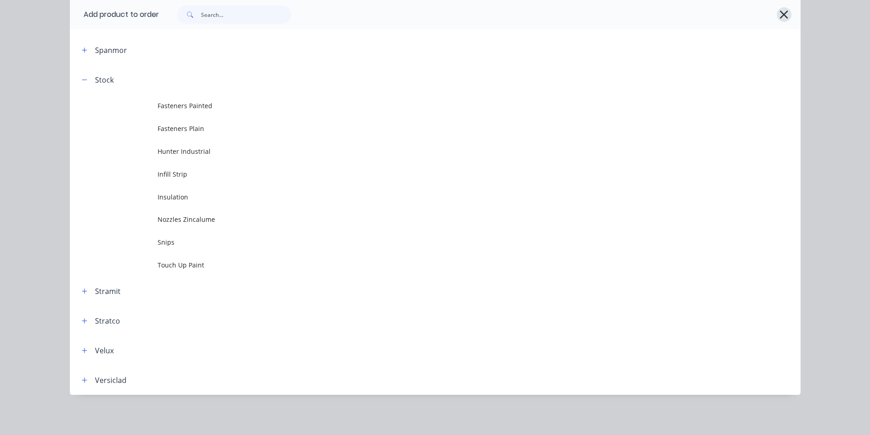
click at [783, 10] on icon "button" at bounding box center [784, 14] width 10 height 13
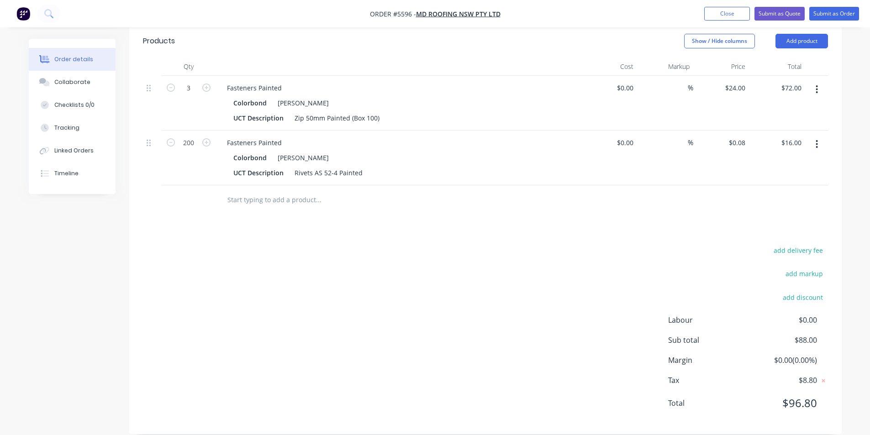
scroll to position [277, 0]
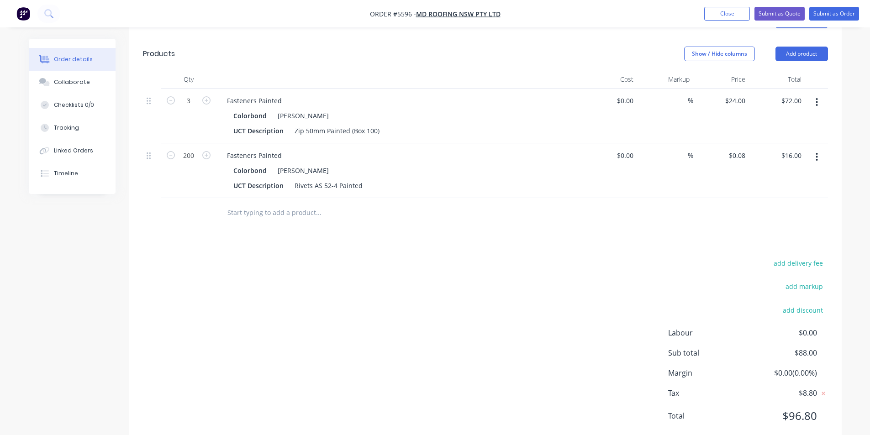
click at [283, 204] on input "text" at bounding box center [318, 213] width 183 height 18
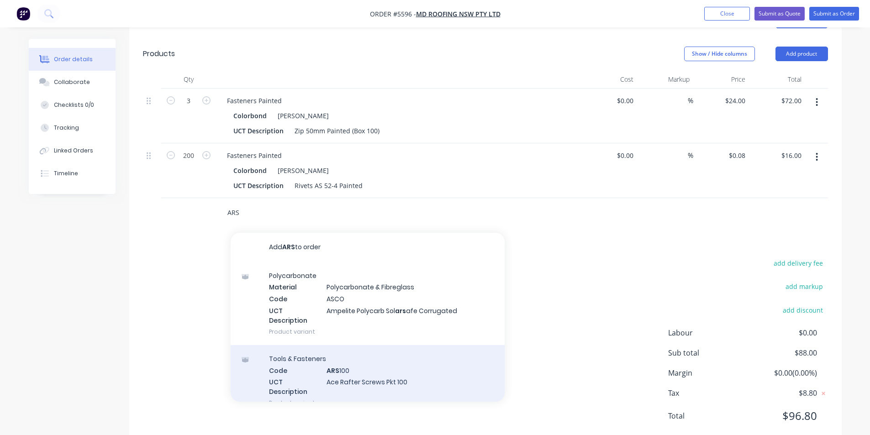
type input "ARS"
click at [350, 349] on div "Tools & Fasteners Code ARS 100 UCT Description Ace Rafter Screws Pkt 100 Produc…" at bounding box center [368, 380] width 274 height 71
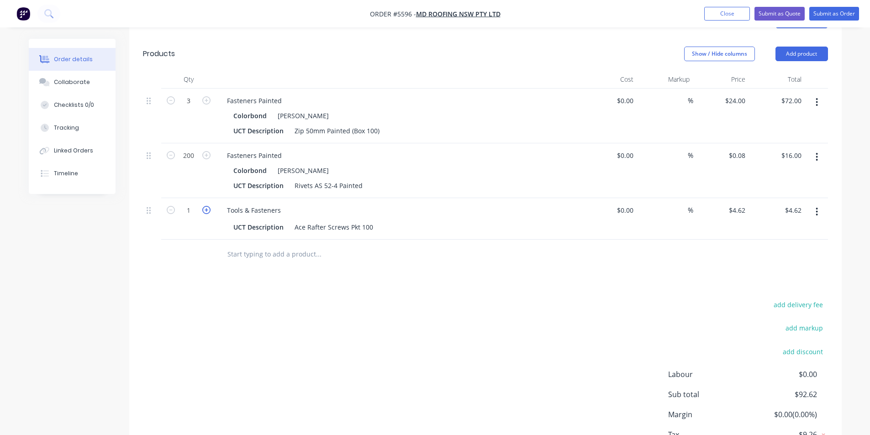
click at [205, 206] on icon "button" at bounding box center [206, 210] width 8 height 8
type input "2"
type input "$9.24"
click at [205, 206] on icon "button" at bounding box center [206, 210] width 8 height 8
type input "3"
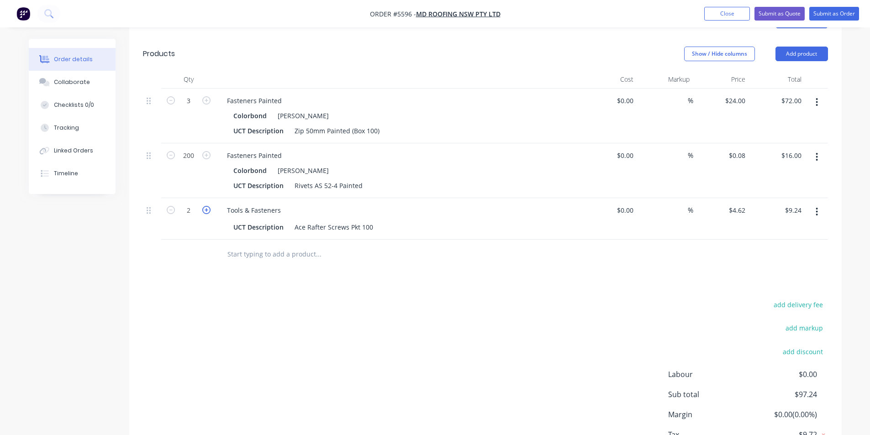
type input "$13.86"
click at [844, 14] on button "Submit as Order" at bounding box center [834, 14] width 50 height 14
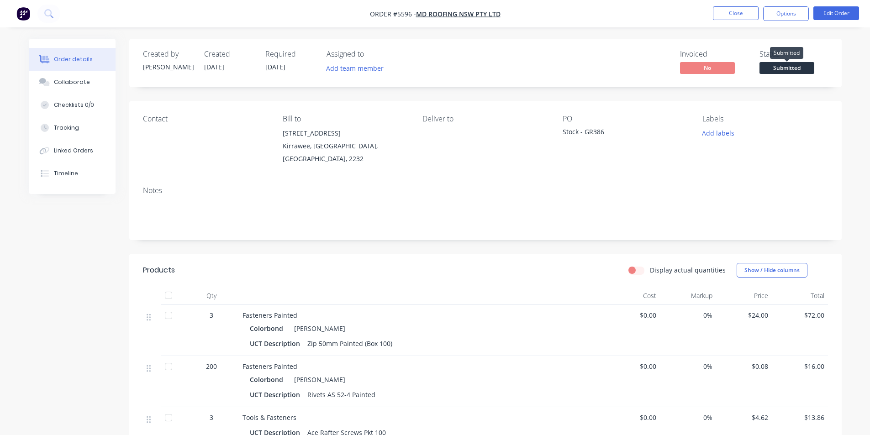
click at [776, 65] on span "Submitted" at bounding box center [786, 67] width 55 height 11
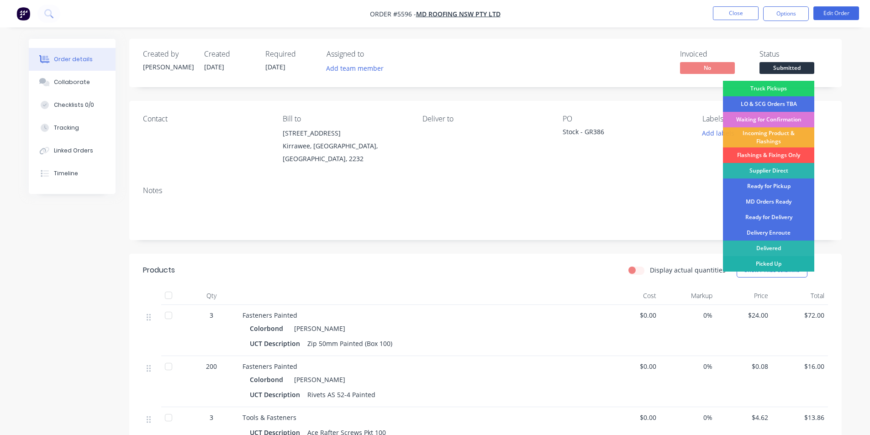
click at [771, 262] on div "Picked Up" at bounding box center [768, 264] width 91 height 16
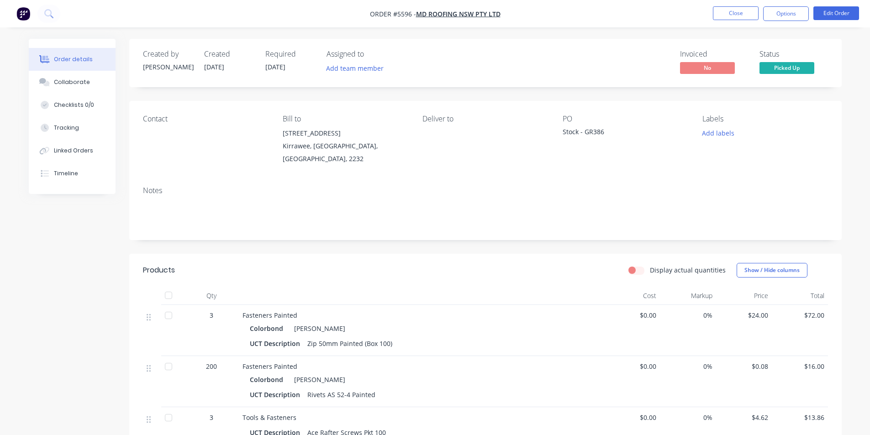
click at [681, 171] on div "Contact Bill to 86 Oak Road Kirrawee, New South Wales, Australia, 2232 Deliver …" at bounding box center [485, 140] width 712 height 78
click at [734, 15] on button "Close" at bounding box center [736, 13] width 46 height 14
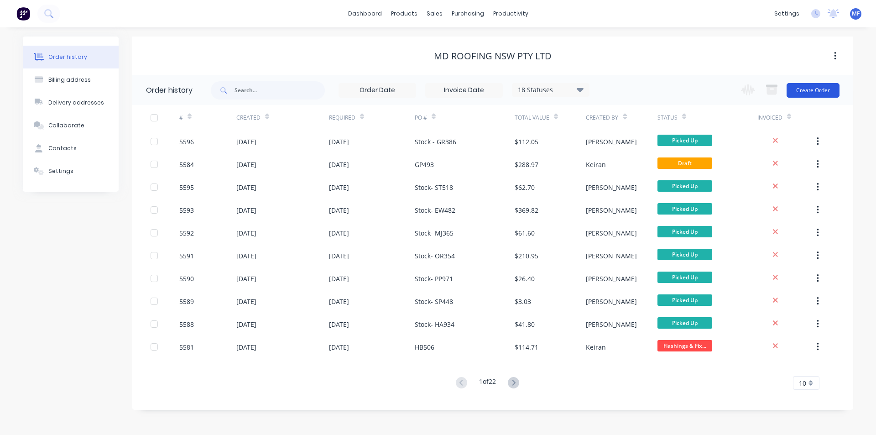
click at [814, 88] on button "Create Order" at bounding box center [813, 90] width 53 height 15
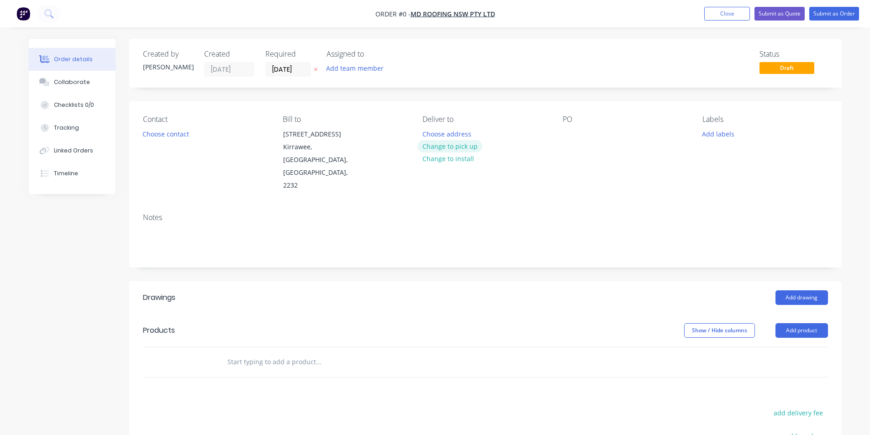
click at [447, 147] on button "Change to pick up" at bounding box center [449, 146] width 65 height 12
click at [576, 136] on div at bounding box center [569, 133] width 15 height 13
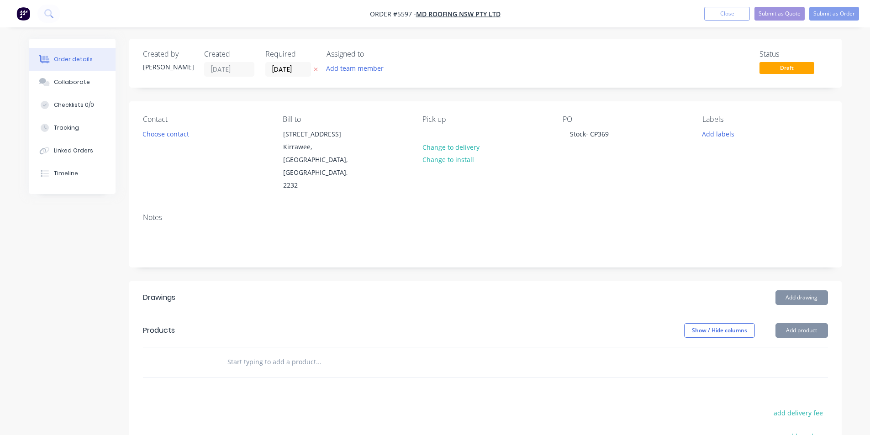
click at [299, 353] on input "text" at bounding box center [318, 362] width 183 height 18
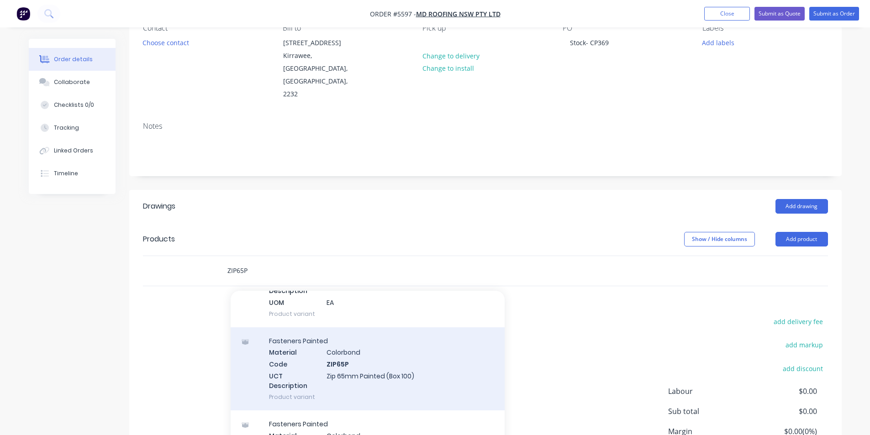
scroll to position [228, 0]
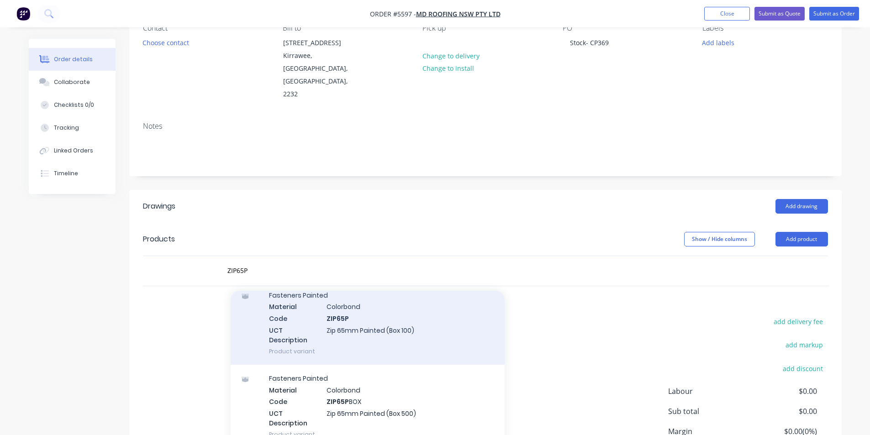
click at [351, 298] on div "Fasteners Painted Material Colorbond Code ZIP65P UCT Description Zip 65mm Paint…" at bounding box center [368, 323] width 274 height 83
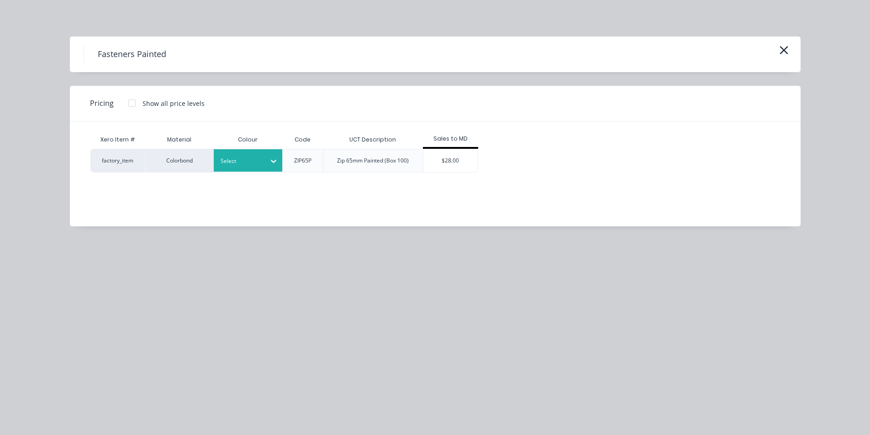
click at [246, 164] on div at bounding box center [240, 161] width 41 height 10
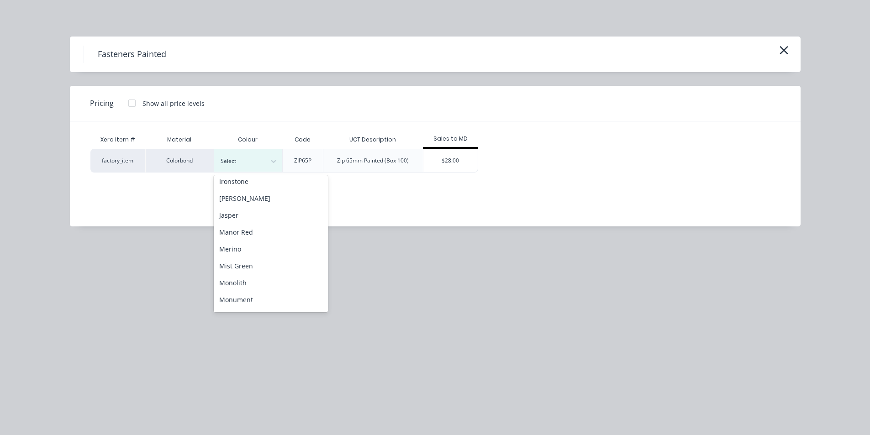
scroll to position [392, 0]
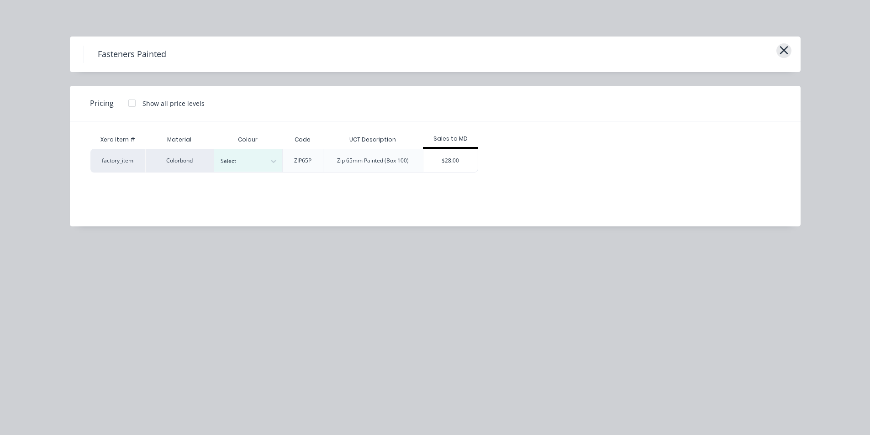
click at [785, 55] on icon "button" at bounding box center [784, 50] width 10 height 13
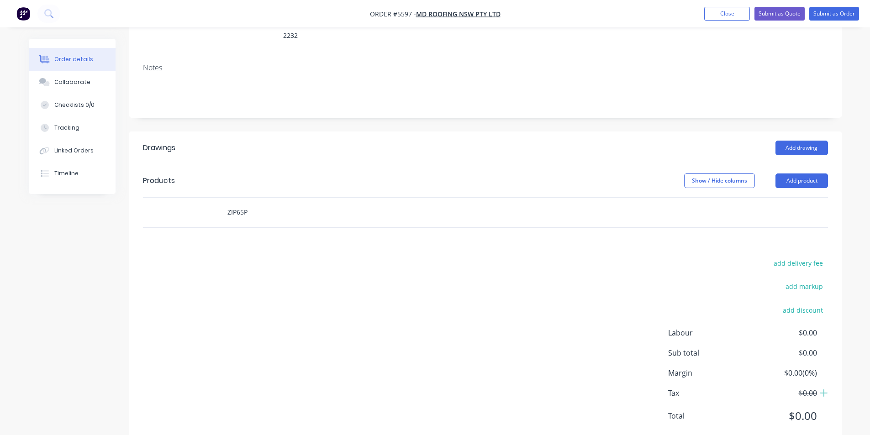
click at [288, 203] on input "ZIP65P" at bounding box center [318, 212] width 183 height 18
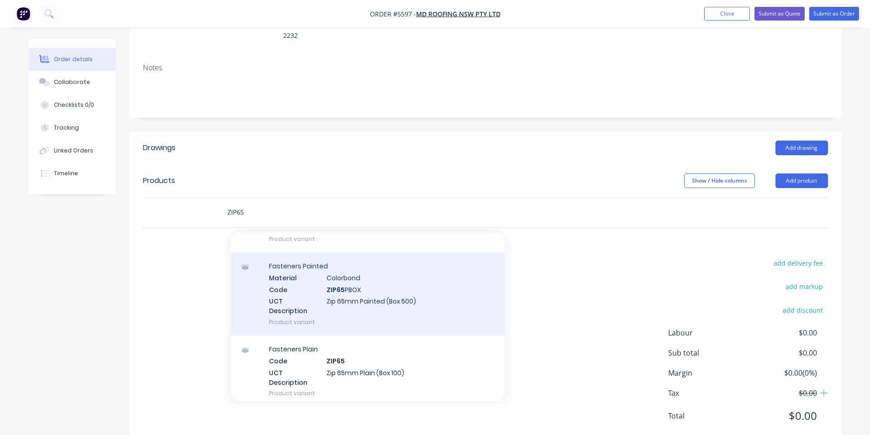
scroll to position [411, 0]
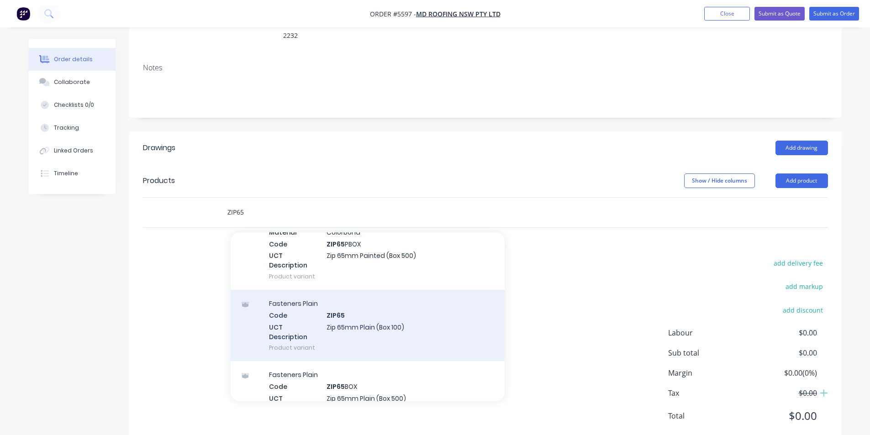
type input "ZIP65"
click at [371, 297] on div "Fasteners Plain Code ZIP65 UCT Description Zip 65mm Plain (Box 100) Product var…" at bounding box center [368, 325] width 274 height 71
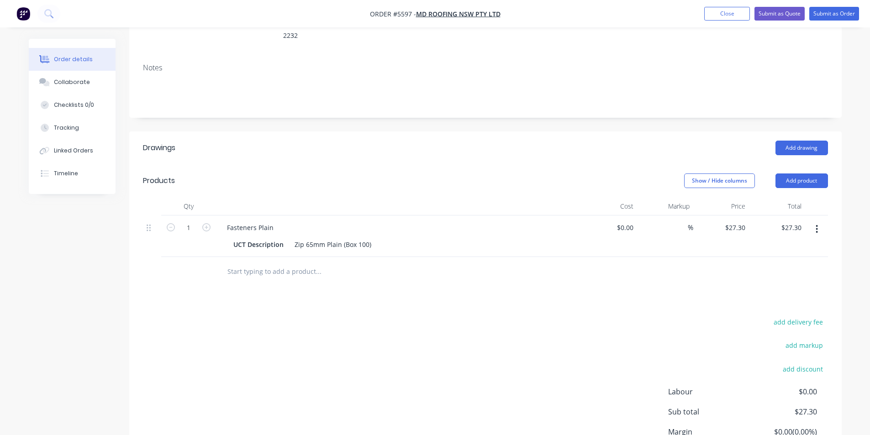
click at [298, 262] on input "text" at bounding box center [318, 271] width 183 height 18
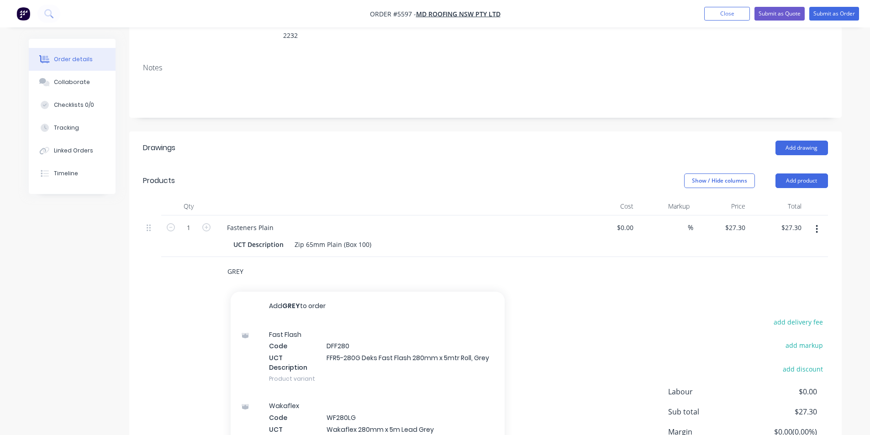
type input "GREY"
